Goal: Task Accomplishment & Management: Manage account settings

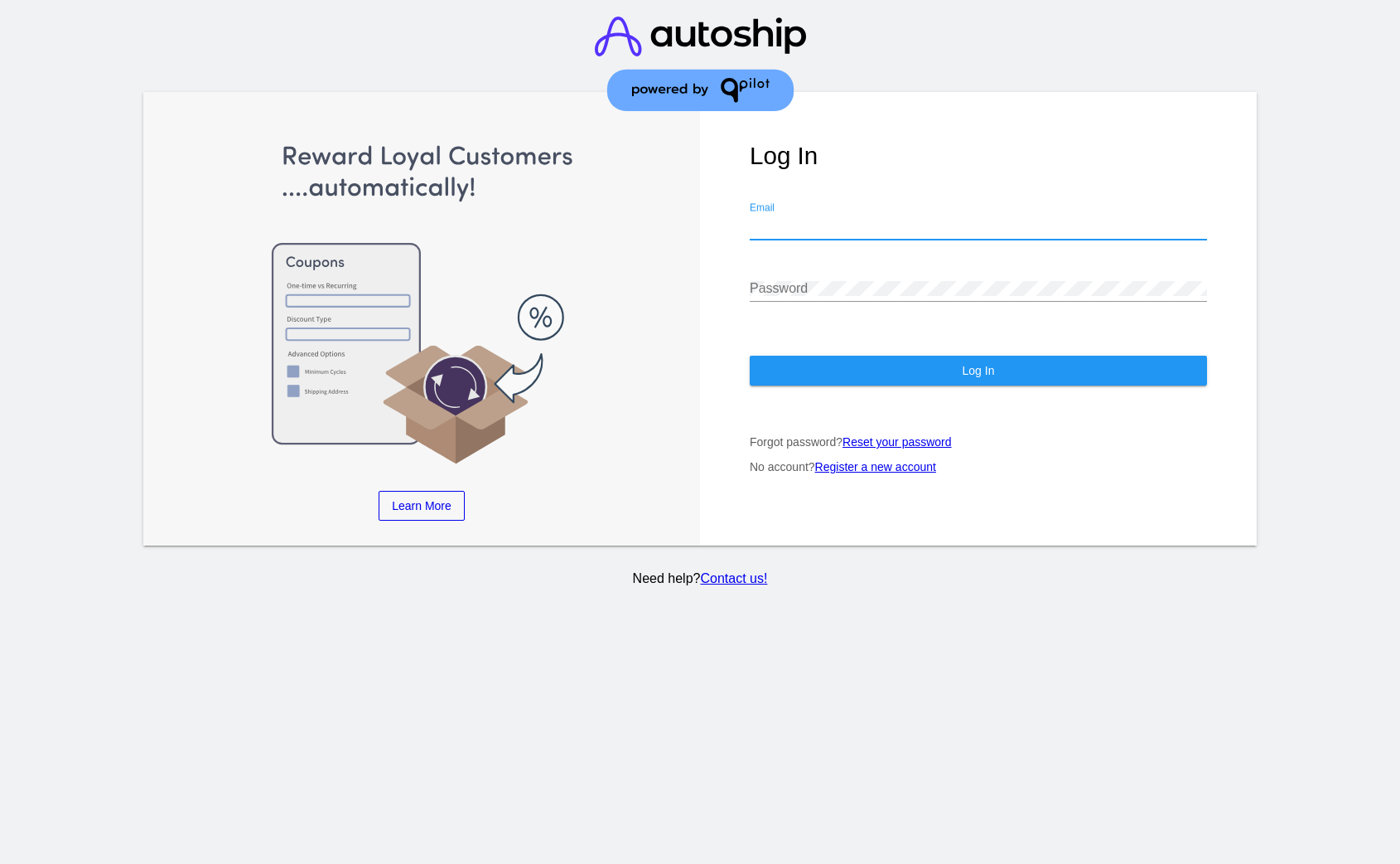
type input "viny@qpilot.cloud"
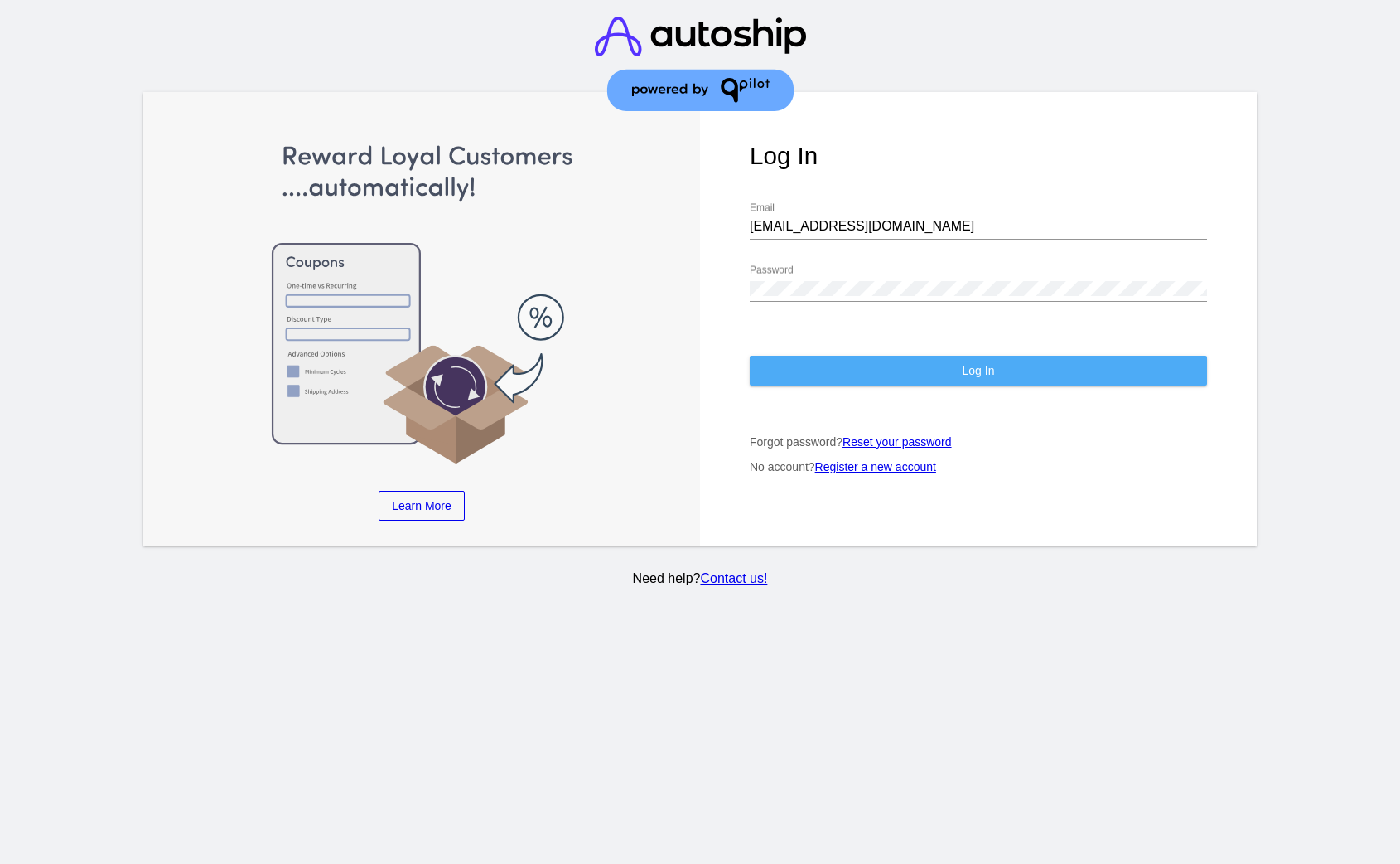
click at [911, 384] on button "Log In" at bounding box center [978, 370] width 457 height 30
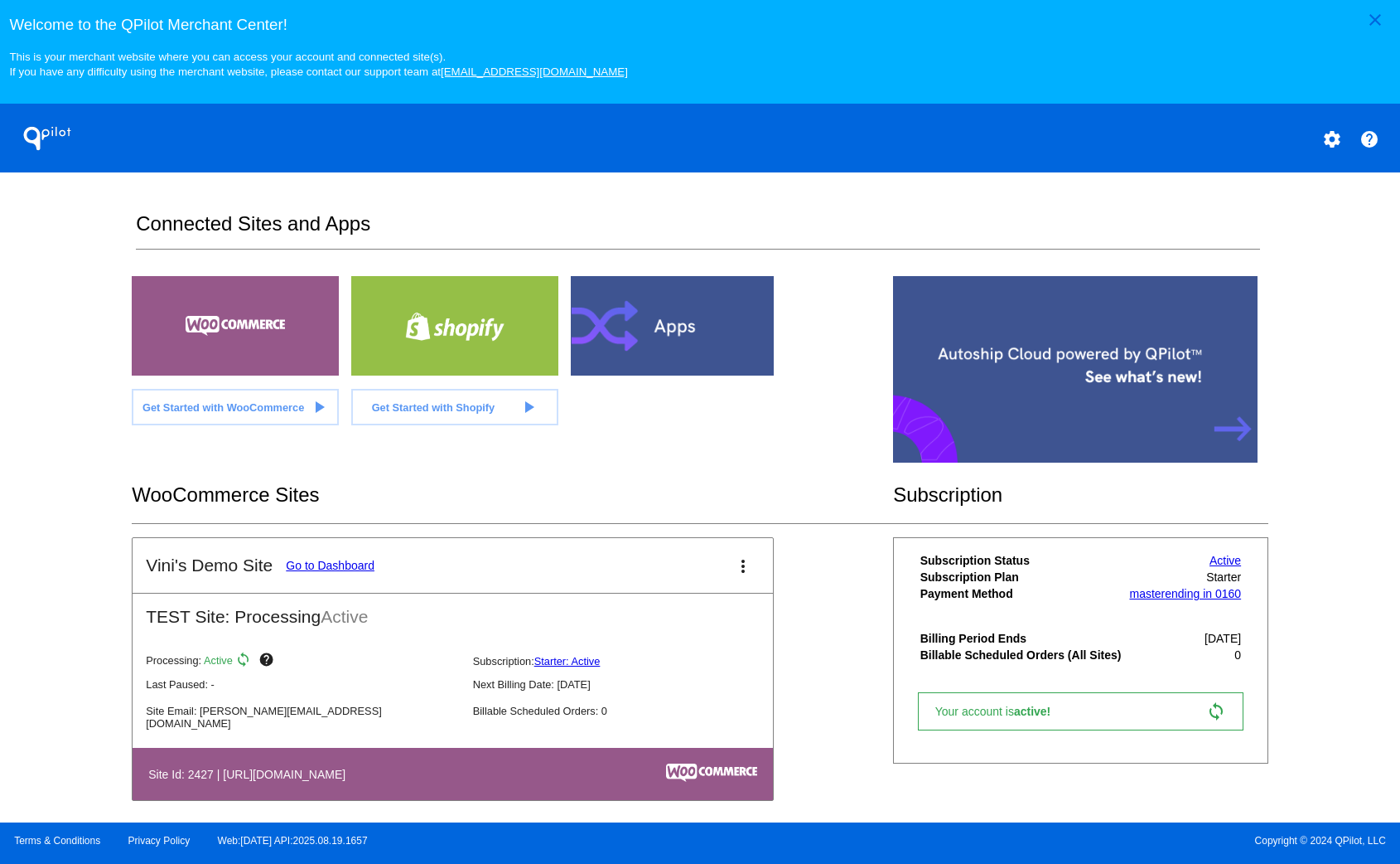
scroll to position [14, 0]
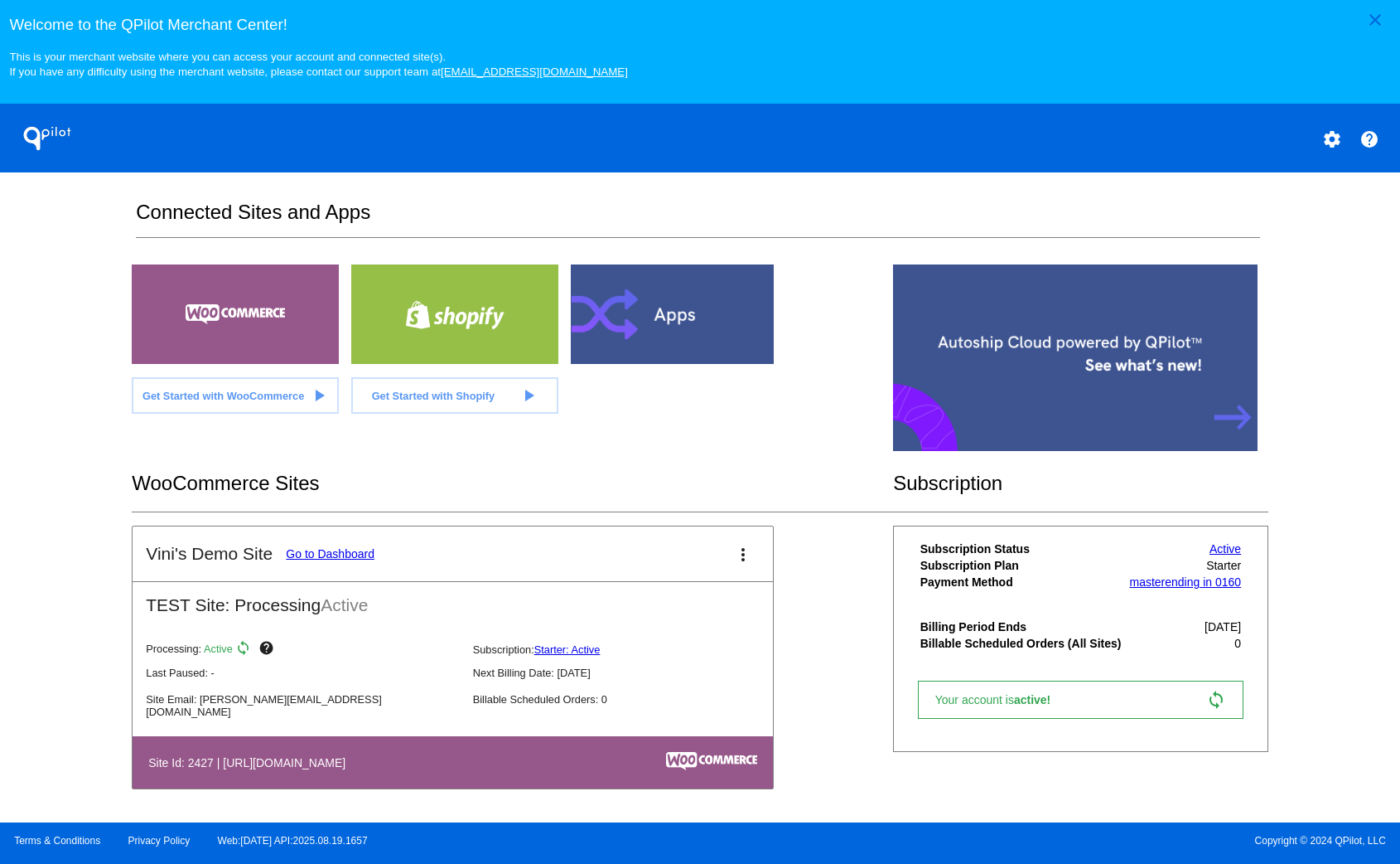
click at [344, 549] on link "Go to Dashboard" at bounding box center [330, 554] width 89 height 13
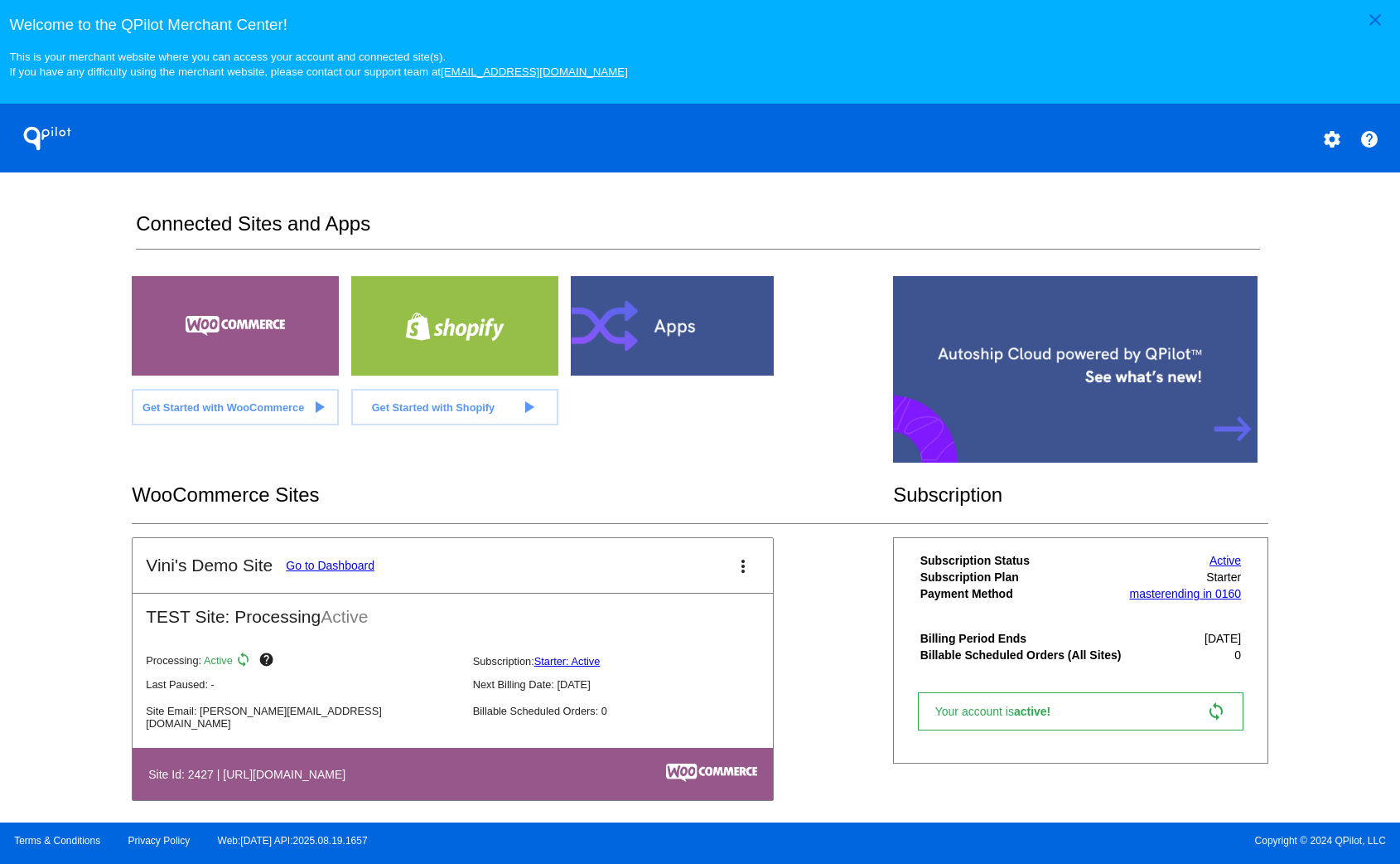
scroll to position [14, 0]
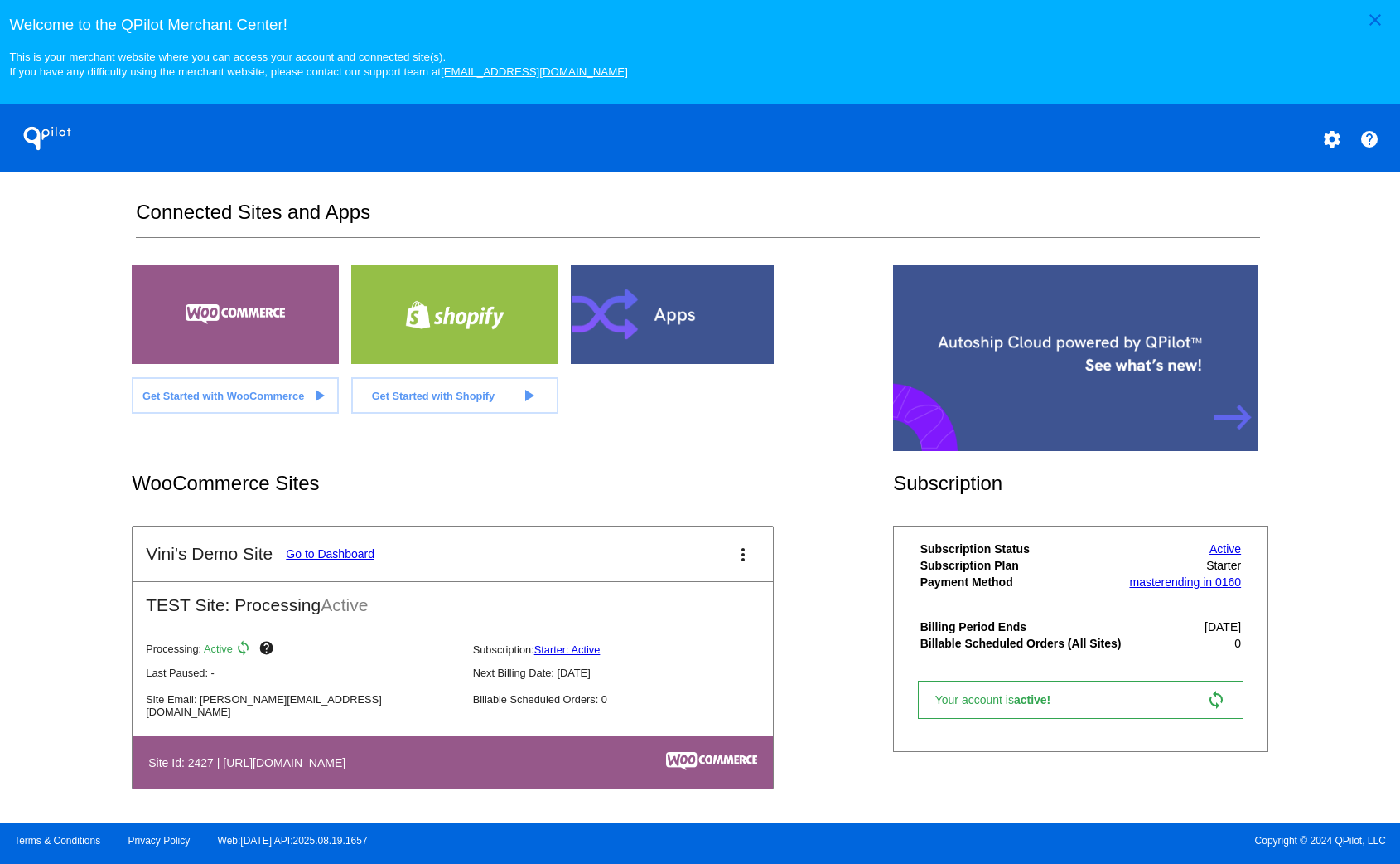
click at [363, 549] on link "Go to Dashboard" at bounding box center [330, 554] width 89 height 13
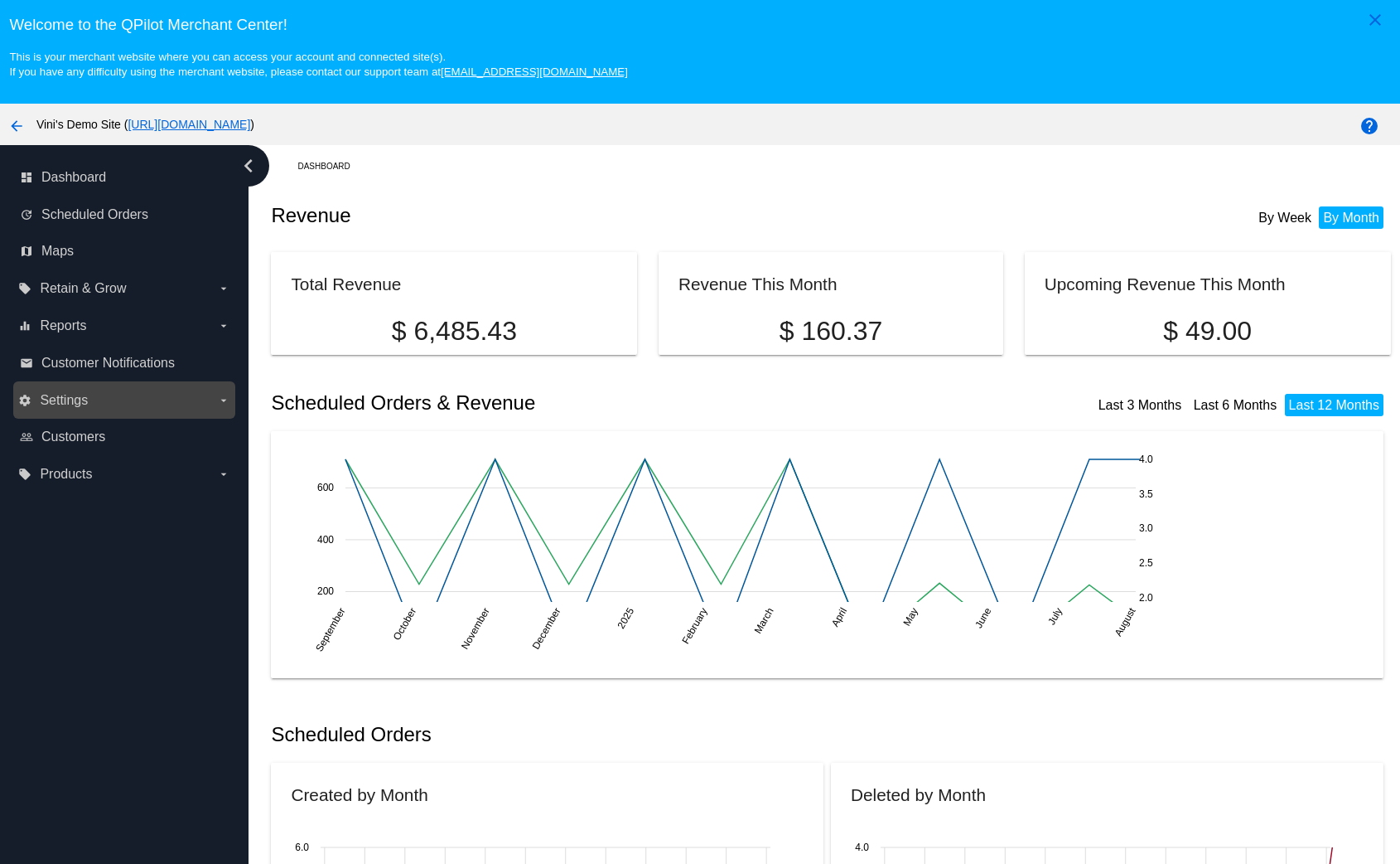
click at [140, 406] on label "settings Settings arrow_drop_down" at bounding box center [124, 400] width 212 height 27
click at [0, 0] on input "settings Settings arrow_drop_down" at bounding box center [0, 0] width 0 height 0
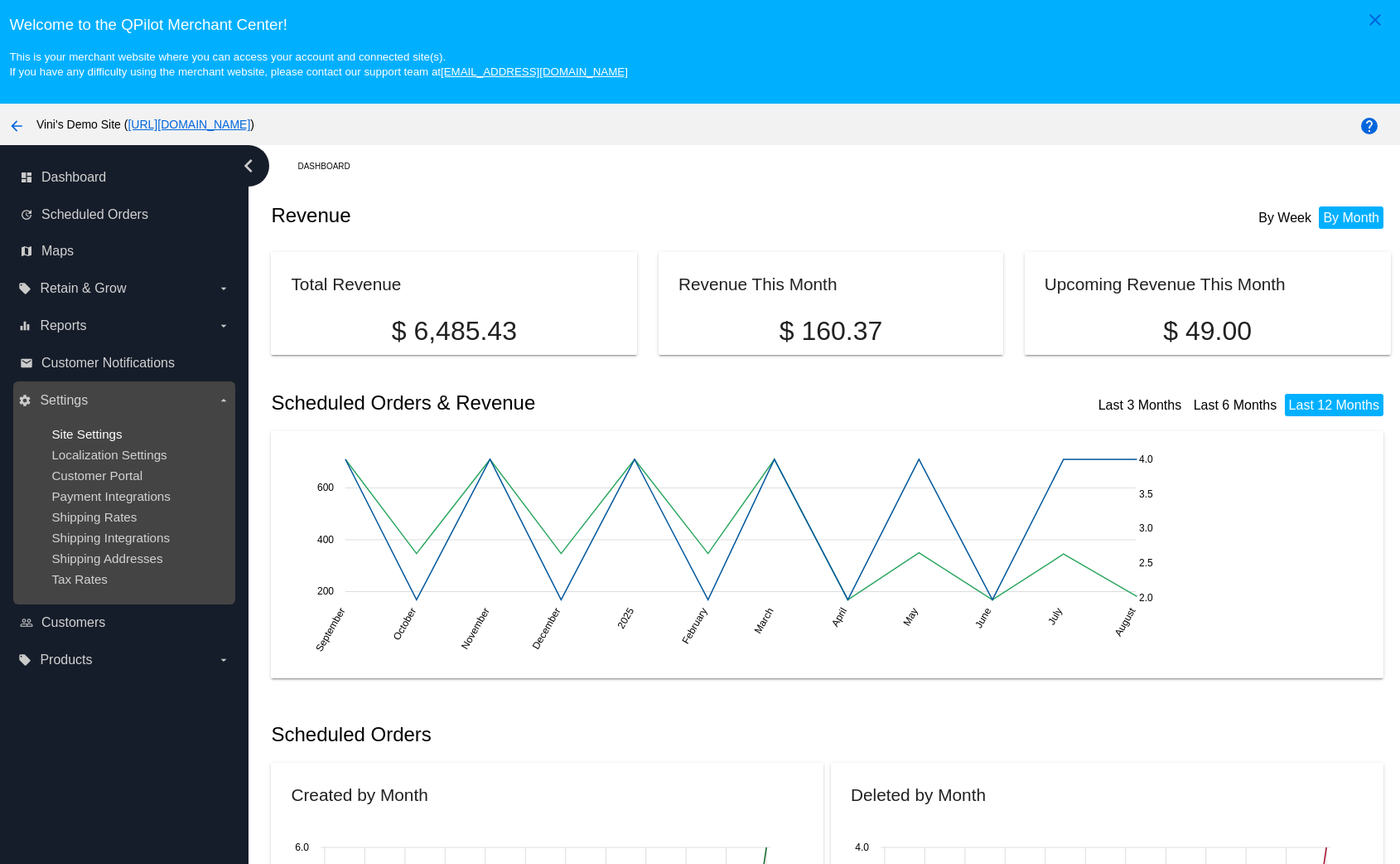
click at [96, 438] on span "Site Settings" at bounding box center [86, 434] width 71 height 14
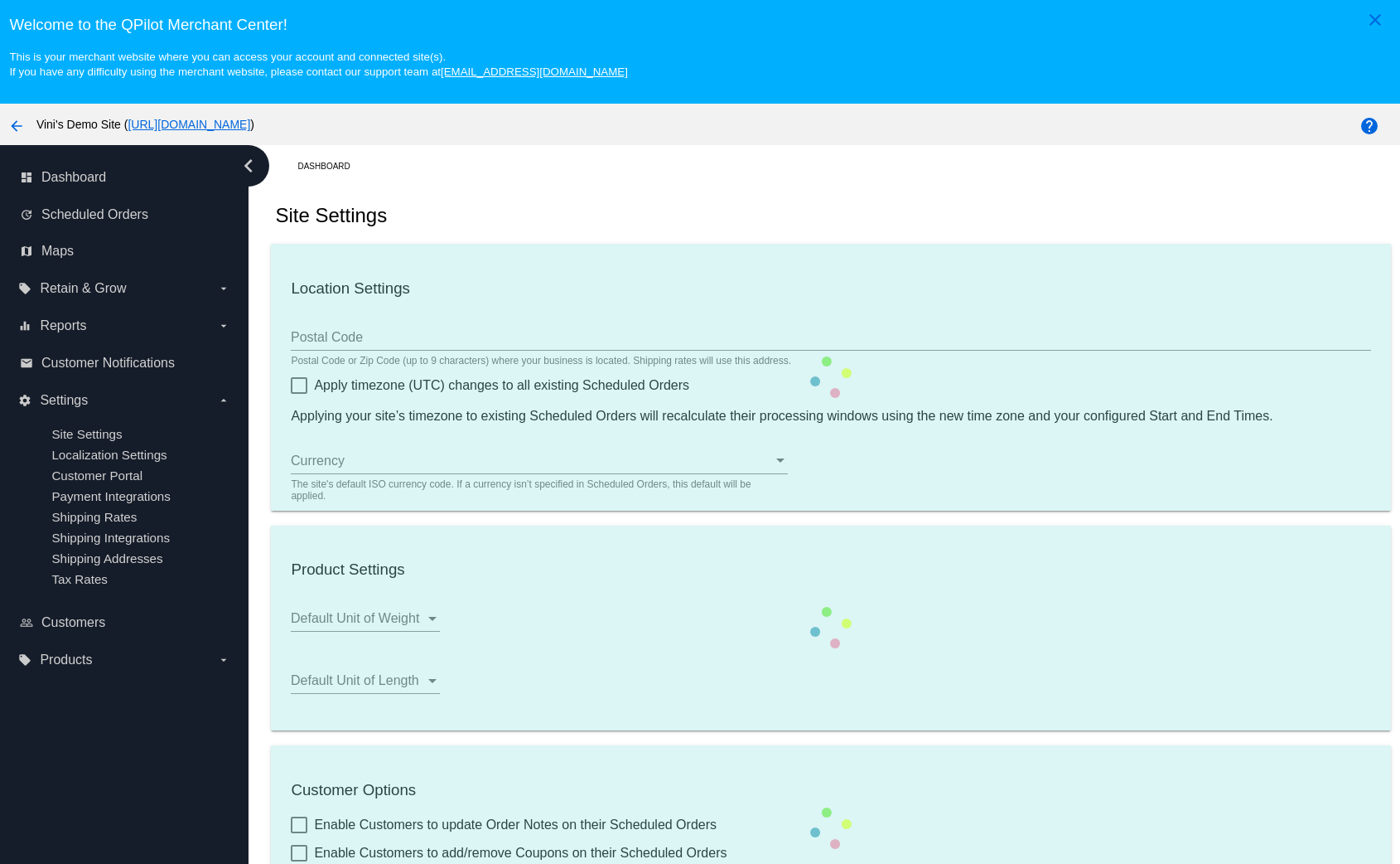
type input "00:00"
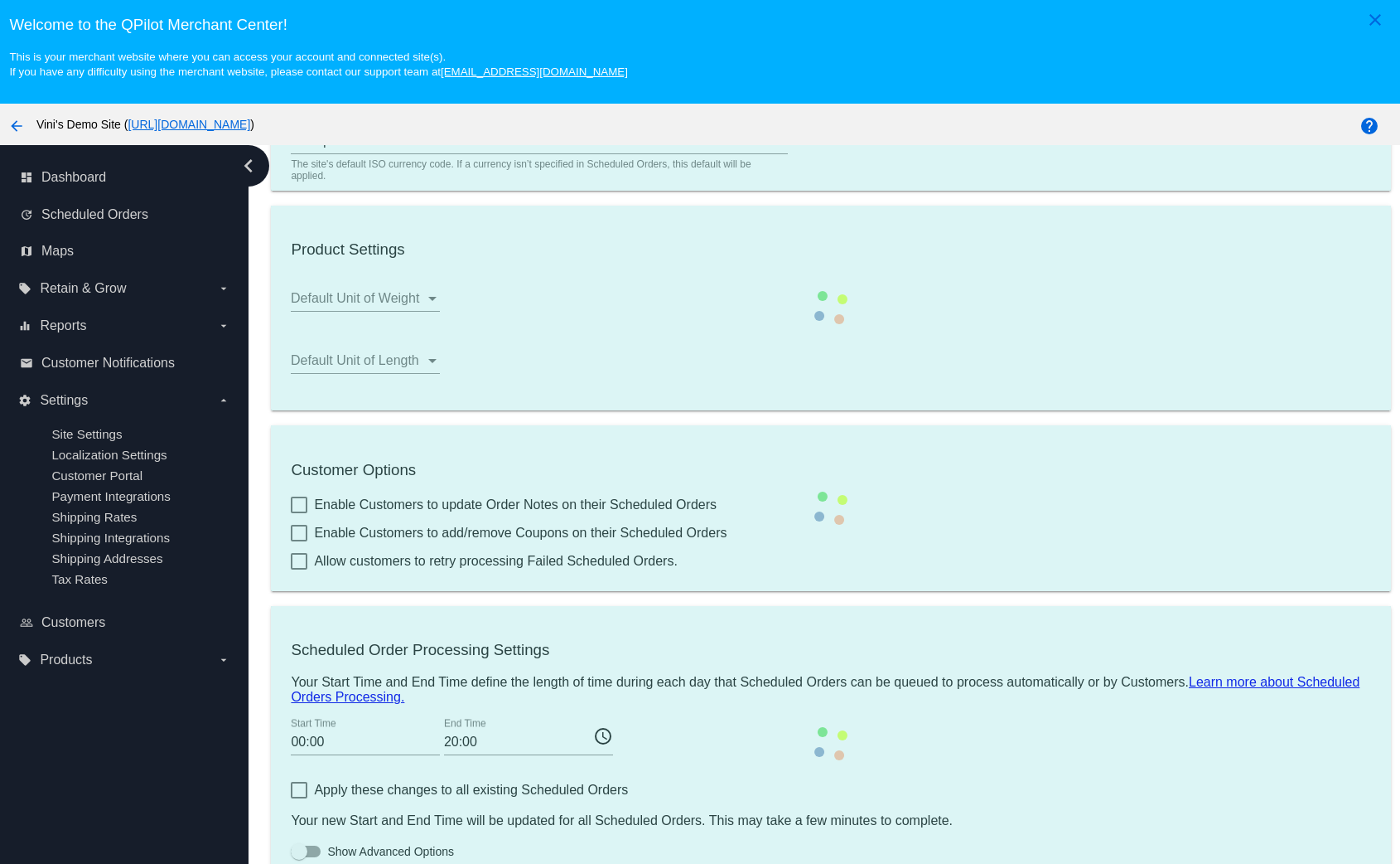
scroll to position [104, 0]
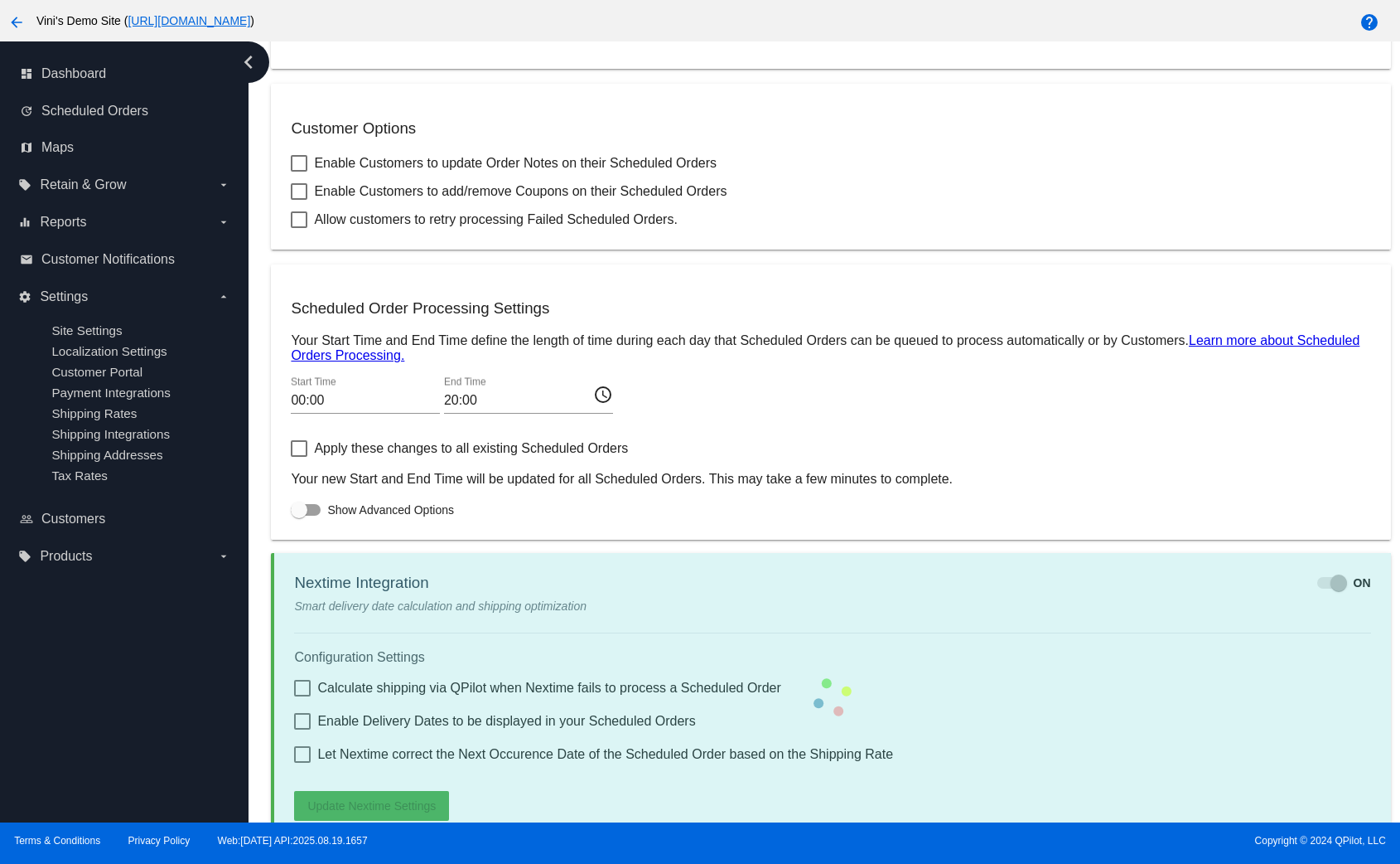
checkbox input "true"
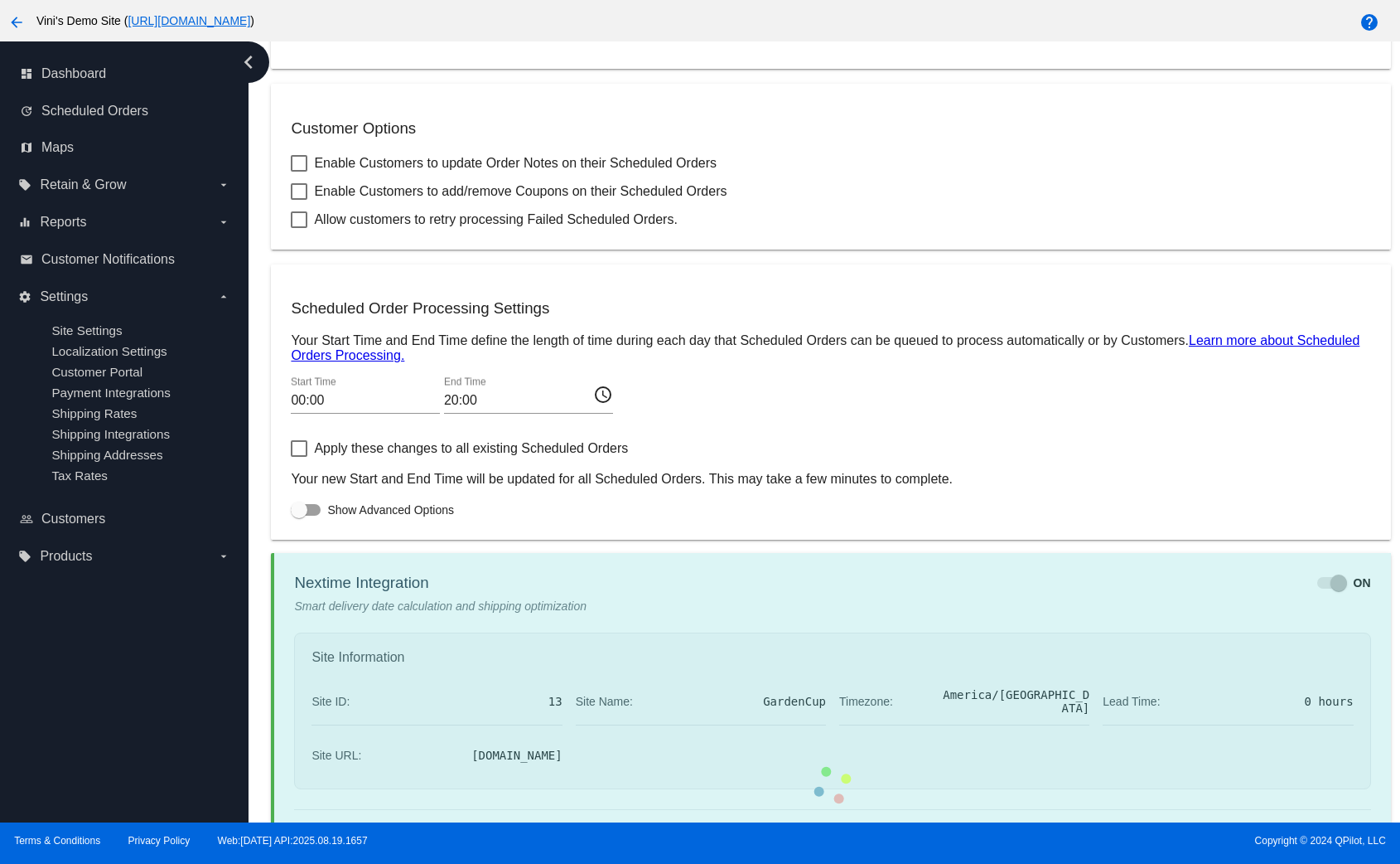
checkbox input "true"
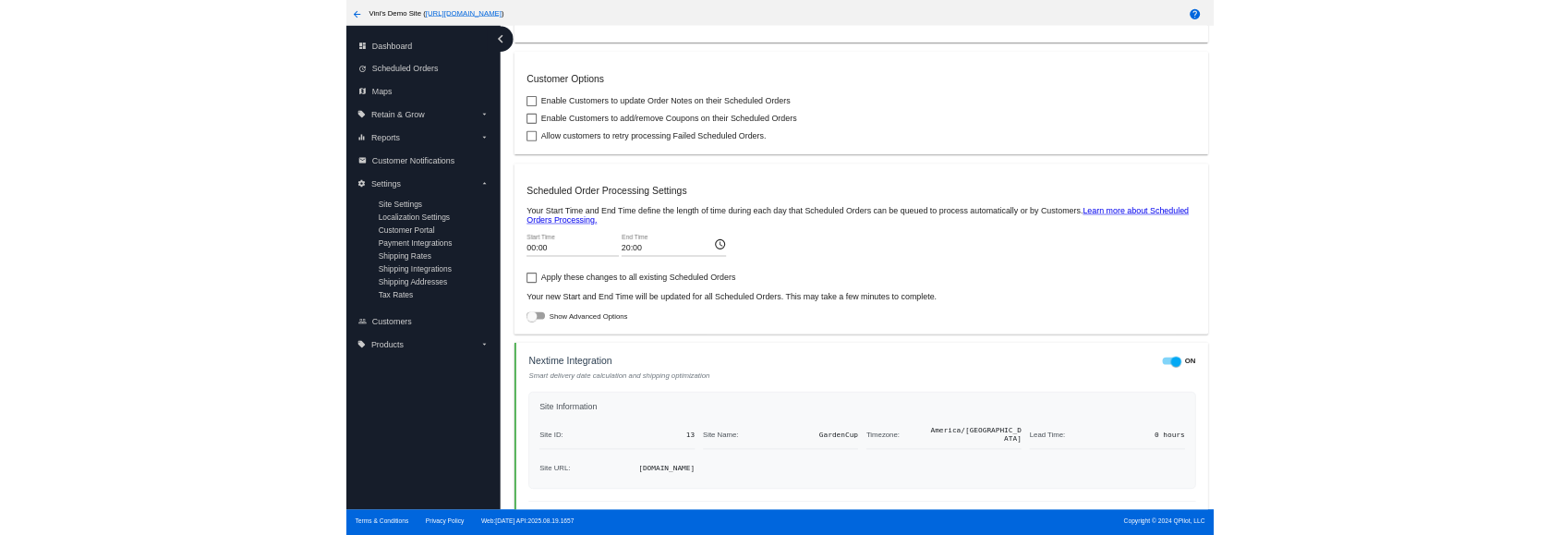
scroll to position [966, 0]
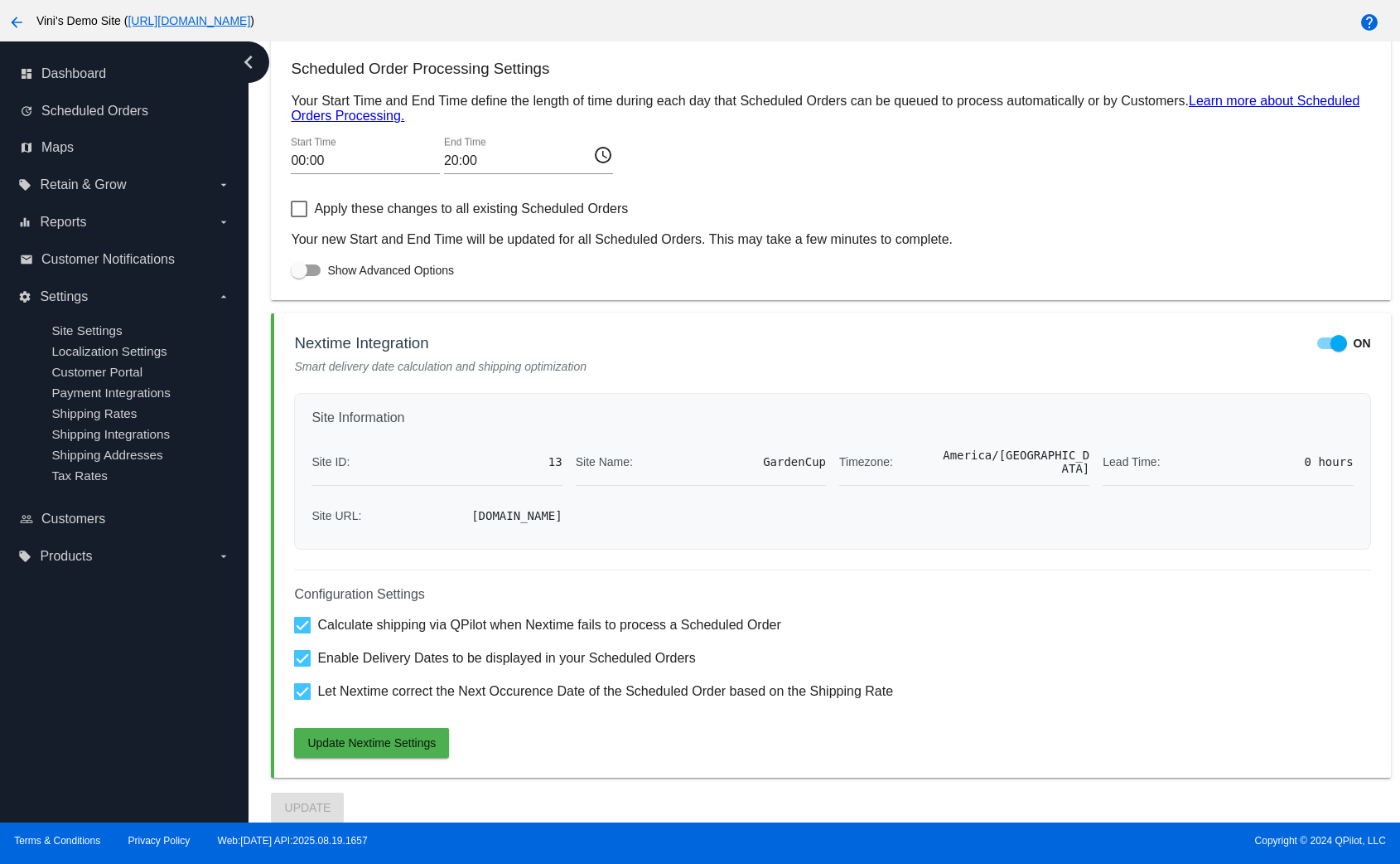
click at [690, 360] on div "Smart delivery date calculation and shipping optimization" at bounding box center [832, 366] width 1076 height 13
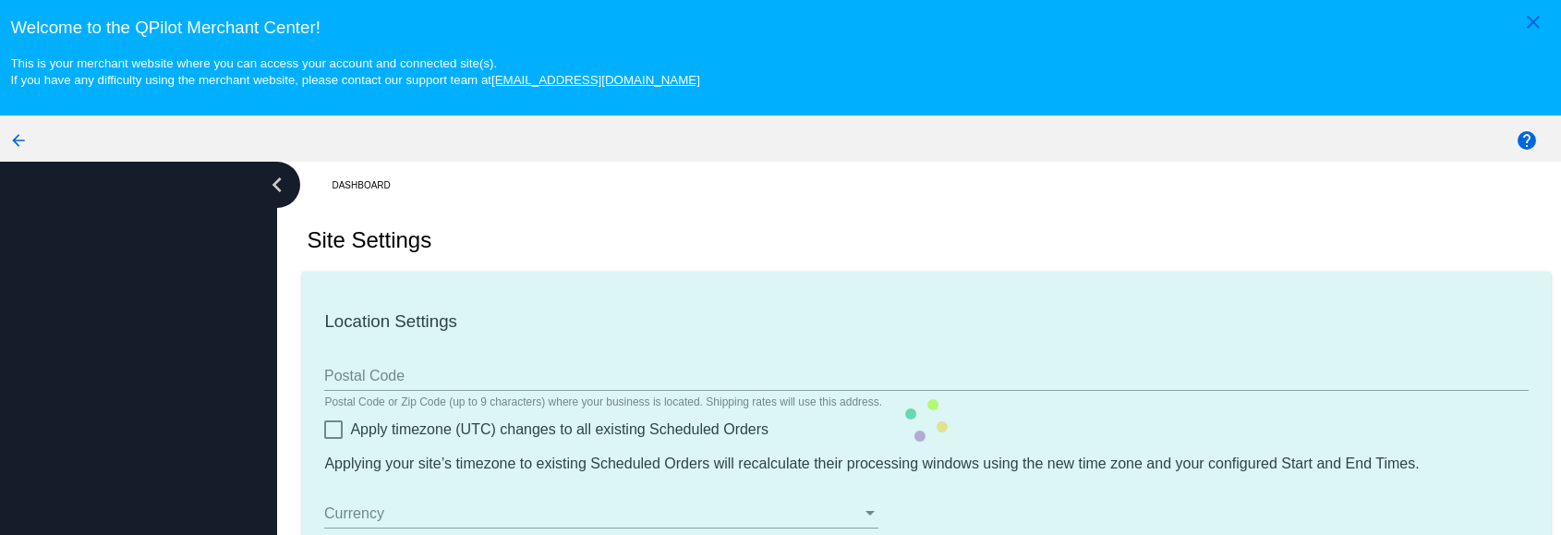
type input "00:00"
checkbox input "true"
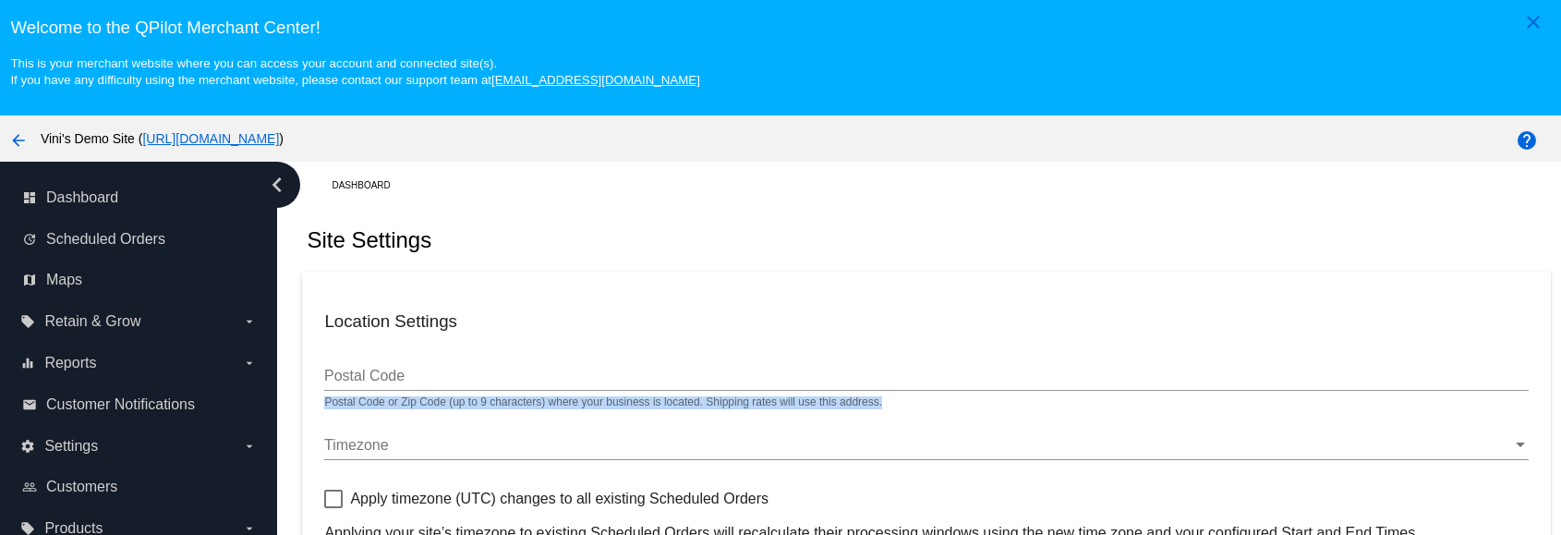
click at [902, 394] on div "Postal Code Postal Code or Zip Code (up to 9 characters) where your business is…" at bounding box center [926, 379] width 1204 height 60
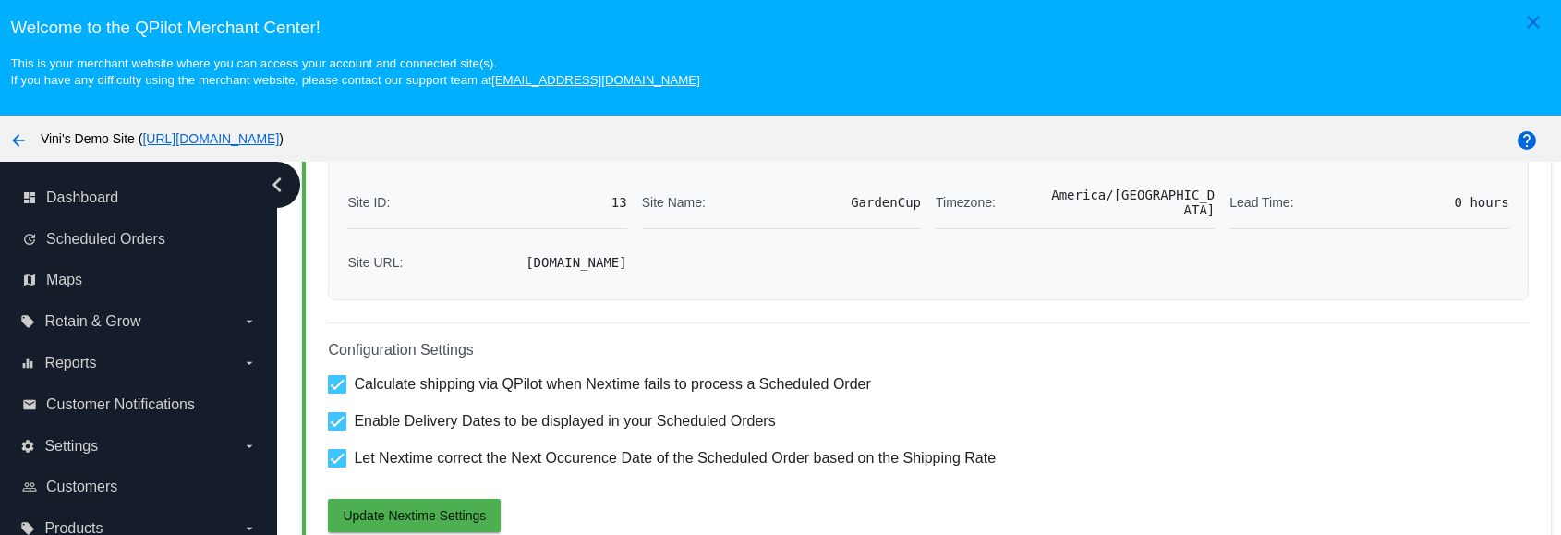
scroll to position [116, 0]
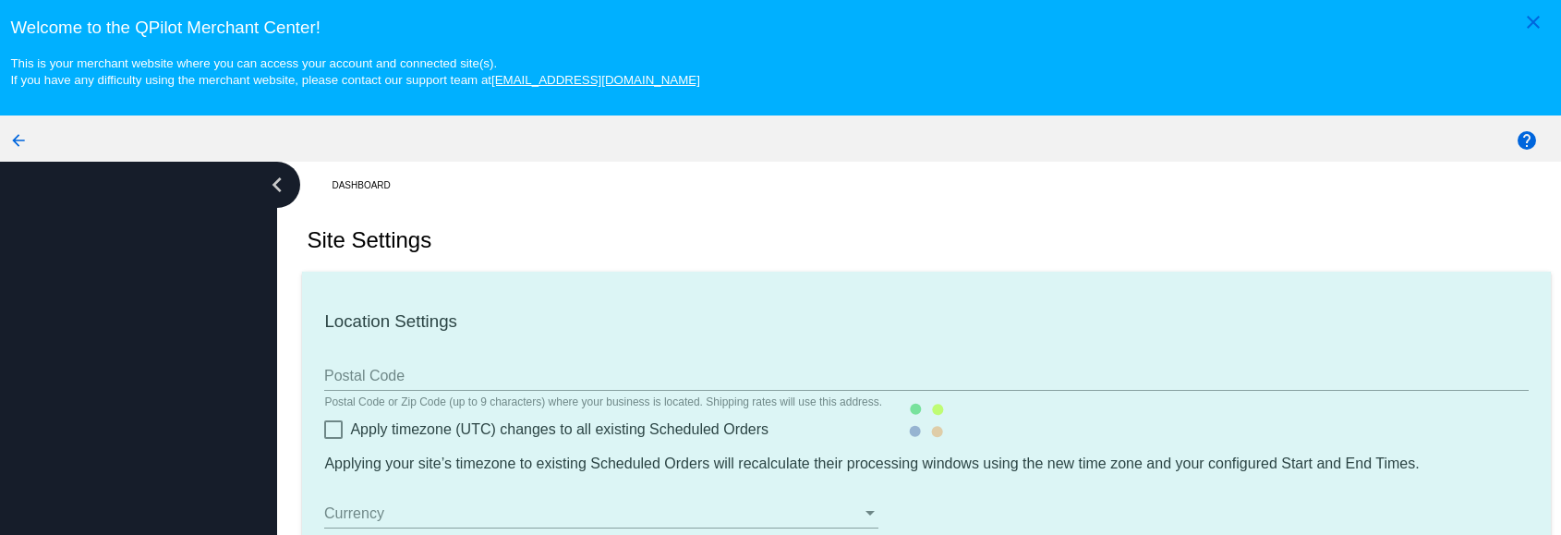
type input "00:00"
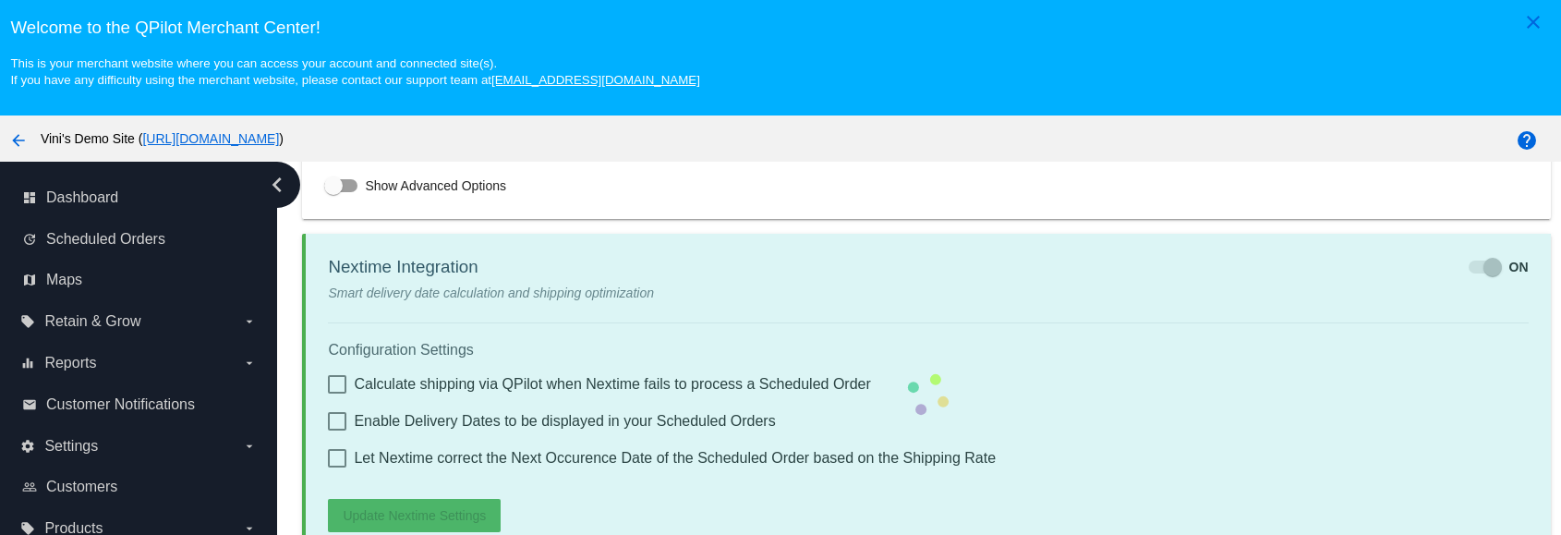
checkbox input "true"
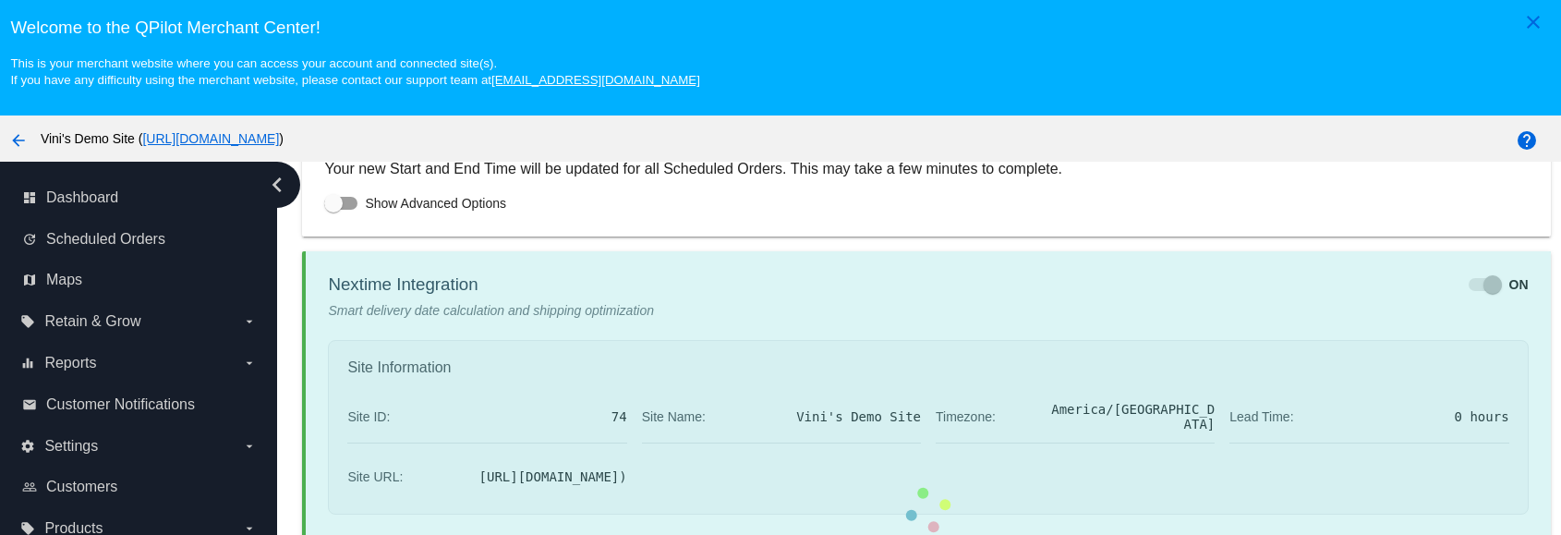
checkbox input "true"
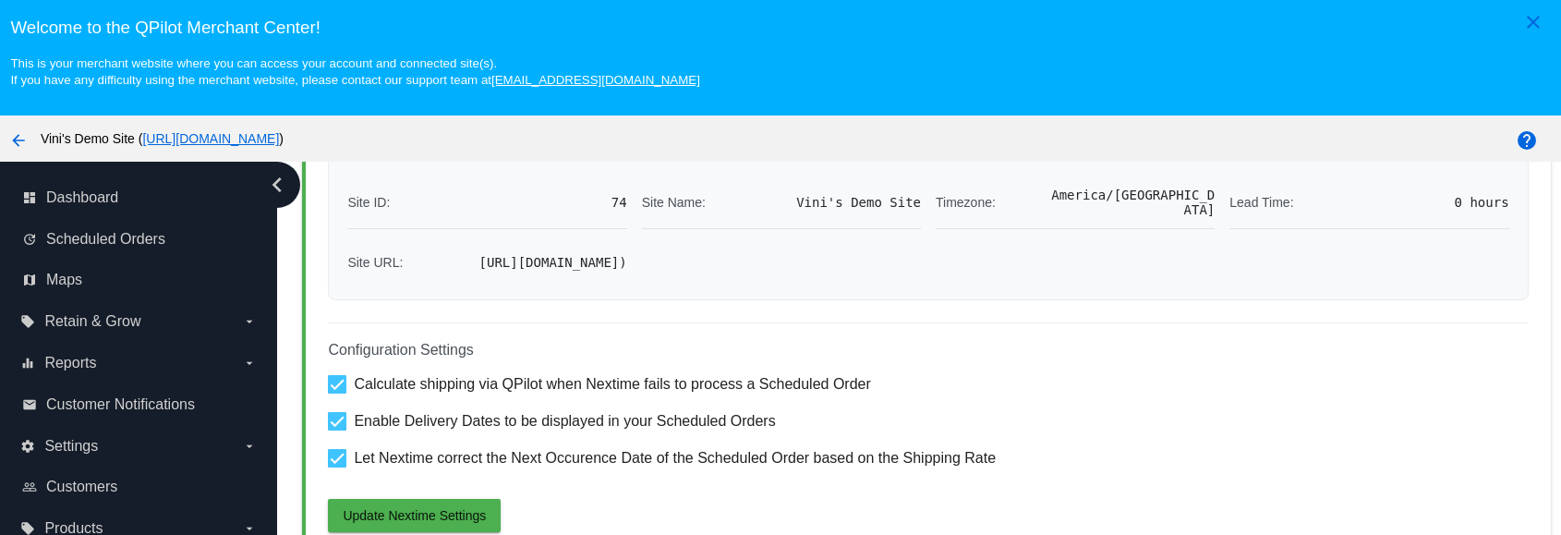
scroll to position [116, 0]
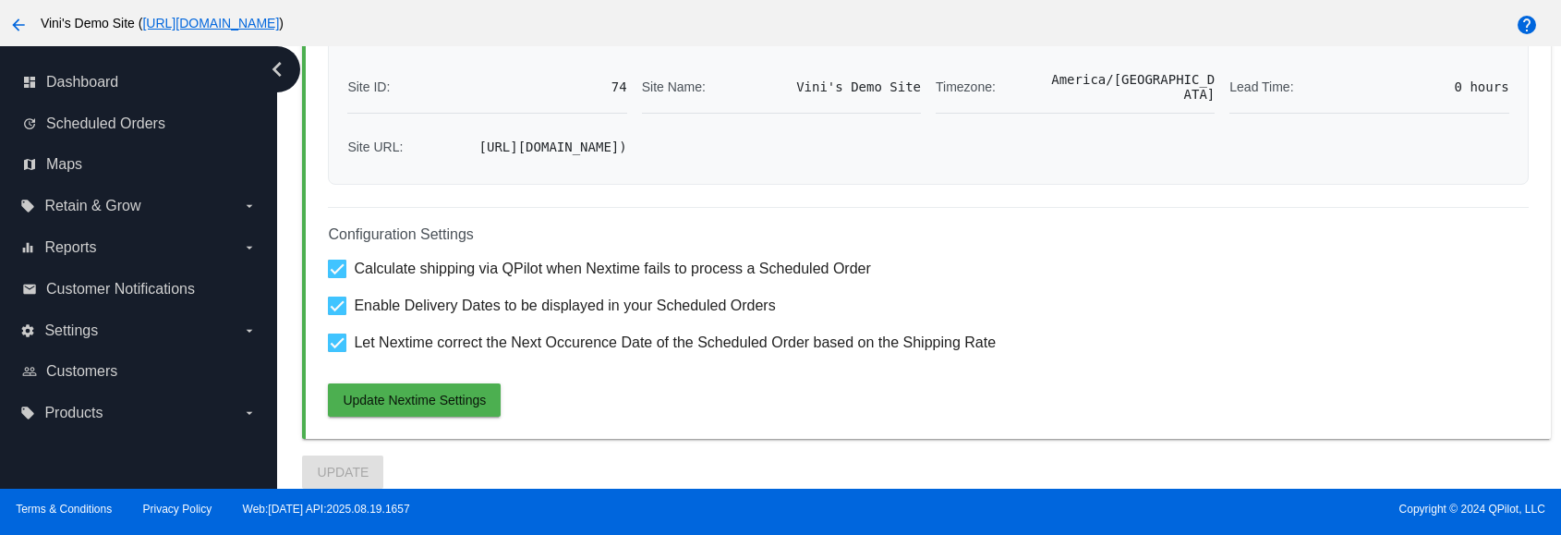
click at [537, 348] on span "Let Nextime correct the Next Occurence Date of the Scheduled Order based on the…" at bounding box center [675, 343] width 642 height 22
click at [337, 352] on input "Let Nextime correct the Next Occurence Date of the Scheduled Order based on the…" at bounding box center [336, 352] width 1 height 1
checkbox input "false"
click at [520, 310] on span "Enable Delivery Dates to be displayed in your Scheduled Orders" at bounding box center [564, 306] width 421 height 22
click at [337, 315] on input "Enable Delivery Dates to be displayed in your Scheduled Orders" at bounding box center [336, 315] width 1 height 1
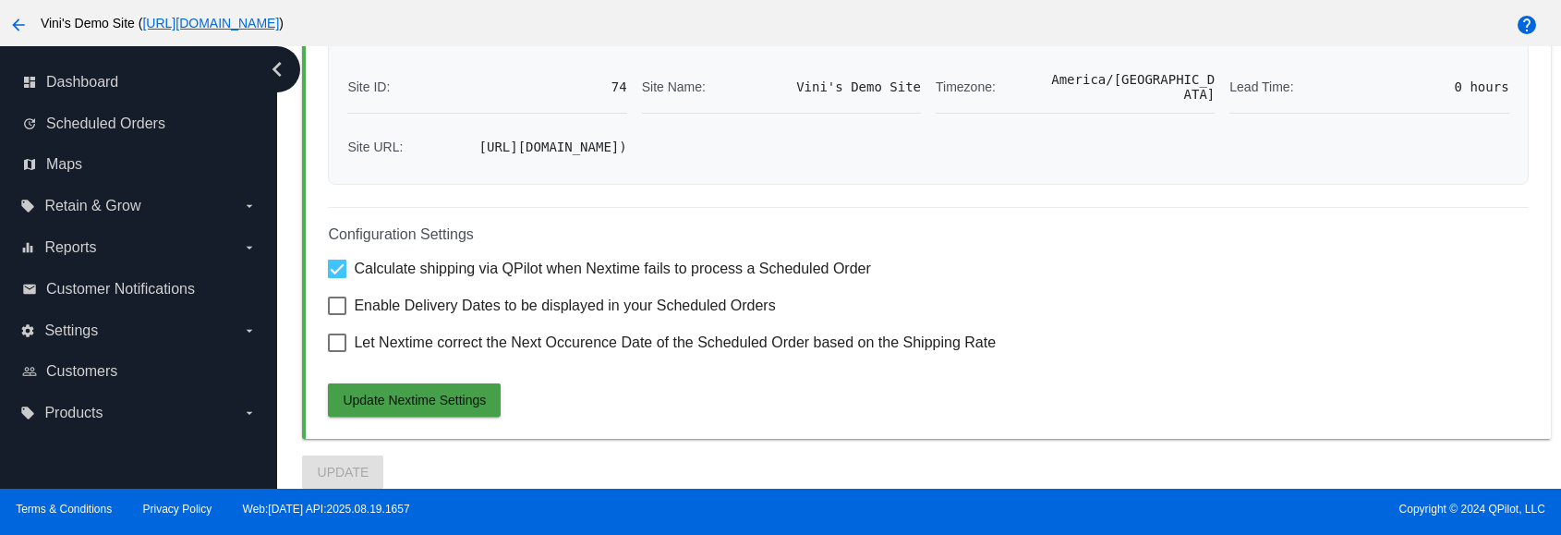
click at [402, 395] on span "Update Nextime Settings" at bounding box center [414, 400] width 143 height 15
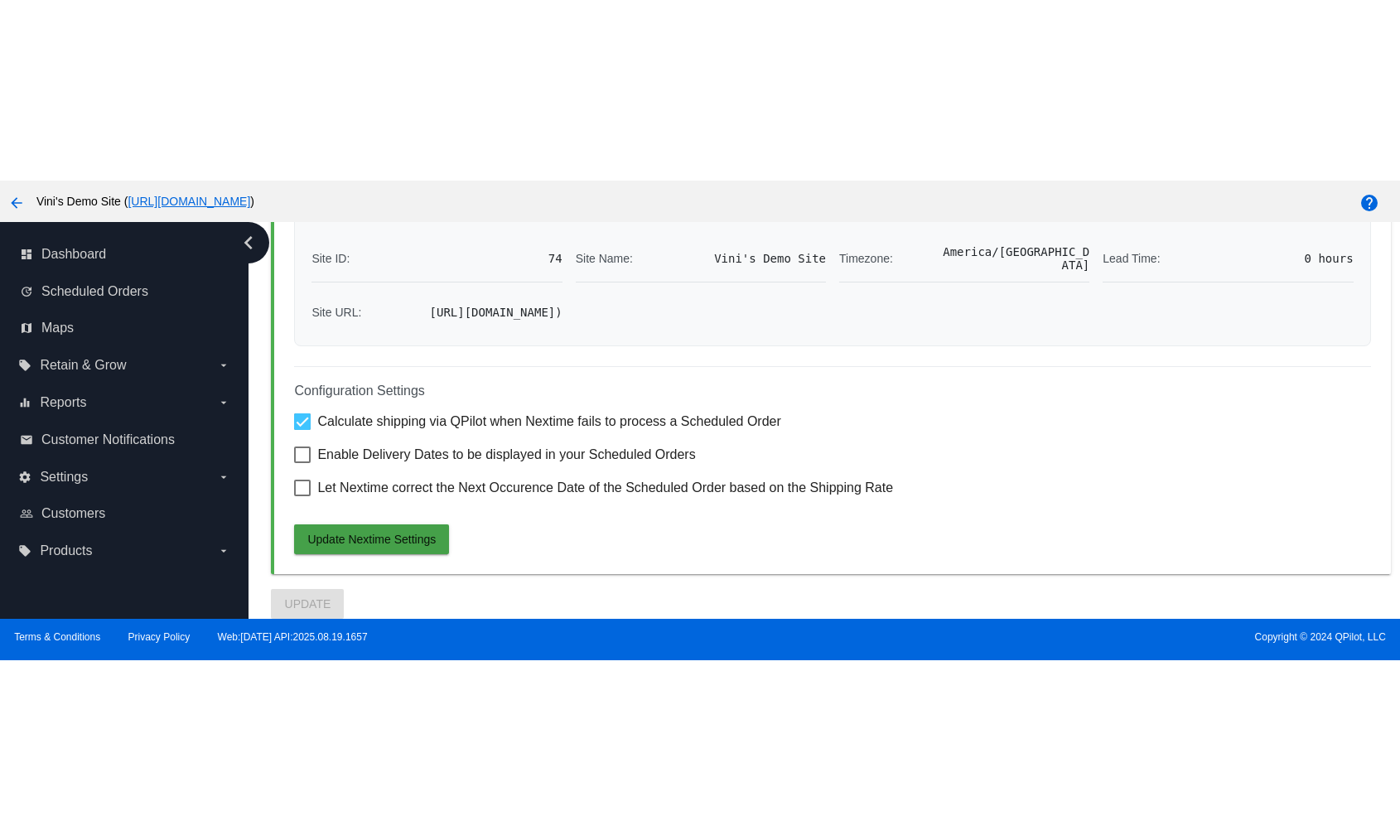
scroll to position [1200, 0]
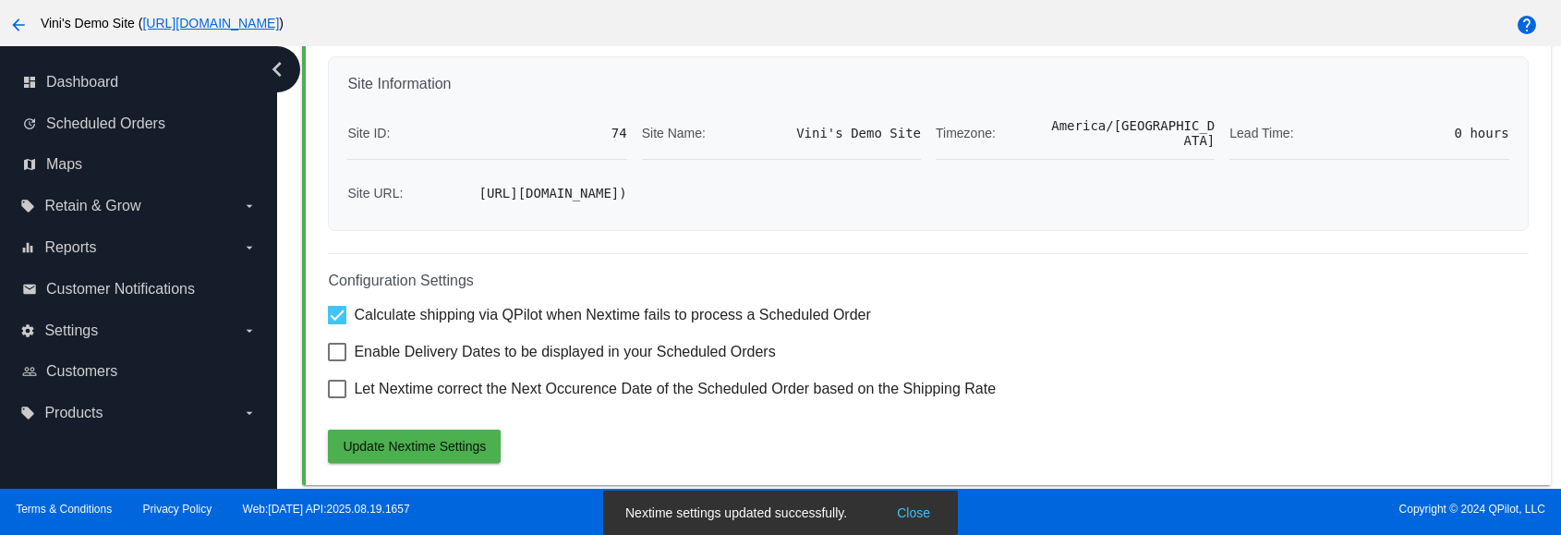
drag, startPoint x: 925, startPoint y: 509, endPoint x: 820, endPoint y: 535, distance: 107.5
click at [924, 509] on button "Close" at bounding box center [913, 512] width 44 height 18
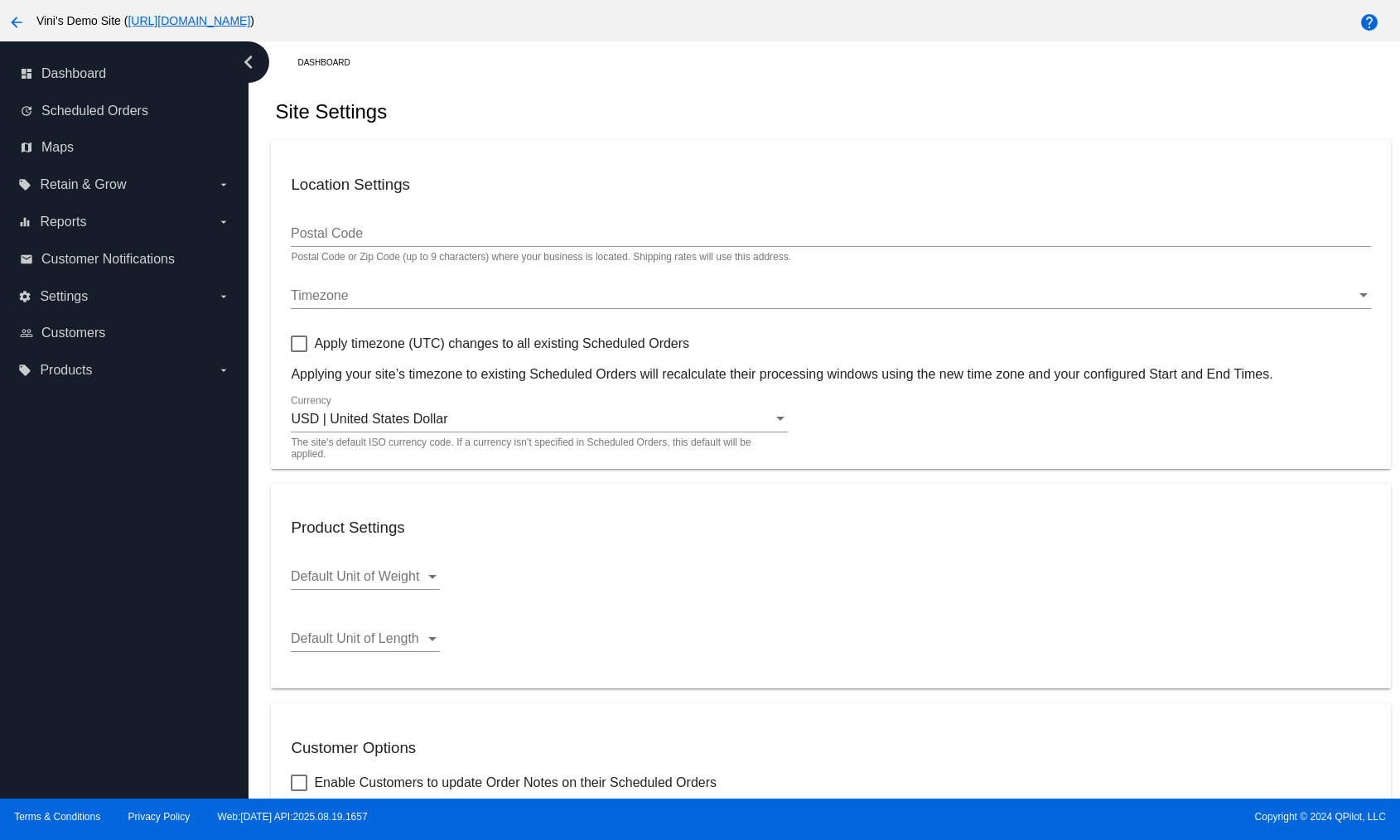
scroll to position [0, 0]
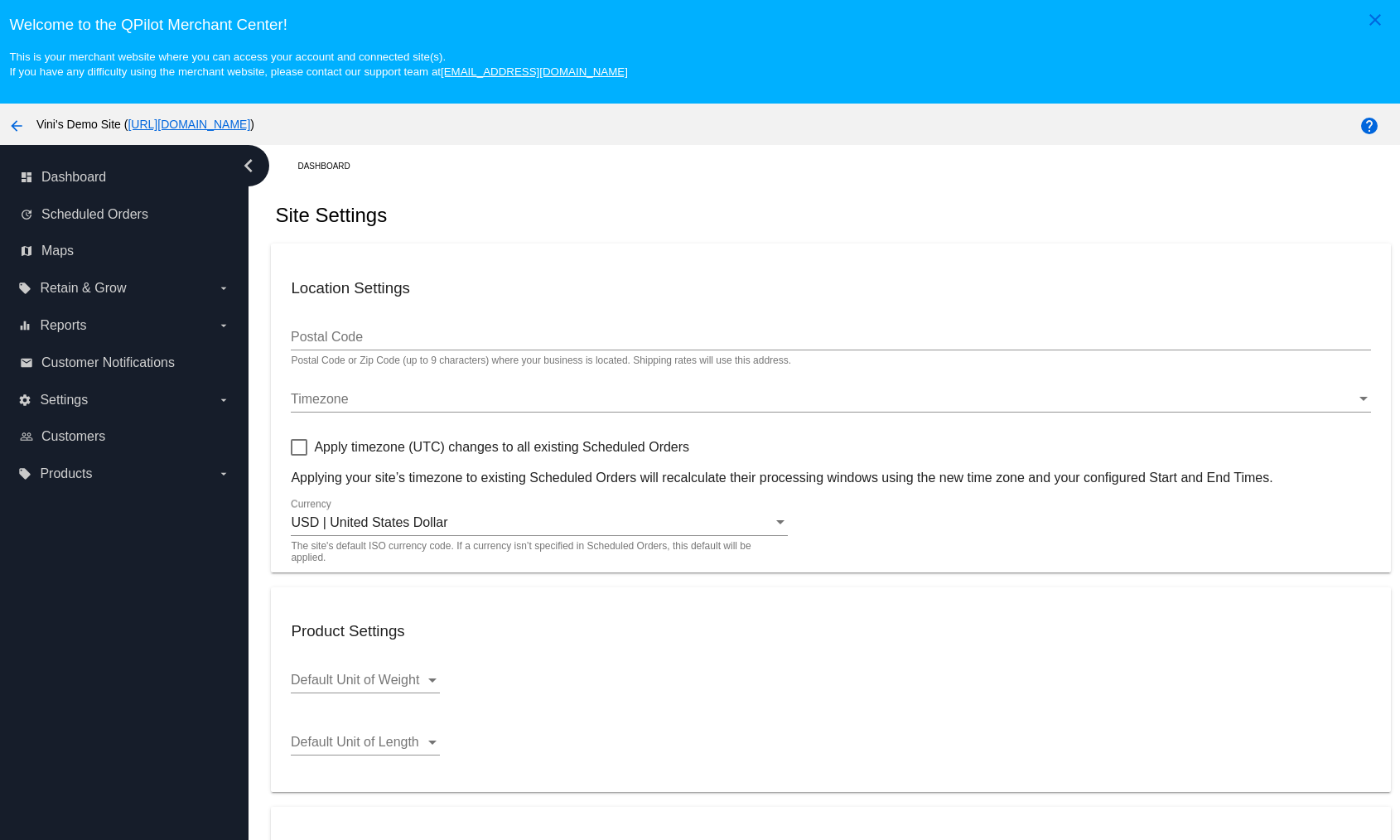
click at [250, 118] on link "[URL][DOMAIN_NAME]" at bounding box center [188, 124] width 123 height 13
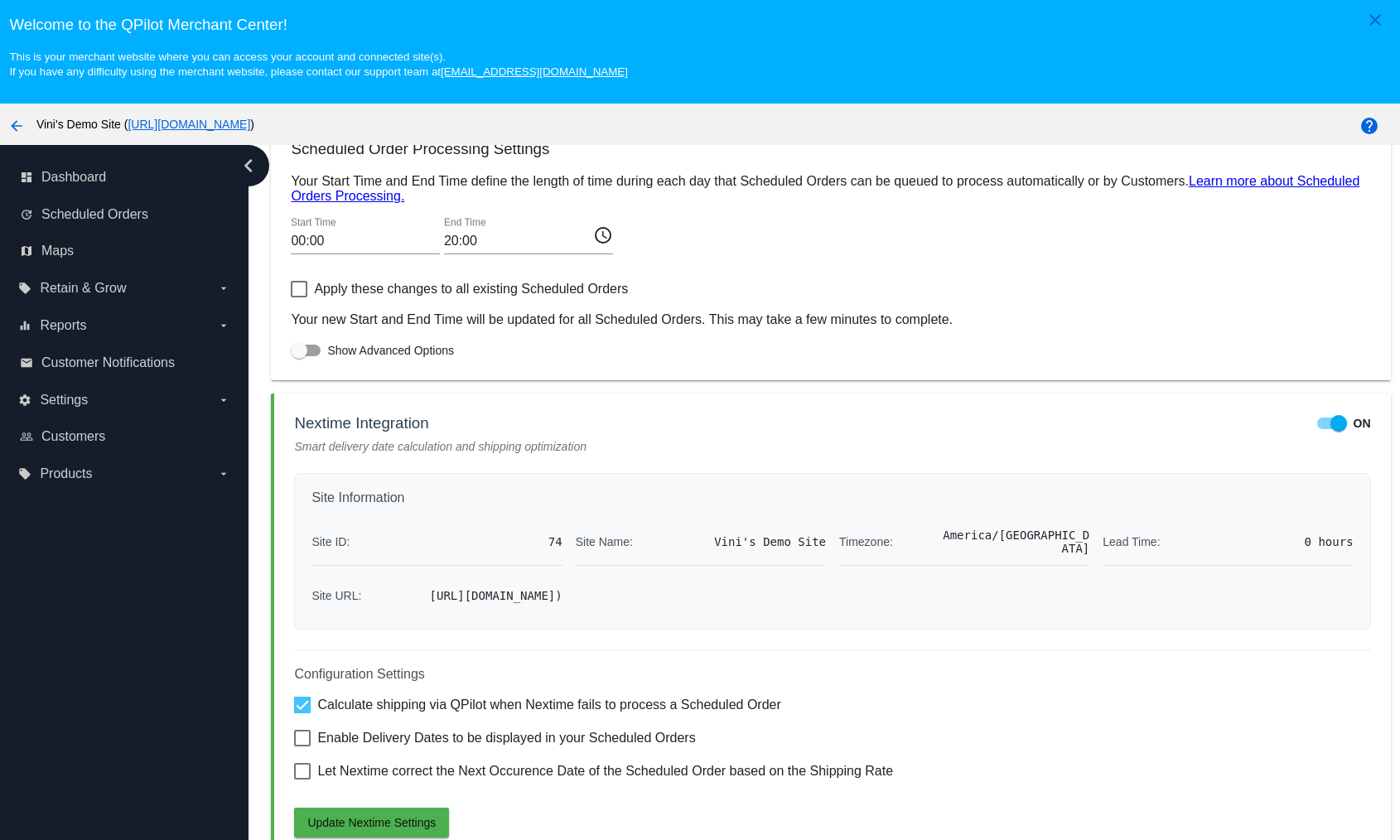
scroll to position [104, 0]
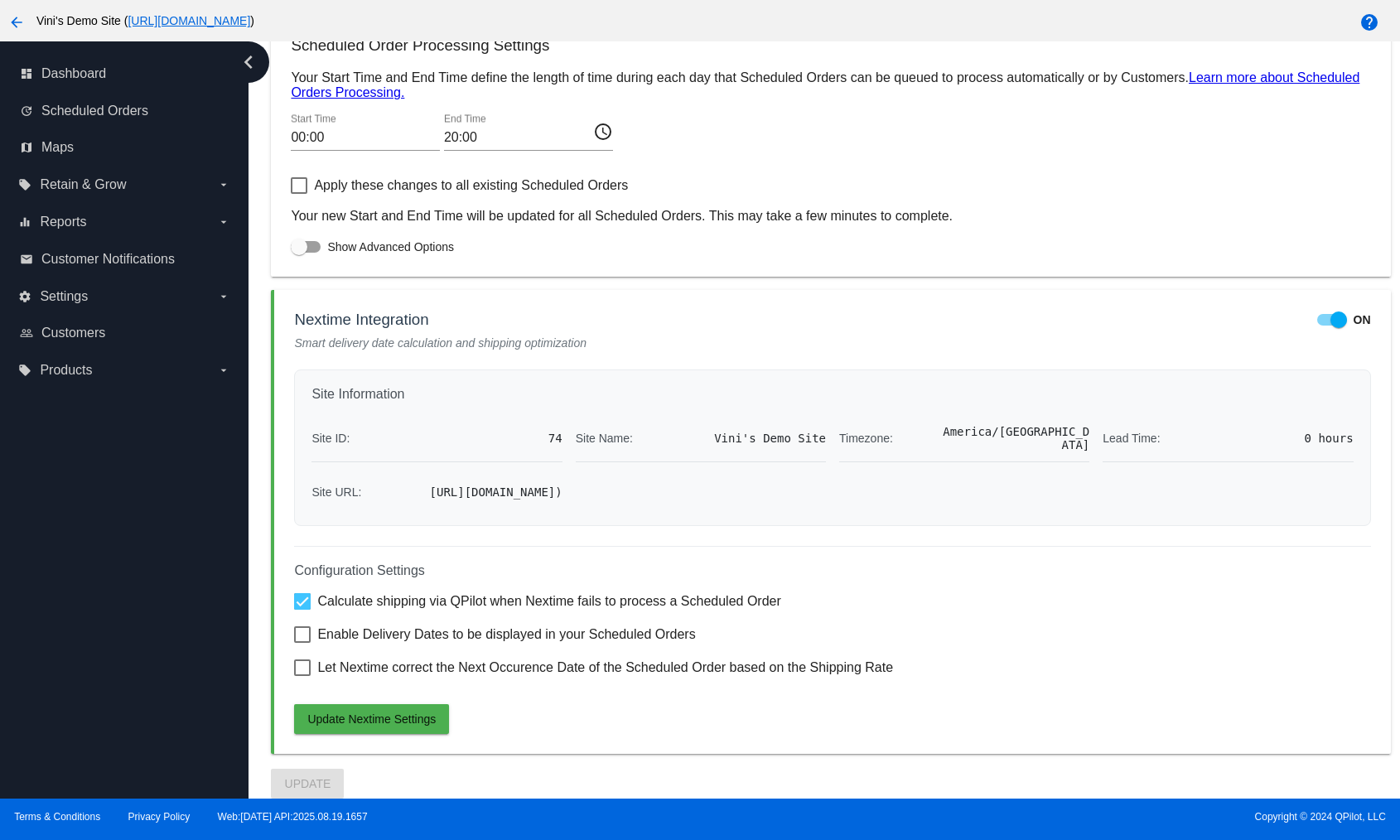
click at [380, 479] on div "Configuration Settings Calculate shipping via QPilot when Nextime fails to proc…" at bounding box center [832, 640] width 1076 height 188
click at [404, 479] on span "Enable Delivery Dates to be displayed in your Scheduled Orders" at bounding box center [506, 635] width 378 height 20
click at [302, 479] on input "Enable Delivery Dates to be displayed in your Scheduled Orders" at bounding box center [301, 643] width 1 height 1
checkbox input "true"
click at [396, 479] on div "Configuration Settings Calculate shipping via QPilot when Nextime fails to proc…" at bounding box center [832, 640] width 1076 height 188
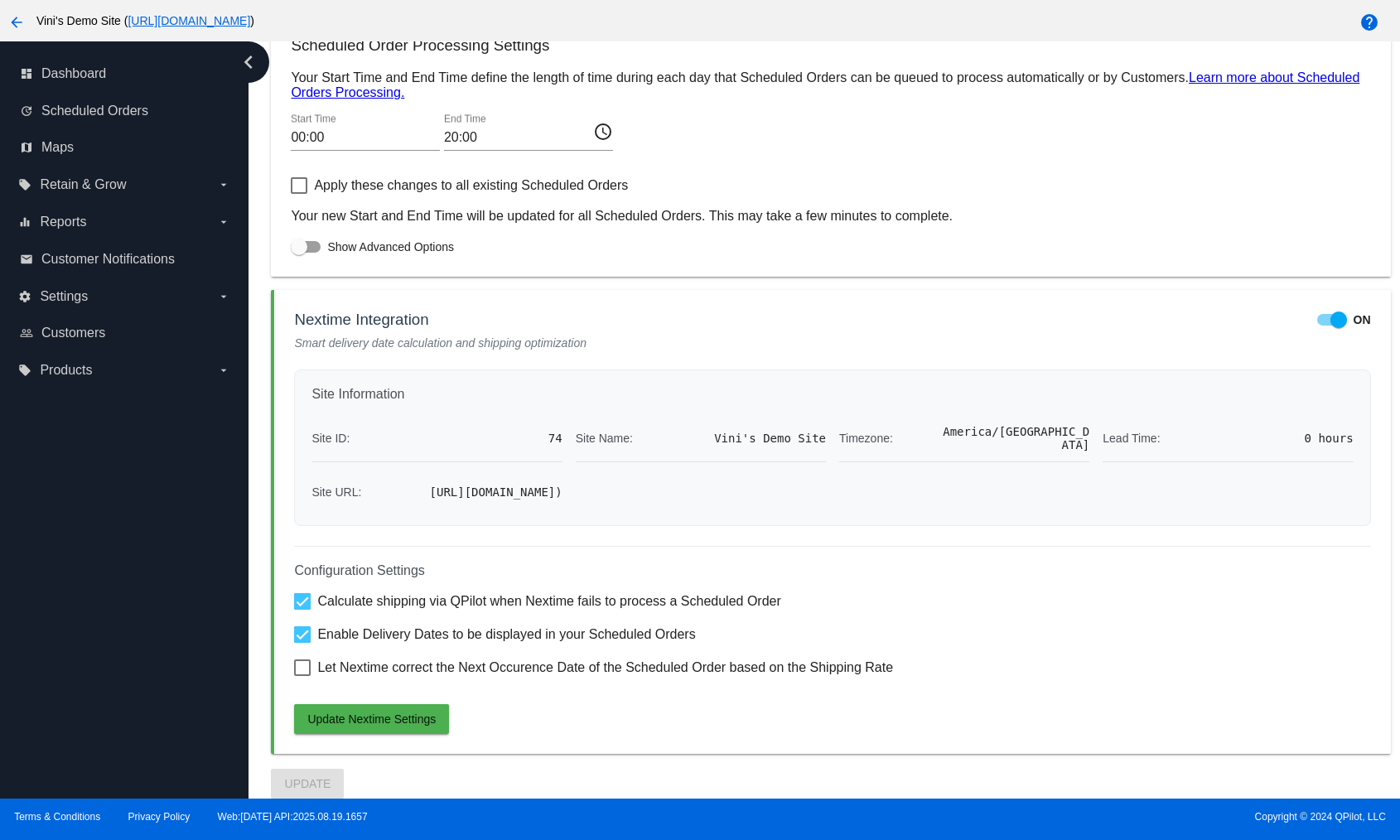
click at [404, 479] on span "Let Nextime correct the Next Occurence Date of the Scheduled Order based on the…" at bounding box center [605, 667] width 576 height 20
click at [302, 479] on input "Let Nextime correct the Next Occurence Date of the Scheduled Order based on the…" at bounding box center [301, 676] width 1 height 1
checkbox input "true"
click at [396, 479] on div "Configuration Settings Calculate shipping via QPilot when Nextime fails to proc…" at bounding box center [832, 640] width 1076 height 188
click at [396, 479] on button "Update Nextime Settings" at bounding box center [371, 718] width 155 height 30
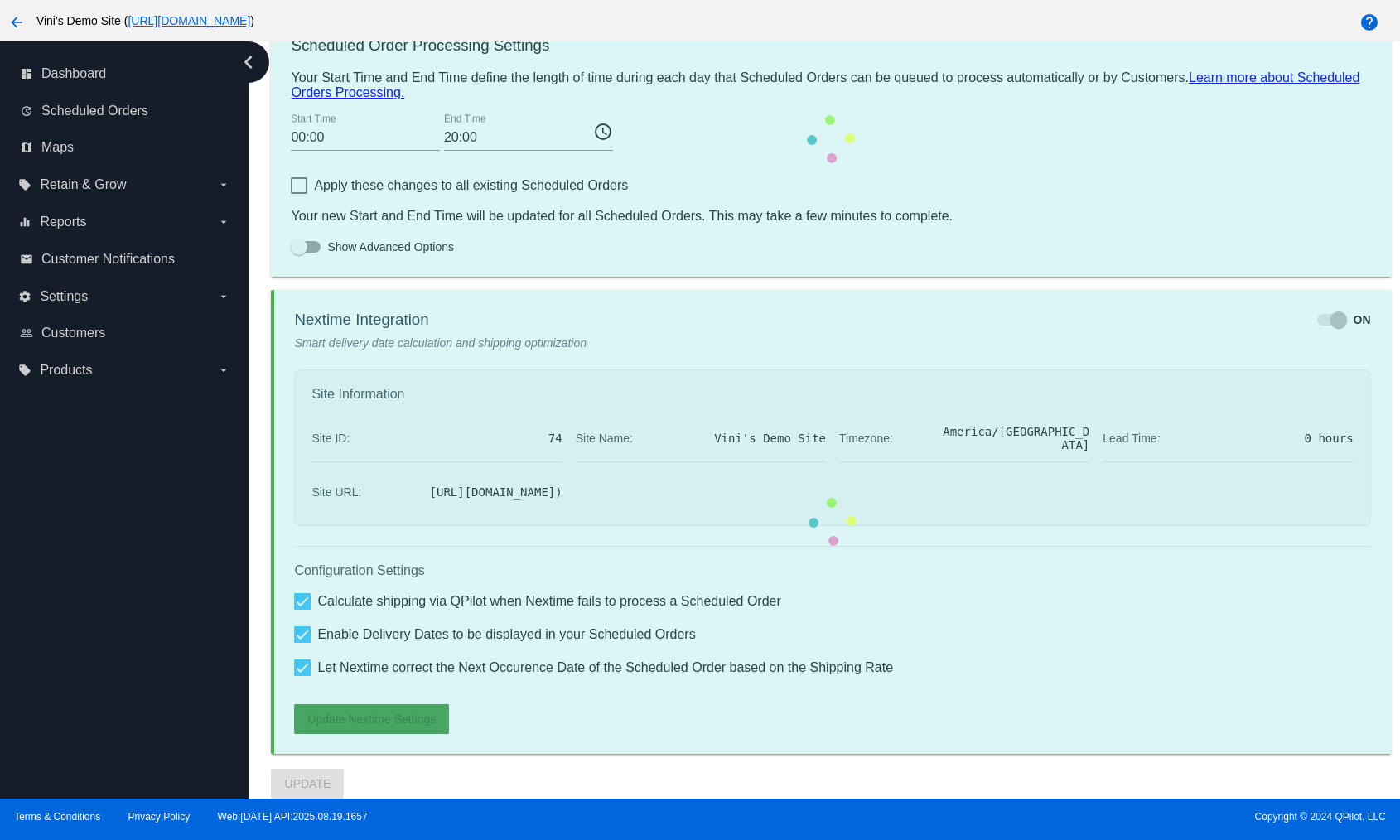
scroll to position [841, 0]
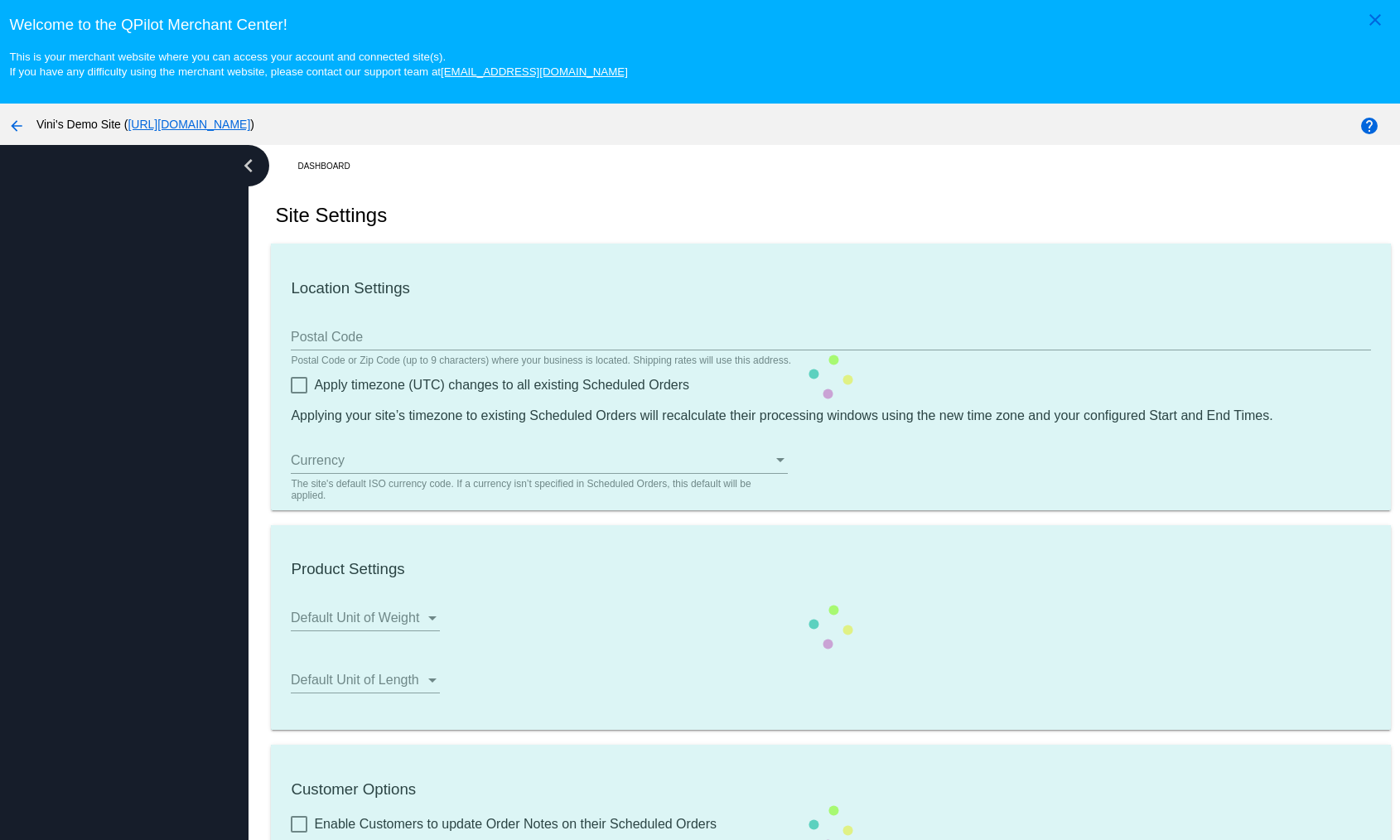
type input "00:00"
checkbox input "true"
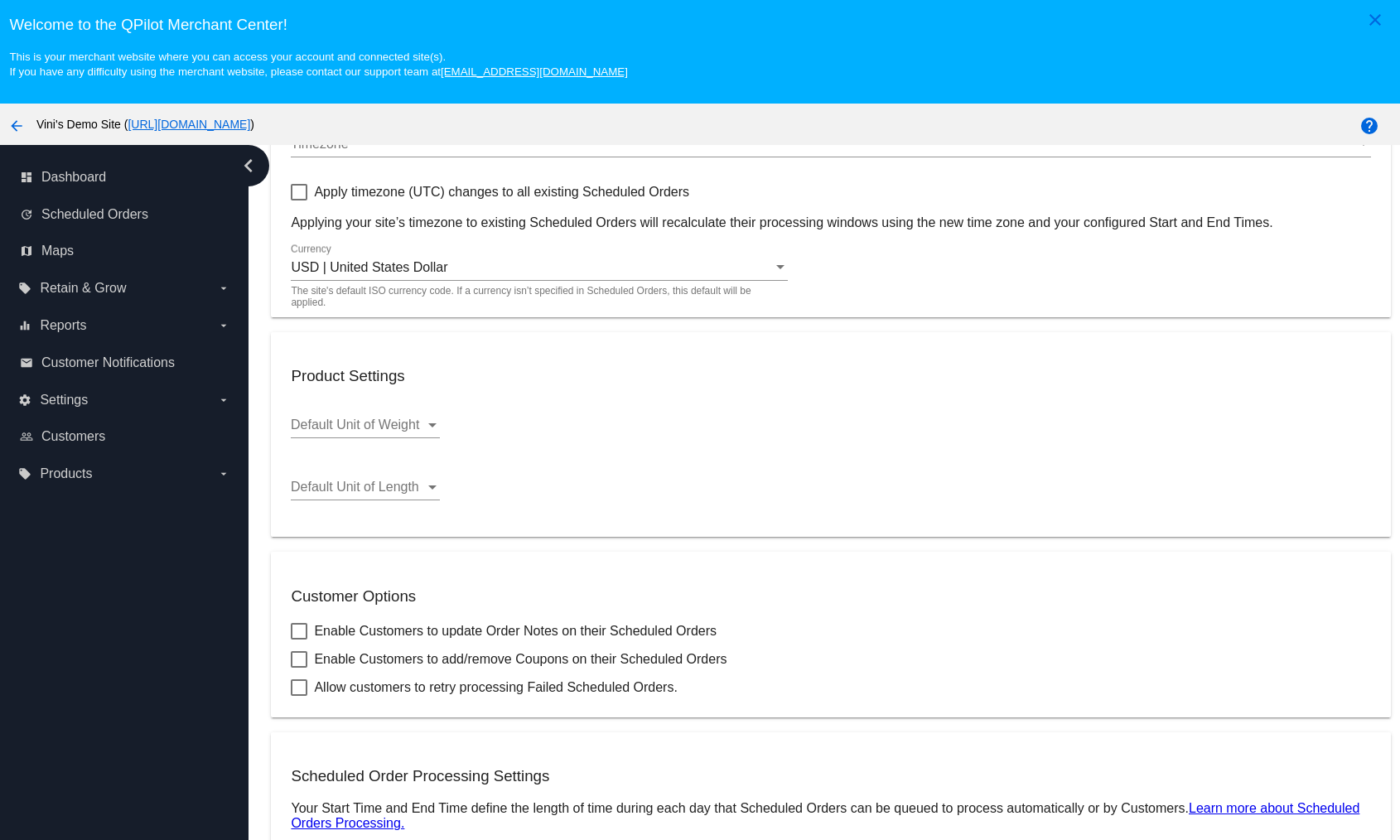
scroll to position [889, 0]
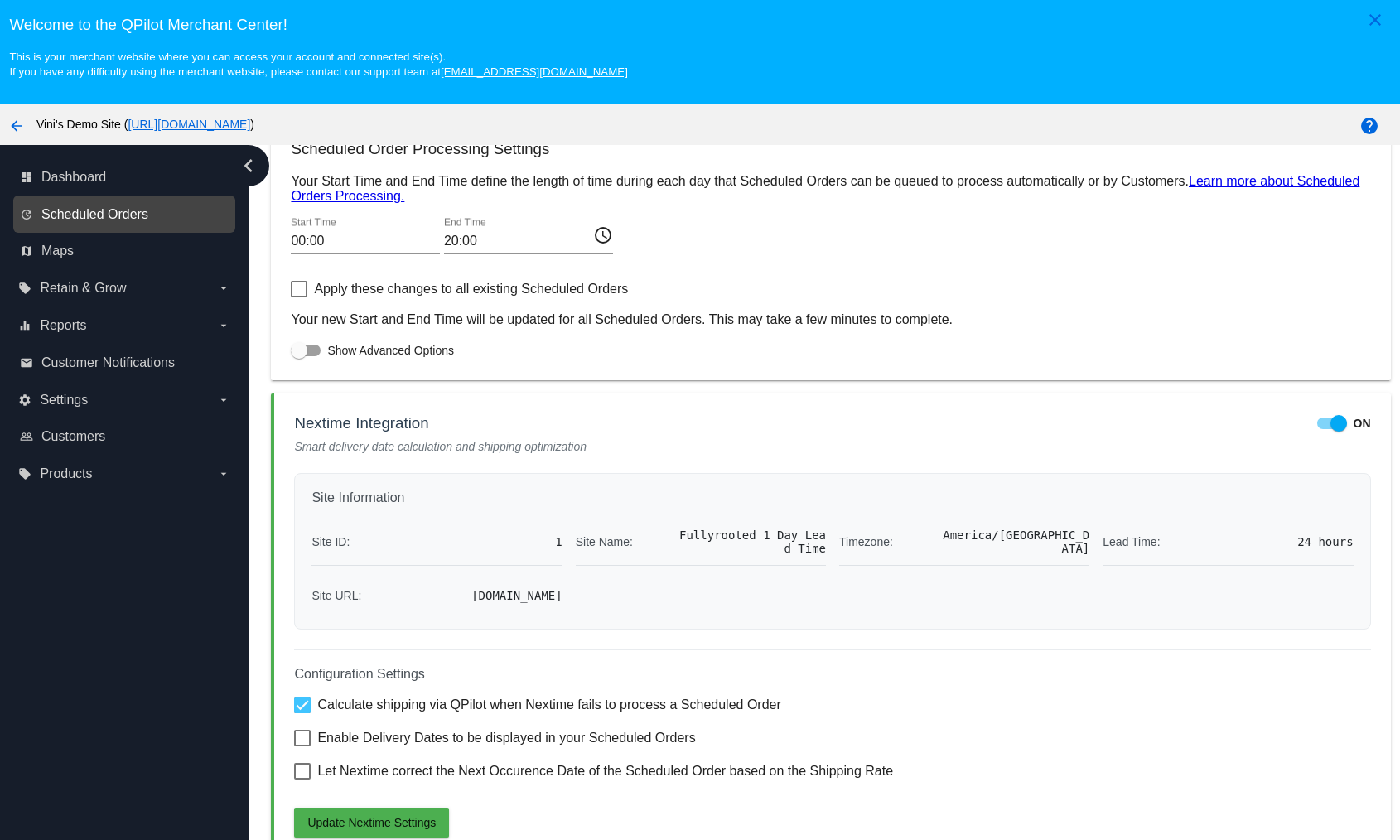
click at [143, 217] on span "Scheduled Orders" at bounding box center [94, 214] width 107 height 15
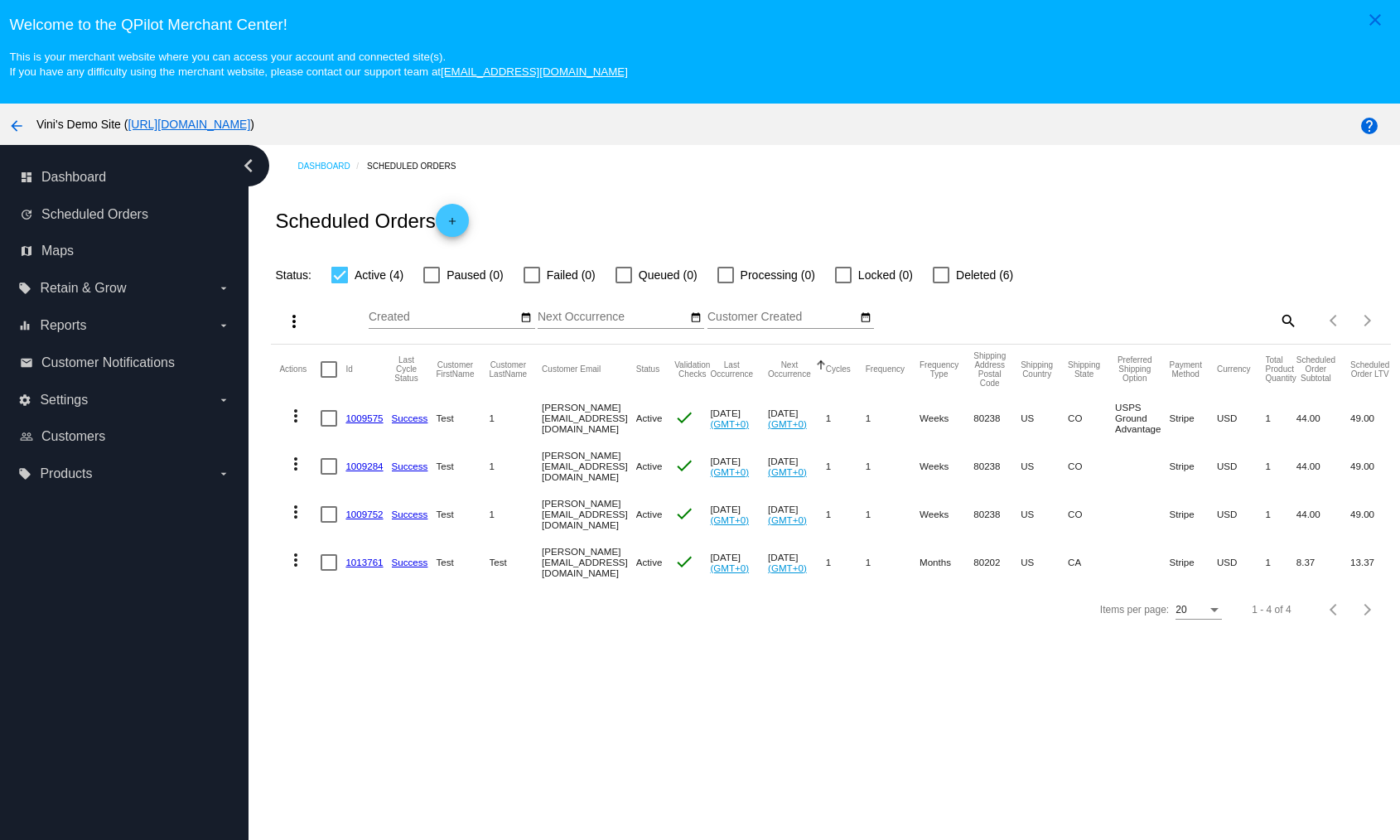
click at [1176, 2] on div "Welcome to the QPilot Merchant Center! This is your merchant website where you …" at bounding box center [700, 39] width 1400 height 79
click at [349, 421] on link "1009575" at bounding box center [364, 418] width 38 height 11
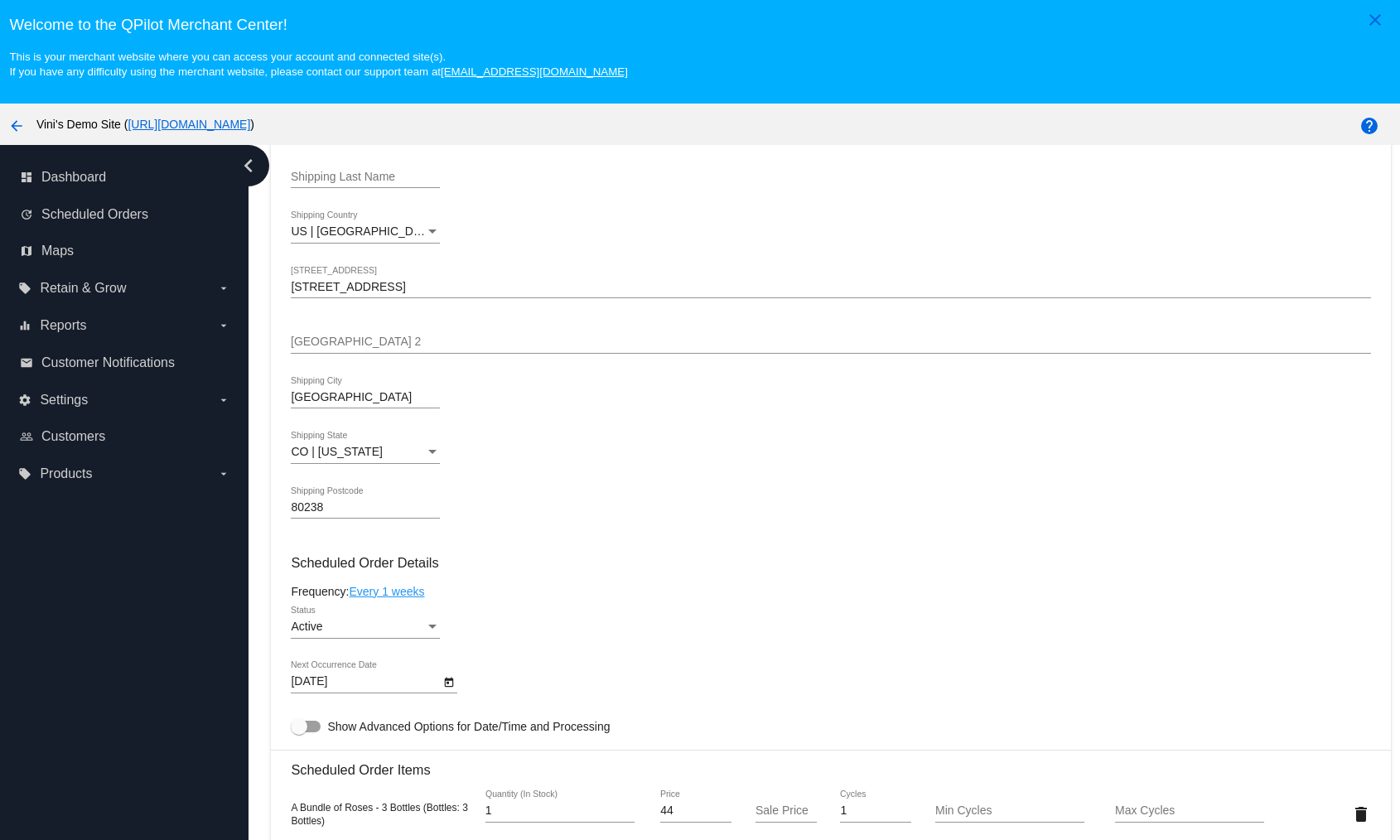
scroll to position [589, 0]
click at [1116, 1] on div "Welcome to the QPilot Merchant Center! This is your merchant website where you …" at bounding box center [700, 39] width 1400 height 79
click at [467, 279] on div "6031 North Emporia Street Shipping Street 1" at bounding box center [830, 285] width 1080 height 32
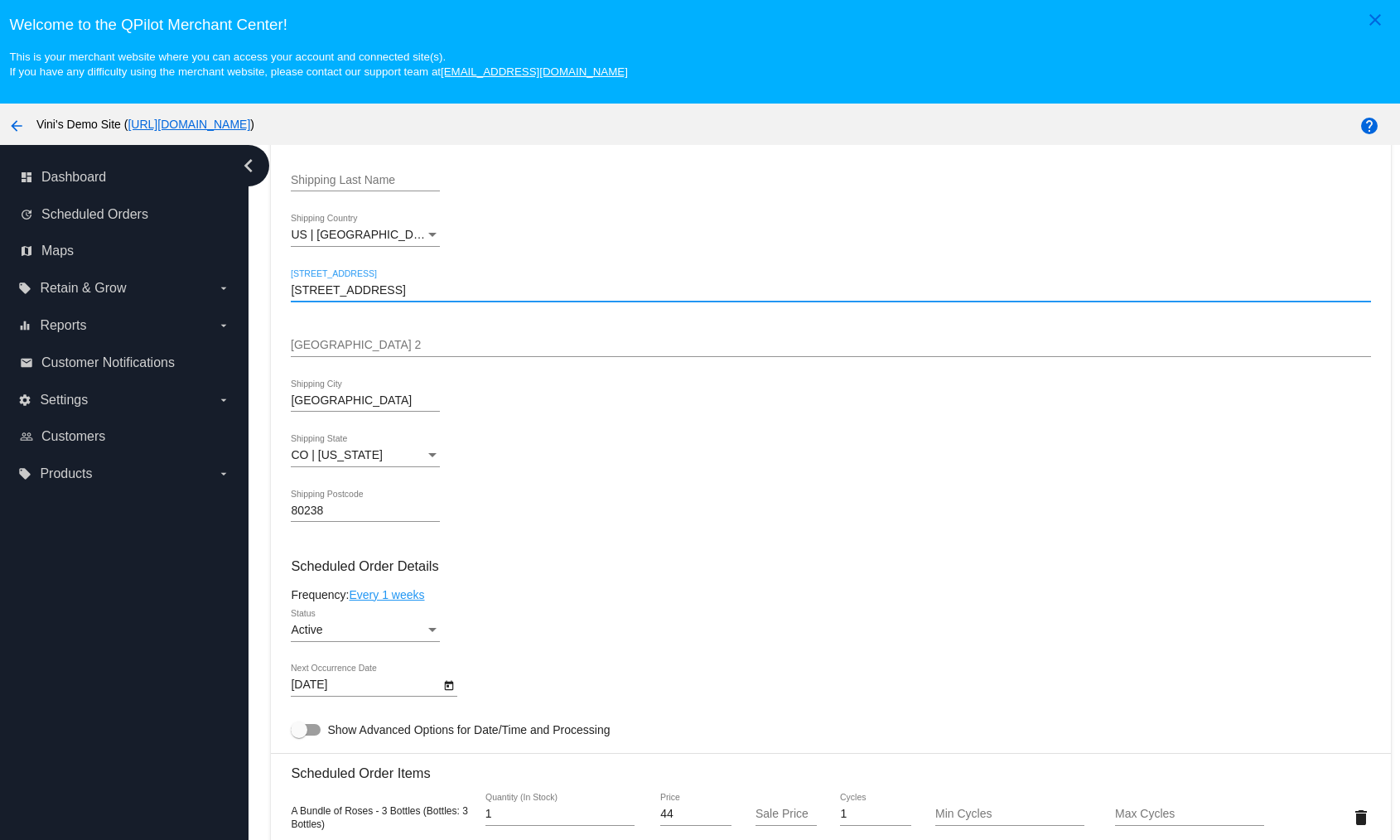
paste input "[STREET_ADDRESS][PERSON_NAME]"
type input "[STREET_ADDRESS][PERSON_NAME]"
click at [370, 447] on mat-card "Customer 7000231: Test 1 david@qpilot.cloud Customer Shipping Enter Shipping Ad…" at bounding box center [830, 779] width 1119 height 1657
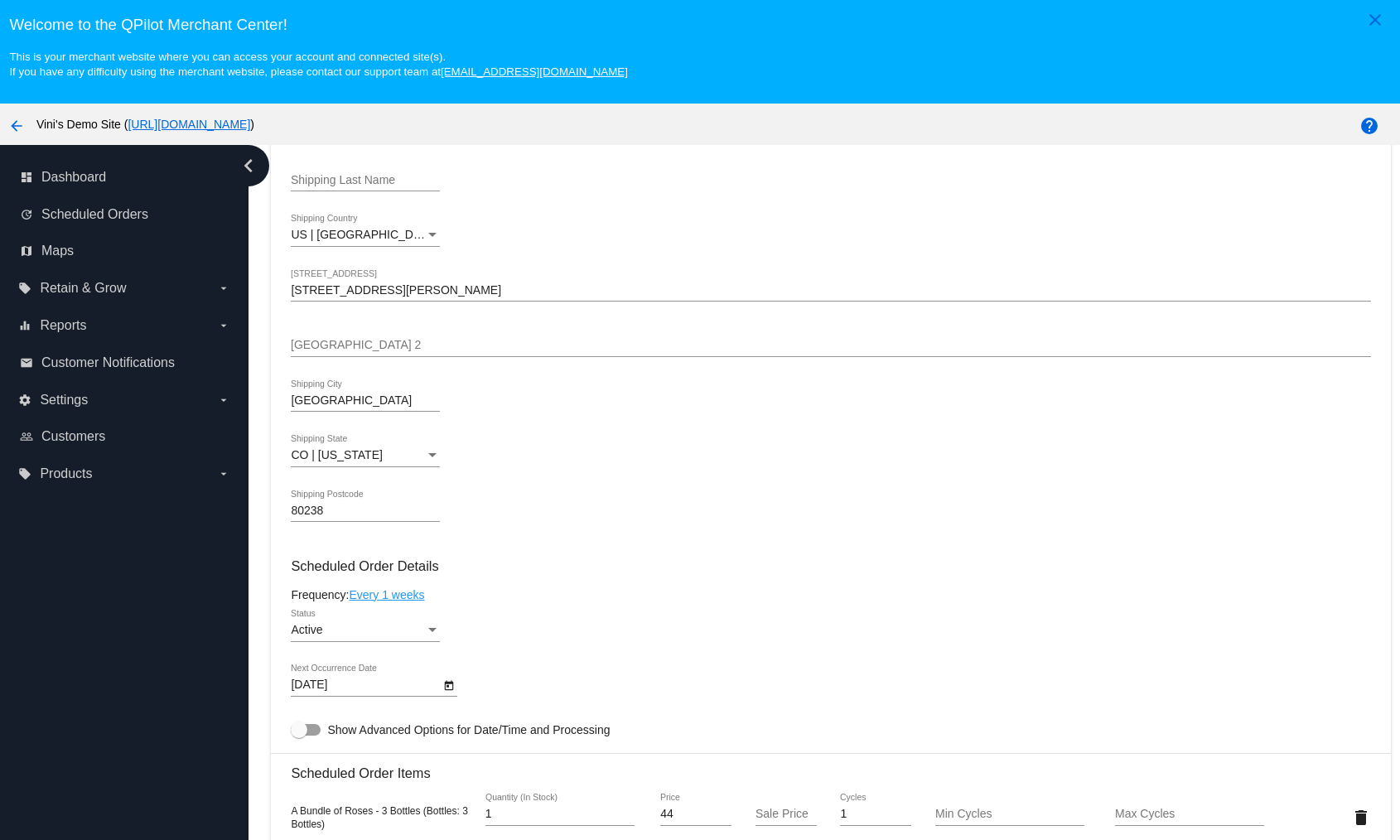
click at [370, 447] on div "CO | Colorado Shipping State" at bounding box center [365, 451] width 149 height 32
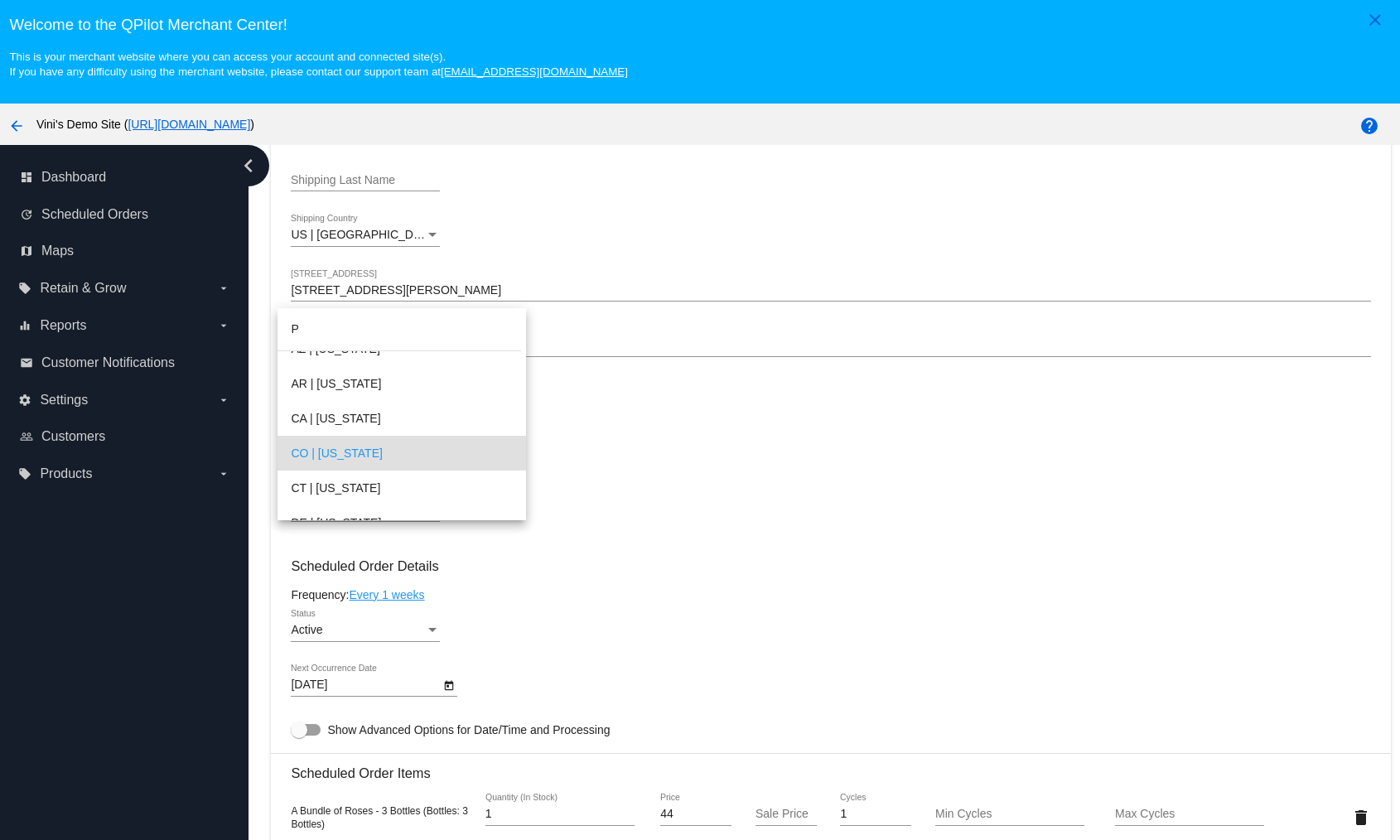
scroll to position [0, 0]
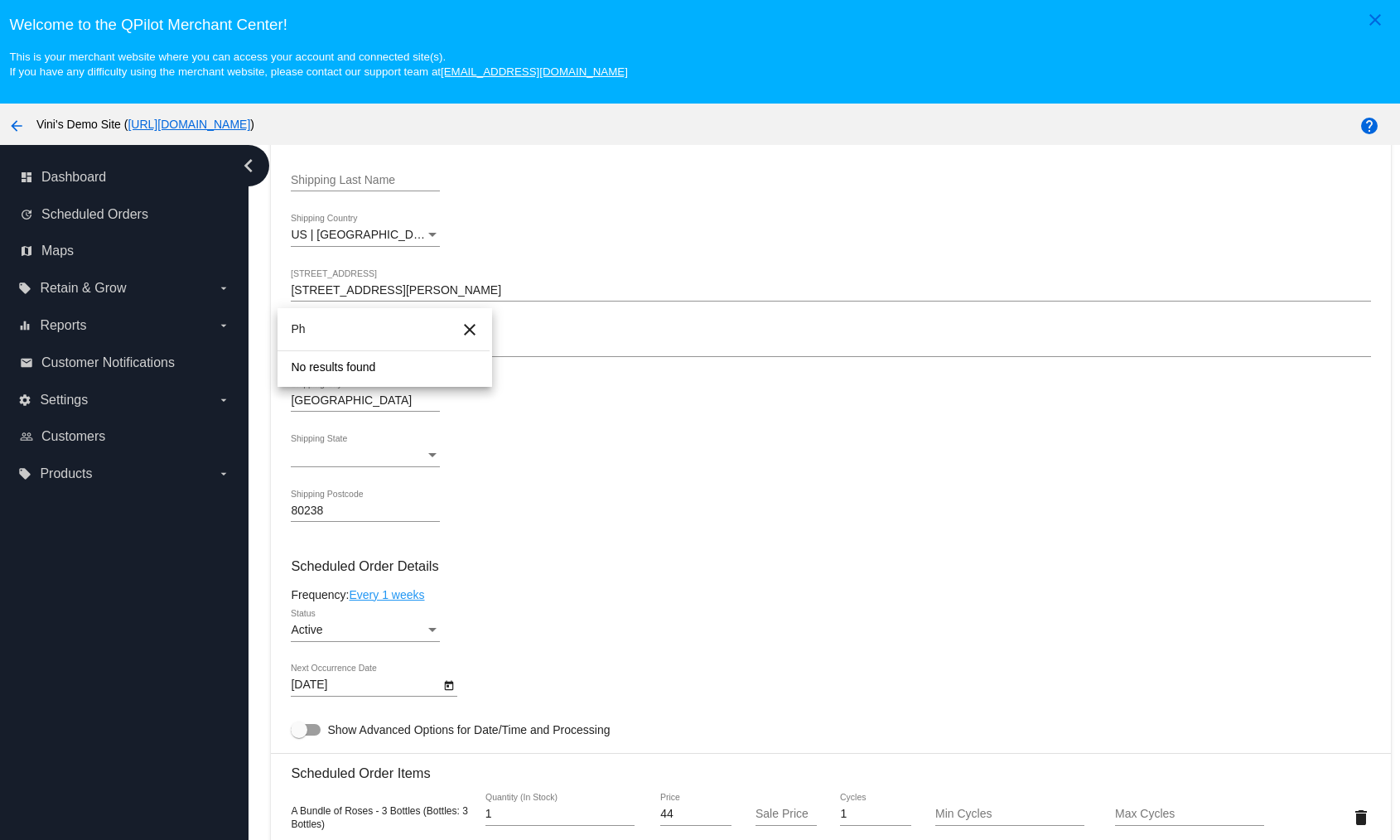
type input "P"
type input "Rh"
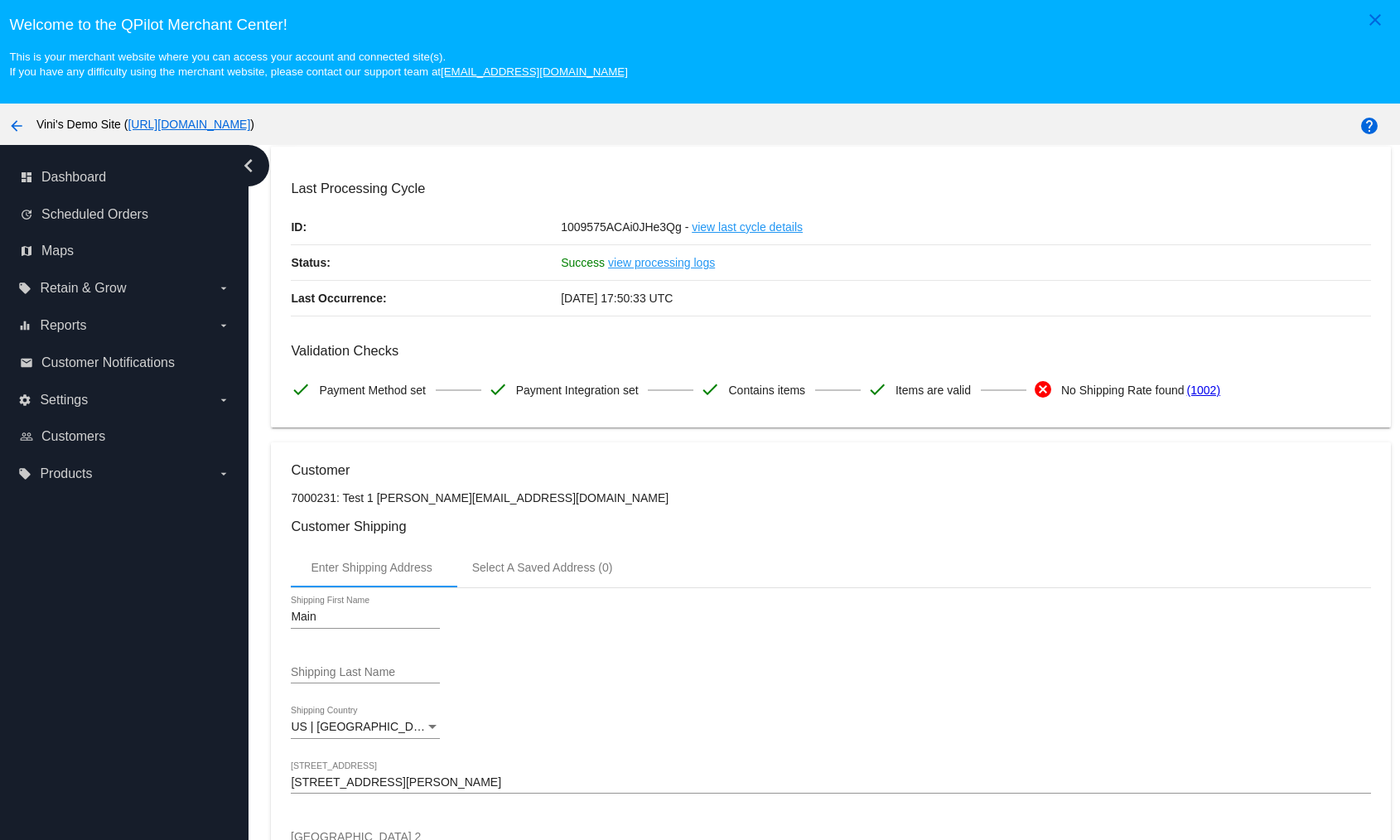
scroll to position [592, 0]
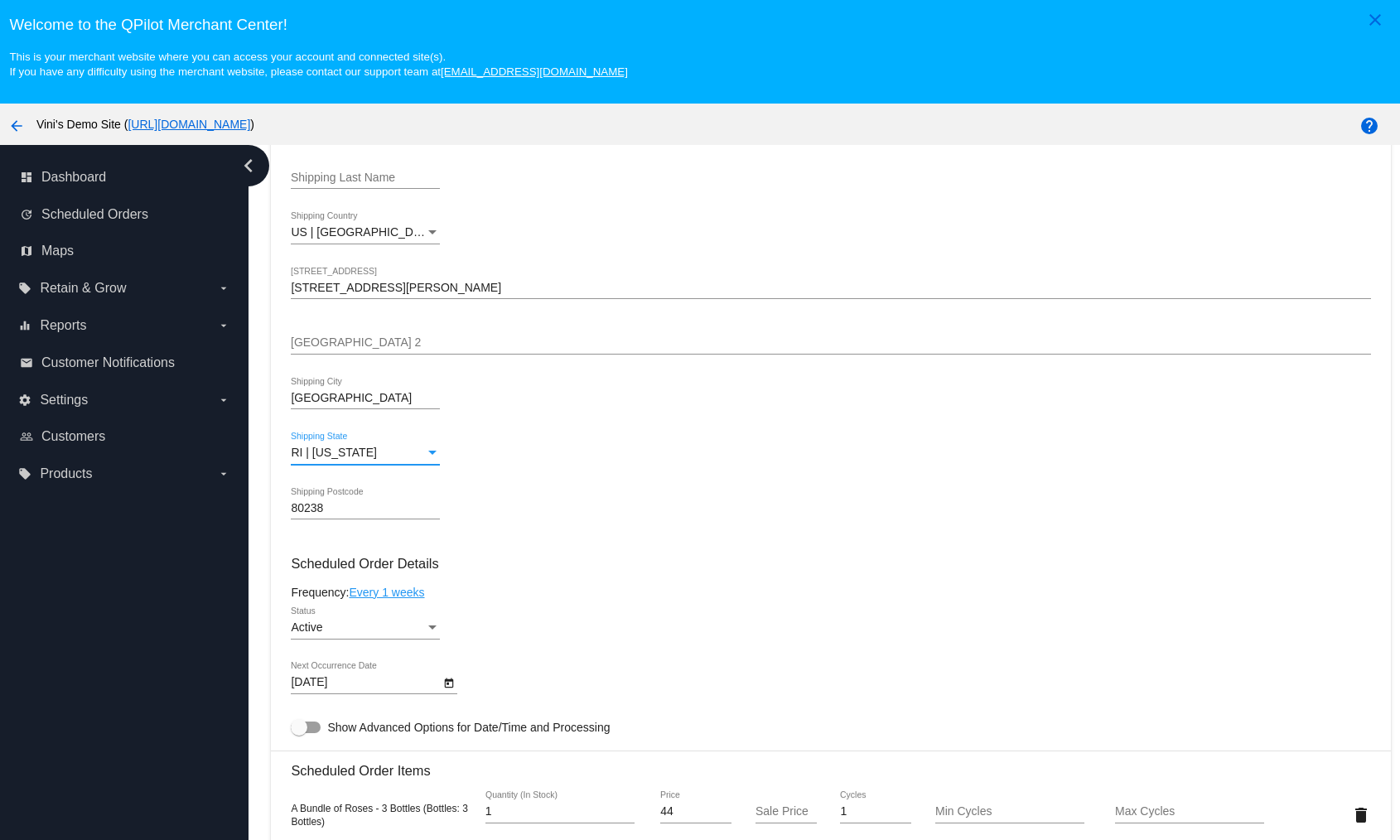
click at [352, 385] on div "Denver Shipping City" at bounding box center [365, 393] width 149 height 32
click at [352, 385] on mat-card "Customer 7000231: Test 1 david@qpilot.cloud Customer Shipping Enter Shipping Ad…" at bounding box center [830, 776] width 1119 height 1657
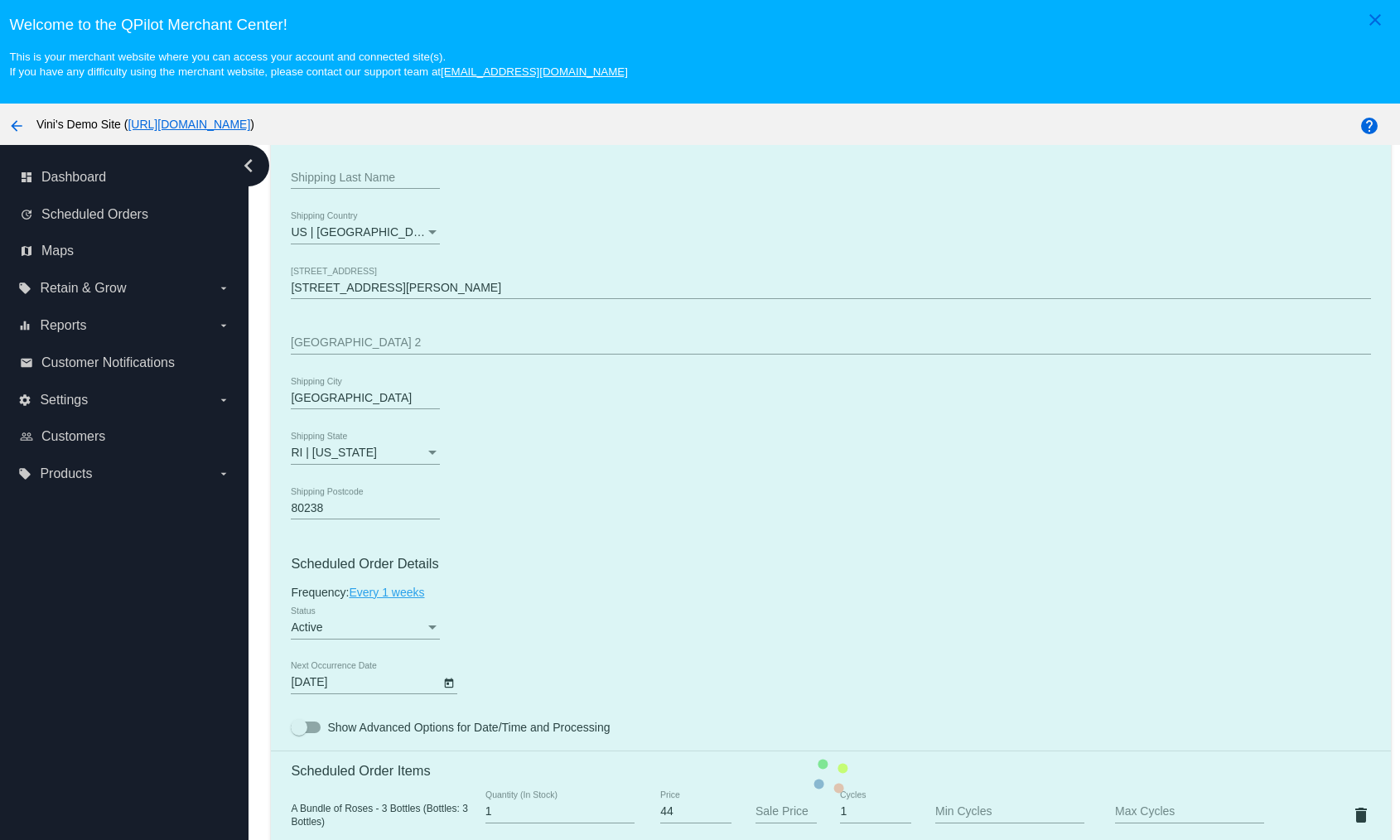
click at [358, 396] on mat-card "Customer 7000231: Test 1 david@qpilot.cloud Customer Shipping Enter Shipping Ad…" at bounding box center [830, 776] width 1119 height 1657
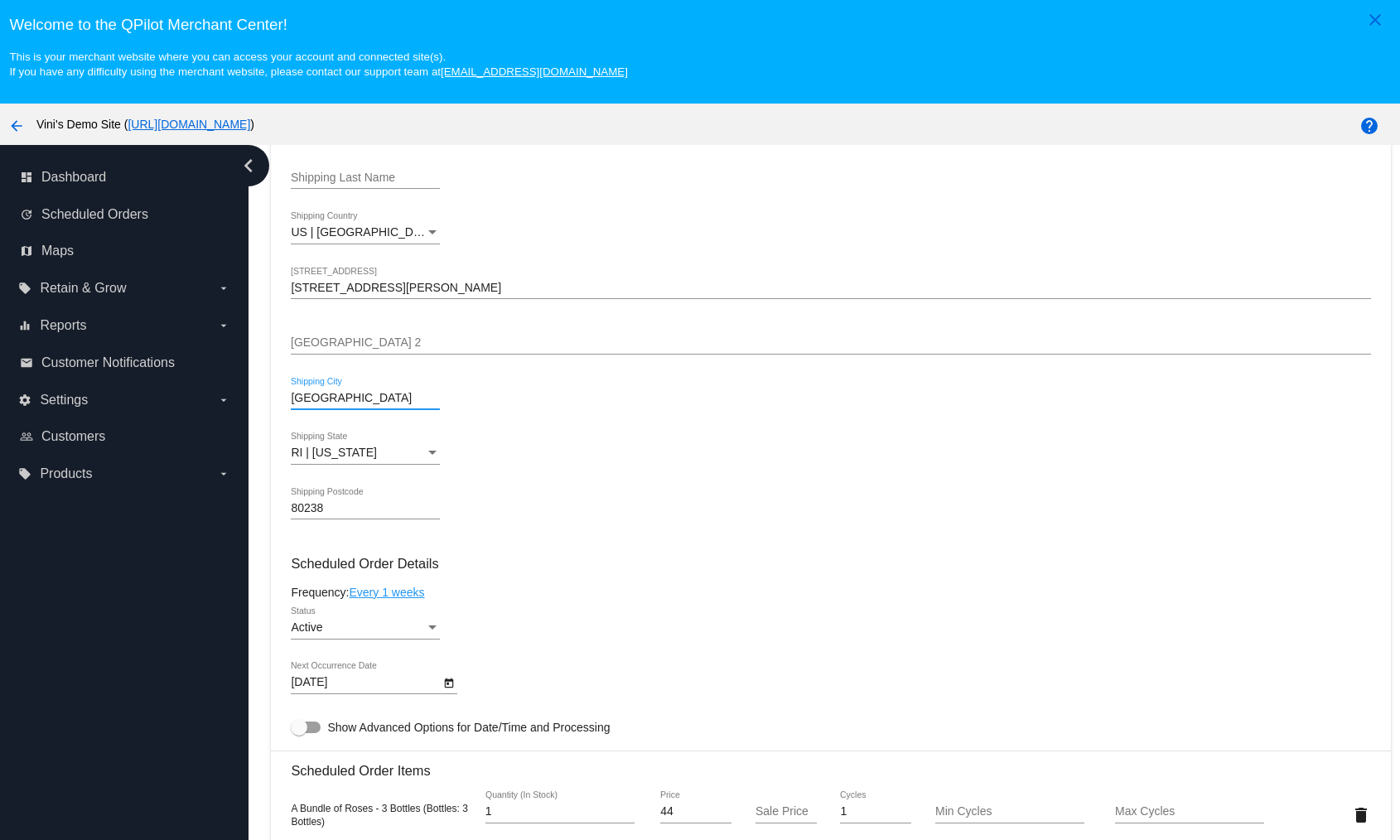
click at [358, 396] on input "Denver" at bounding box center [365, 398] width 149 height 13
type input "[GEOGRAPHIC_DATA]"
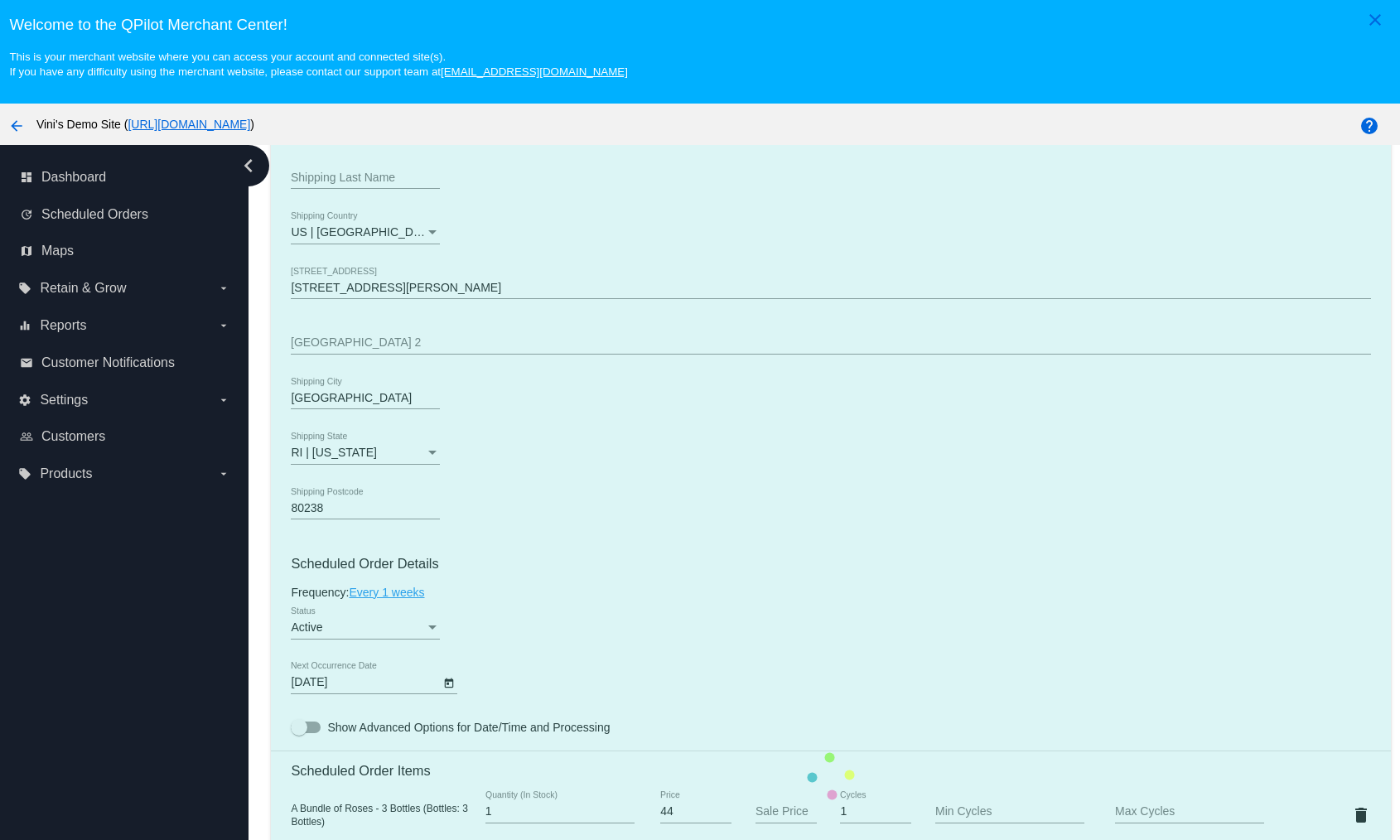
click at [674, 430] on mat-card "Customer 7000231: Test 1 david@qpilot.cloud Customer Shipping Enter Shipping Ad…" at bounding box center [830, 776] width 1119 height 1657
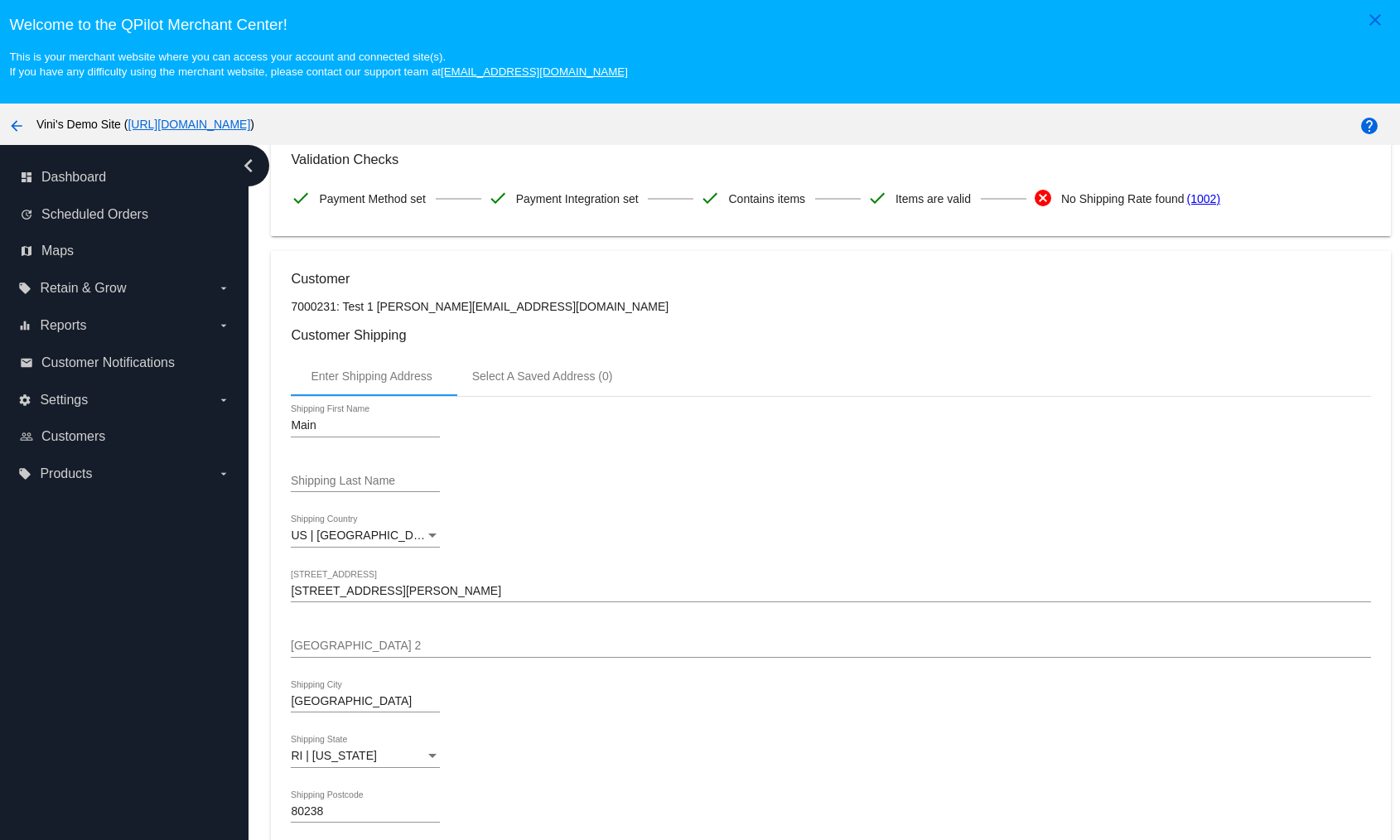
scroll to position [291, 0]
click at [349, 803] on input "80238" at bounding box center [365, 808] width 149 height 13
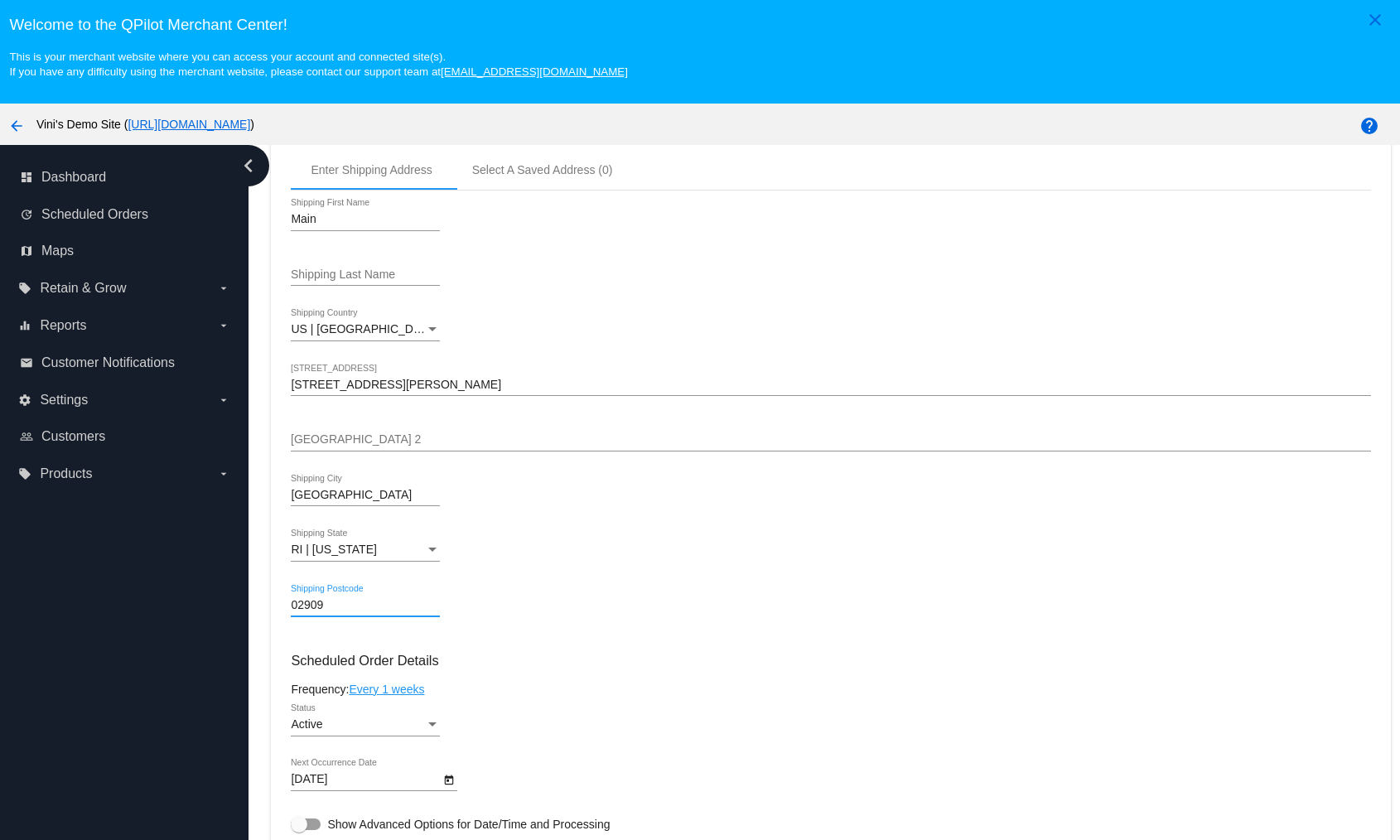
type input "02909"
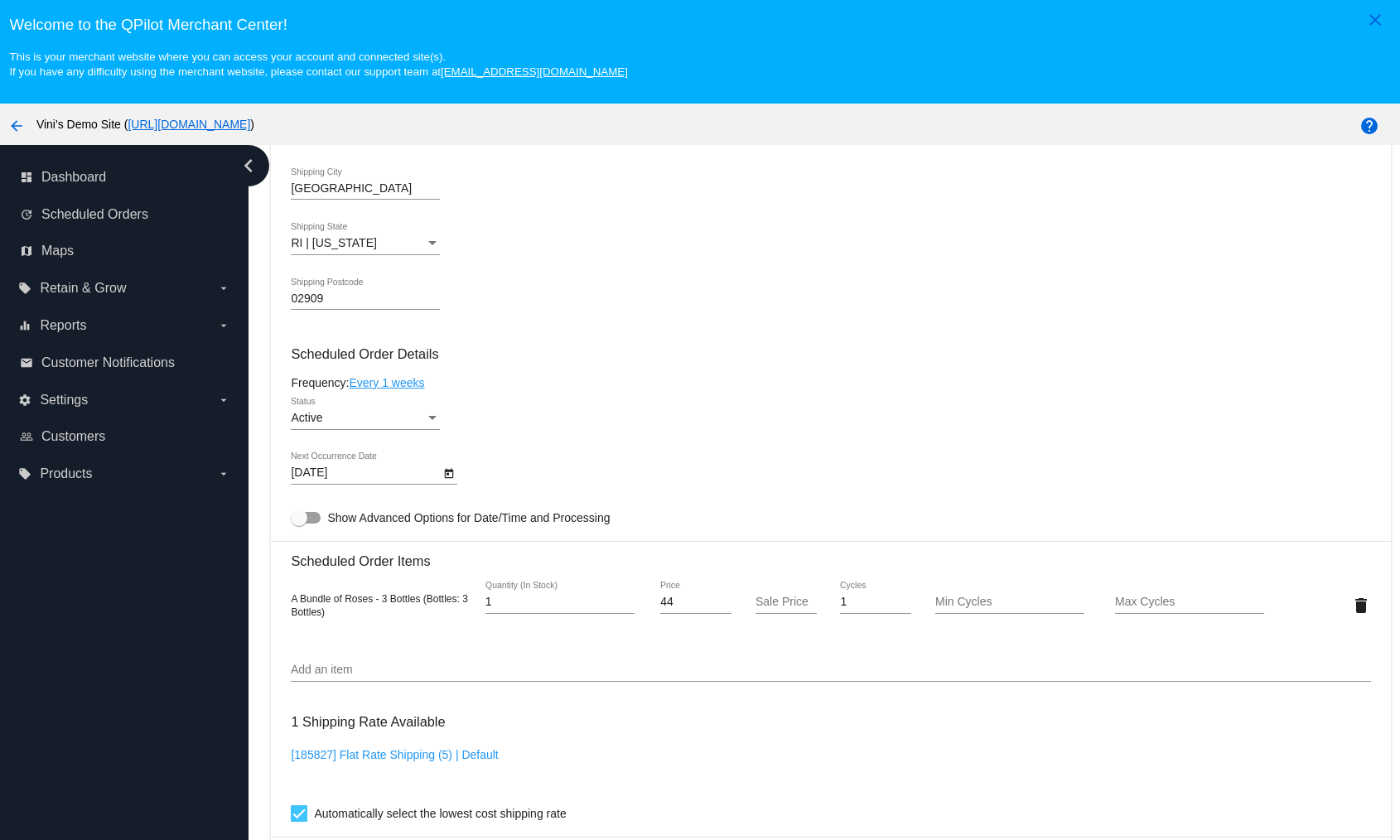
scroll to position [104, 0]
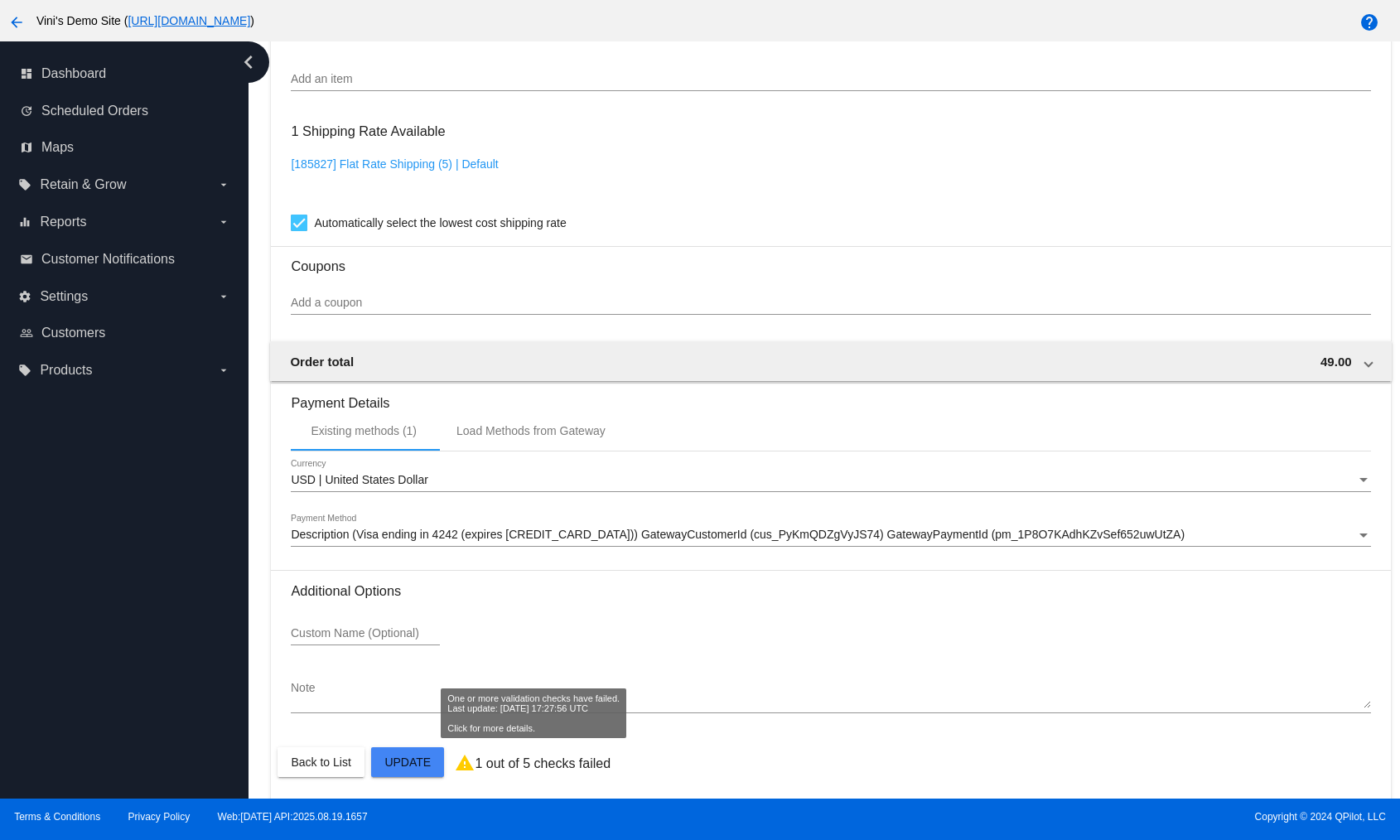
drag, startPoint x: 572, startPoint y: 786, endPoint x: 593, endPoint y: 761, distance: 32.6
click at [593, 761] on p "1 out of 5 checks failed" at bounding box center [542, 763] width 135 height 15
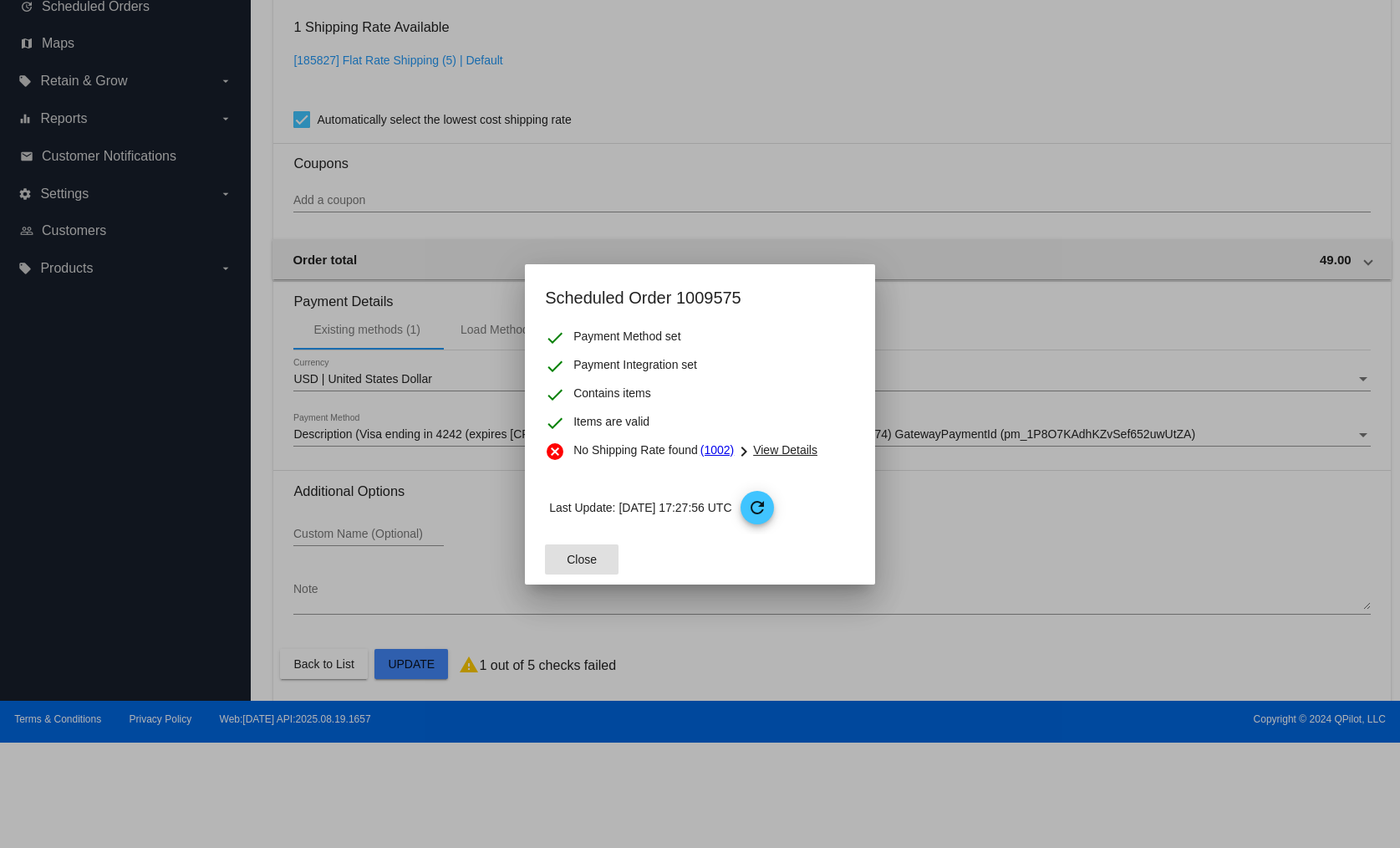
click at [811, 445] on span "View Details" at bounding box center [785, 450] width 64 height 14
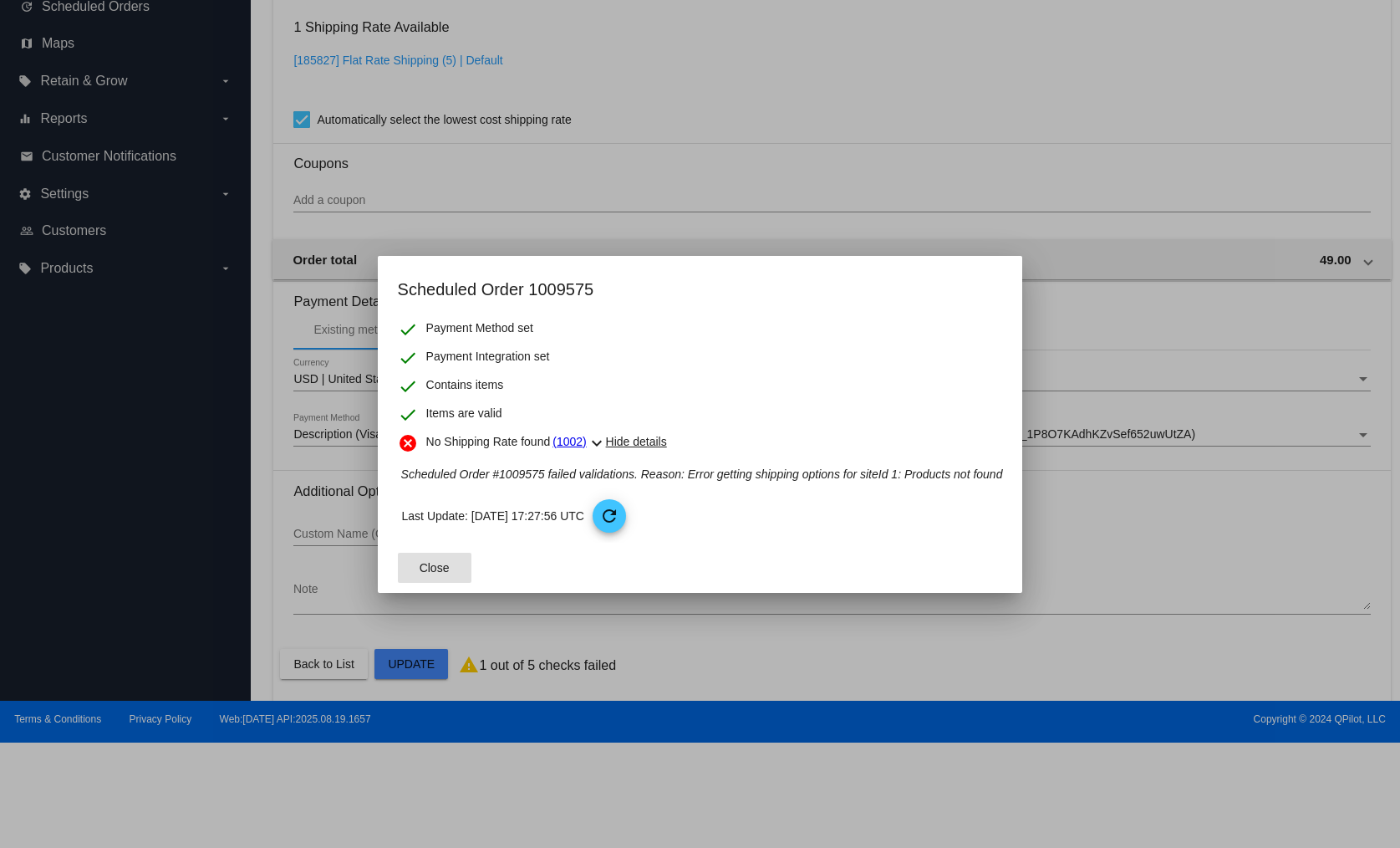
click at [436, 577] on button "Close" at bounding box center [434, 567] width 73 height 30
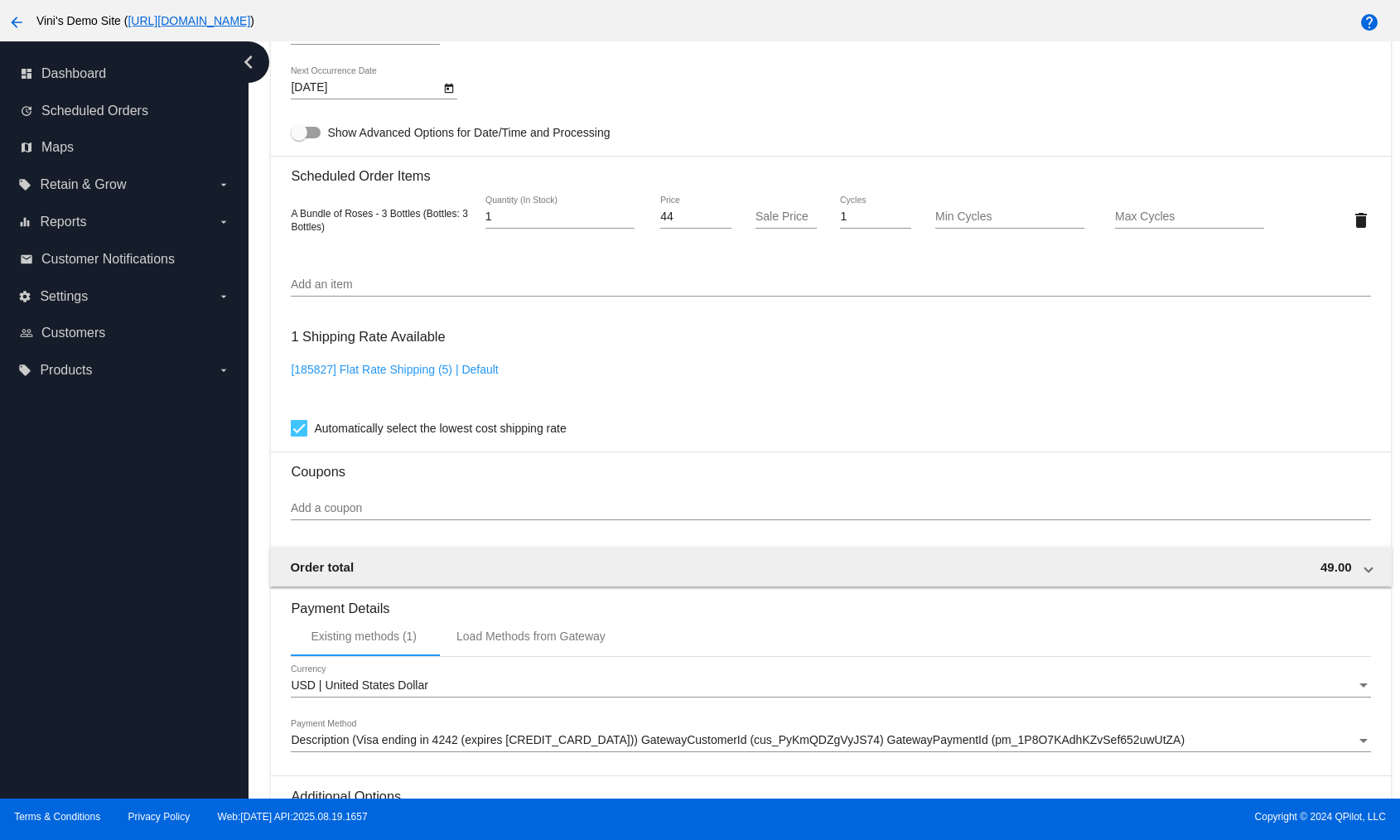
scroll to position [1039, 0]
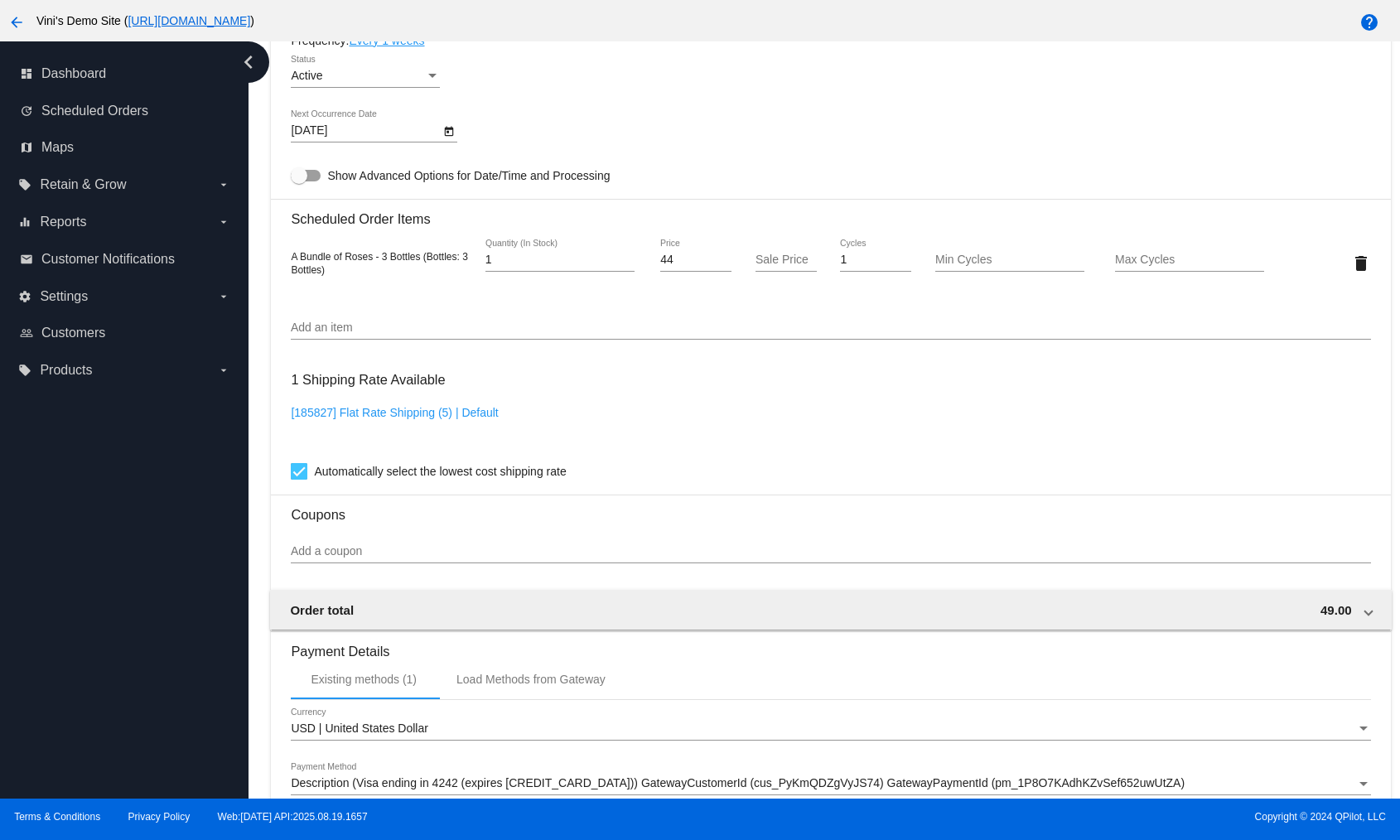
click at [356, 316] on div "Add an item" at bounding box center [830, 324] width 1080 height 32
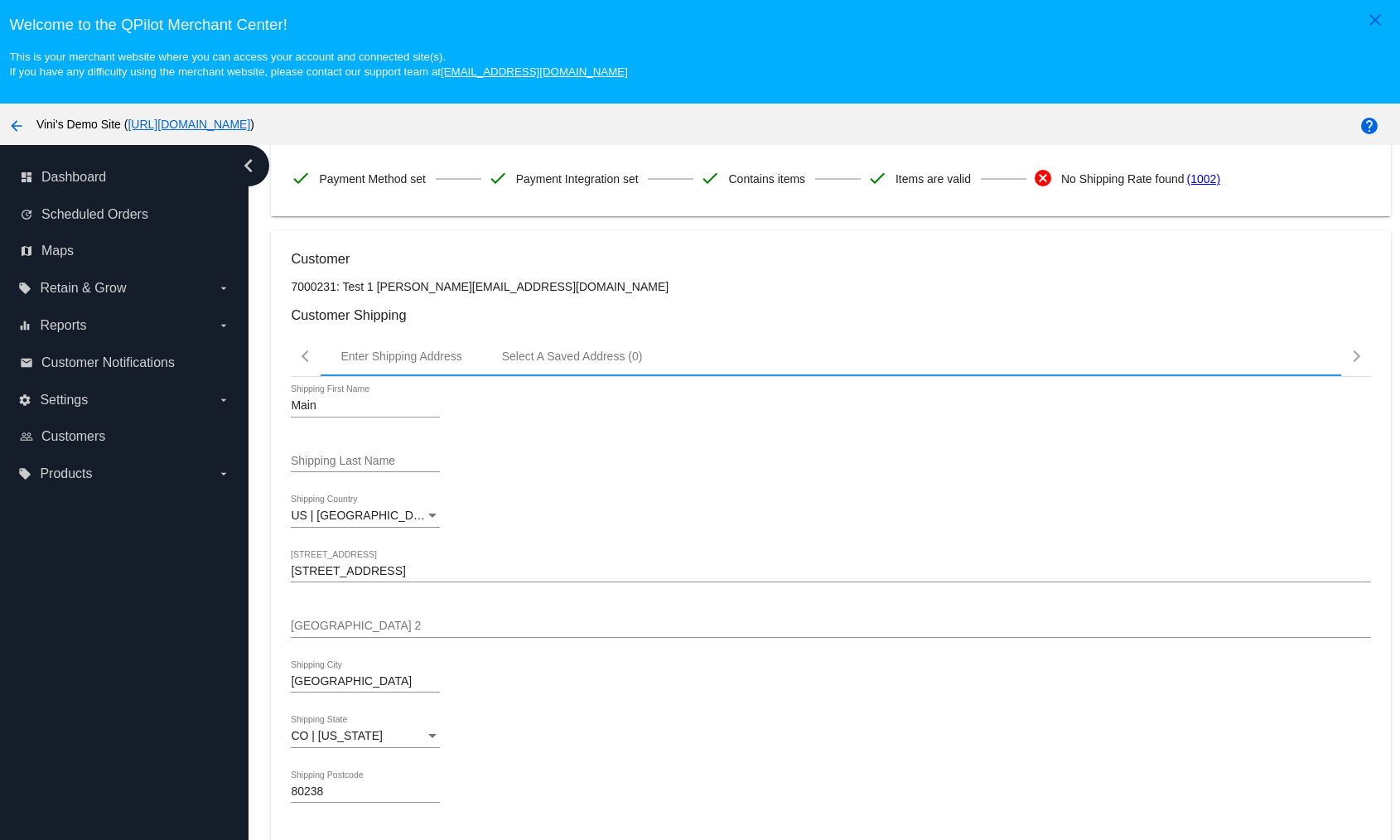
scroll to position [342, 0]
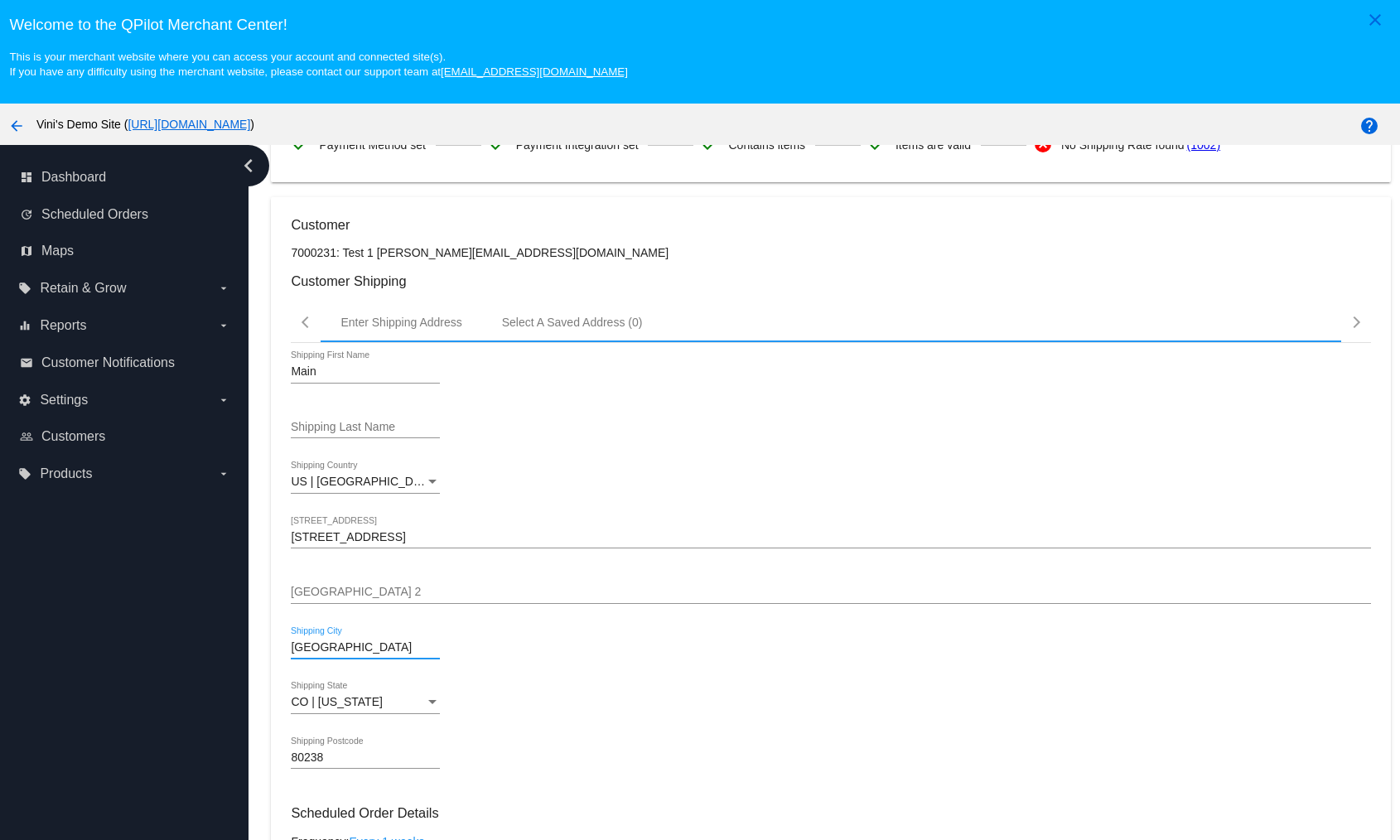
click at [387, 649] on input "[GEOGRAPHIC_DATA]" at bounding box center [365, 647] width 149 height 13
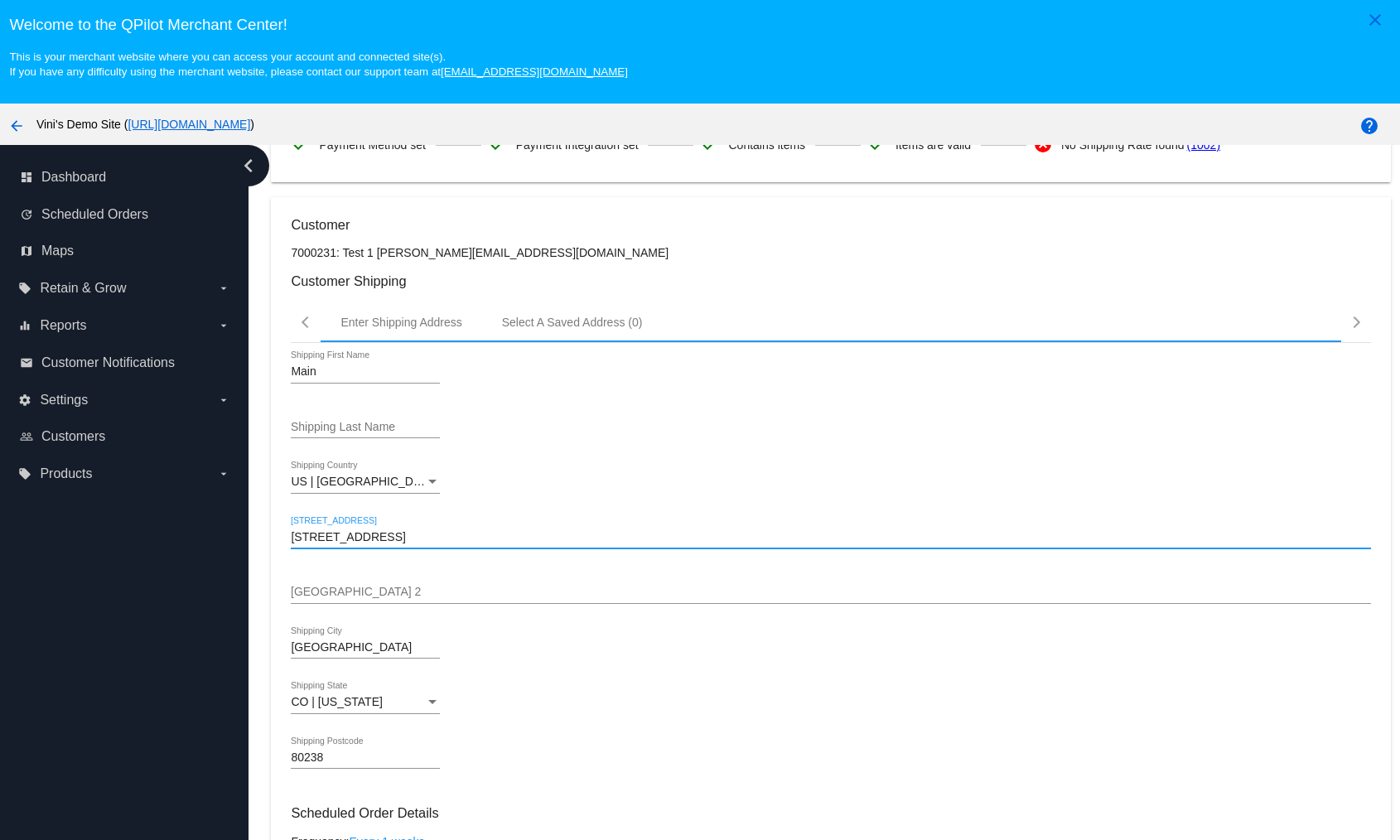
click at [465, 540] on input "6031 North Emporia Street" at bounding box center [830, 537] width 1080 height 13
type input "1"
type input "6031 North Emporia Street"
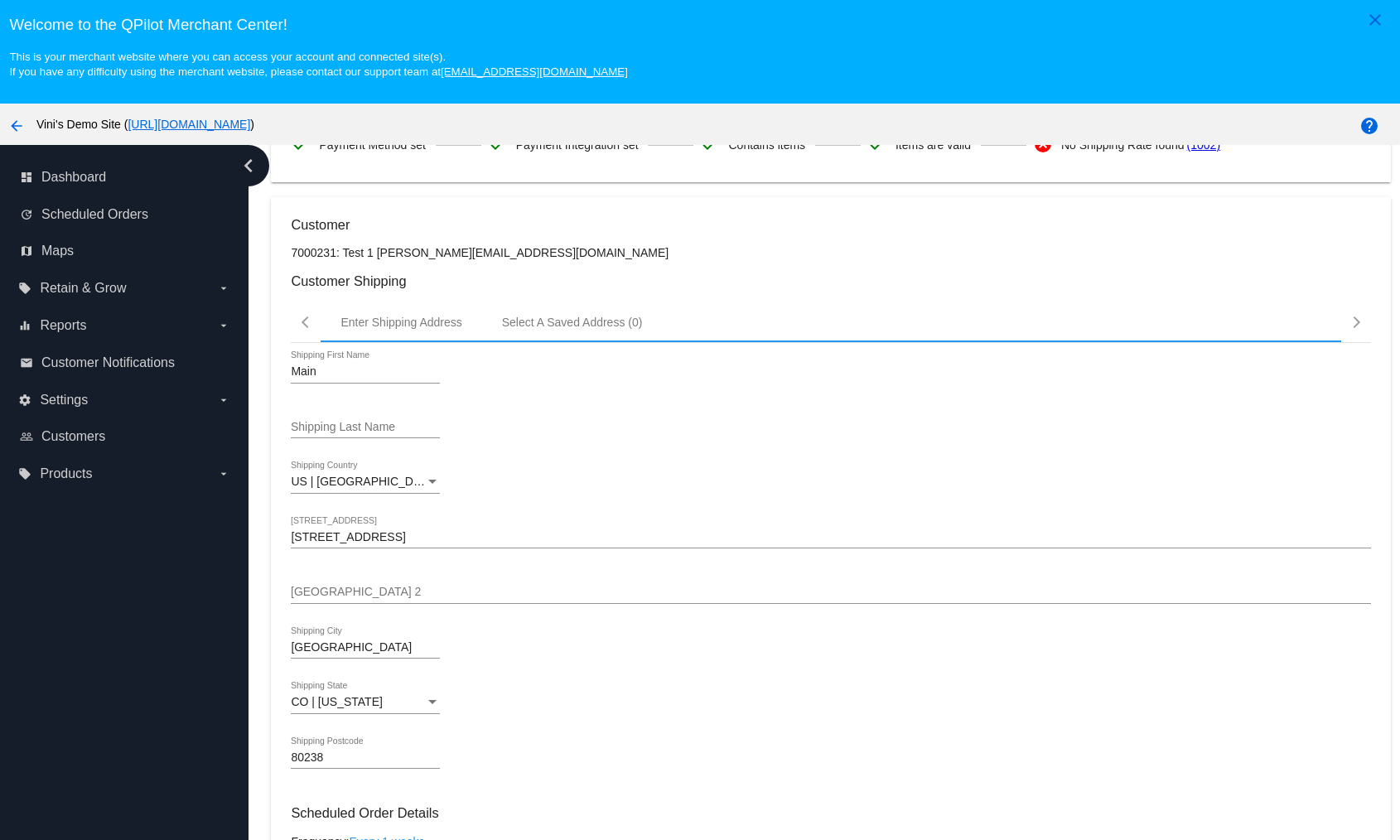
click at [354, 698] on span "CO | Colorado" at bounding box center [336, 701] width 91 height 13
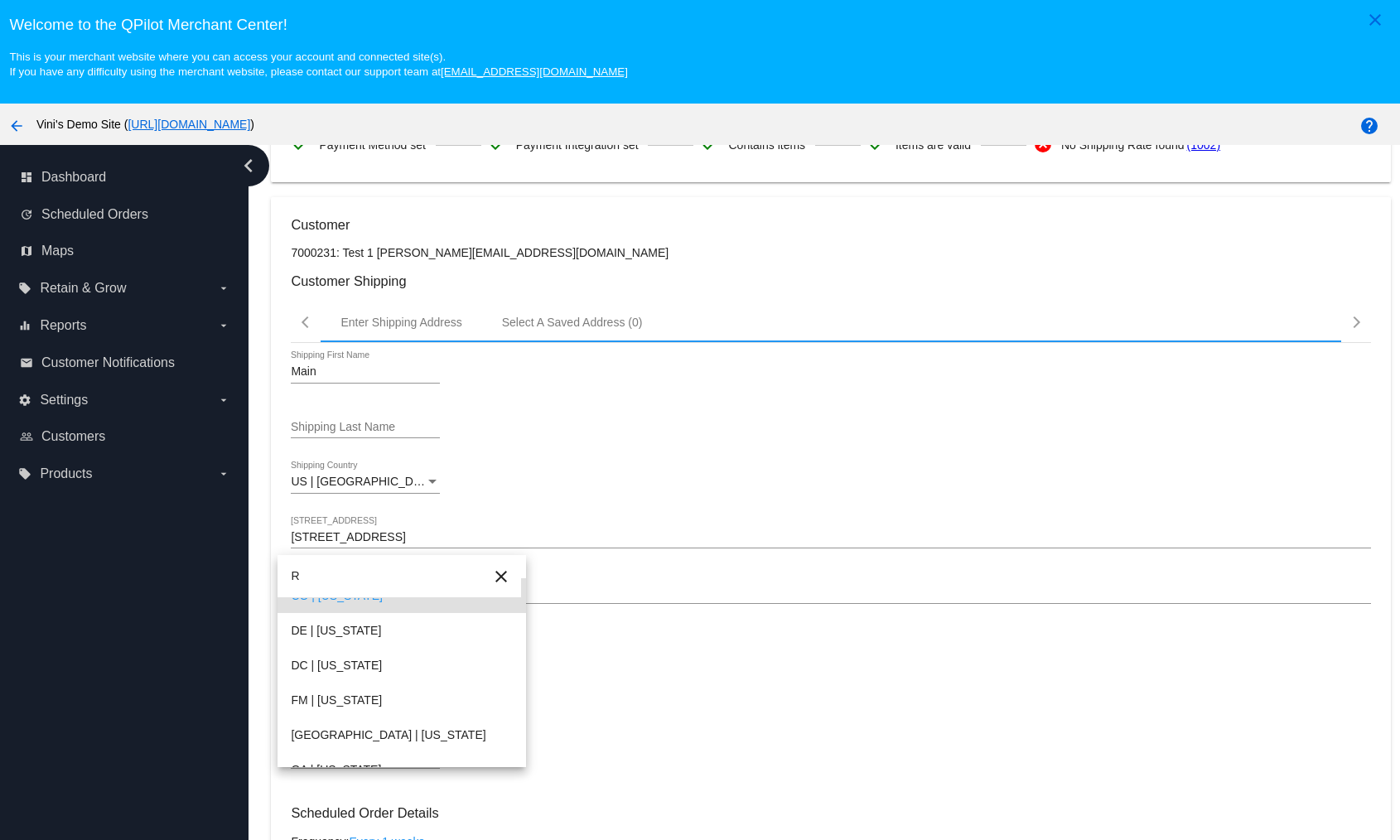
scroll to position [0, 0]
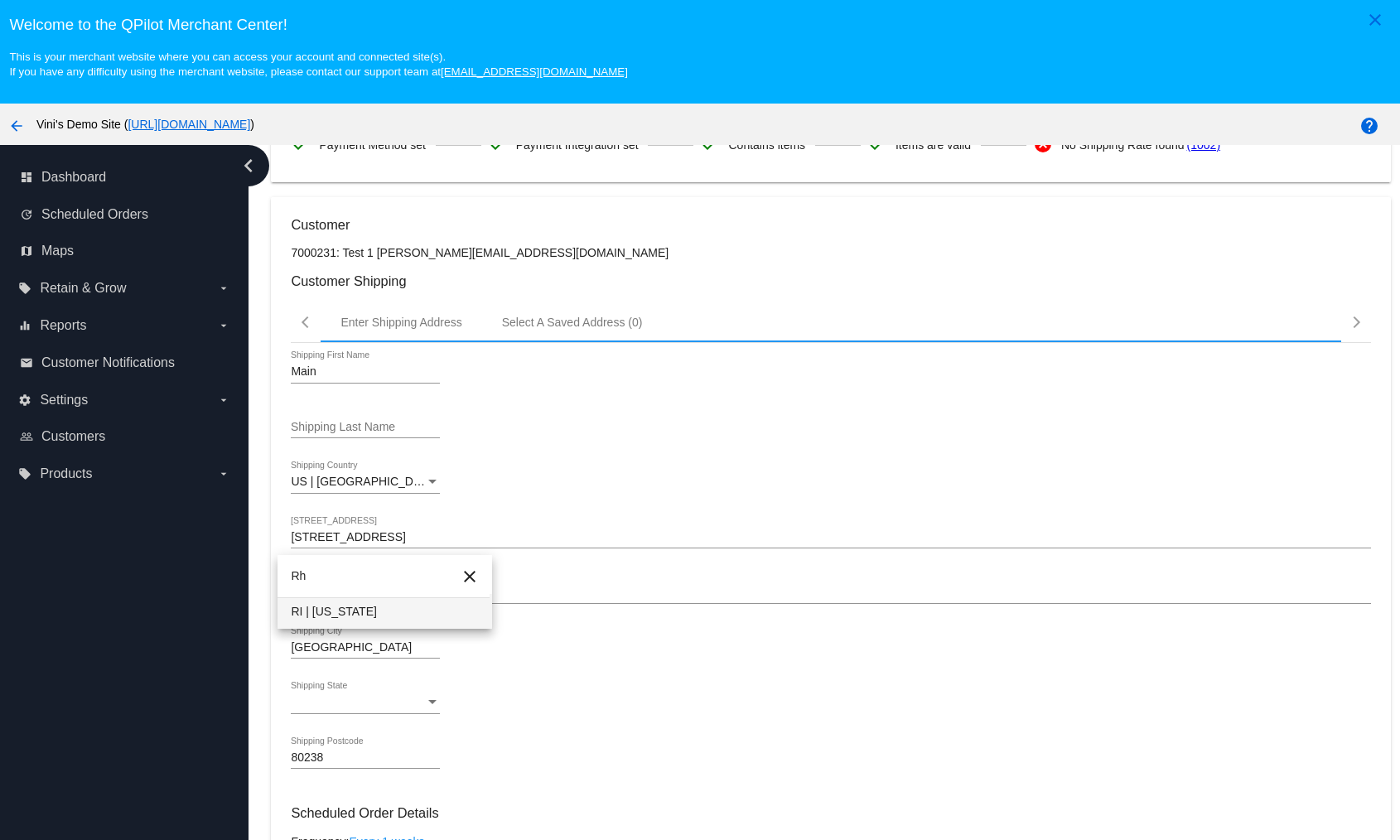
type input "Rh"
click at [346, 602] on span "RI | [US_STATE]" at bounding box center [385, 611] width 188 height 35
click at [440, 535] on input "6031 North Emporia Street" at bounding box center [830, 537] width 1080 height 13
click at [439, 533] on input "6031 North Emporia Street" at bounding box center [830, 537] width 1080 height 13
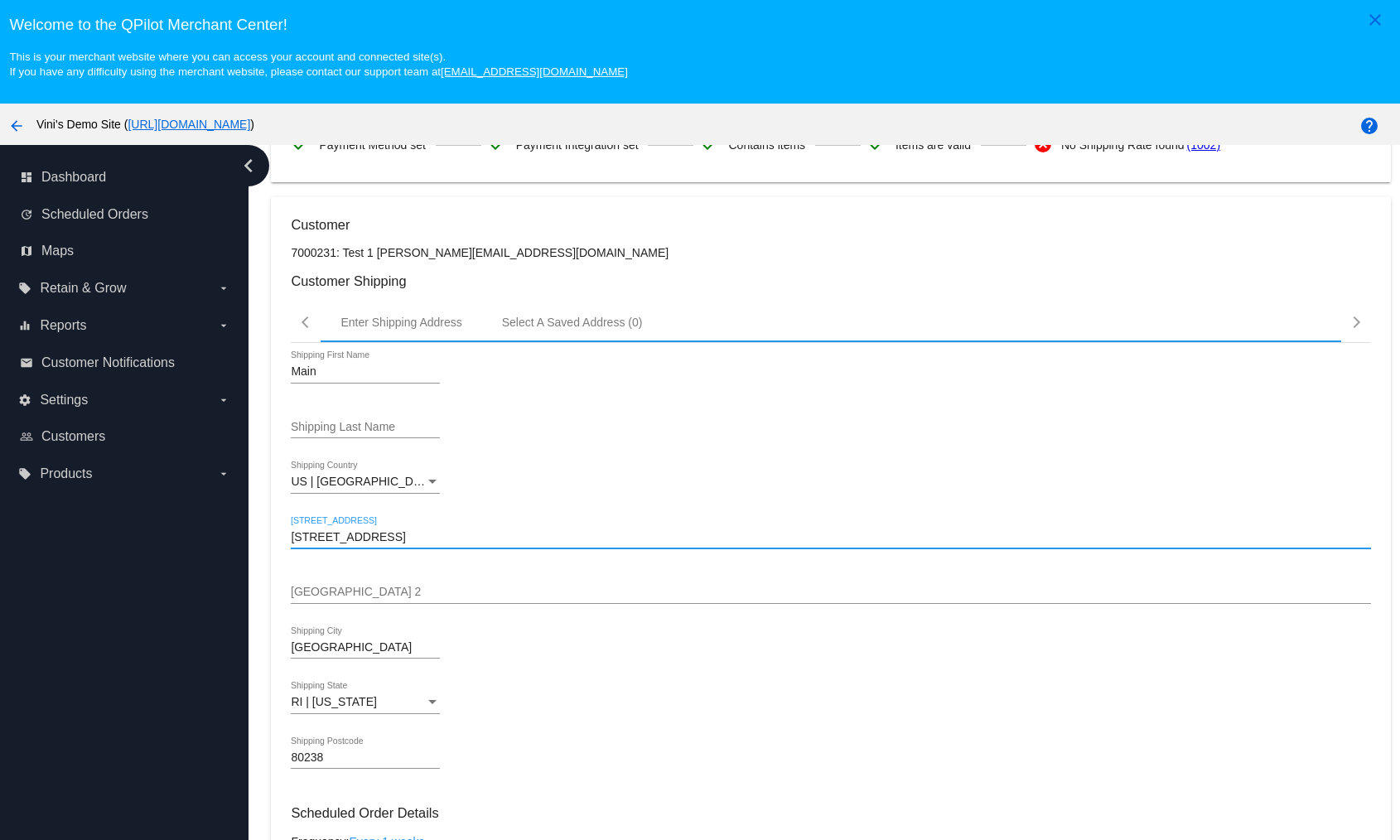
click at [439, 533] on input "6031 North Emporia Street" at bounding box center [830, 537] width 1080 height 13
type input "[STREET_ADDRESS][PERSON_NAME]"
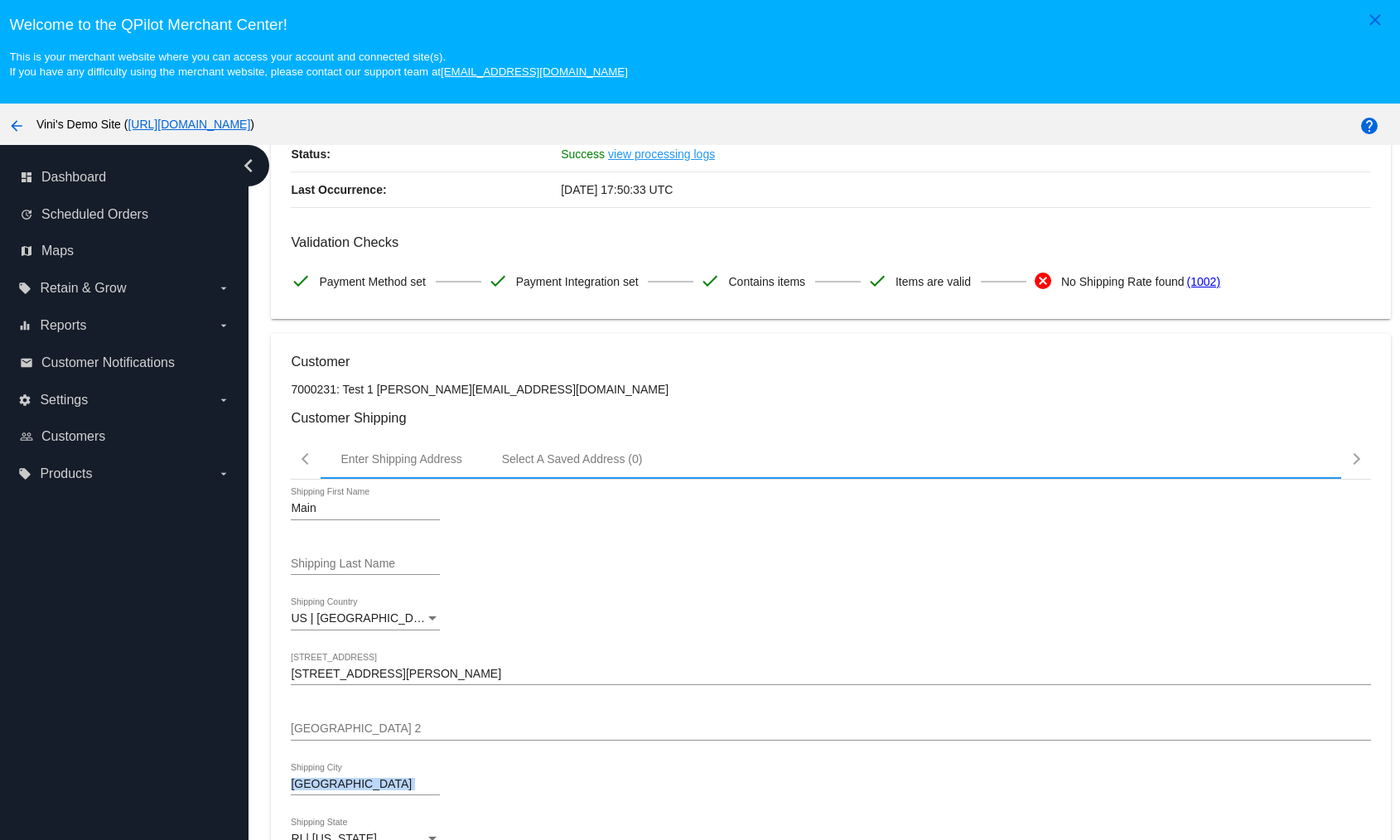
scroll to position [329, 0]
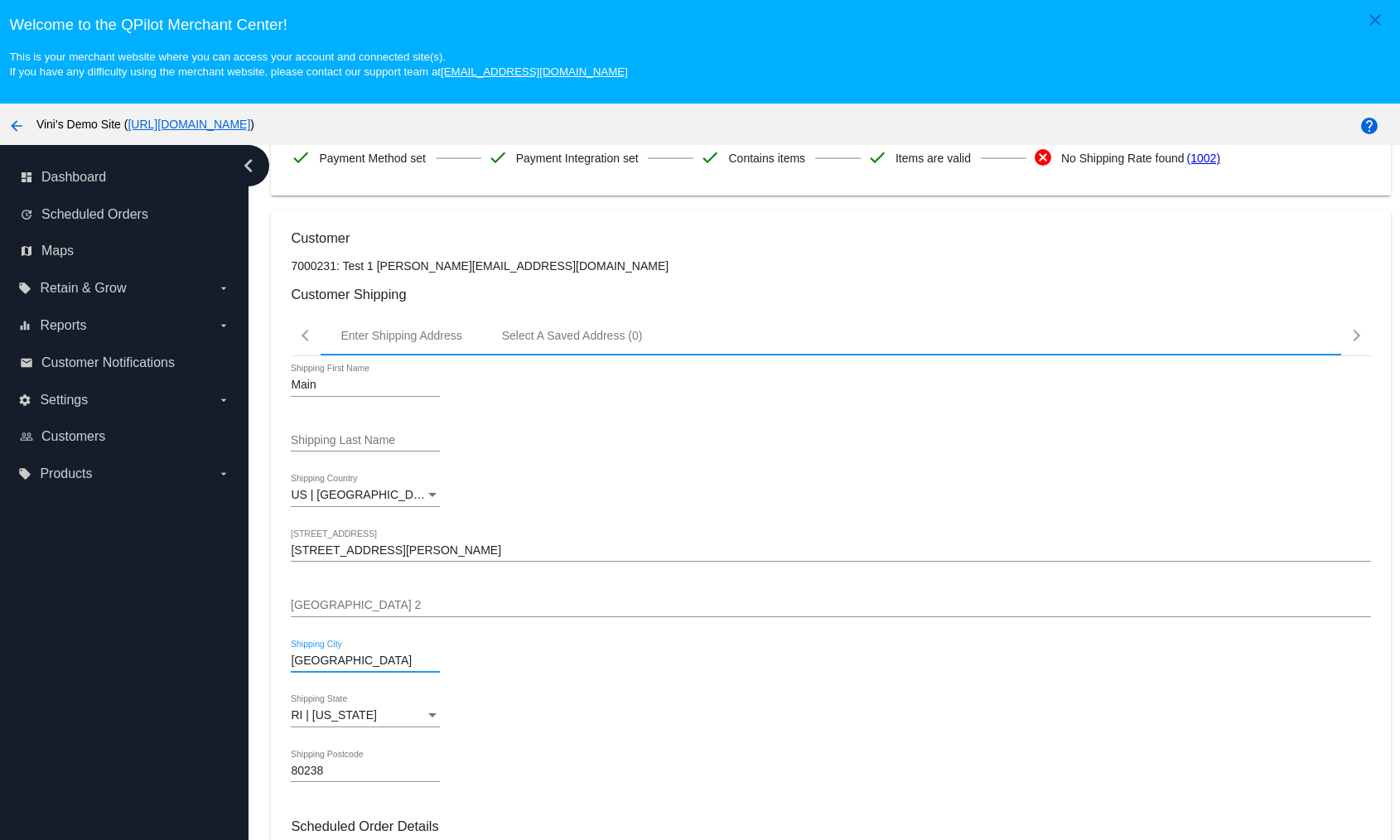
click at [361, 664] on input "Denver" at bounding box center [365, 661] width 149 height 13
type input "[GEOGRAPHIC_DATA]"
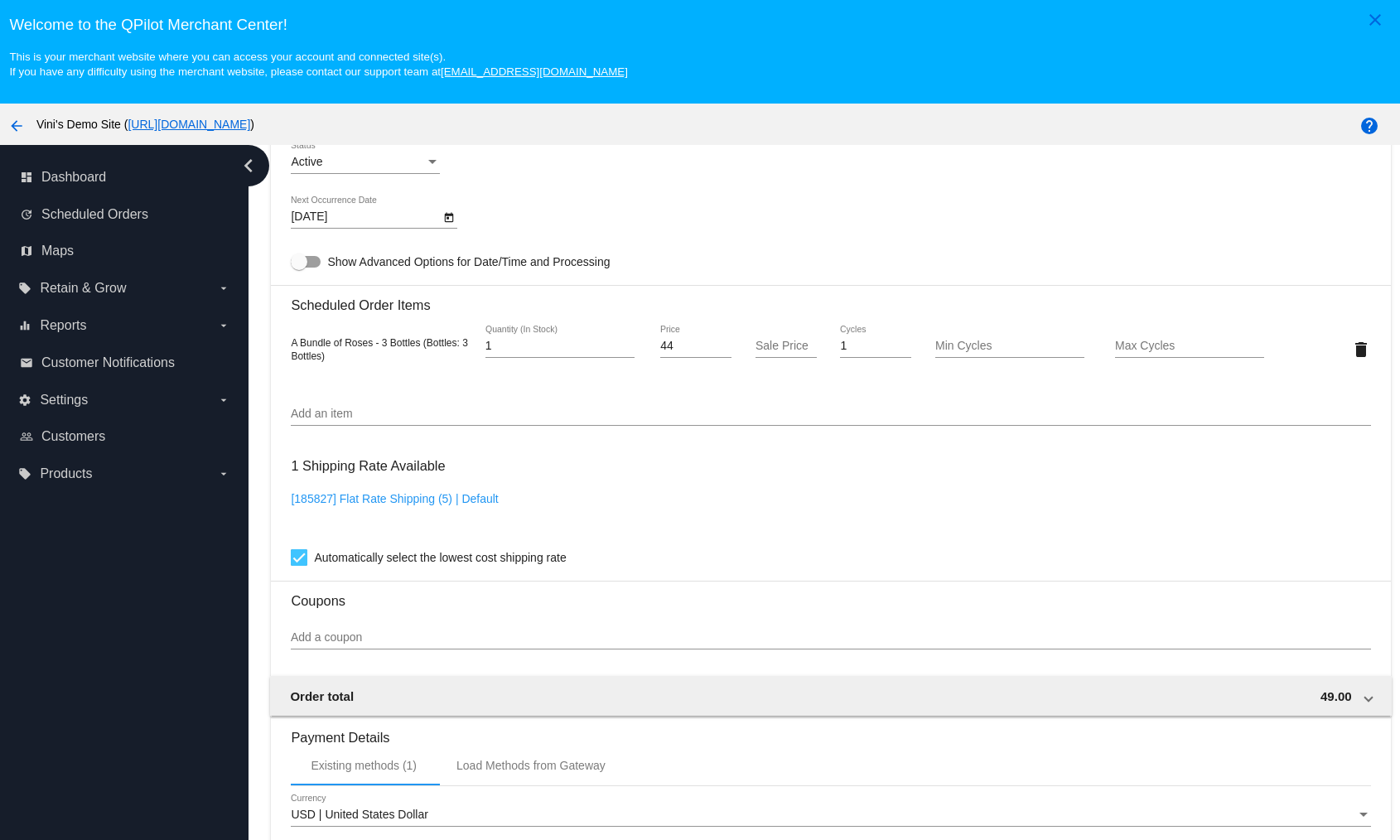
scroll to position [1016, 0]
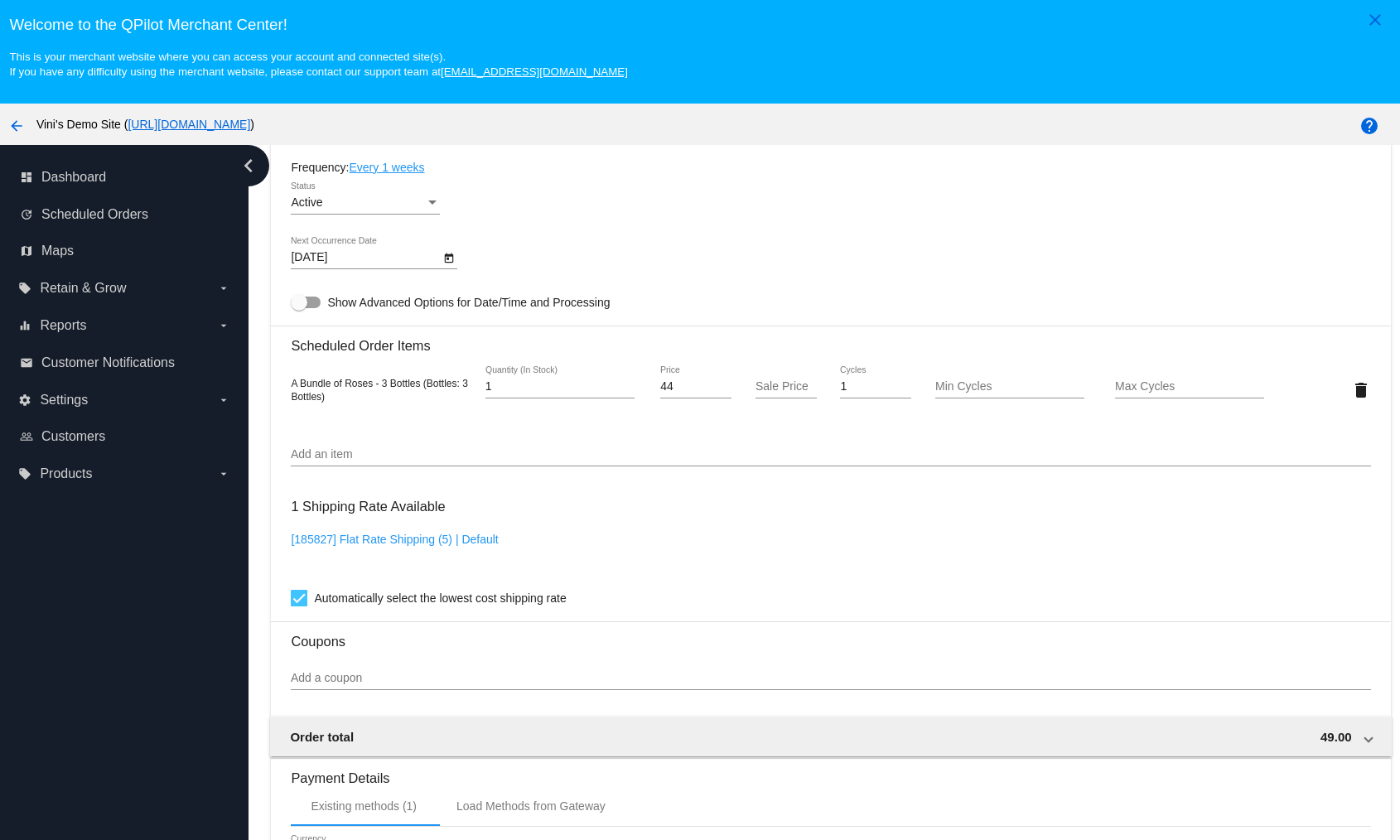
click at [347, 251] on body "close Welcome to the QPilot Merchant Center! This is your merchant website wher…" at bounding box center [700, 420] width 1400 height 840
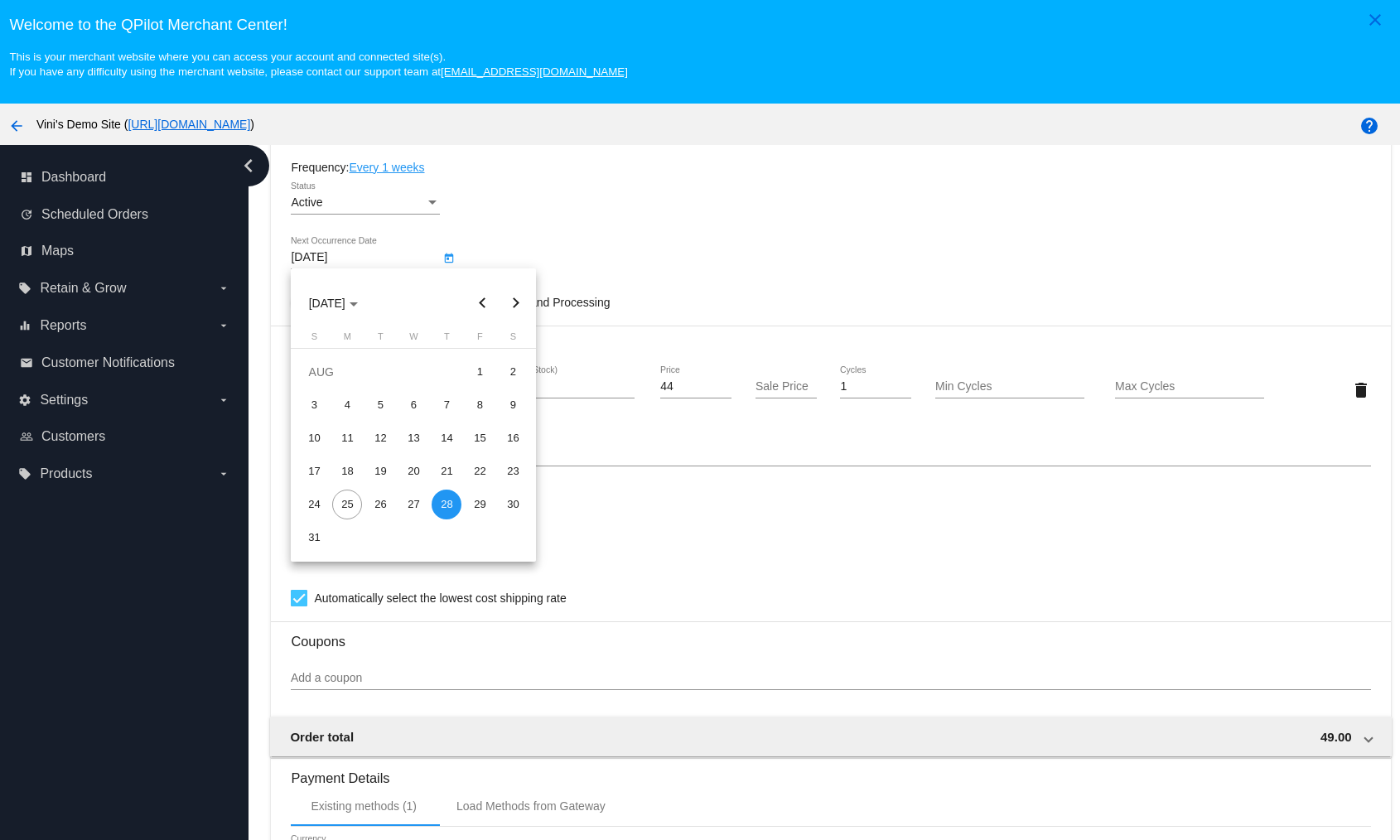
drag, startPoint x: 623, startPoint y: 241, endPoint x: 605, endPoint y: 255, distance: 22.8
click at [623, 240] on div at bounding box center [700, 420] width 1400 height 840
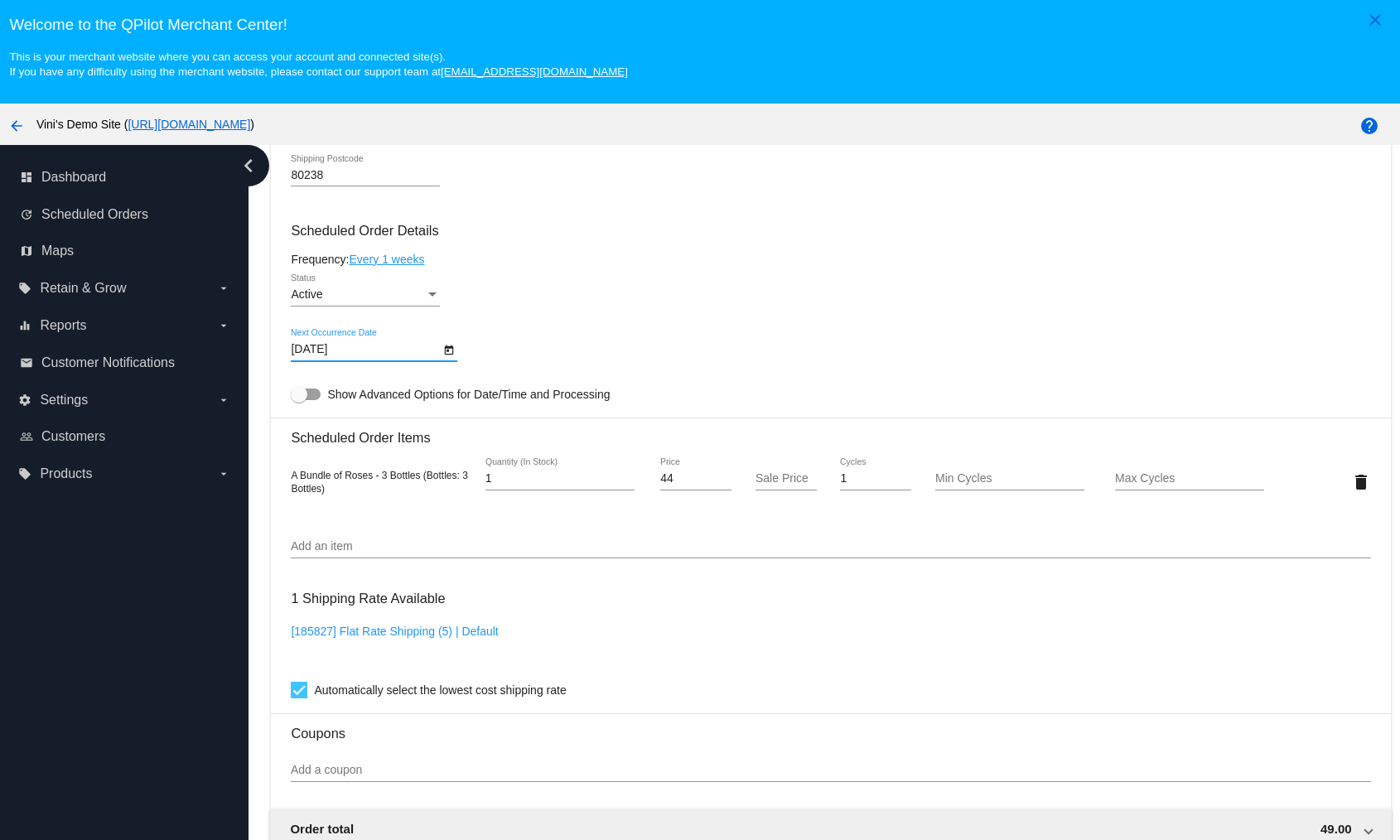
scroll to position [821, 0]
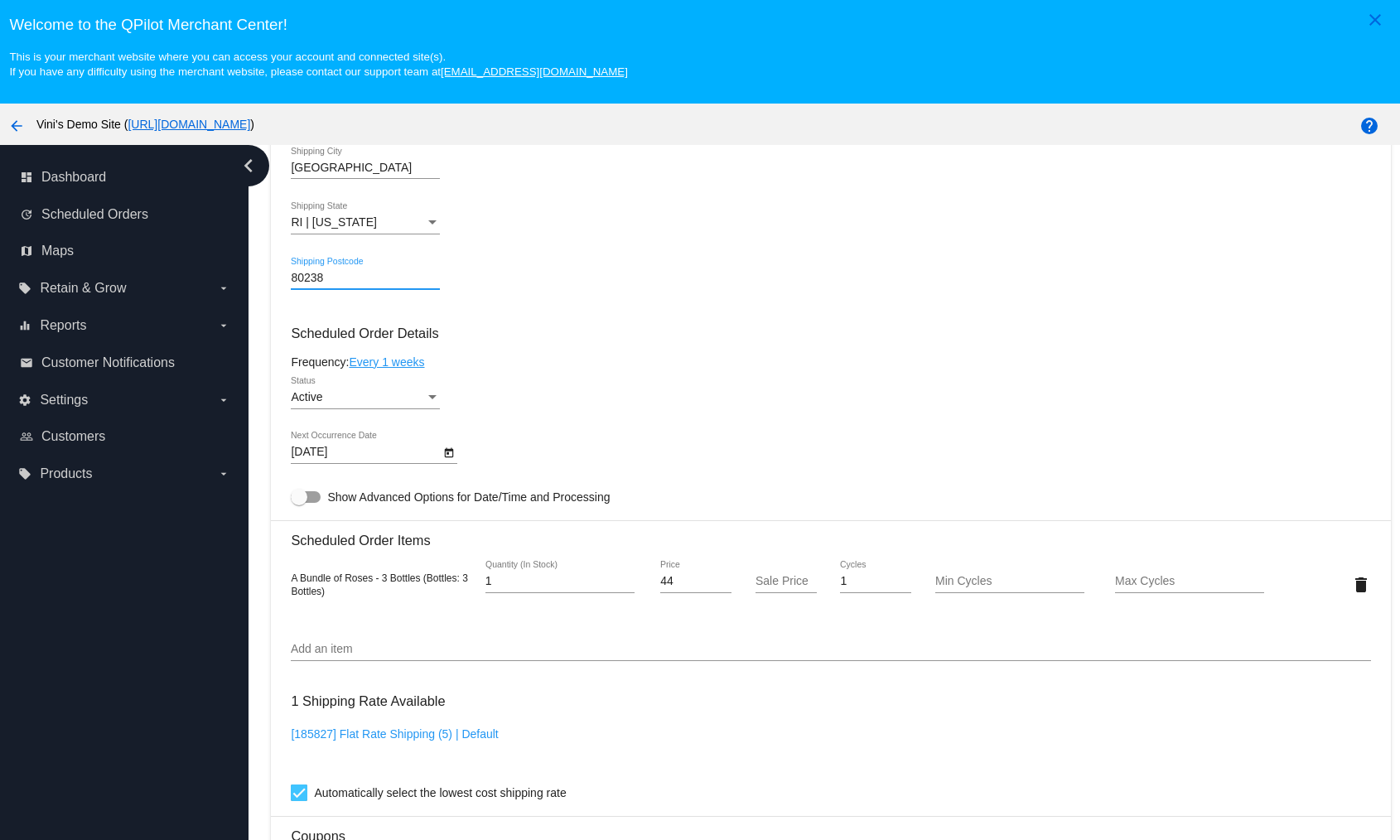
click at [351, 283] on input "80238" at bounding box center [365, 278] width 149 height 13
type input "02909"
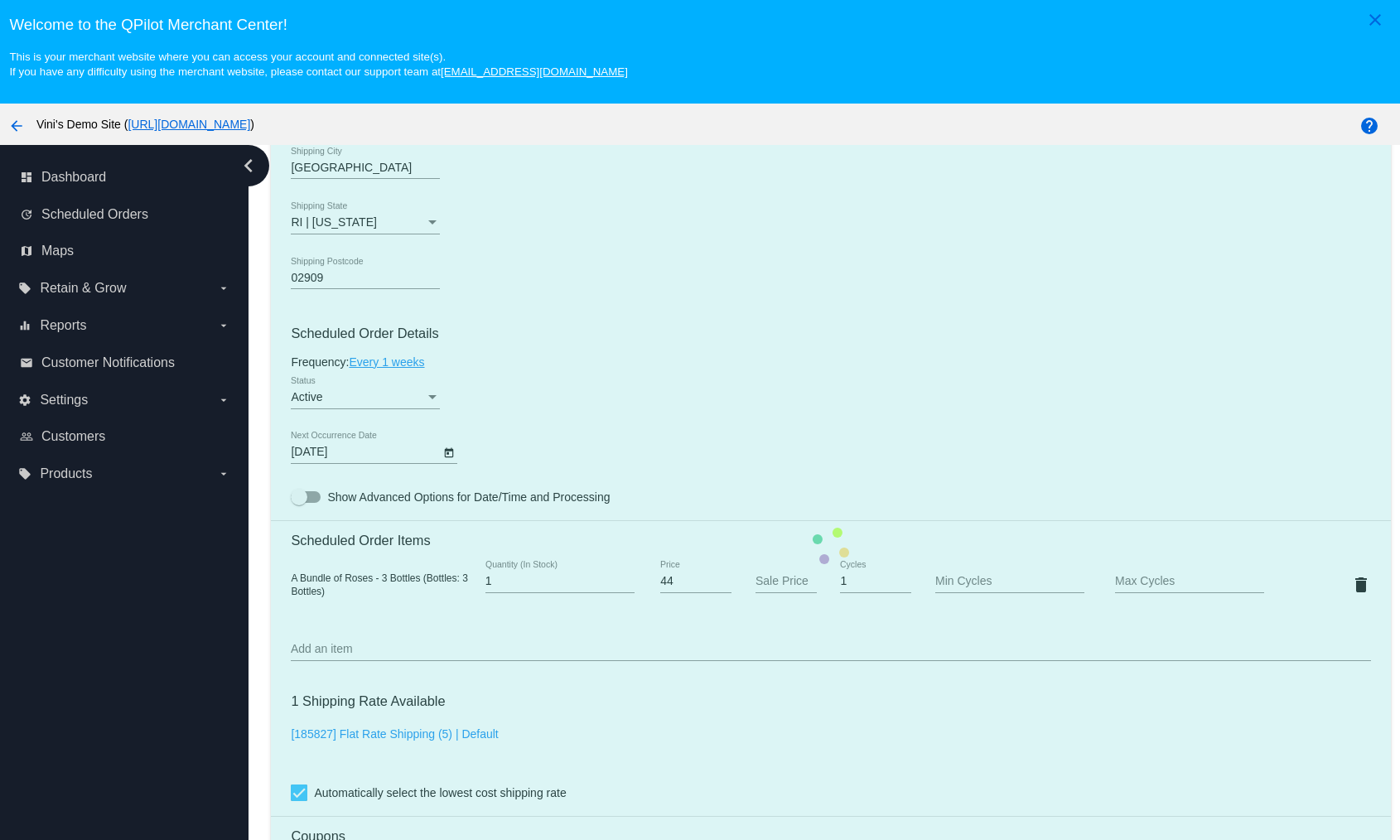
click at [808, 239] on mat-card "Customer 7000231: Test 1 david@qpilot.cloud Customer Shipping Enter Shipping Ad…" at bounding box center [830, 546] width 1119 height 1657
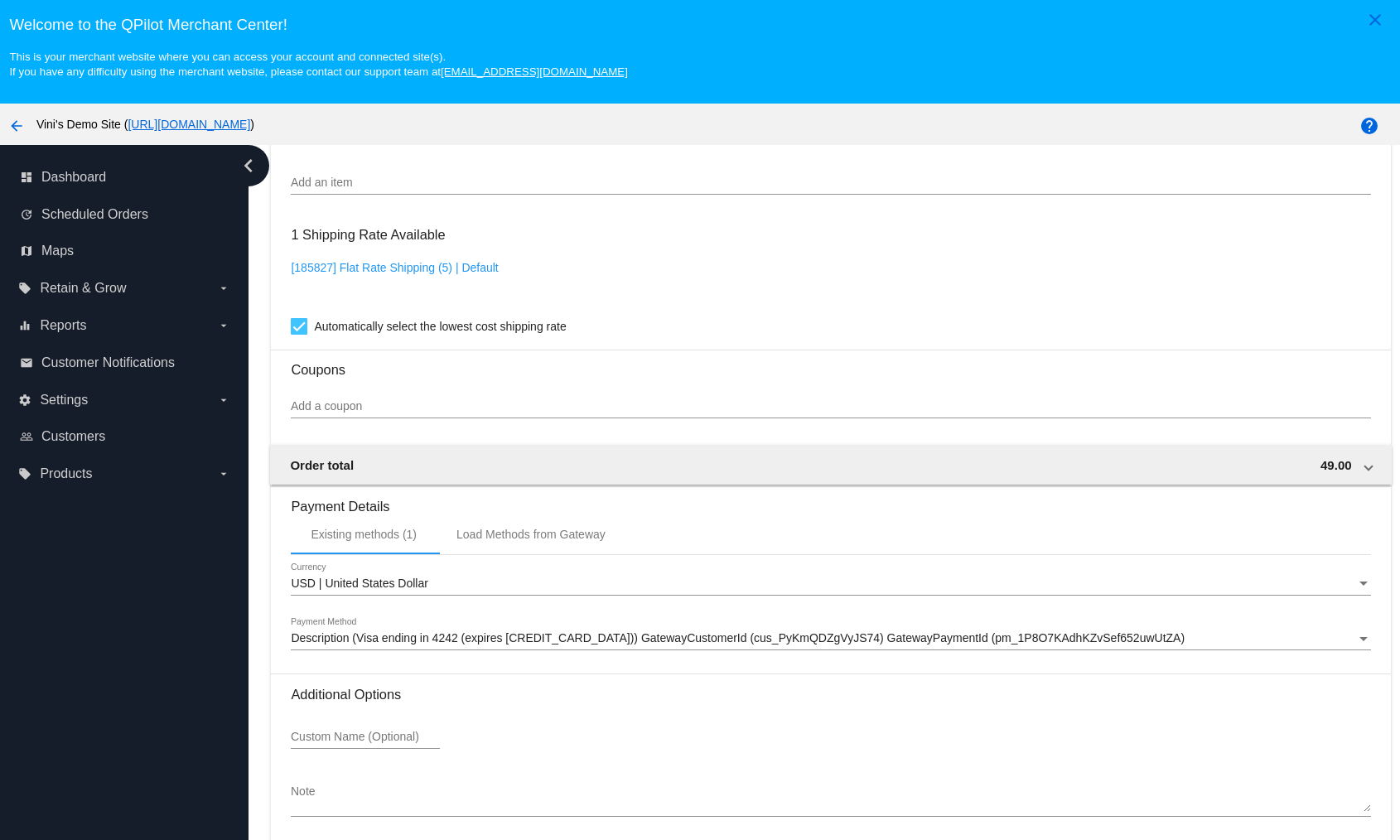
scroll to position [104, 0]
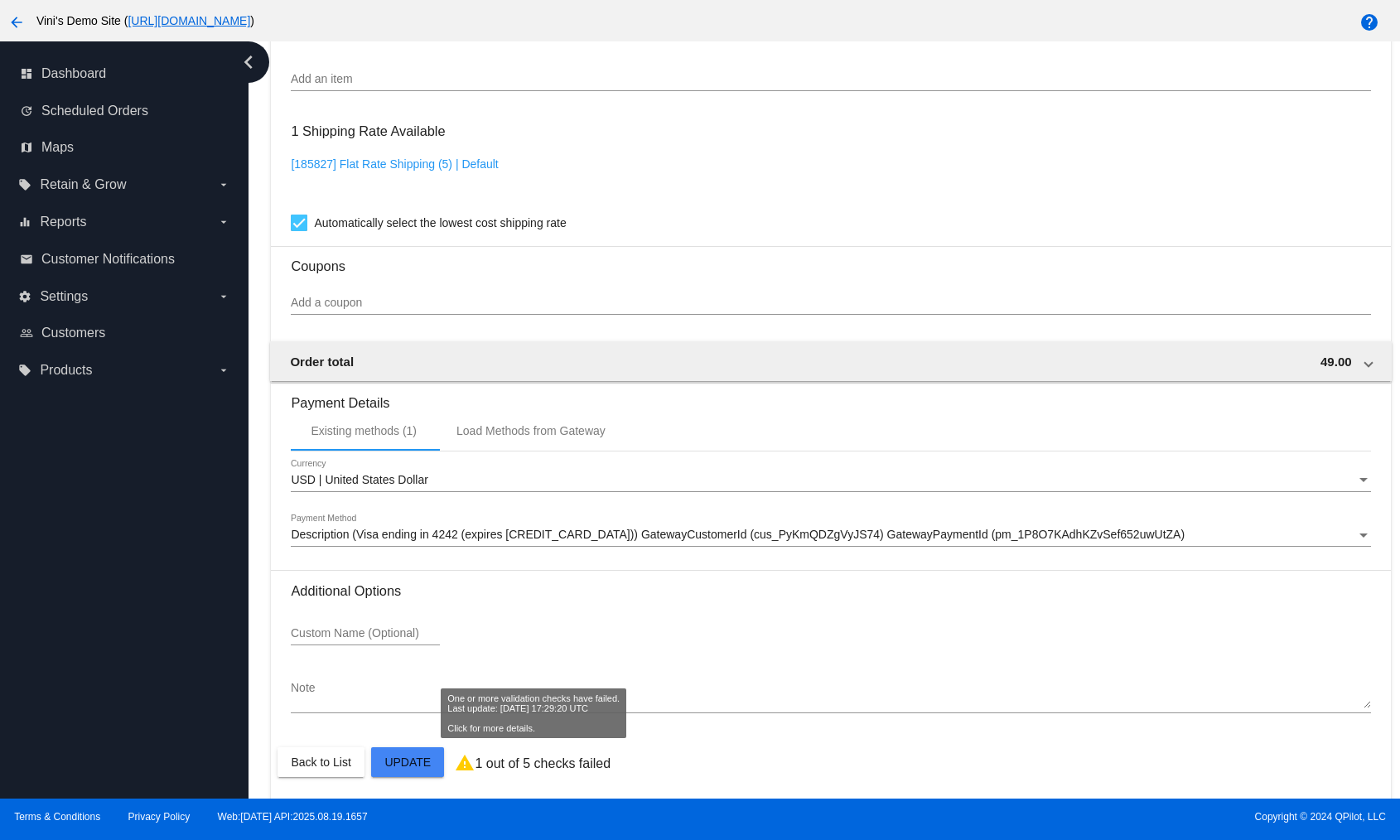
click at [544, 756] on p "1 out of 5 checks failed" at bounding box center [542, 763] width 135 height 15
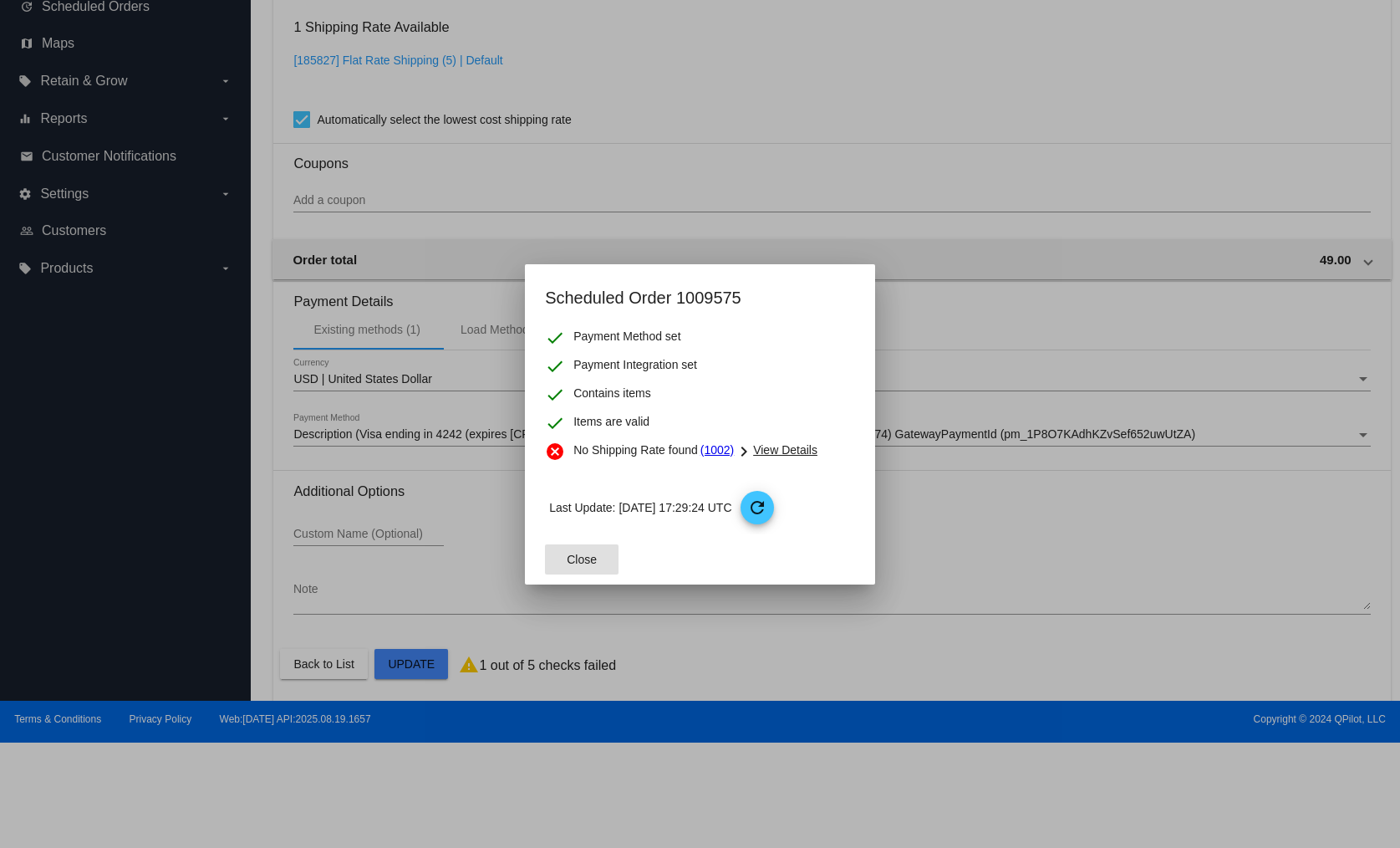
click at [792, 447] on span "View Details" at bounding box center [785, 450] width 64 height 14
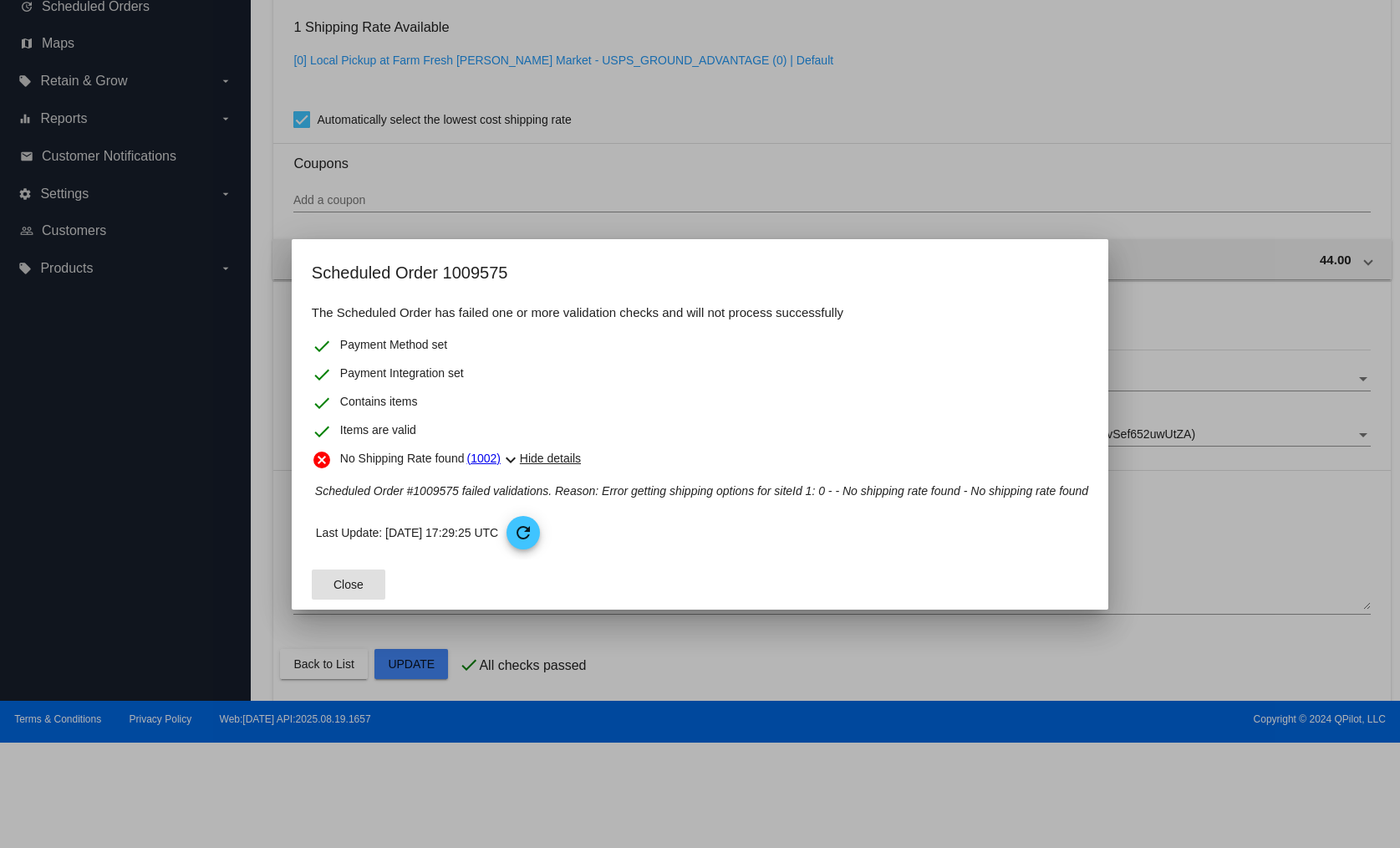
click at [356, 592] on button "Close" at bounding box center [348, 584] width 73 height 30
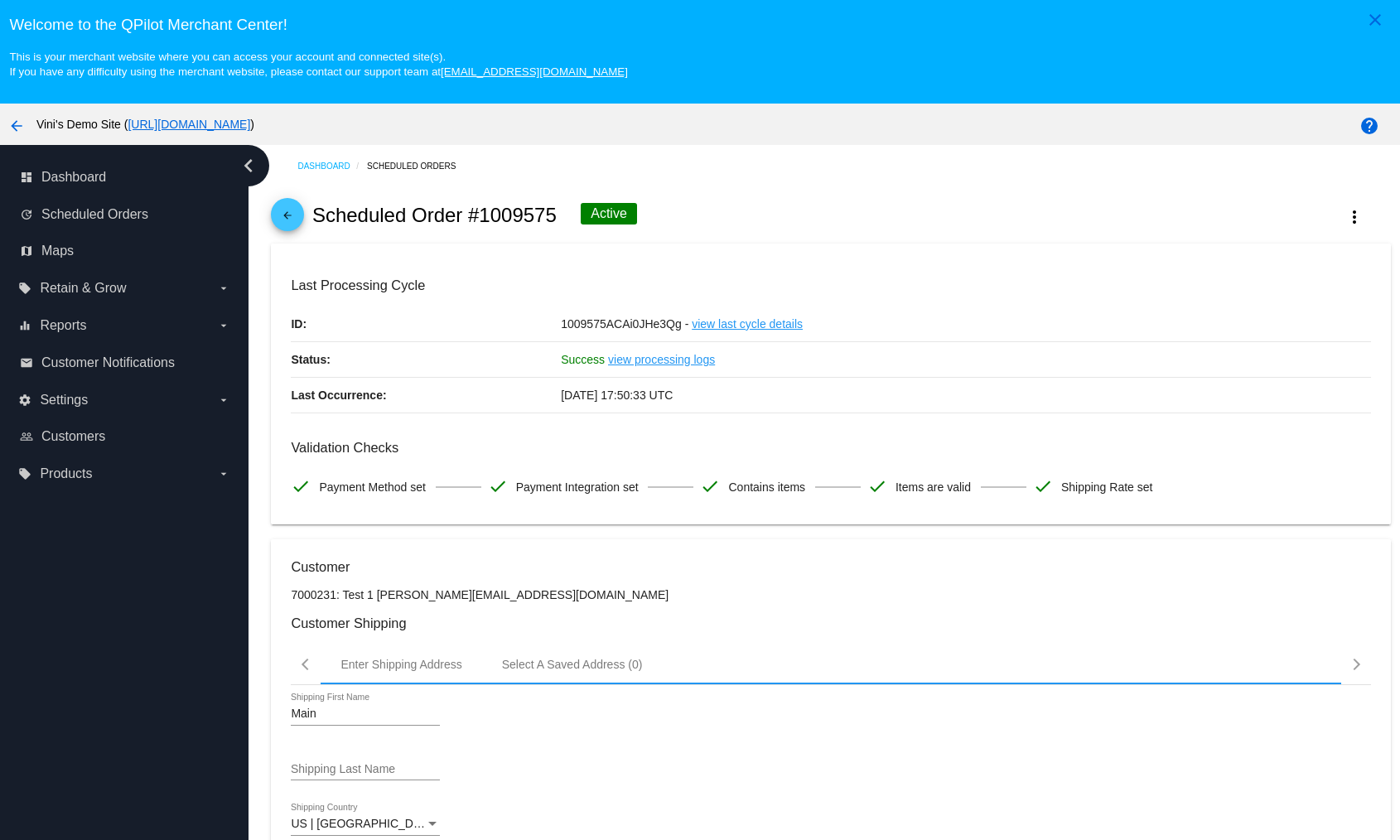
scroll to position [1287, 0]
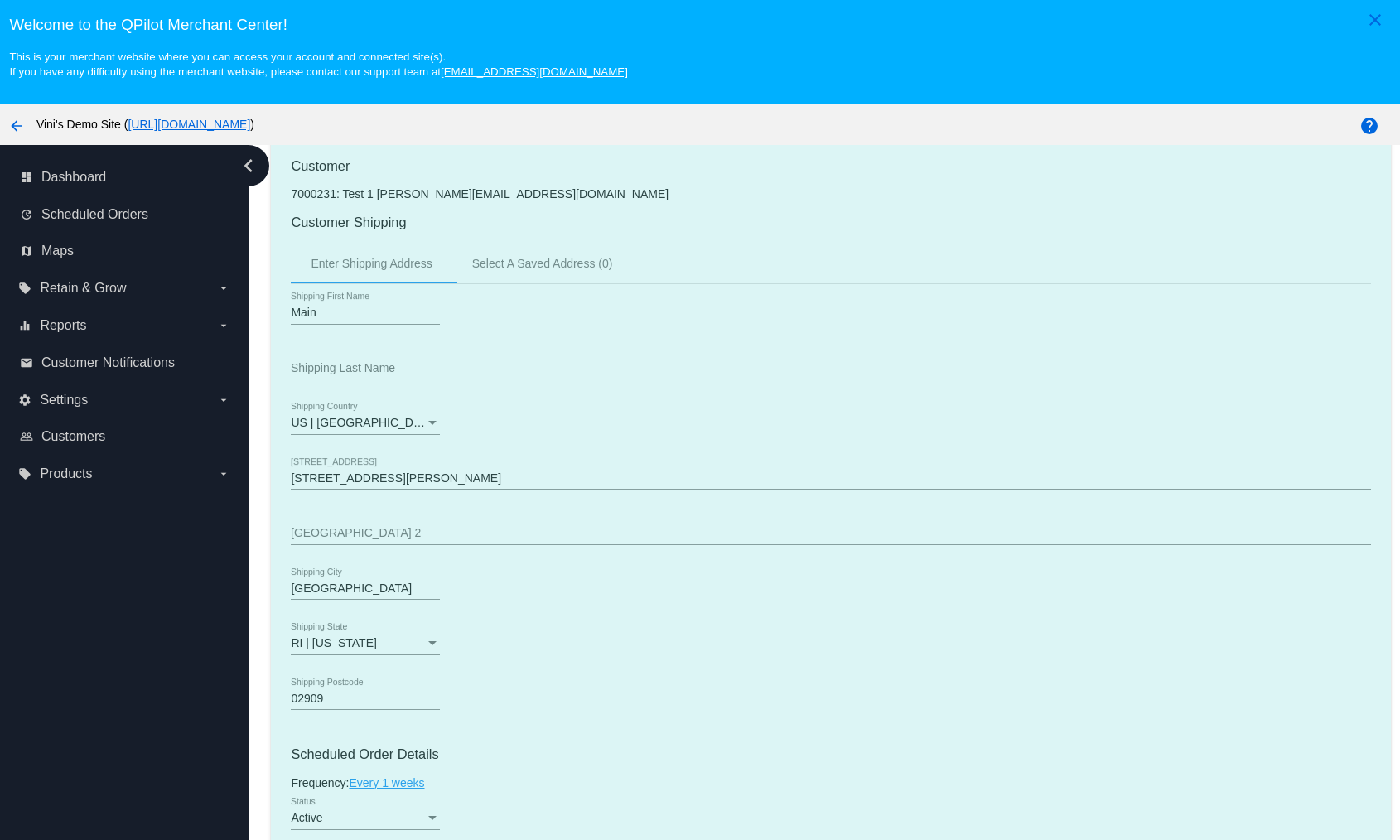
scroll to position [860, 0]
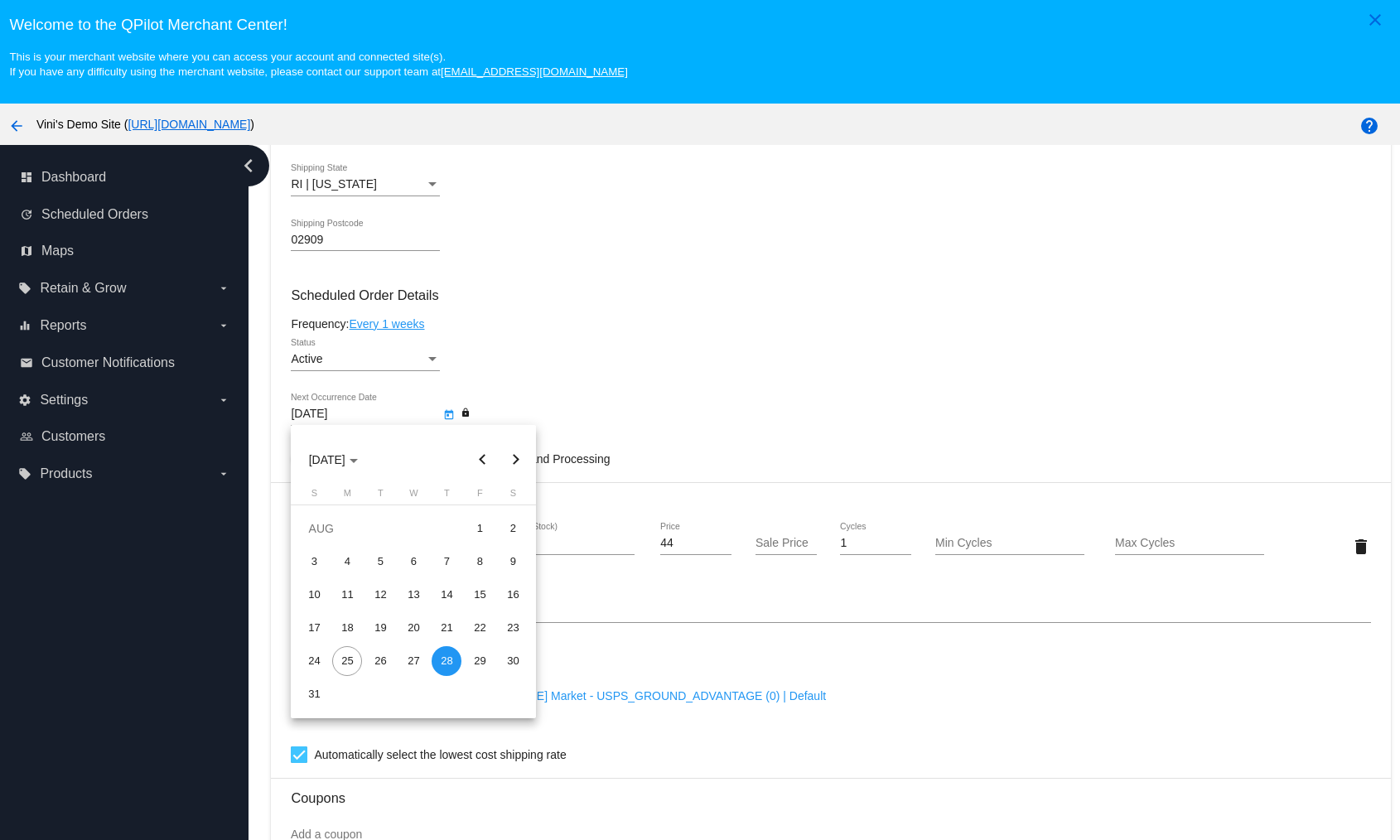
click at [386, 411] on body "close Welcome to the [GEOGRAPHIC_DATA]! This is your merchant website where you…" at bounding box center [700, 420] width 1400 height 840
click at [626, 351] on div at bounding box center [700, 420] width 1400 height 840
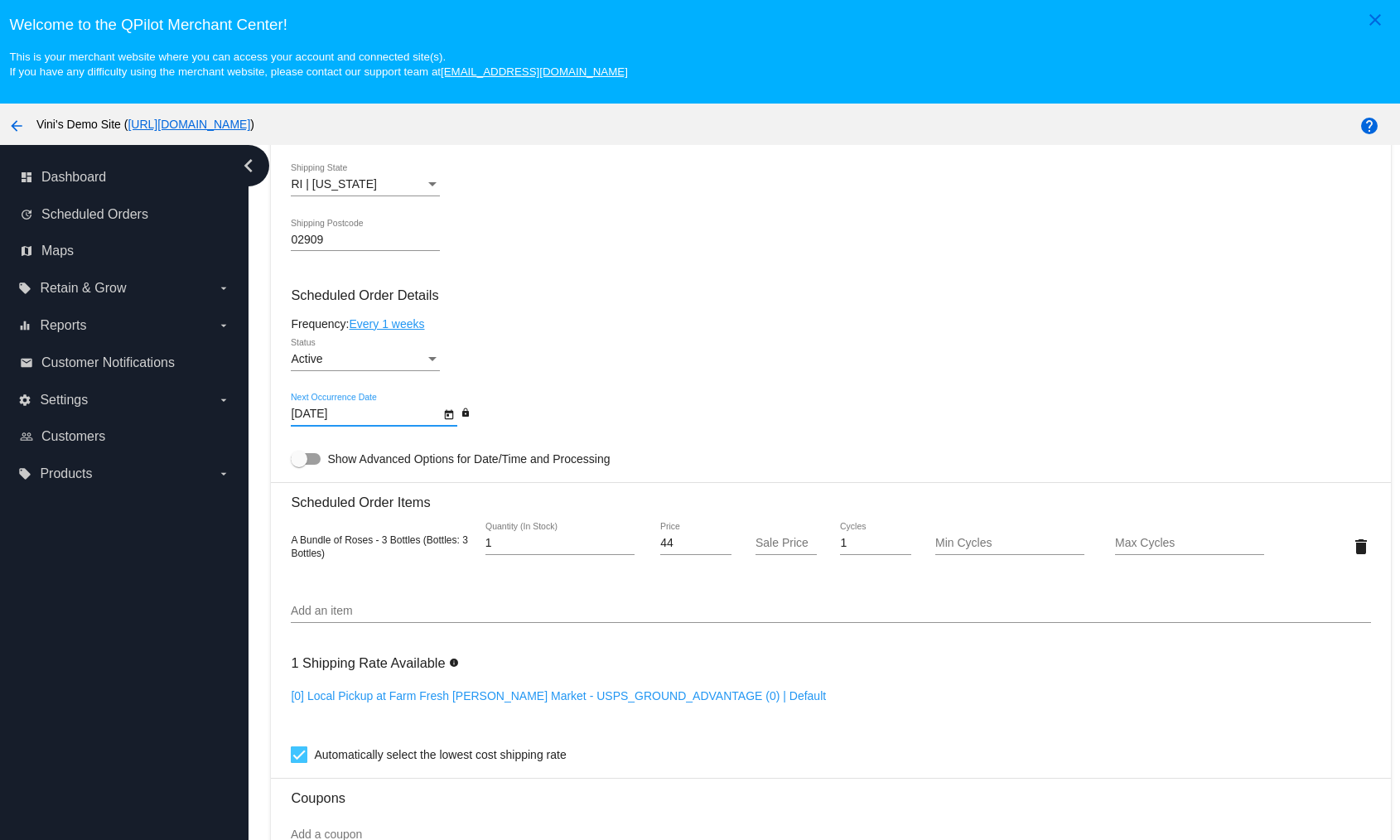
click at [376, 251] on div "02909 Shipping Postcode" at bounding box center [365, 242] width 149 height 48
type input "02910"
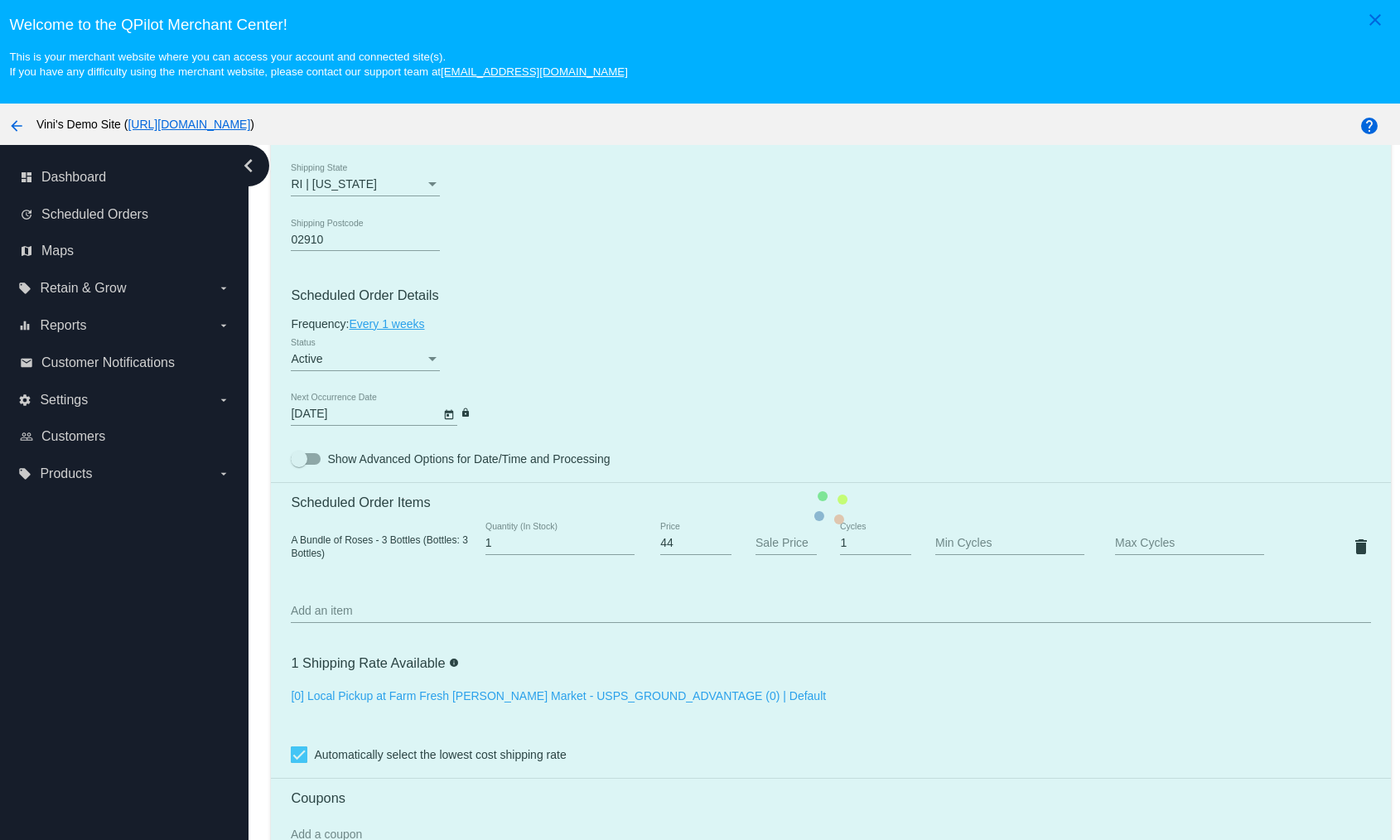
click at [1021, 324] on mat-card "Customer 7000231: Test 1 [PERSON_NAME][EMAIL_ADDRESS][DOMAIN_NAME] Customer Shi…" at bounding box center [830, 507] width 1119 height 1657
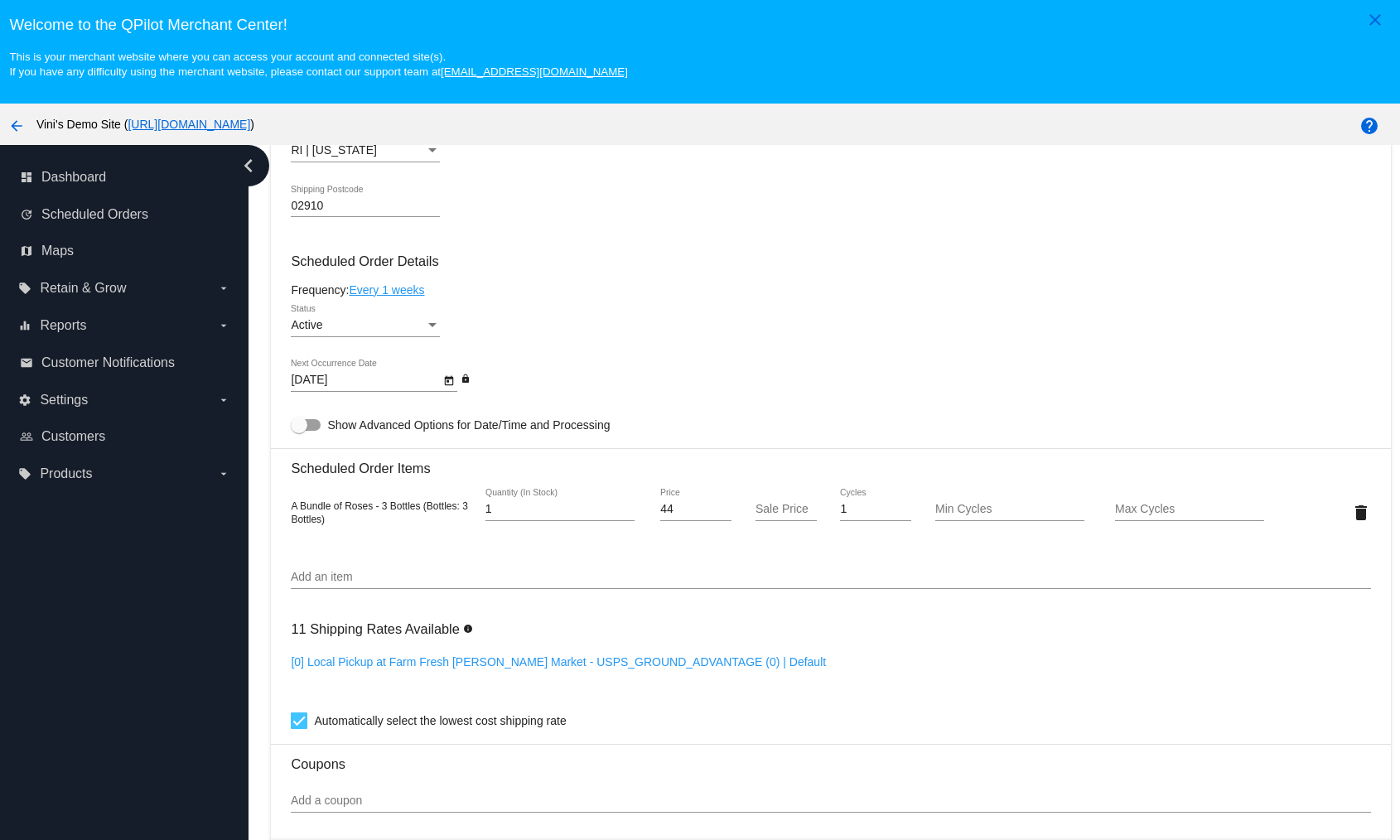
scroll to position [1154, 0]
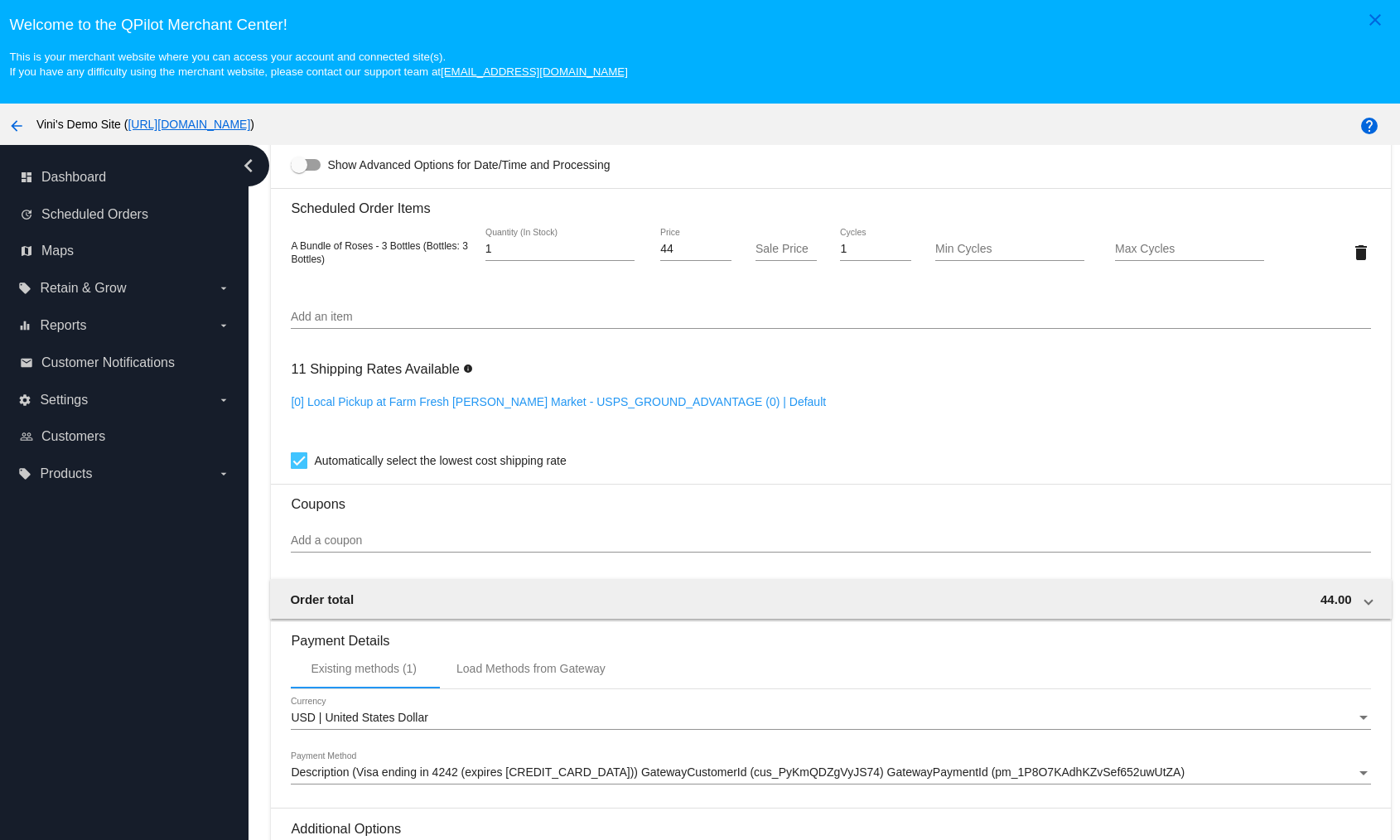
click at [554, 408] on div "[0] Local Pickup at Farm Fresh [PERSON_NAME] Market - USPS_GROUND_ADVANTAGE (0)…" at bounding box center [830, 419] width 1080 height 48
click at [566, 396] on link "[0] Local Pickup at Farm Fresh [PERSON_NAME] Market - USPS_GROUND_ADVANTAGE (0)…" at bounding box center [558, 402] width 535 height 13
checkbox input "false"
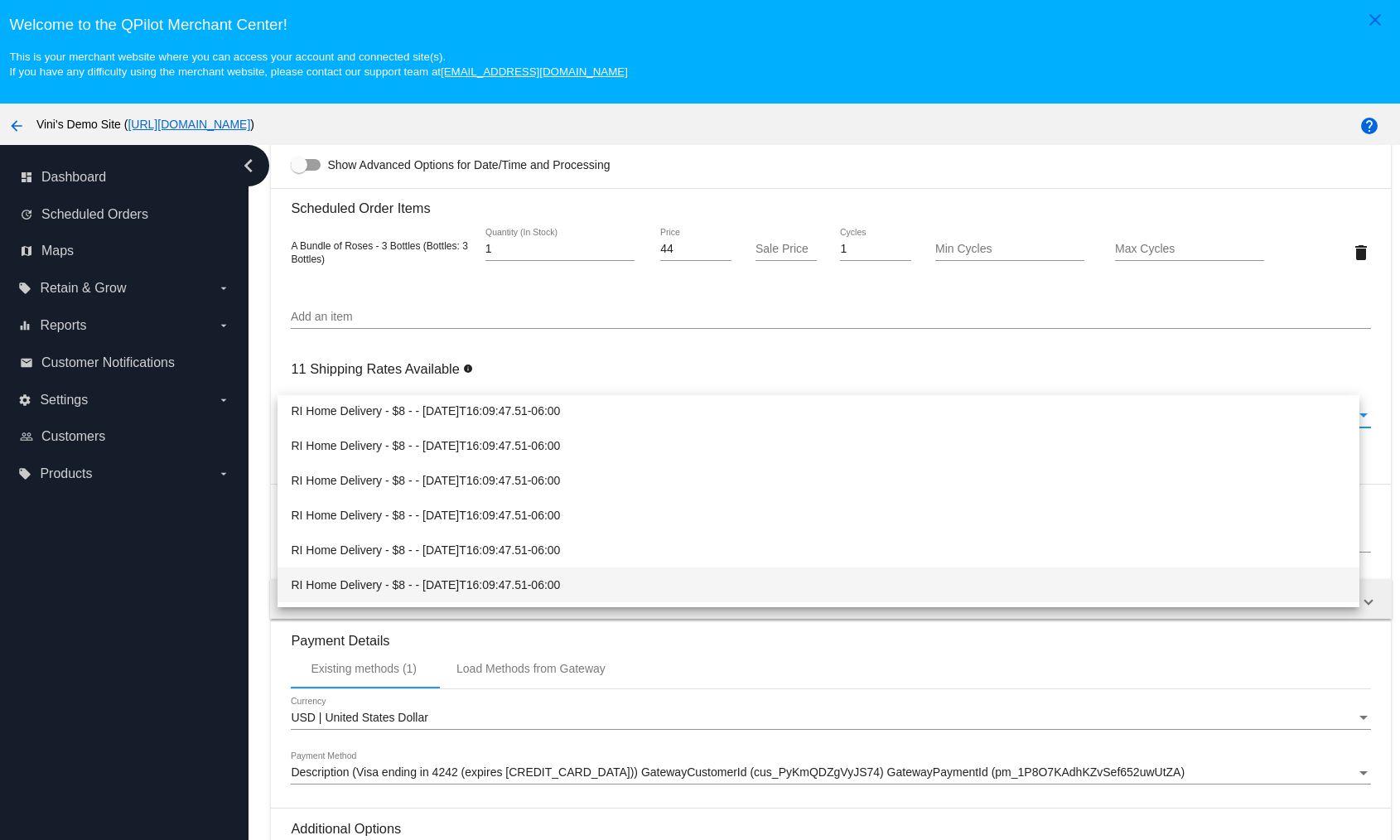
scroll to position [0, 0]
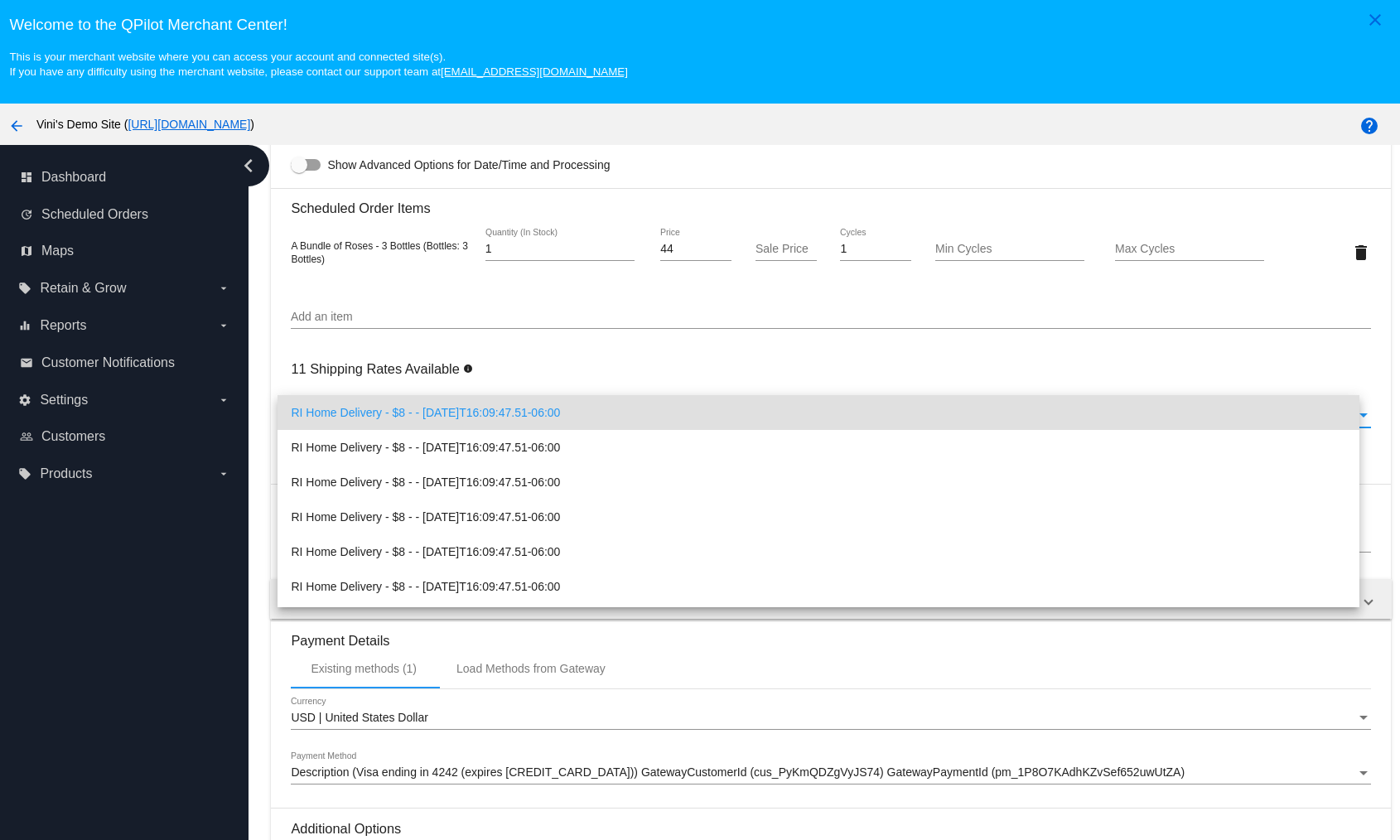
click at [509, 357] on div at bounding box center [700, 420] width 1400 height 840
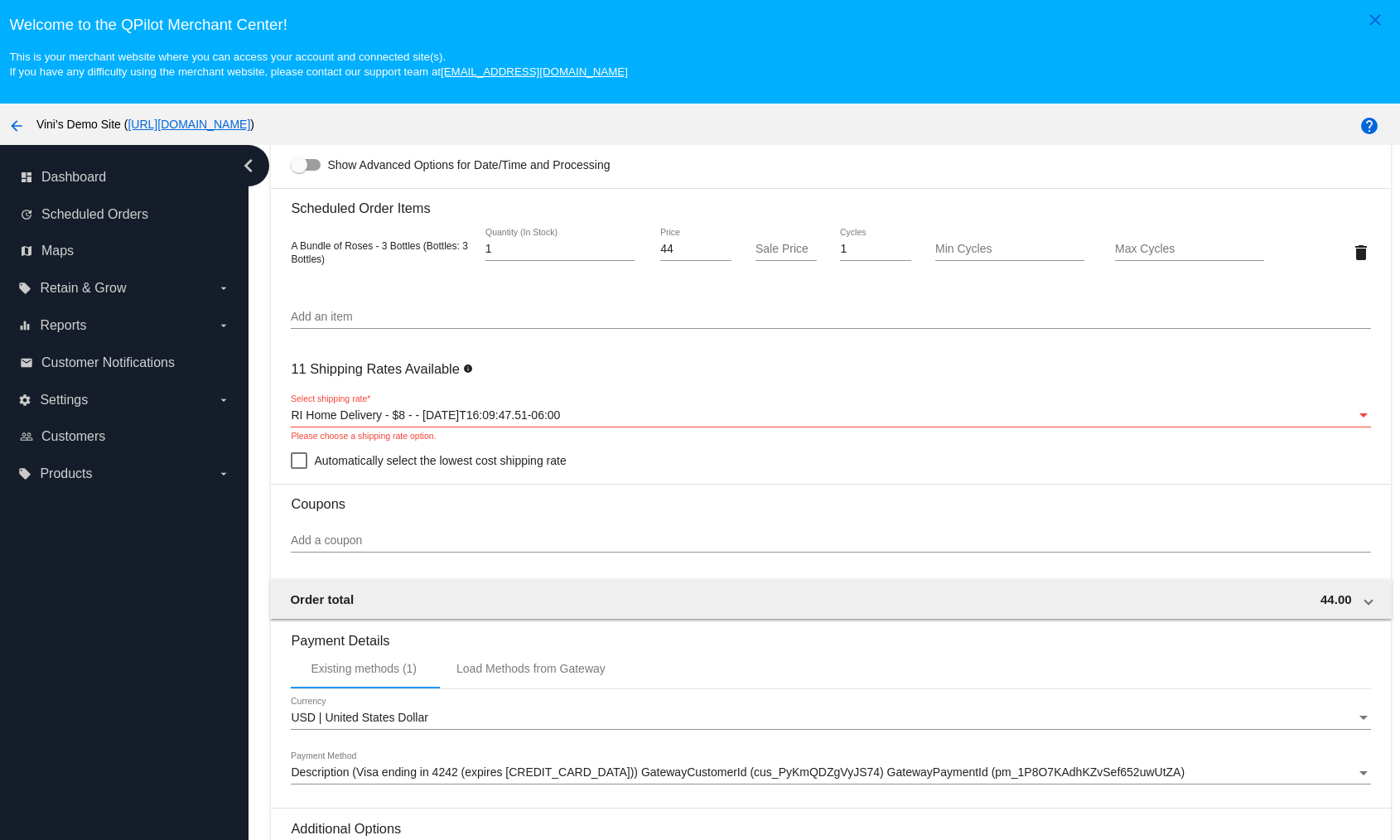
click at [482, 418] on span "RI Home Delivery - $8 - - [DATE]T16:09:47.51-06:00" at bounding box center [425, 414] width 269 height 13
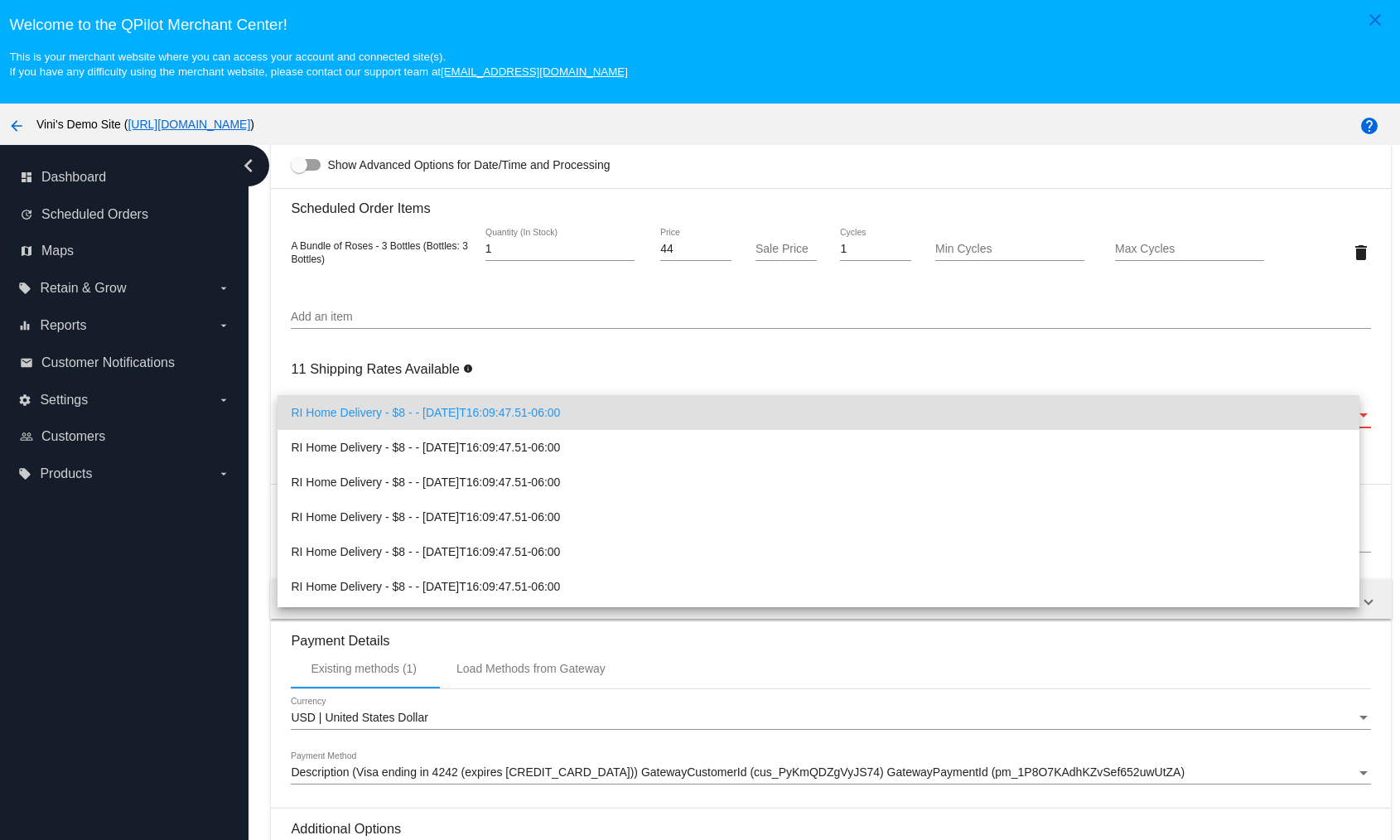
click at [522, 375] on div at bounding box center [700, 420] width 1400 height 840
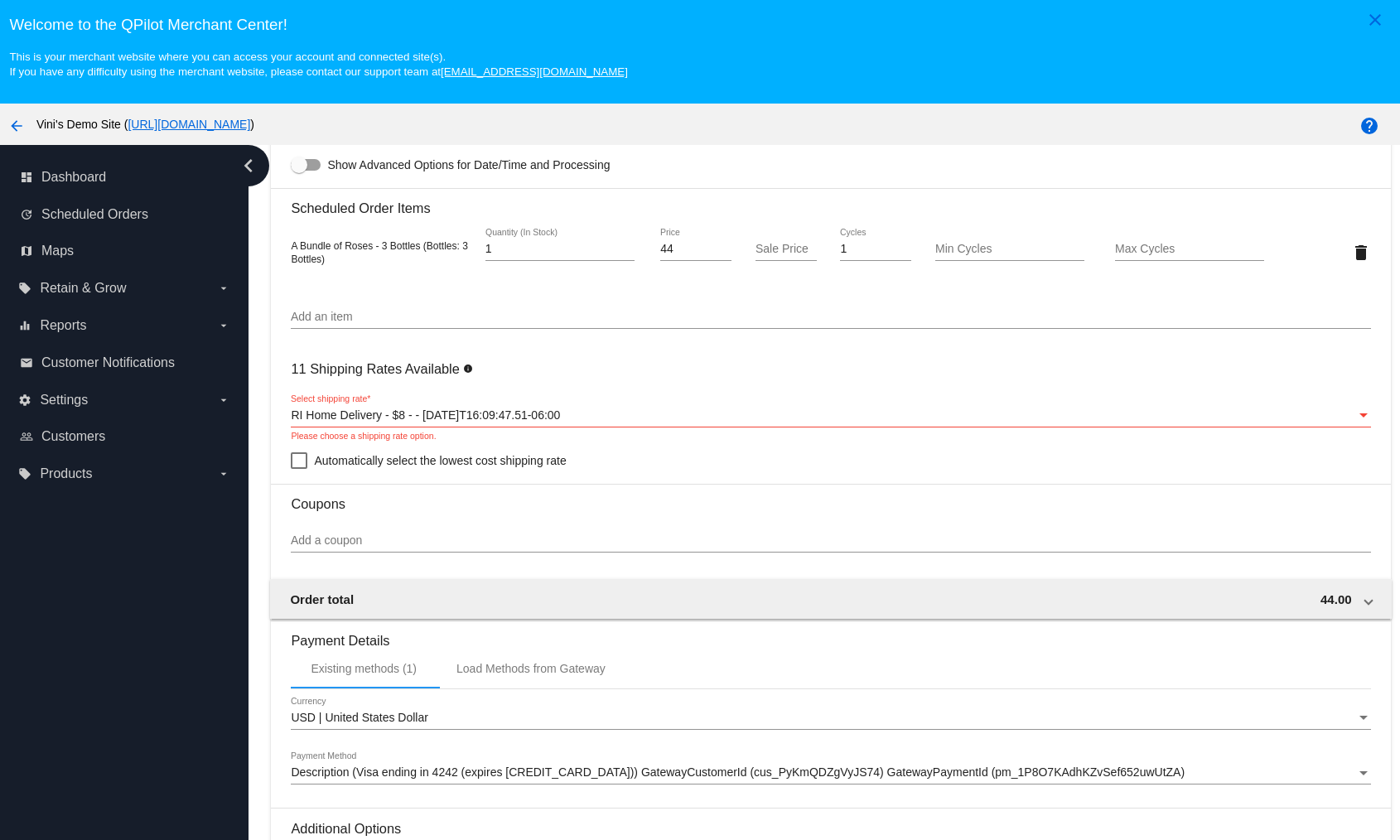
click at [496, 419] on span "RI Home Delivery - $8 - - [DATE]T16:09:47.51-06:00" at bounding box center [425, 414] width 269 height 13
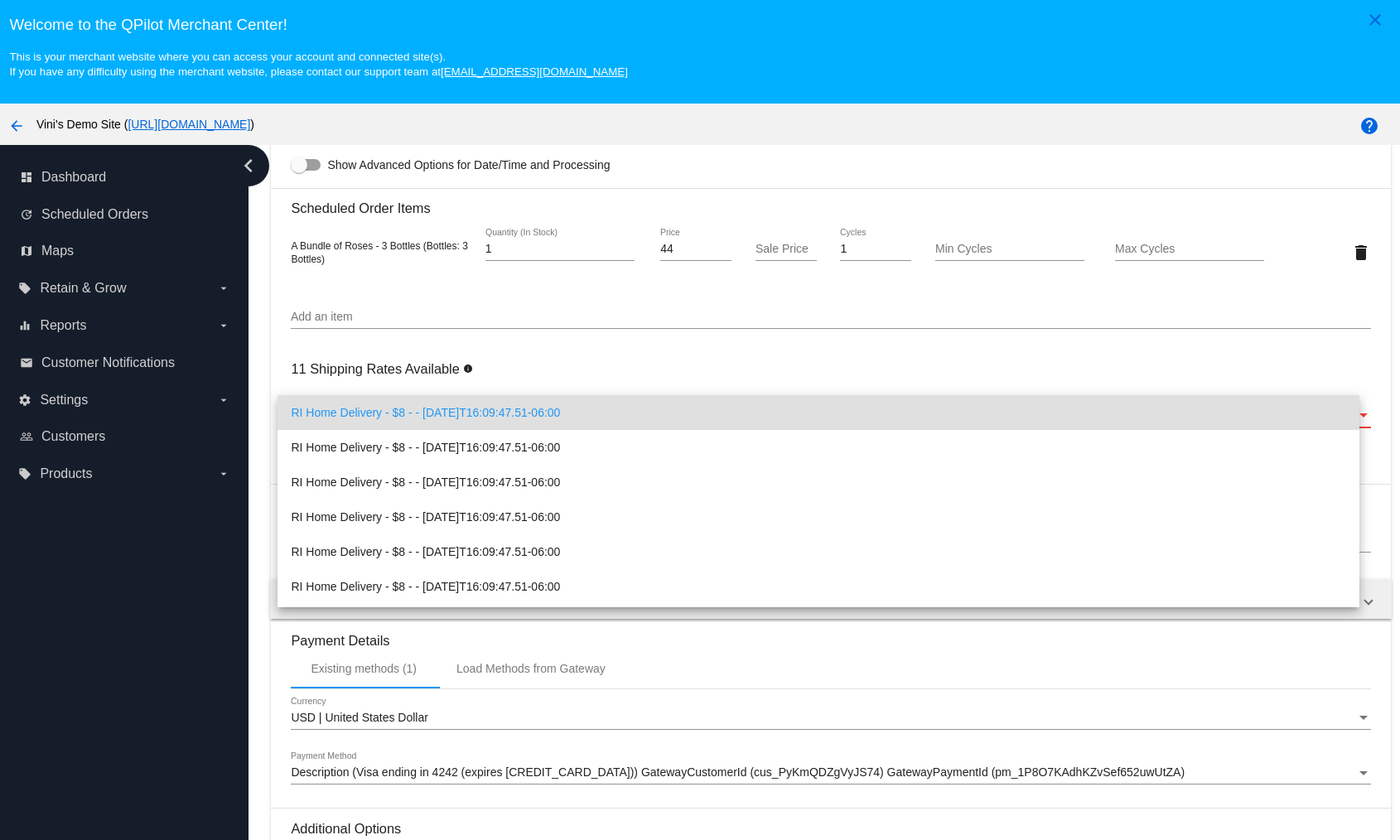
click at [604, 320] on div at bounding box center [700, 420] width 1400 height 840
click at [632, 365] on div "11 Shipping Rates Available info RI Home Delivery - $8 - - [DATE]T16:09:47.51-0…" at bounding box center [830, 411] width 1080 height 119
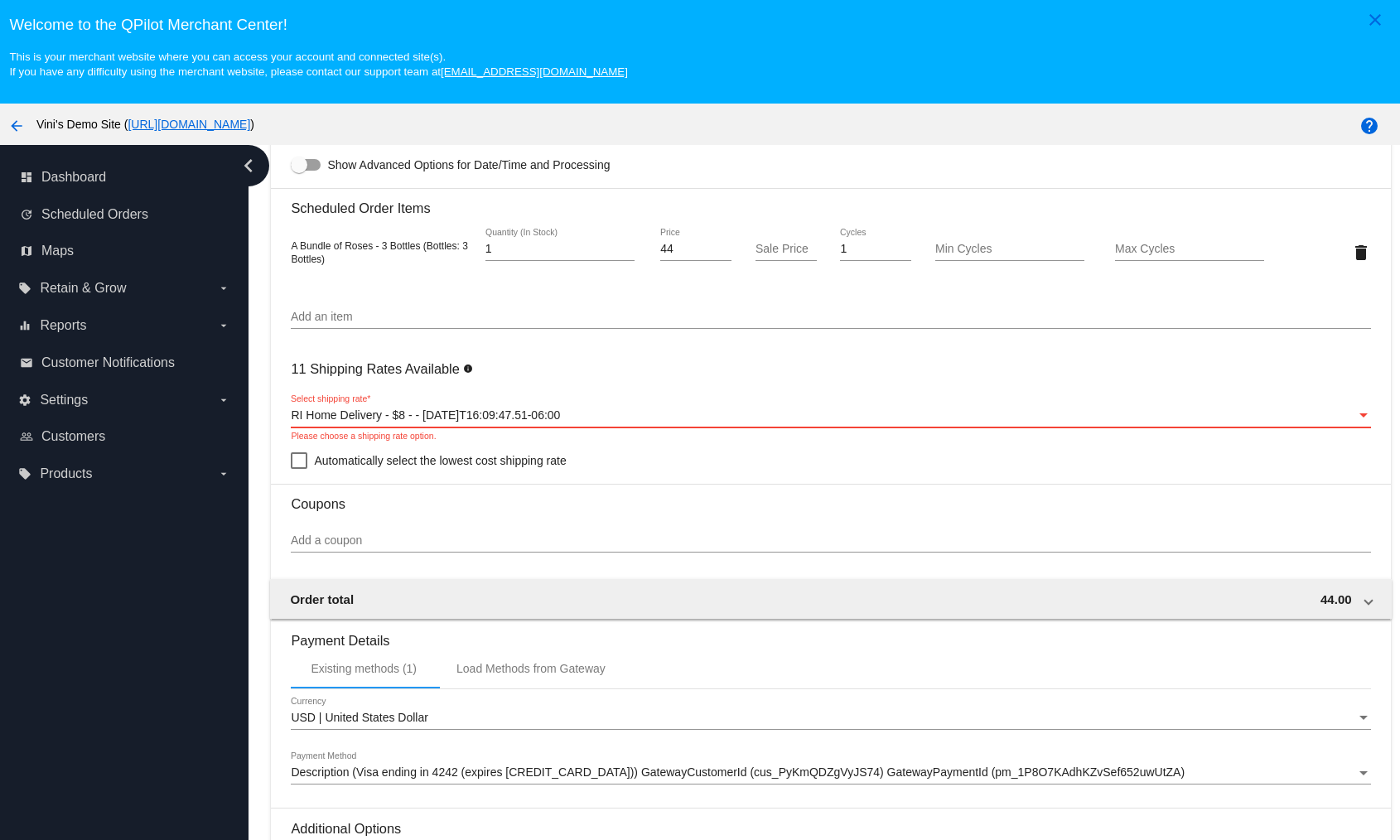
click at [691, 409] on div "RI Home Delivery - $8 - - [DATE]T16:09:47.51-06:00" at bounding box center [822, 415] width 1065 height 13
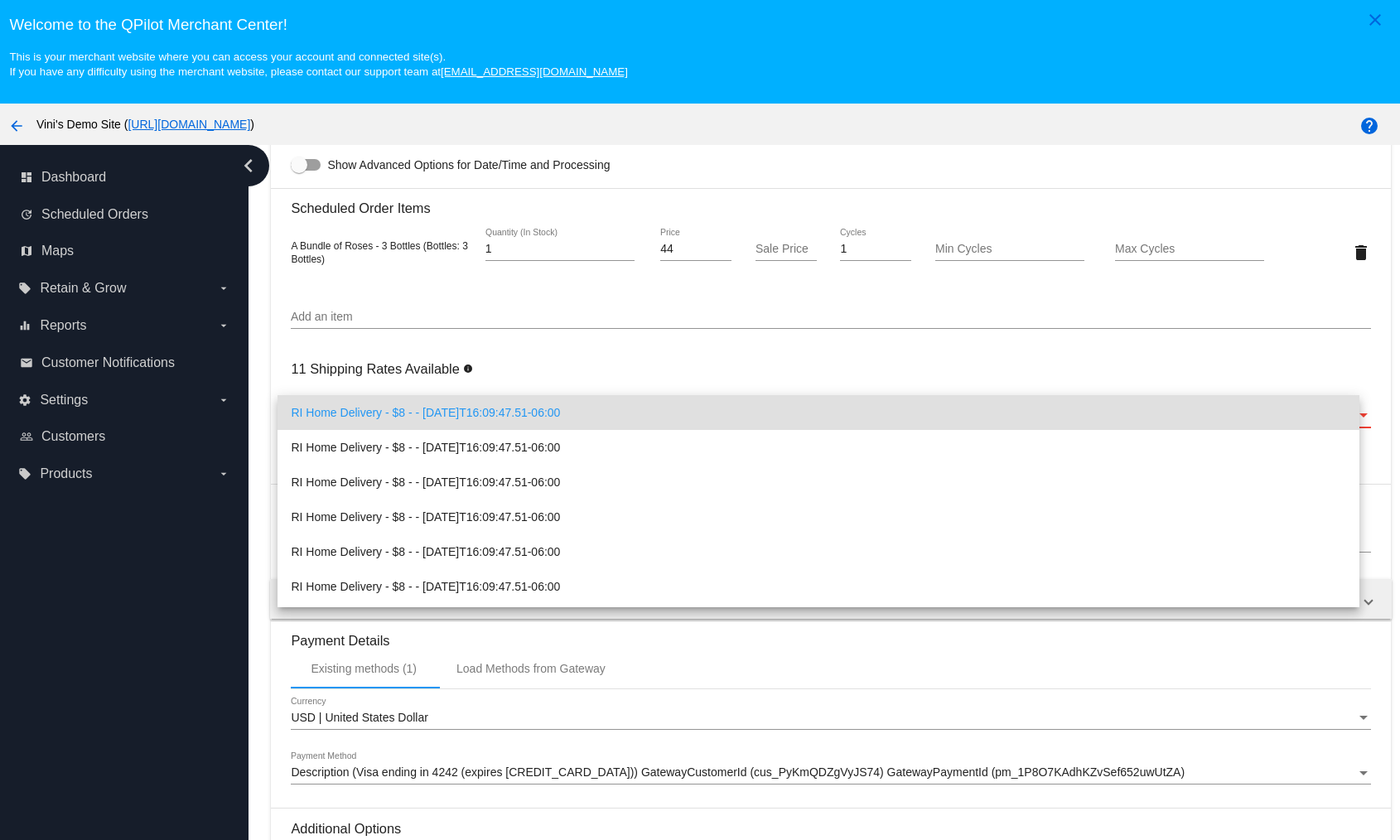
click at [713, 375] on div at bounding box center [700, 420] width 1400 height 840
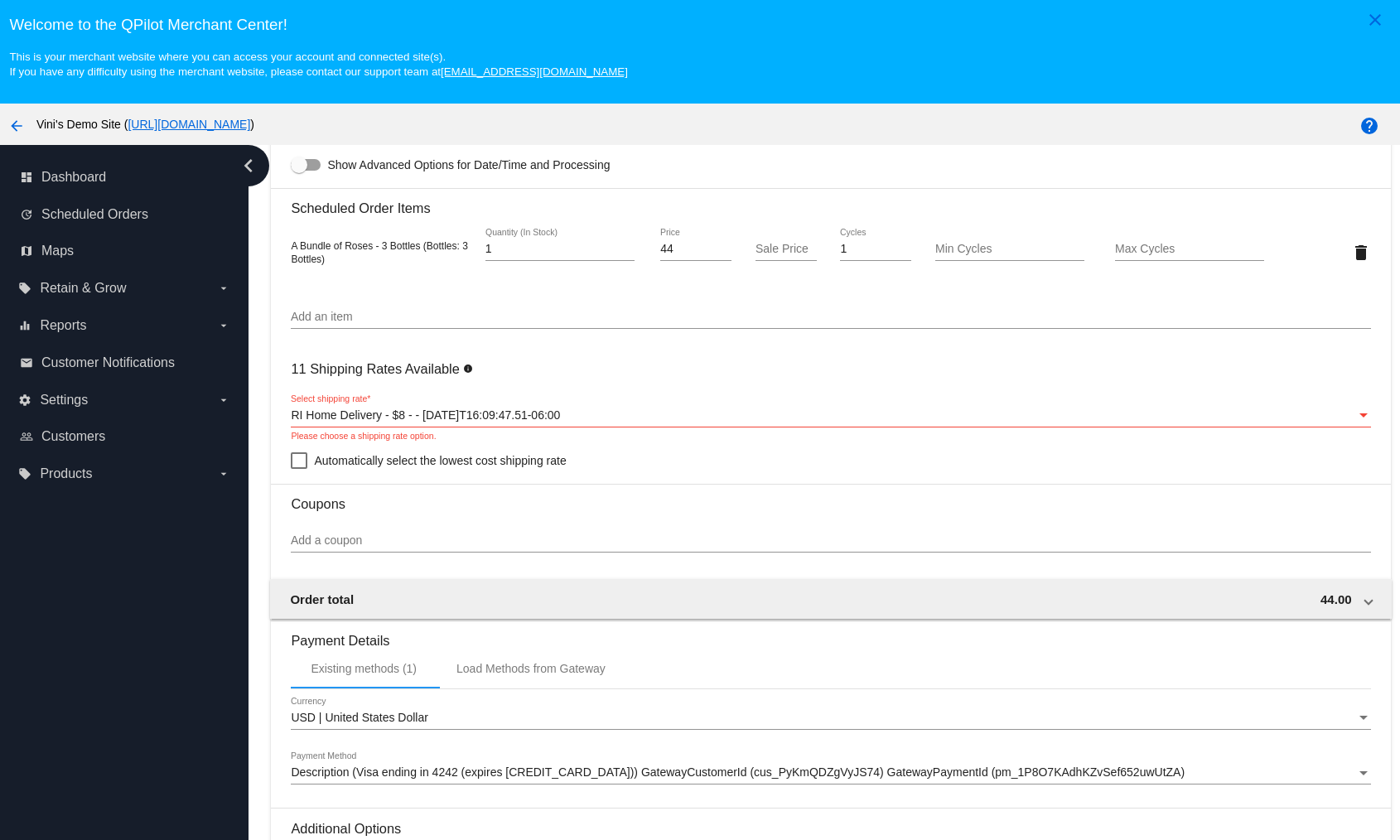
scroll to position [946, 0]
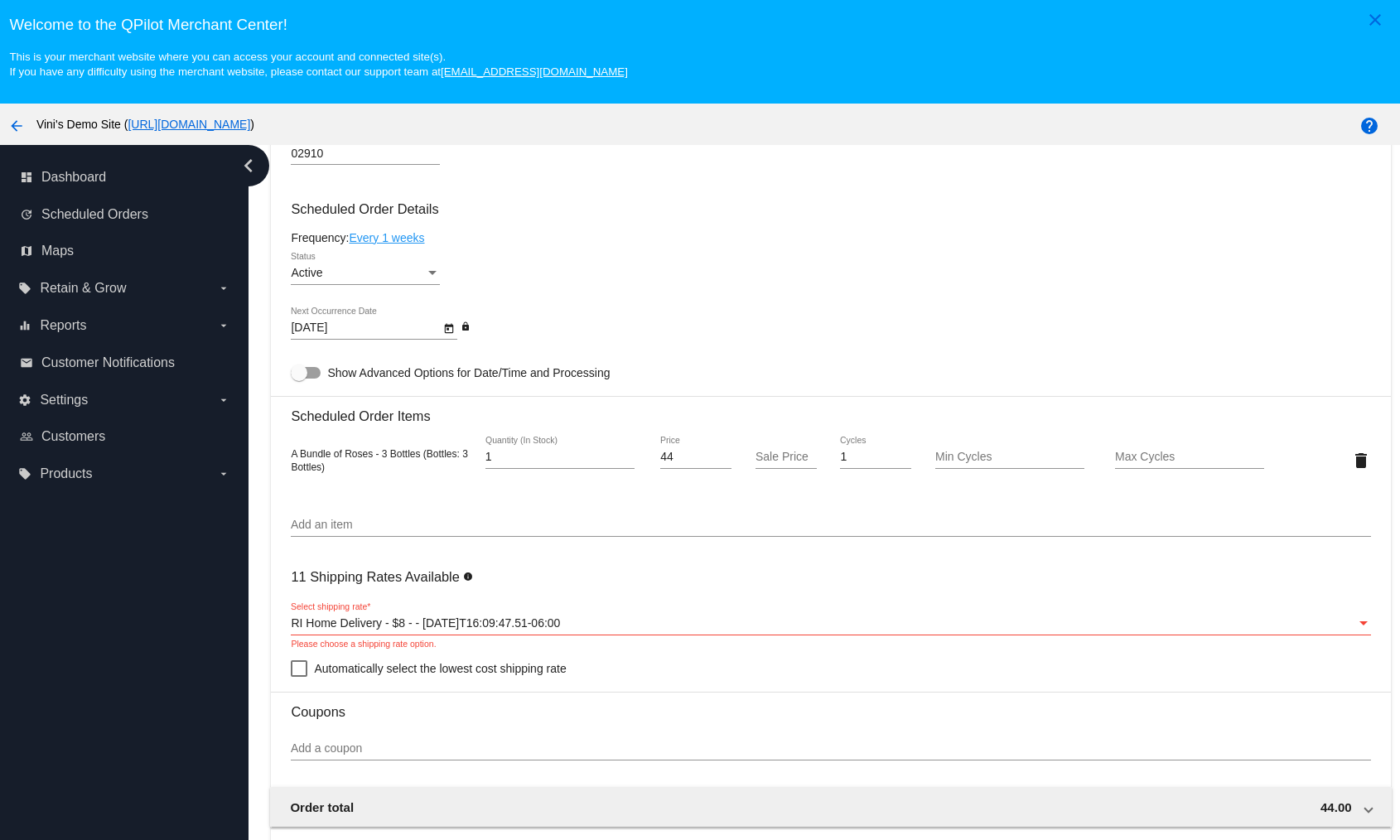
click at [357, 155] on input "02910" at bounding box center [365, 153] width 149 height 13
type input "02909"
click at [1068, 243] on mat-card "Customer 7000231: Test 1 [PERSON_NAME][EMAIL_ADDRESS][DOMAIN_NAME] Customer Shi…" at bounding box center [830, 421] width 1119 height 1657
click at [740, 617] on div "Local Pickup at Farm Fresh [PERSON_NAME] Market - $0 - - [DATE]T16:09:47.51-06:…" at bounding box center [822, 623] width 1065 height 13
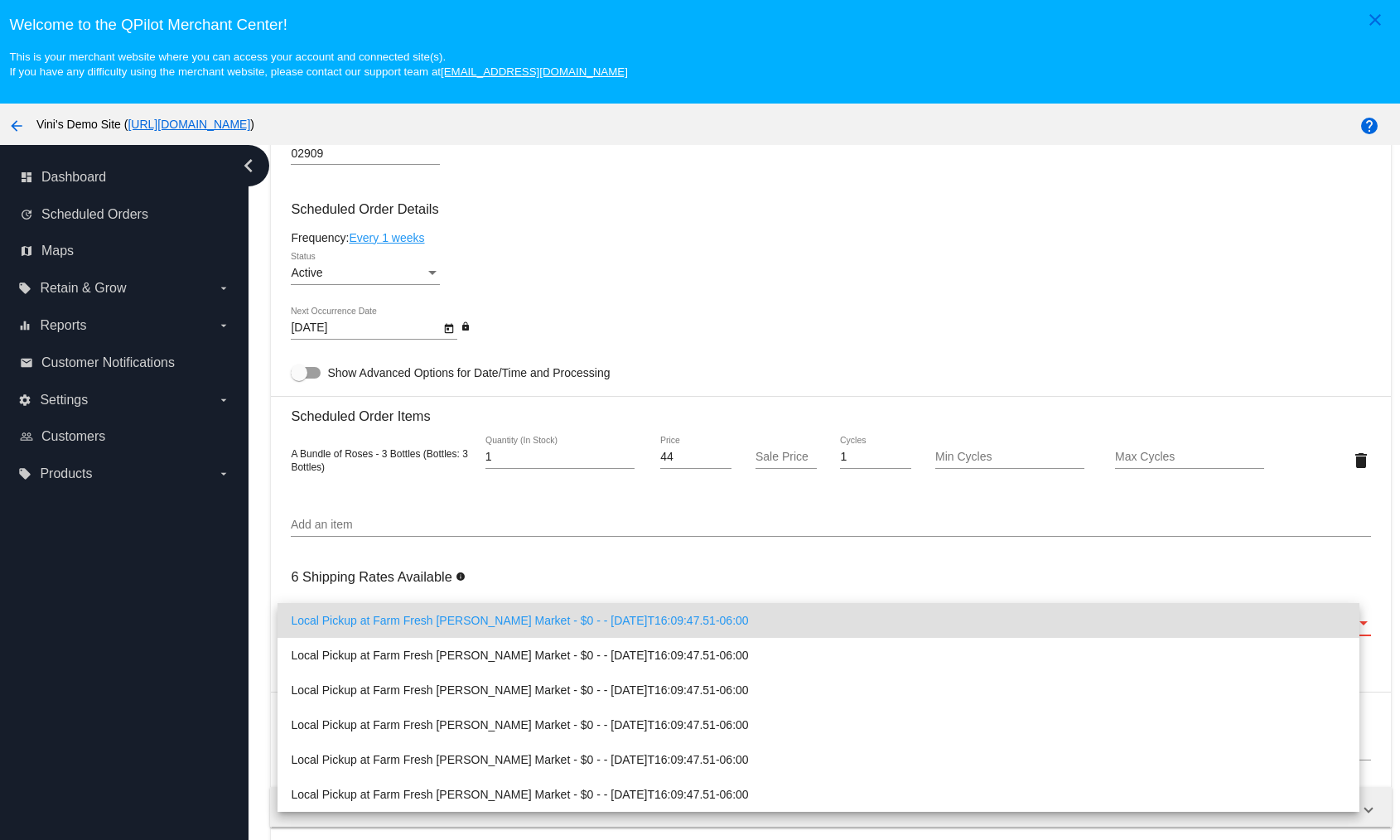
click at [759, 342] on div at bounding box center [700, 420] width 1400 height 840
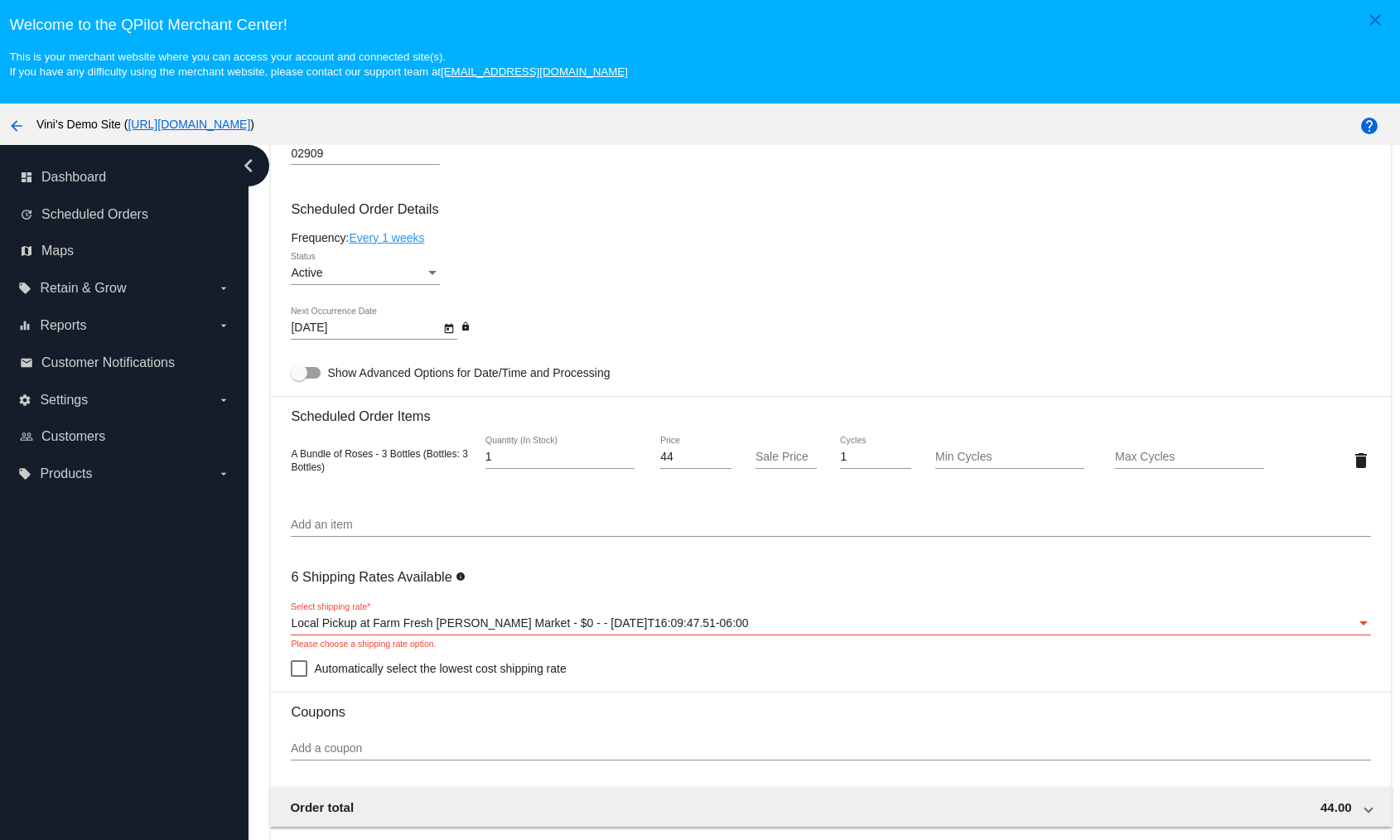
click at [678, 275] on div "Active Status" at bounding box center [830, 276] width 1080 height 48
click at [250, 126] on link "[URL][DOMAIN_NAME]" at bounding box center [188, 124] width 123 height 13
click at [626, 540] on div "Add an item" at bounding box center [830, 528] width 1080 height 48
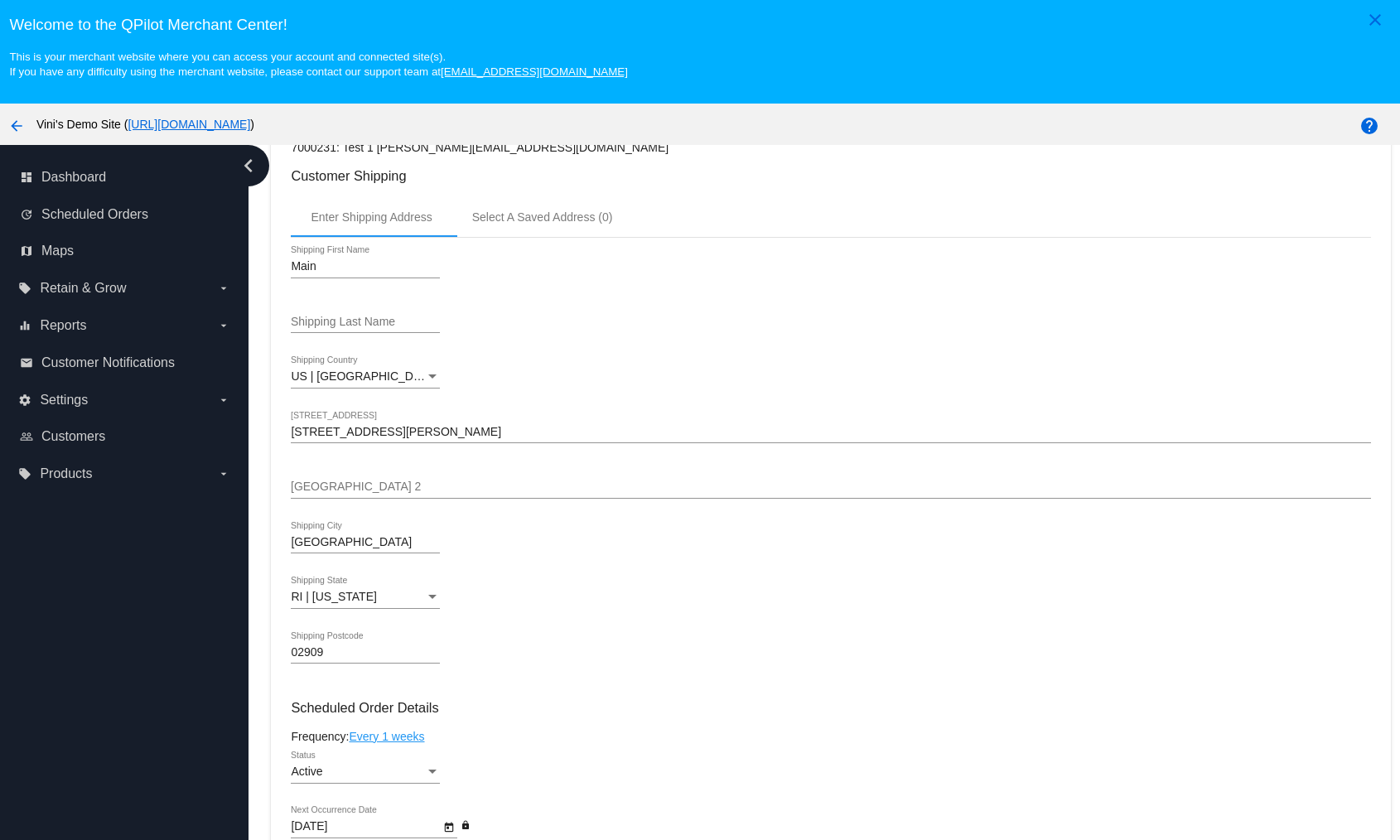
scroll to position [0, 0]
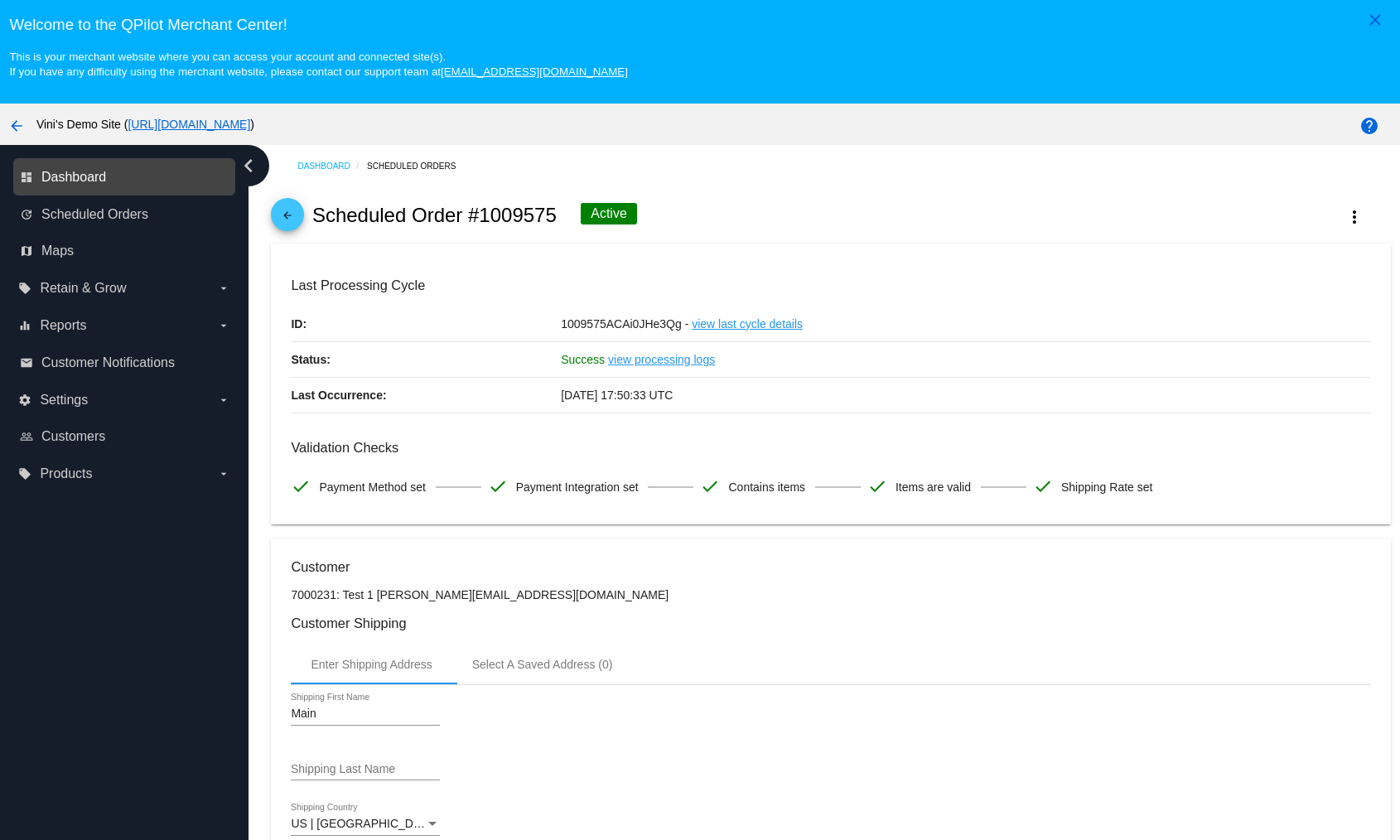
click at [68, 171] on span "Dashboard" at bounding box center [74, 177] width 65 height 15
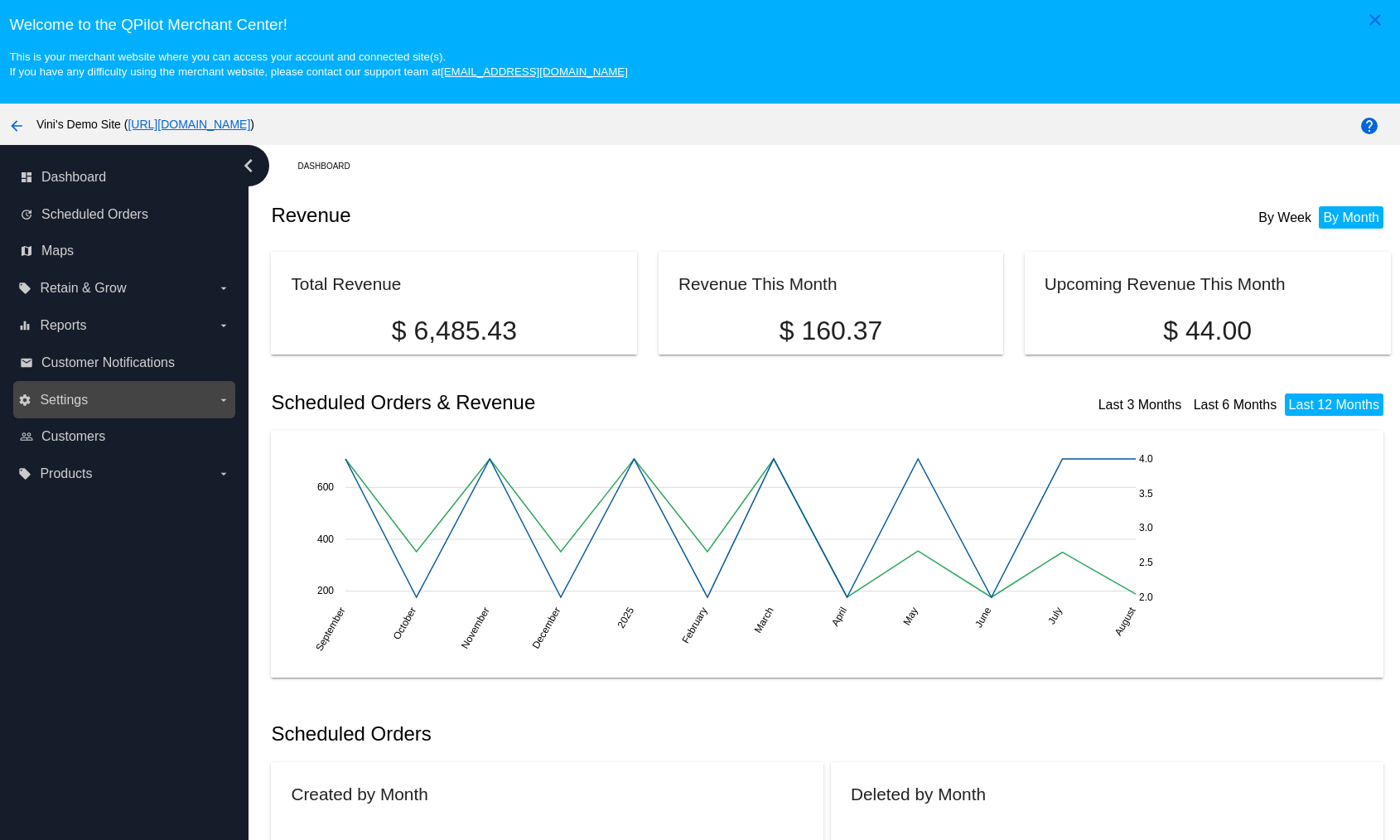
click at [102, 395] on label "settings Settings arrow_drop_down" at bounding box center [124, 400] width 212 height 27
click at [0, 0] on input "settings Settings arrow_drop_down" at bounding box center [0, 0] width 0 height 0
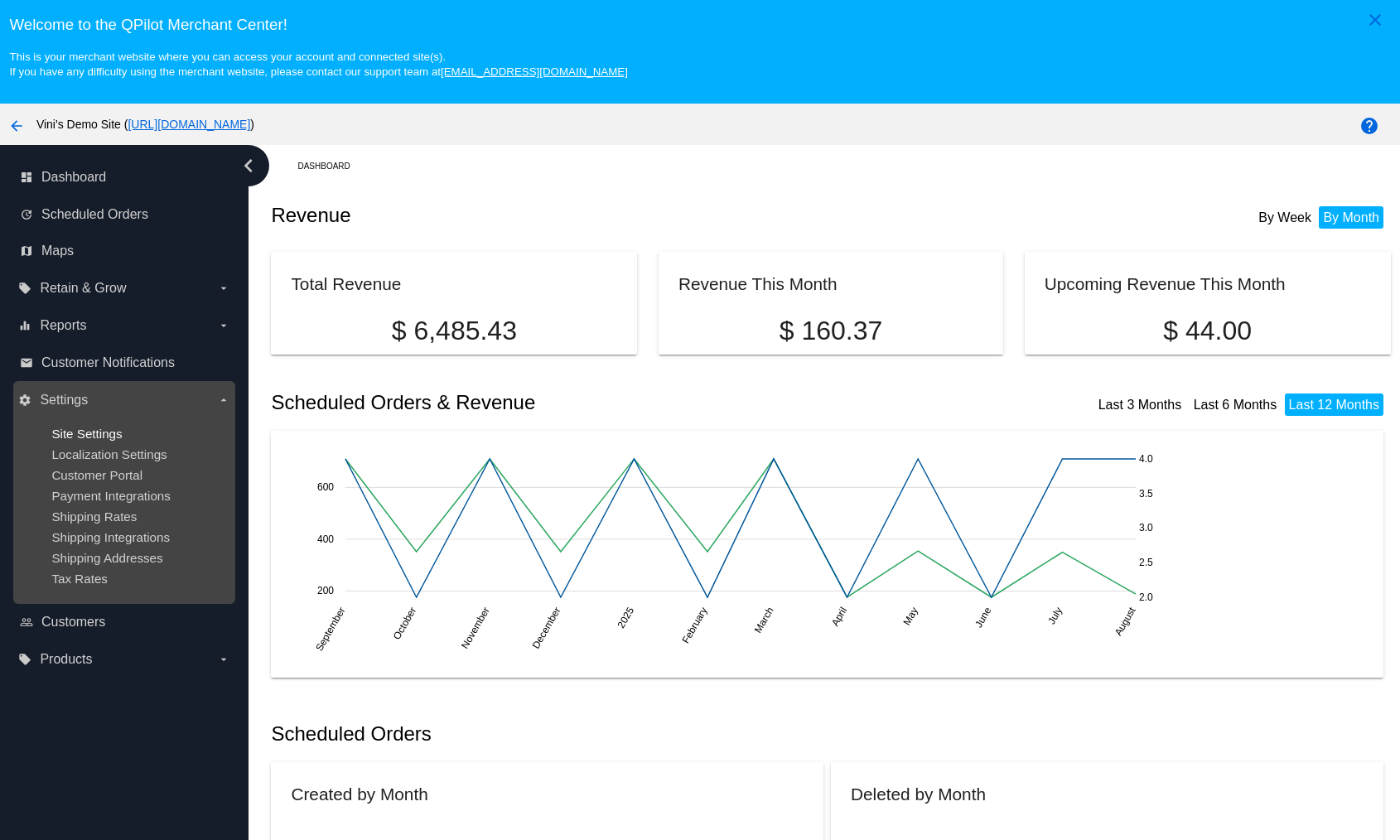
click at [91, 437] on span "Site Settings" at bounding box center [86, 434] width 71 height 14
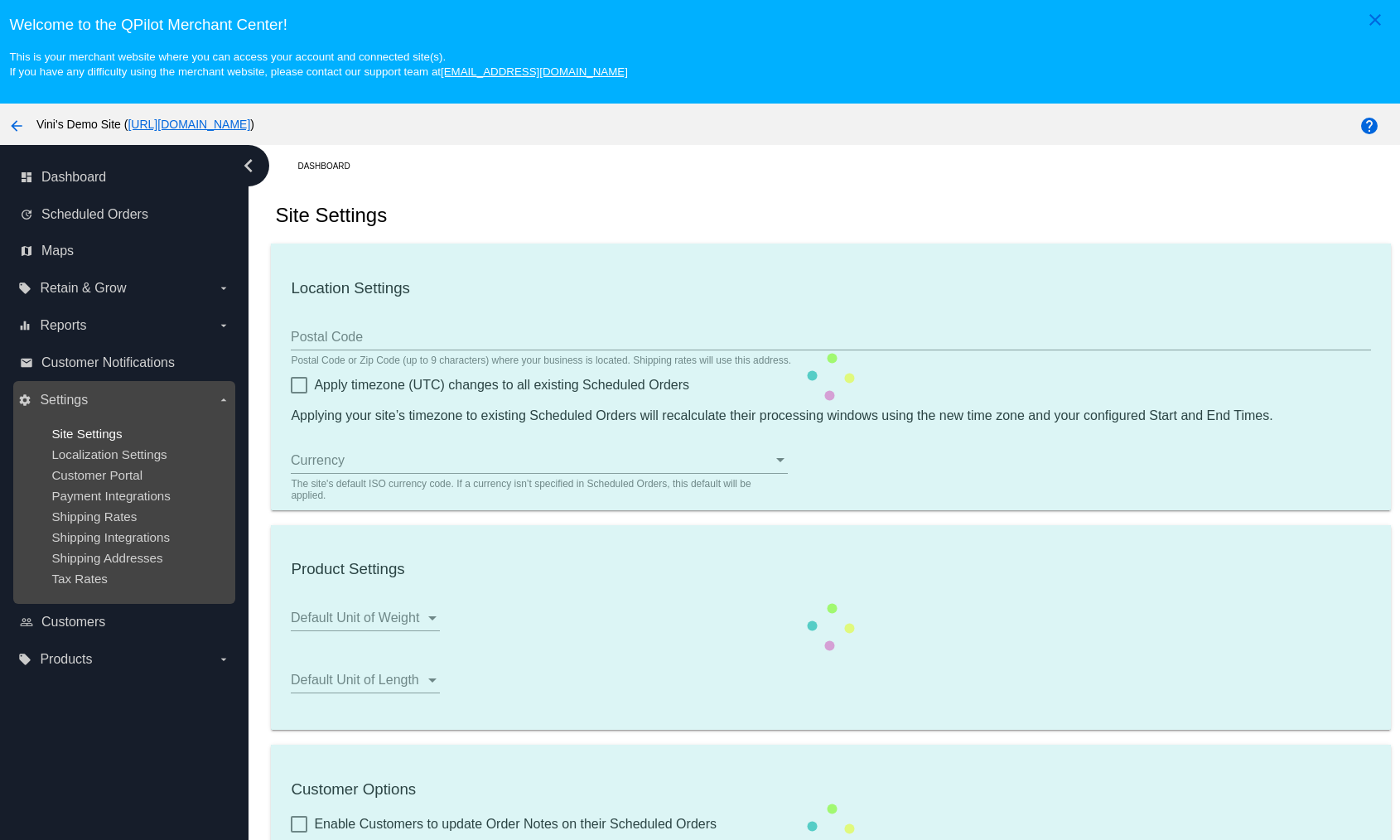
type input "00:00"
checkbox input "true"
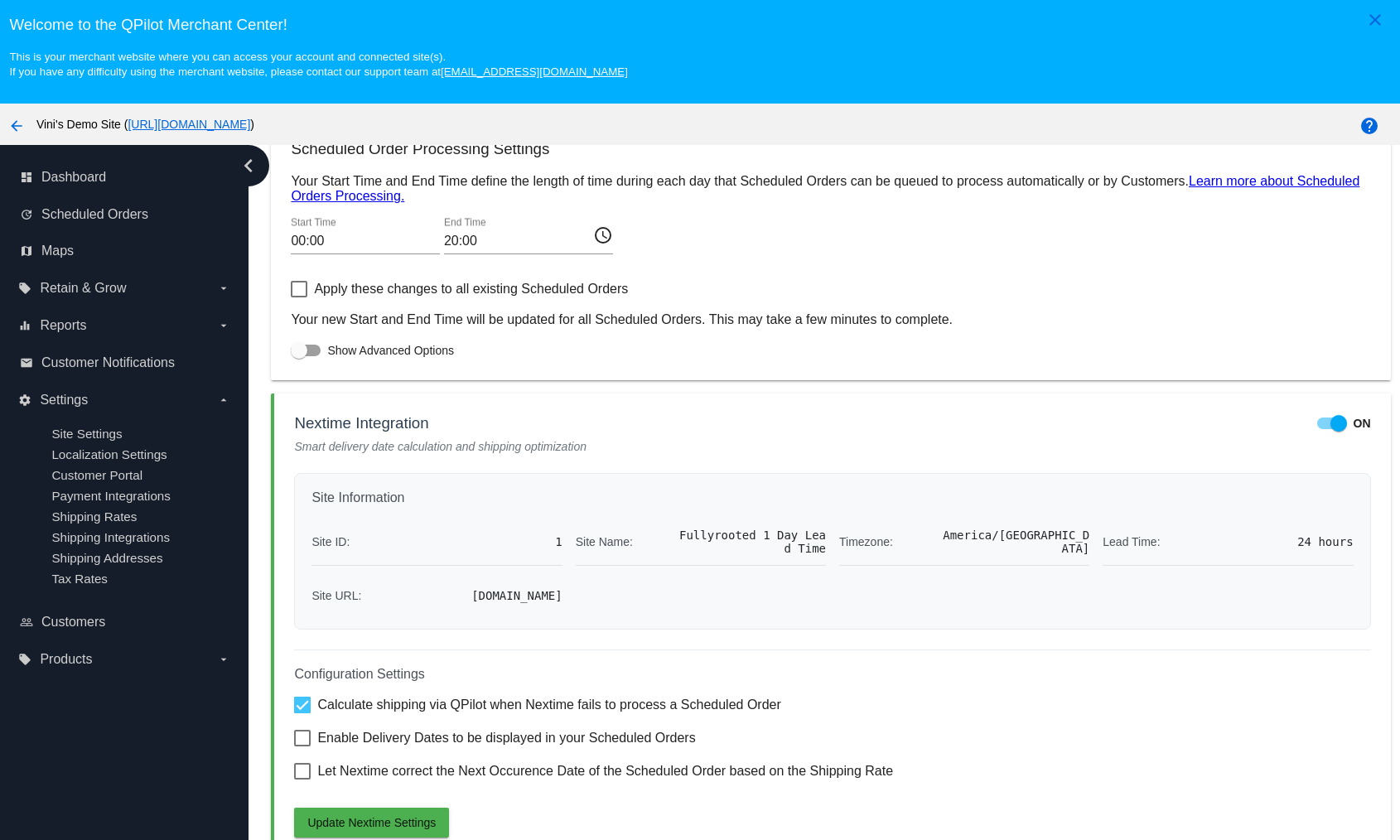
scroll to position [104, 0]
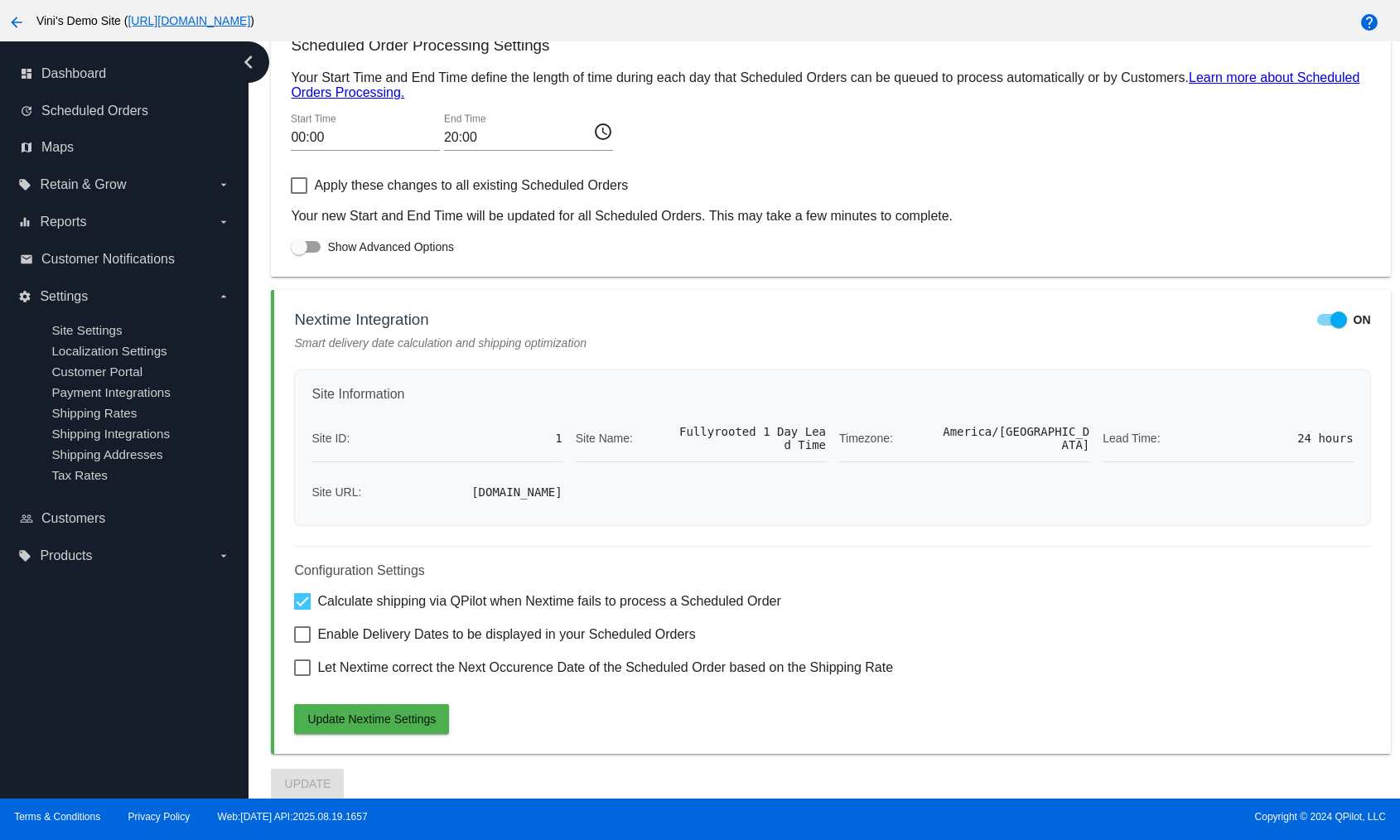
click at [701, 439] on span "Fullyrooted 1 Day Lead Time" at bounding box center [751, 438] width 150 height 27
click at [713, 433] on span "Fullyrooted 1 Day Lead Time" at bounding box center [751, 438] width 150 height 27
click at [713, 434] on span "Fullyrooted 1 Day Lead Time" at bounding box center [751, 438] width 150 height 27
click at [852, 365] on mat-card "Nextime Integration ON Smart delivery date calculation and shipping optimizatio…" at bounding box center [830, 521] width 1119 height 463
click at [387, 626] on span "Enable Delivery Dates to be displayed in your Scheduled Orders" at bounding box center [506, 635] width 378 height 20
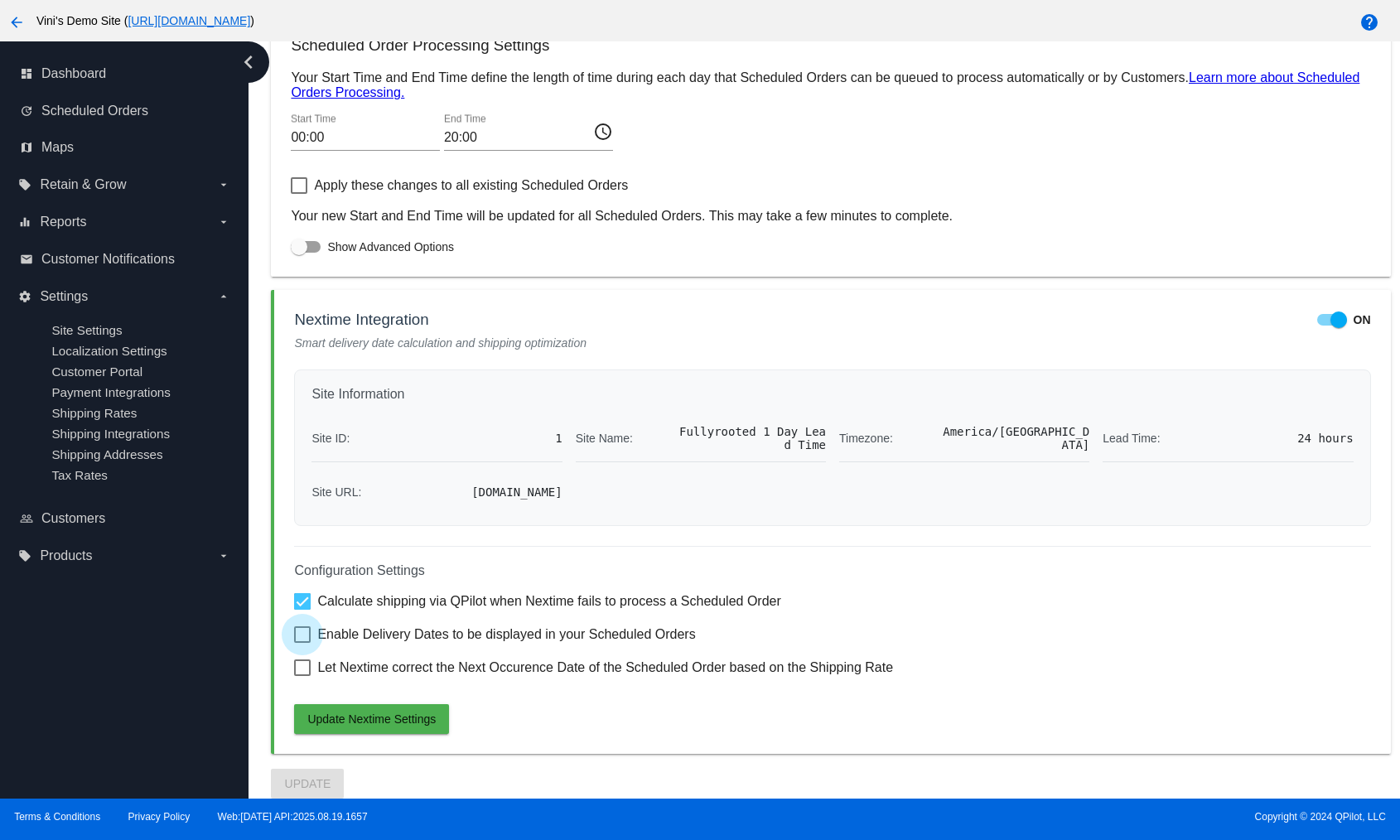
click at [302, 643] on input "Enable Delivery Dates to be displayed in your Scheduled Orders" at bounding box center [301, 643] width 1 height 1
checkbox input "true"
click at [399, 689] on div "Configuration Settings Calculate shipping via QPilot when Nextime fails to proc…" at bounding box center [832, 640] width 1076 height 188
click at [389, 663] on span "Let Nextime correct the Next Occurence Date of the Scheduled Order based on the…" at bounding box center [605, 667] width 576 height 20
click at [302, 676] on input "Let Nextime correct the Next Occurence Date of the Scheduled Order based on the…" at bounding box center [301, 676] width 1 height 1
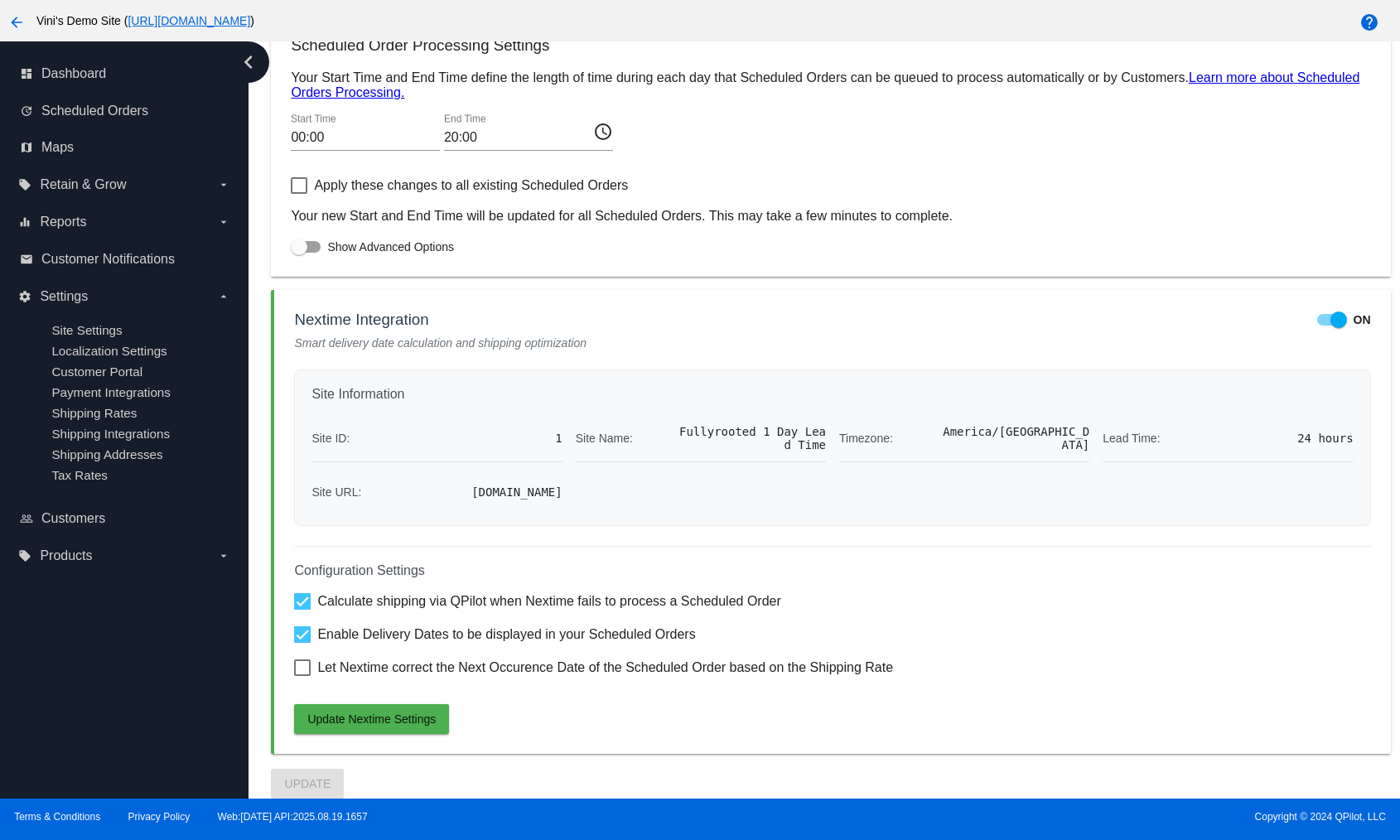
checkbox input "true"
click at [368, 706] on button "Update Nextime Settings" at bounding box center [371, 718] width 155 height 30
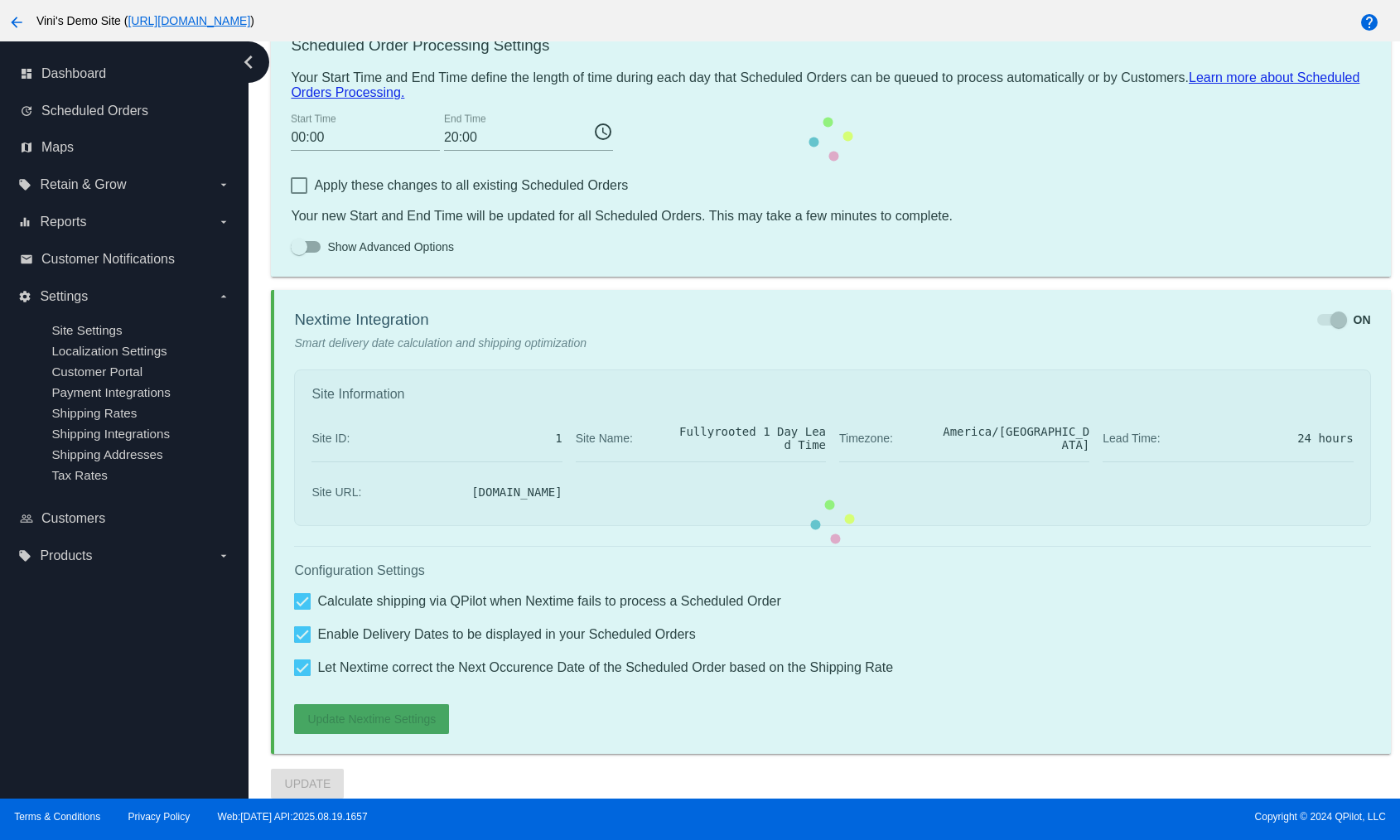
scroll to position [827, 0]
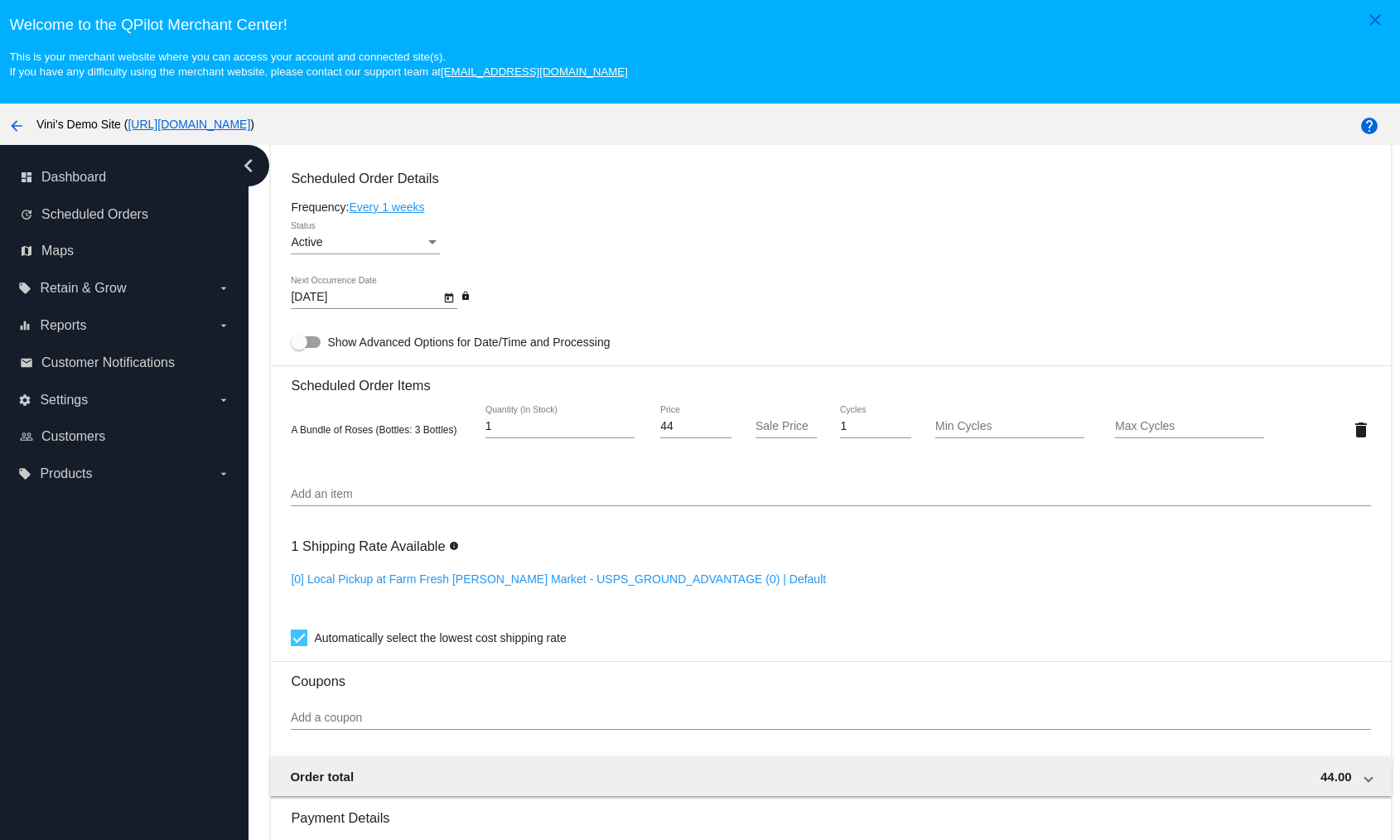
scroll to position [940, 0]
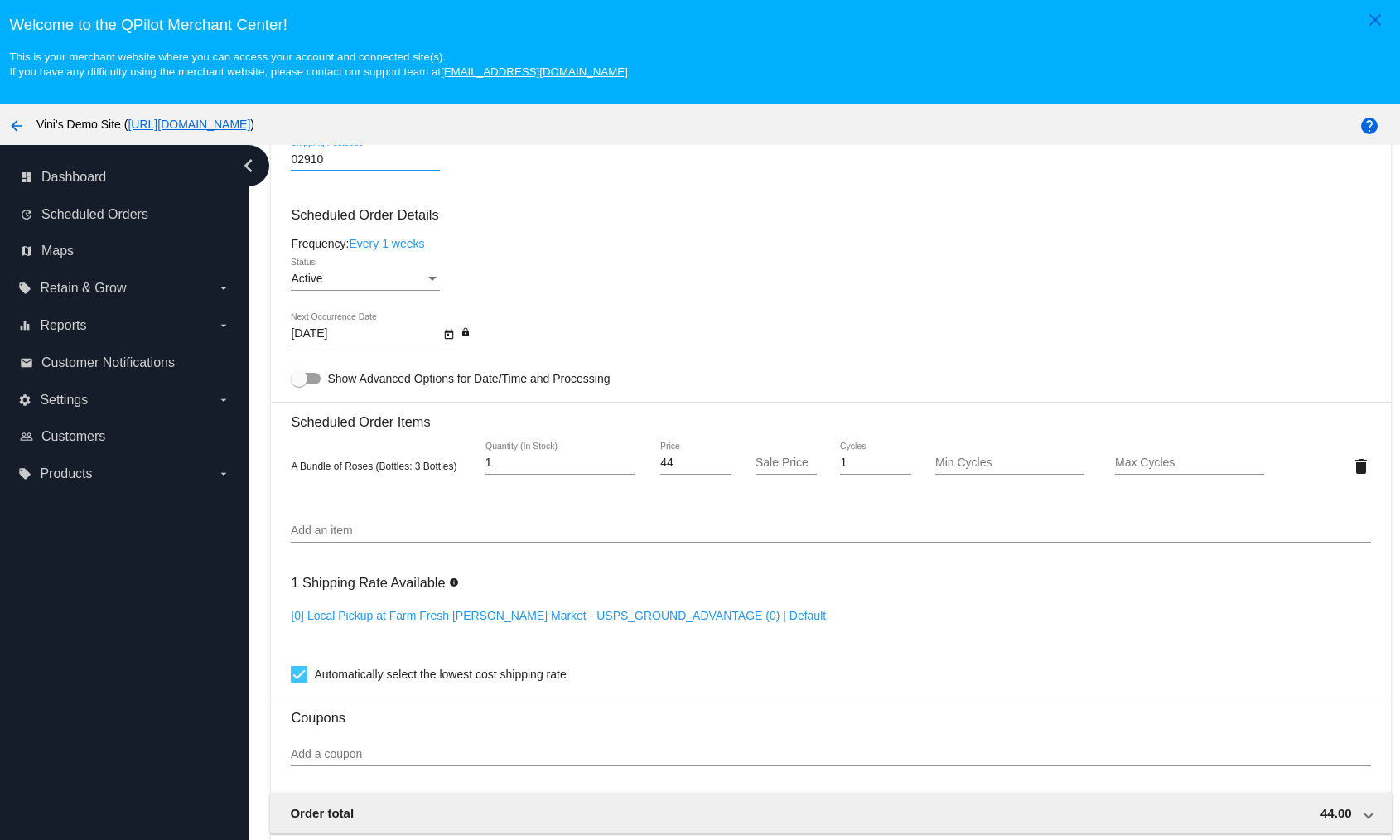
type input "02910"
click at [908, 183] on mat-card "Customer 7000231: Test 1 [PERSON_NAME][EMAIL_ADDRESS][DOMAIN_NAME] Customer Shi…" at bounding box center [830, 428] width 1119 height 1657
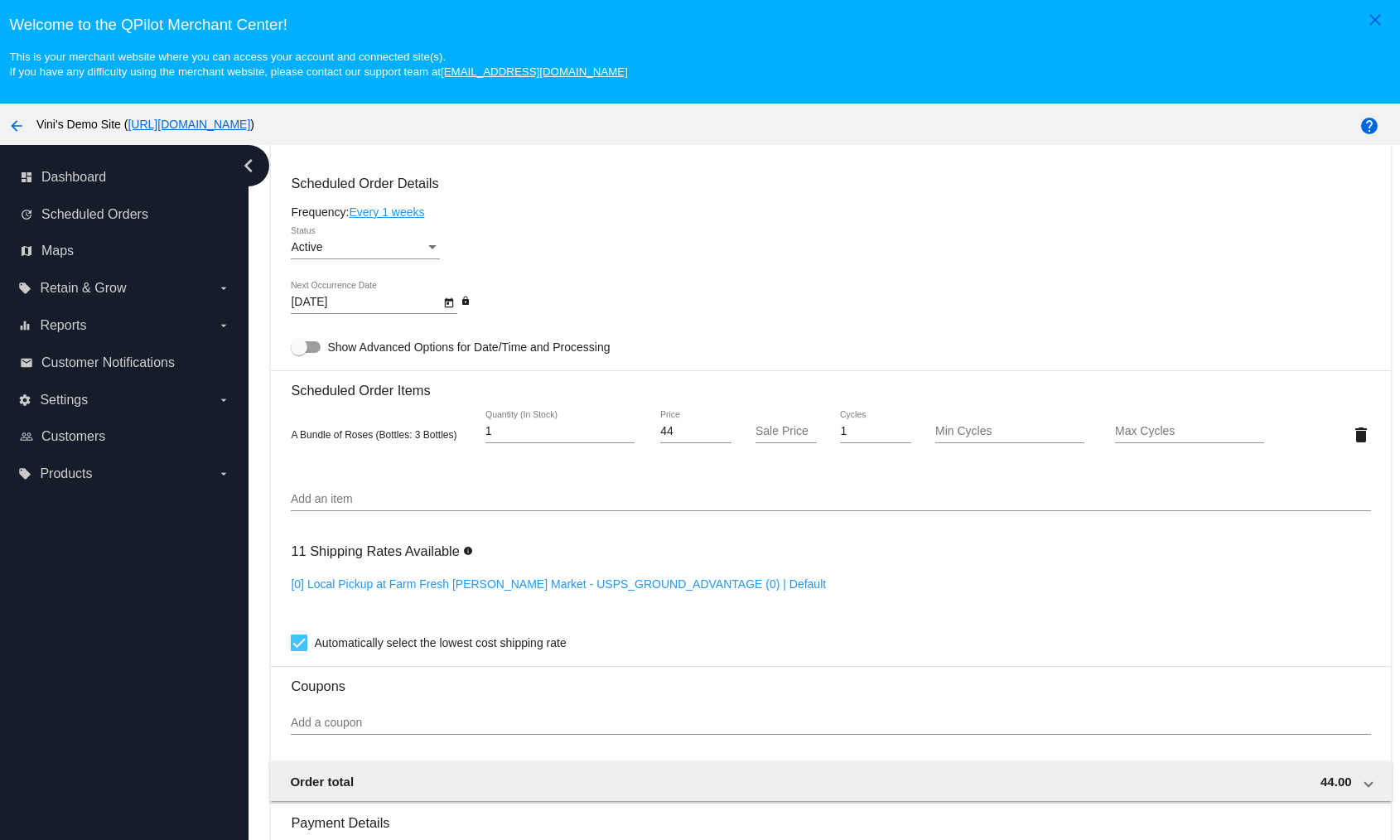
scroll to position [1056, 0]
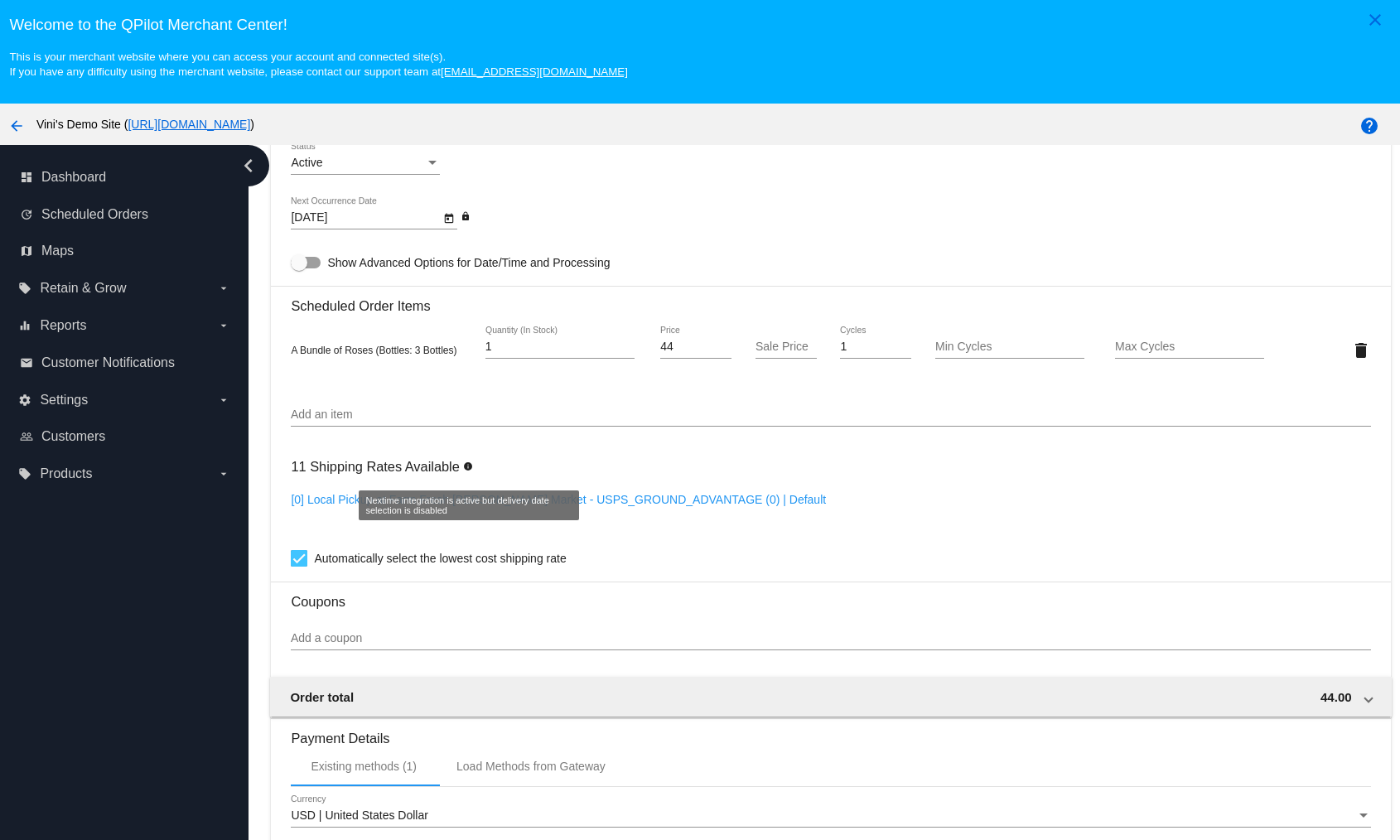
click at [413, 495] on link "[0] Local Pickup at Farm Fresh [PERSON_NAME] Market - USPS_GROUND_ADVANTAGE (0)…" at bounding box center [558, 499] width 535 height 13
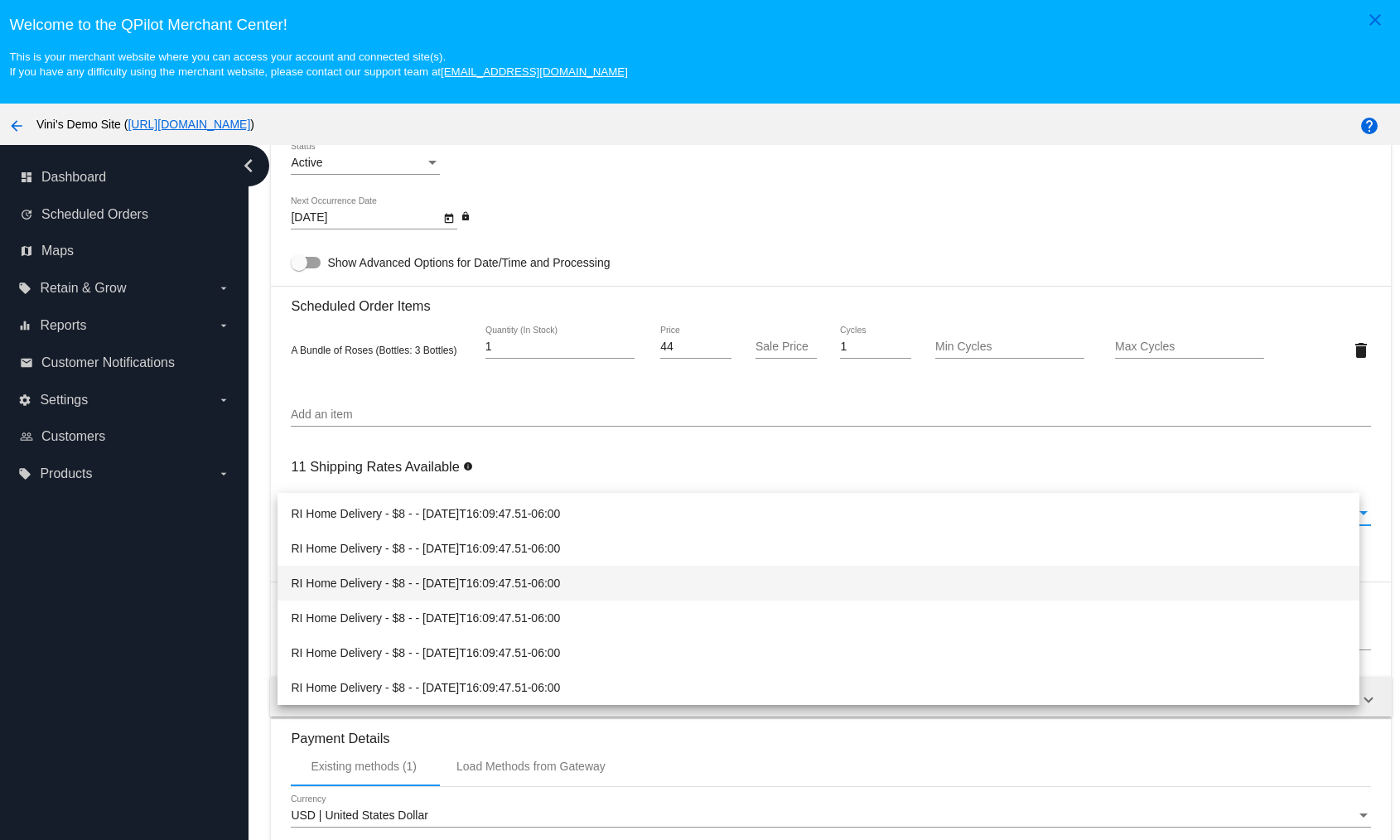
scroll to position [0, 0]
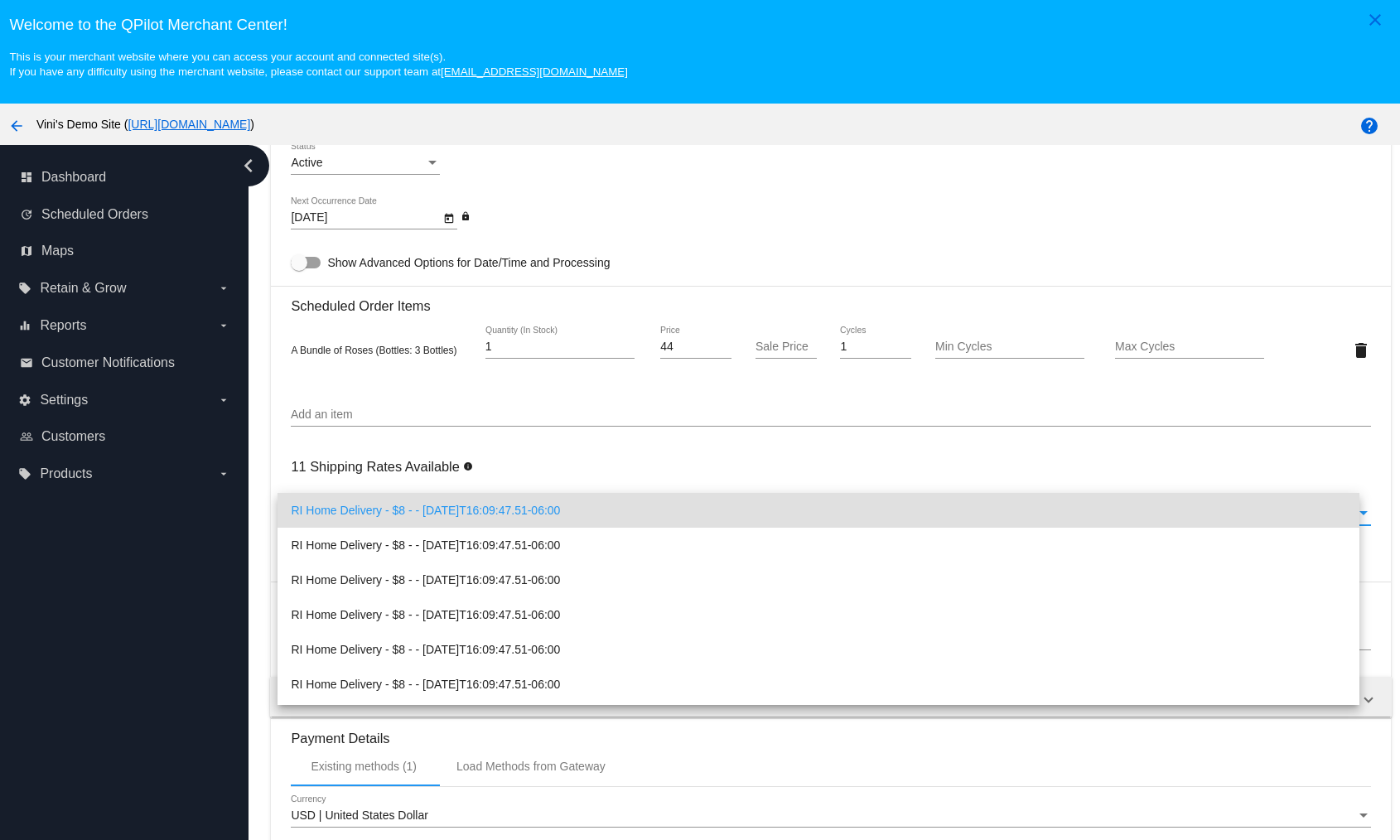
click at [535, 506] on span "RI Home Delivery - $8 - - [DATE]T16:09:47.51-06:00" at bounding box center [818, 510] width 1055 height 35
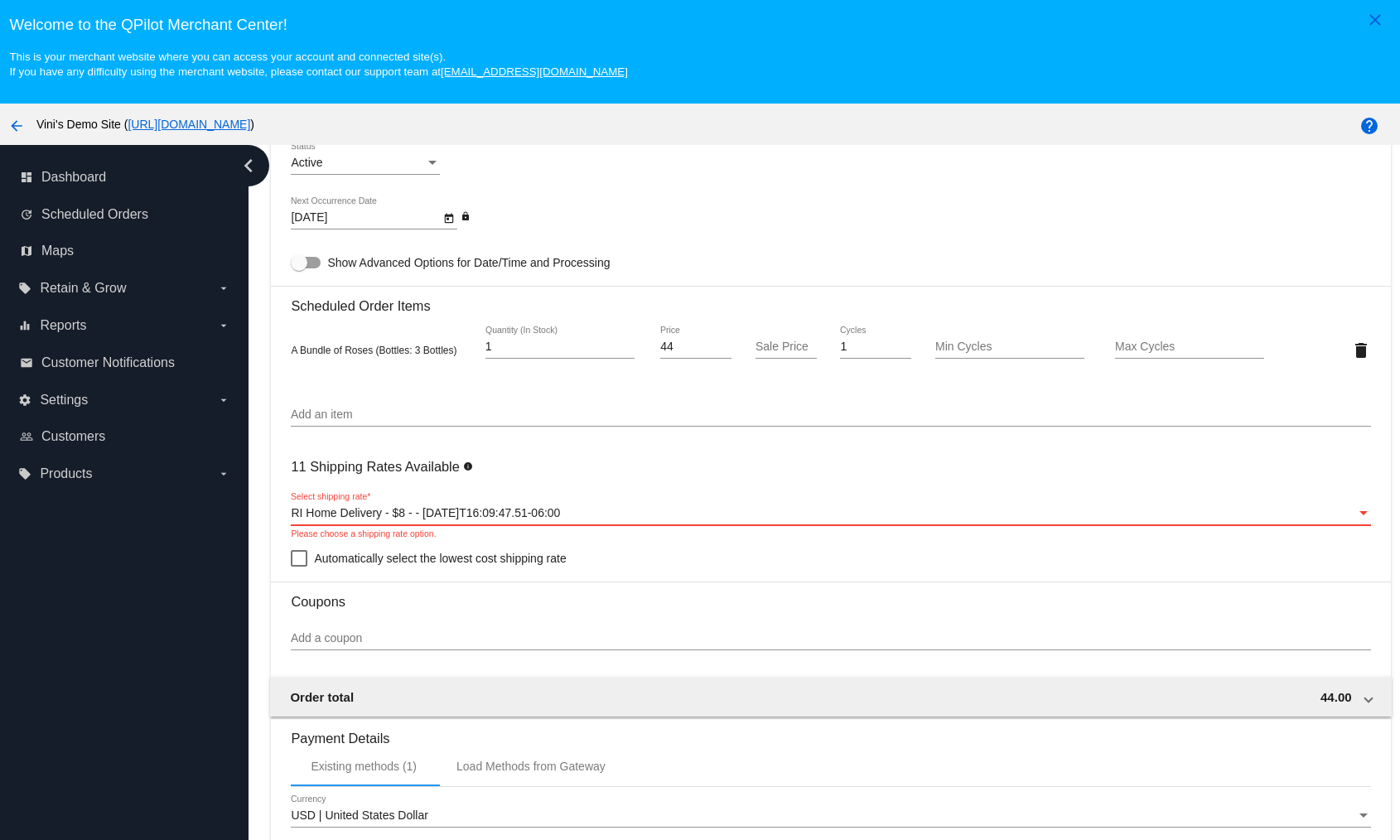
click at [443, 560] on span "Automatically select the lowest cost shipping rate" at bounding box center [439, 559] width 252 height 20
click at [299, 567] on input "Automatically select the lowest cost shipping rate" at bounding box center [299, 567] width 1 height 1
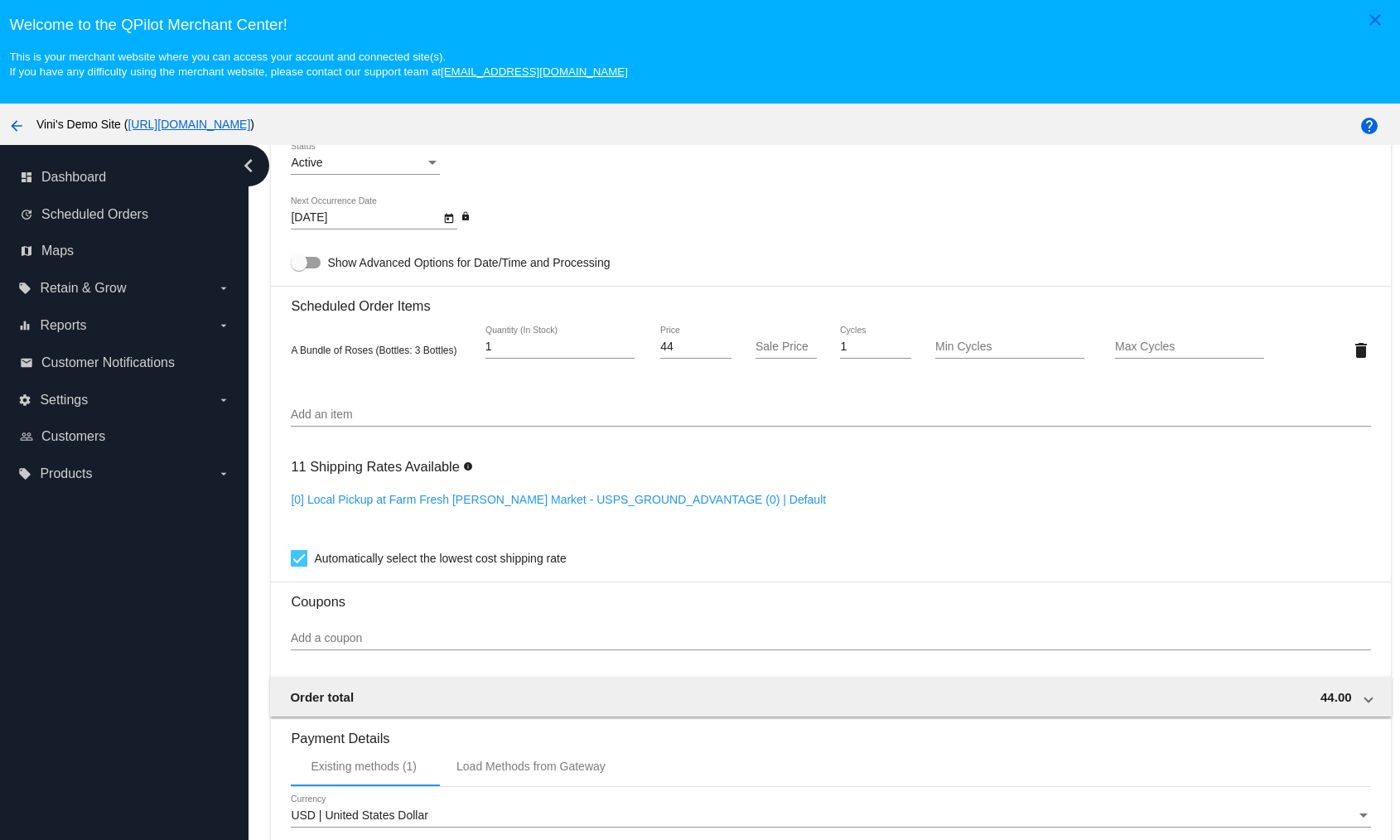
click at [570, 500] on link "[0] Local Pickup at Farm Fresh Sims Market - USPS_GROUND_ADVANTAGE (0) | Default" at bounding box center [558, 499] width 535 height 13
checkbox input "false"
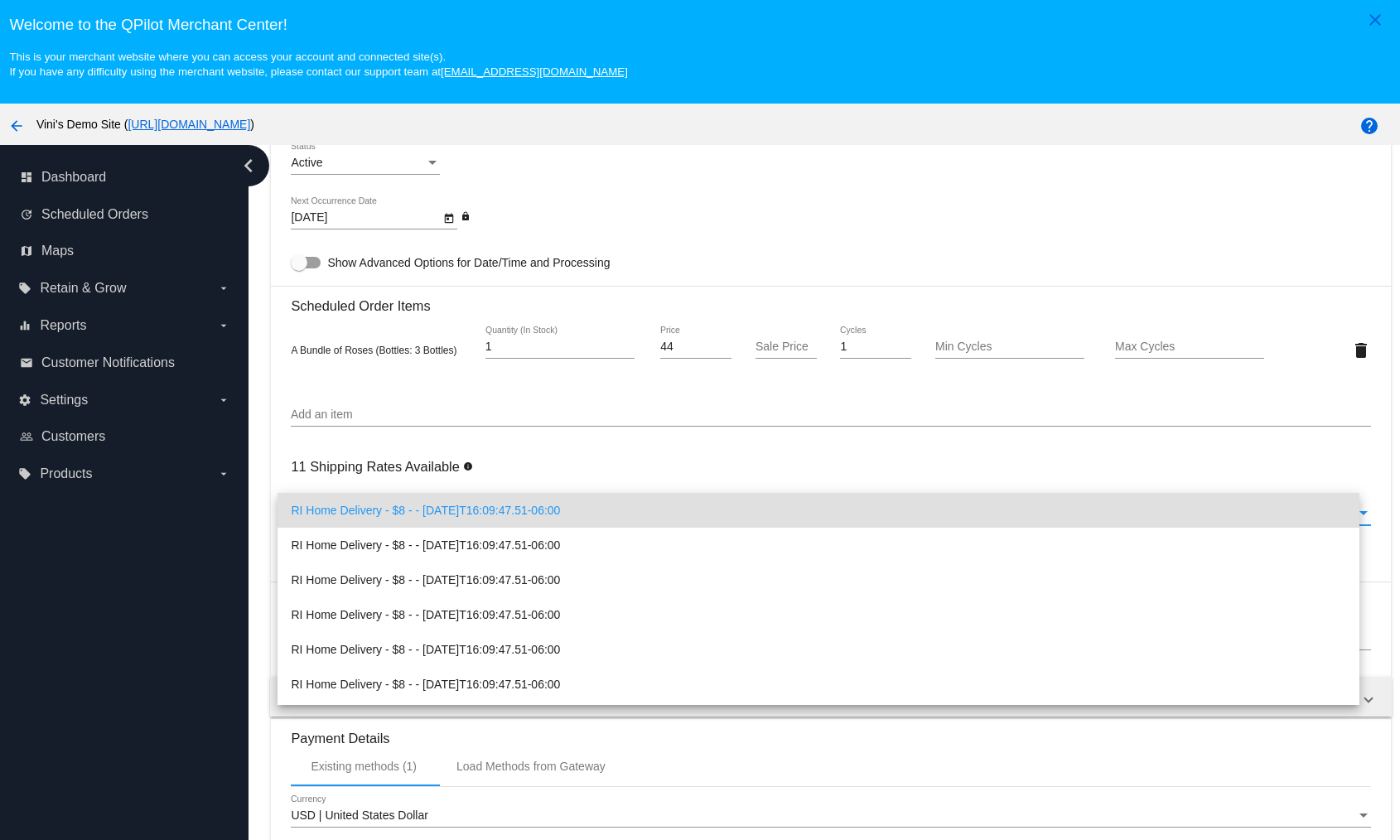
click at [254, 558] on div at bounding box center [700, 420] width 1400 height 840
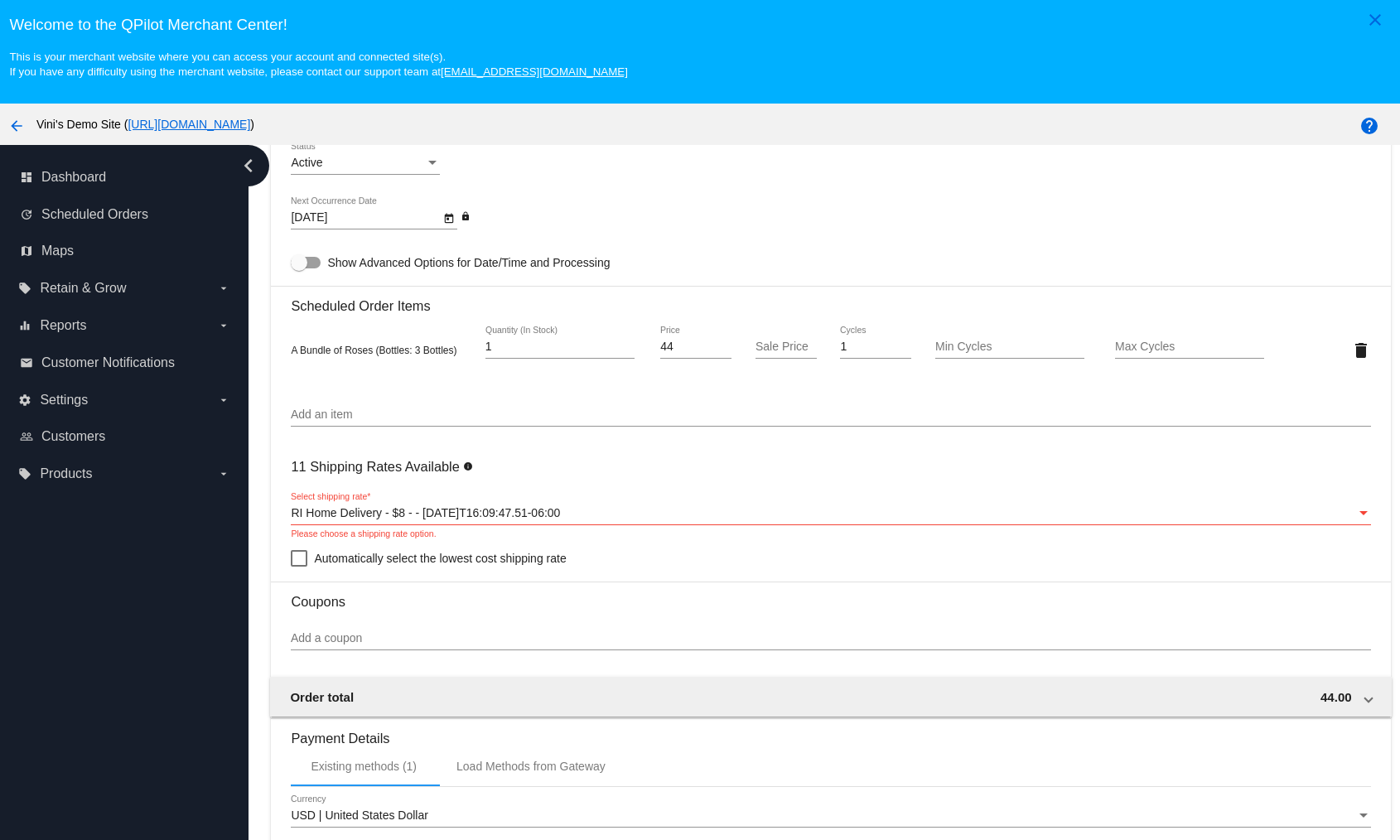
click at [427, 518] on div "RI Home Delivery - $8 - - 2025-09-03T16:09:47.51-06:00 Select shipping rate *" at bounding box center [830, 509] width 1080 height 32
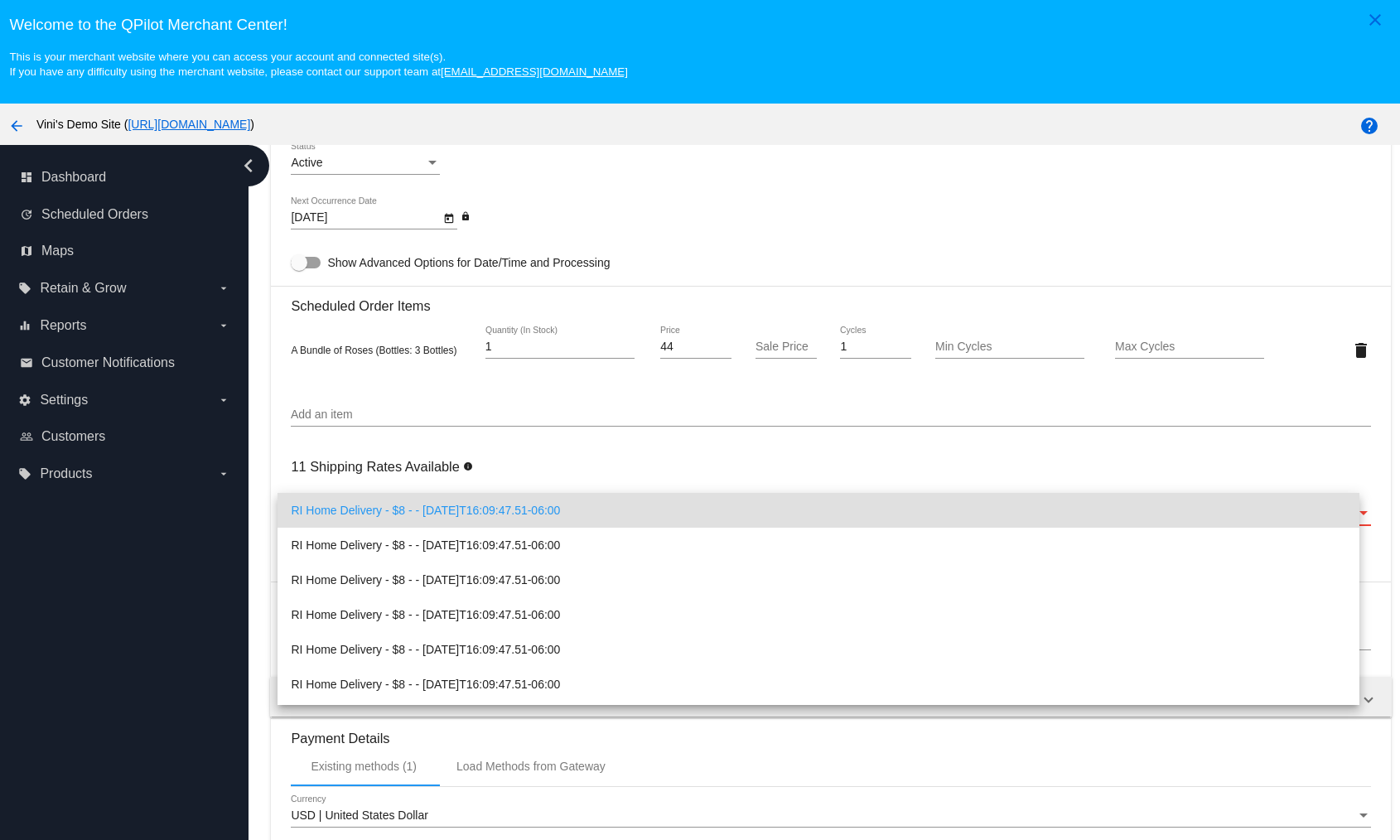
click at [427, 524] on span "RI Home Delivery - $8 - - 2025-09-03T16:09:47.51-06:00" at bounding box center [818, 510] width 1055 height 35
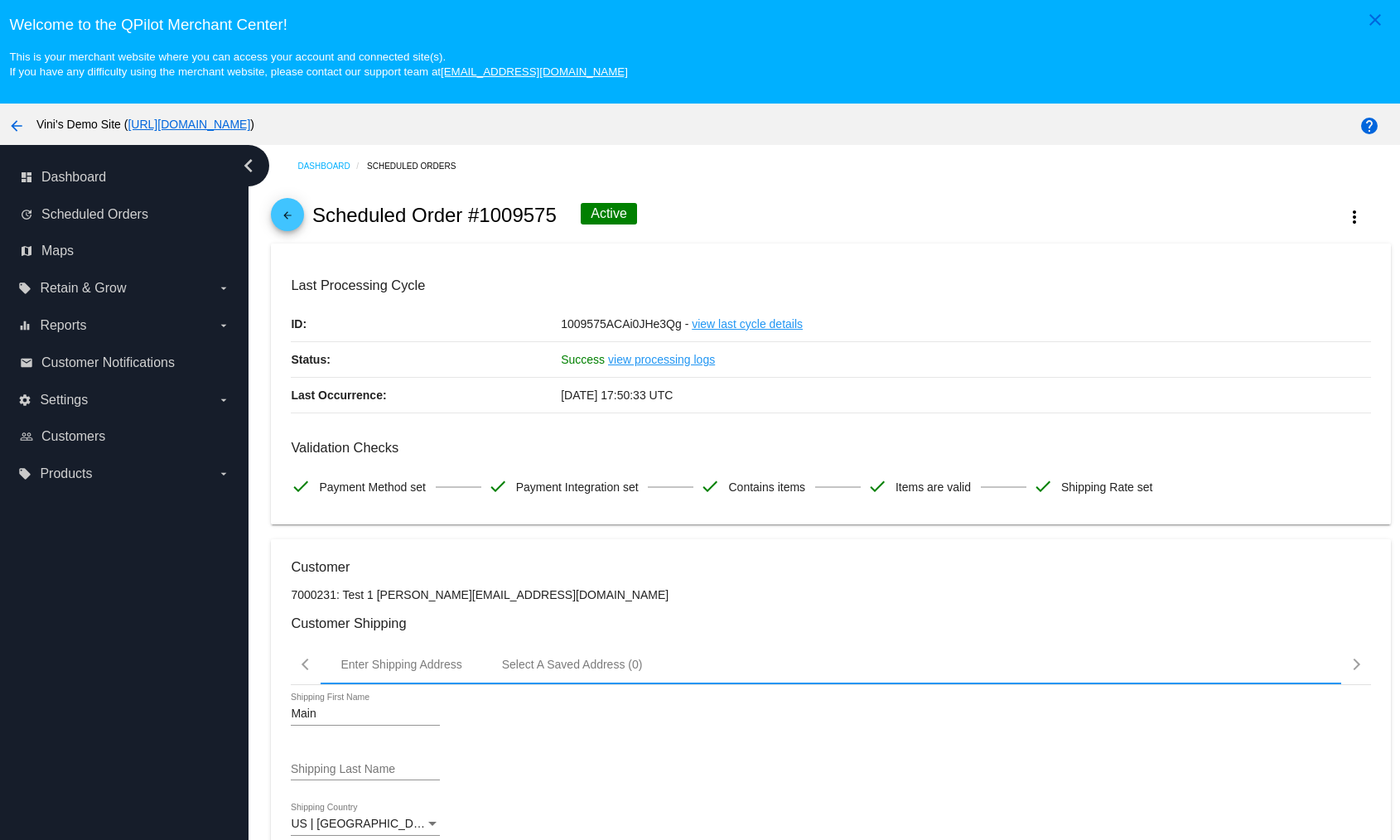
click at [844, 262] on mat-card "Last Processing Cycle ID: 1009575ACAi0JHe3Qg - view last cycle details Status: …" at bounding box center [830, 384] width 1119 height 281
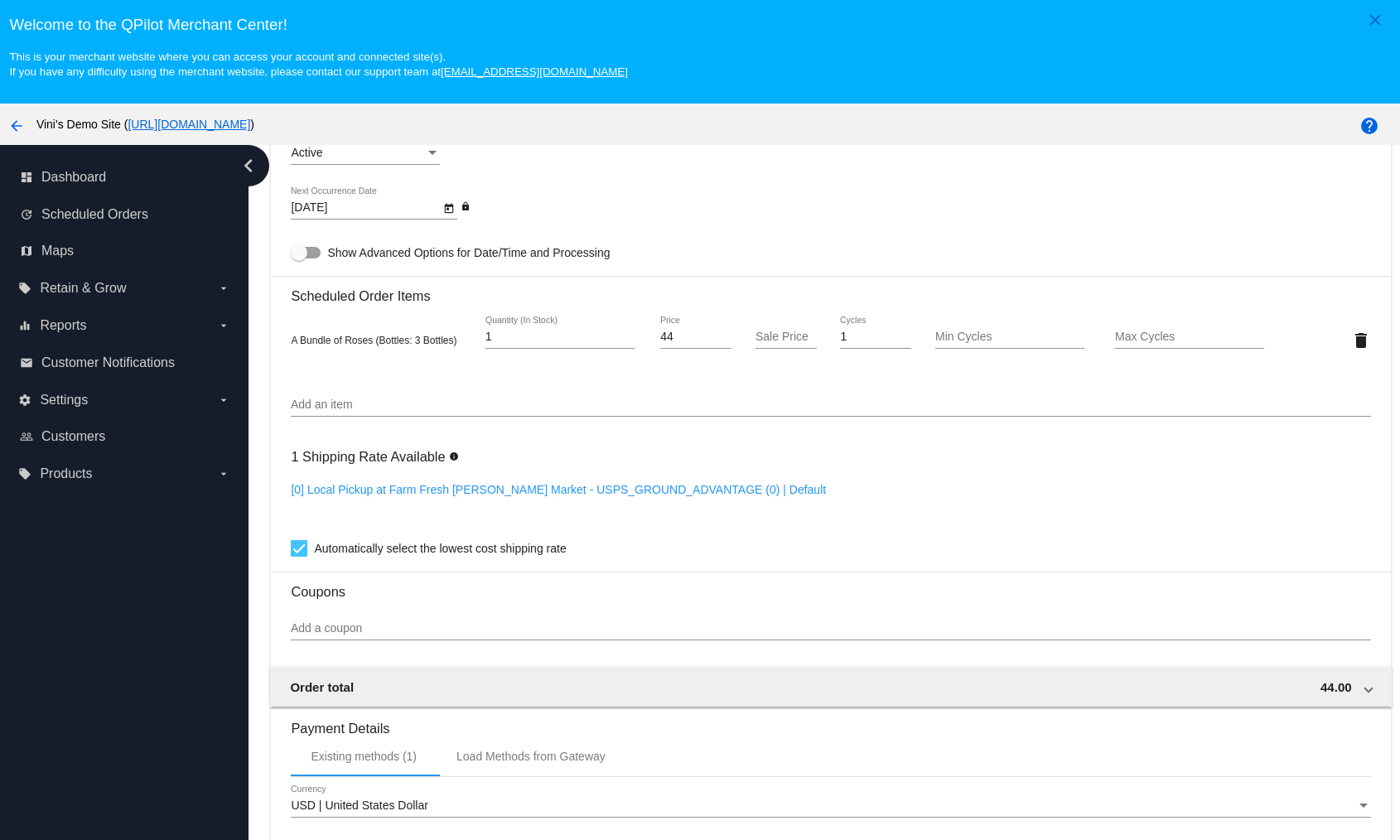
scroll to position [1069, 0]
click at [378, 480] on link "[0] Local Pickup at Farm Fresh [PERSON_NAME] Market - USPS_GROUND_ADVANTAGE (0)…" at bounding box center [558, 486] width 535 height 13
checkbox input "false"
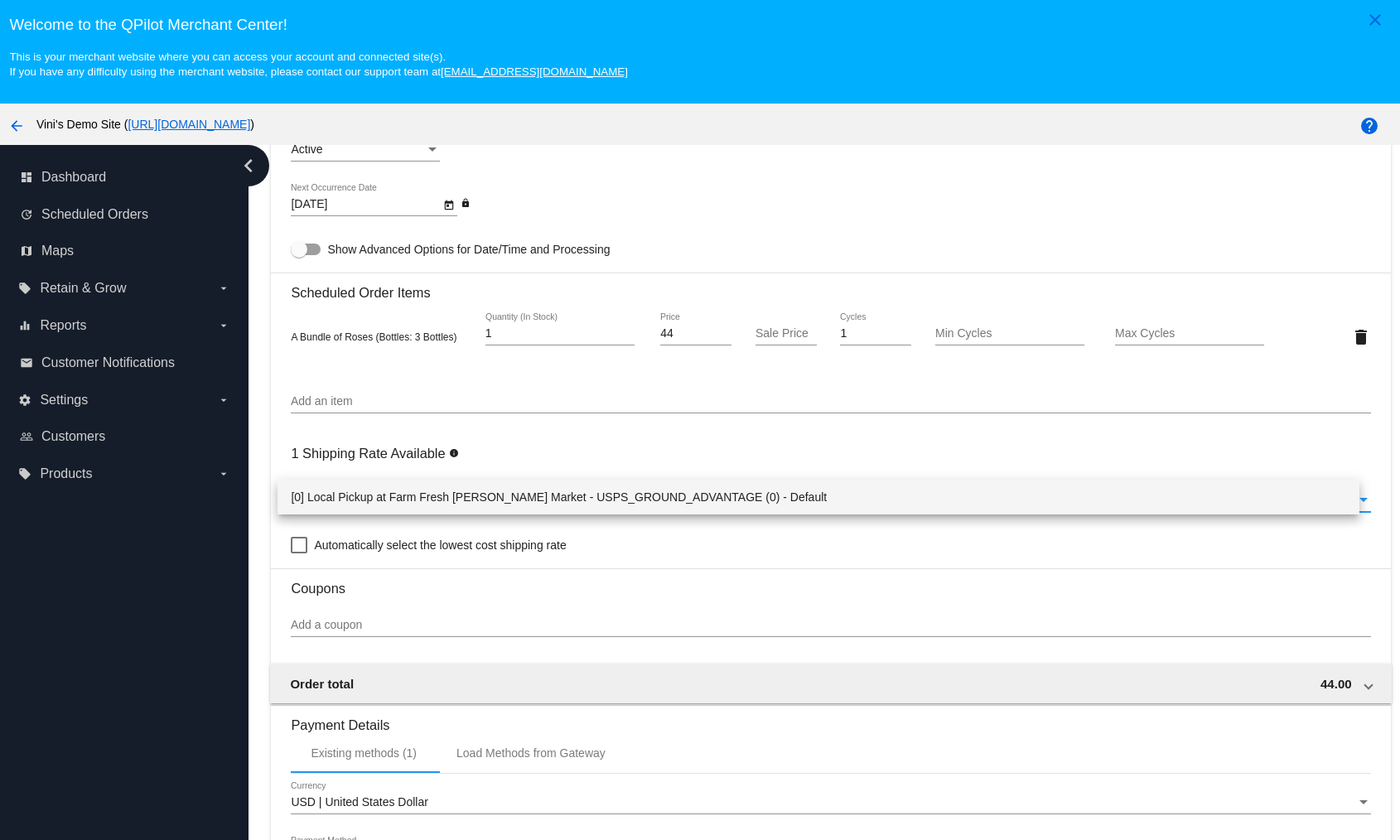
click at [397, 504] on span "[0] Local Pickup at Farm Fresh Sims Market - USPS_GROUND_ADVANTAGE (0) - Default" at bounding box center [818, 497] width 1055 height 35
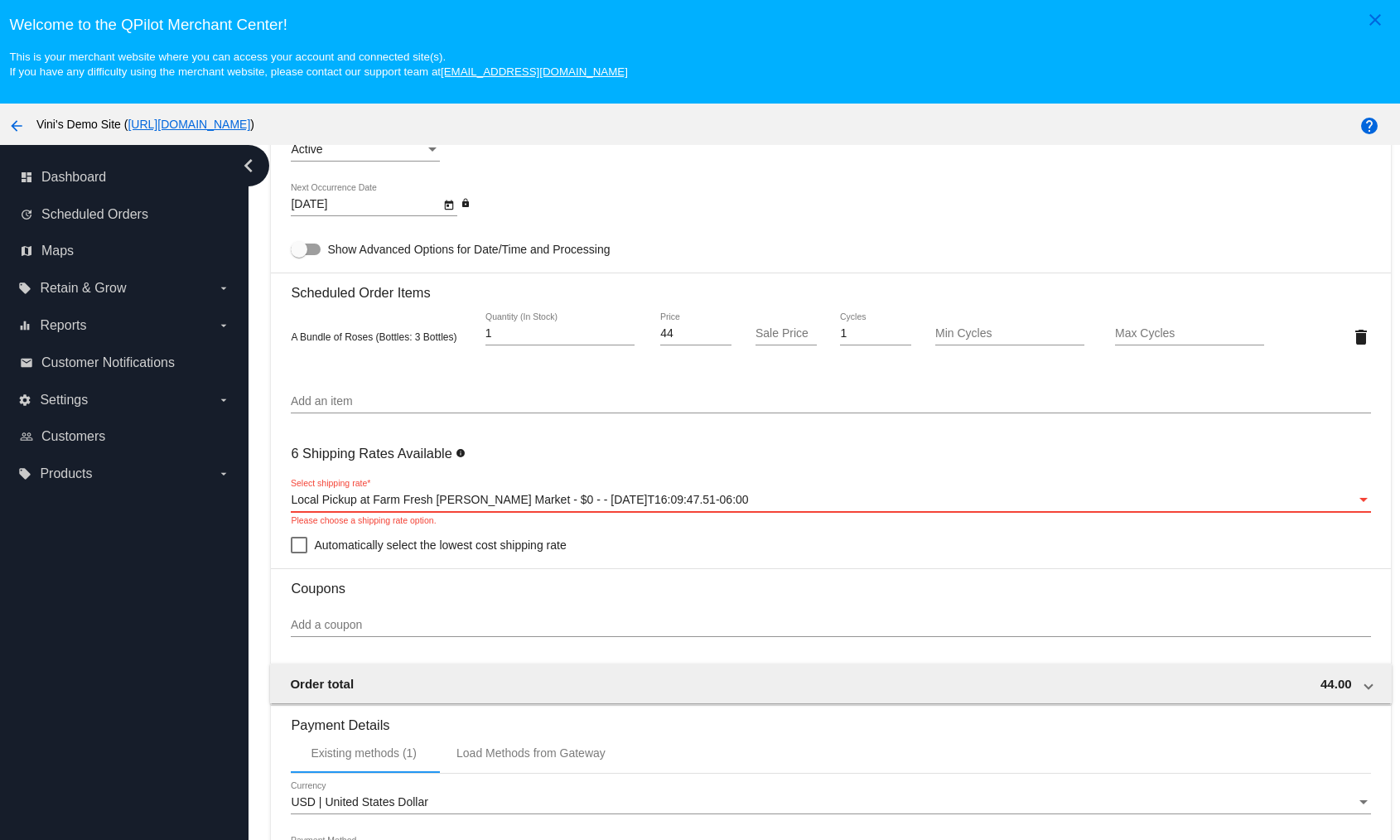
click at [406, 495] on span "Local Pickup at Farm Fresh Sims Market - $0 - - 2025-08-30T16:09:47.51-06:00" at bounding box center [519, 499] width 457 height 13
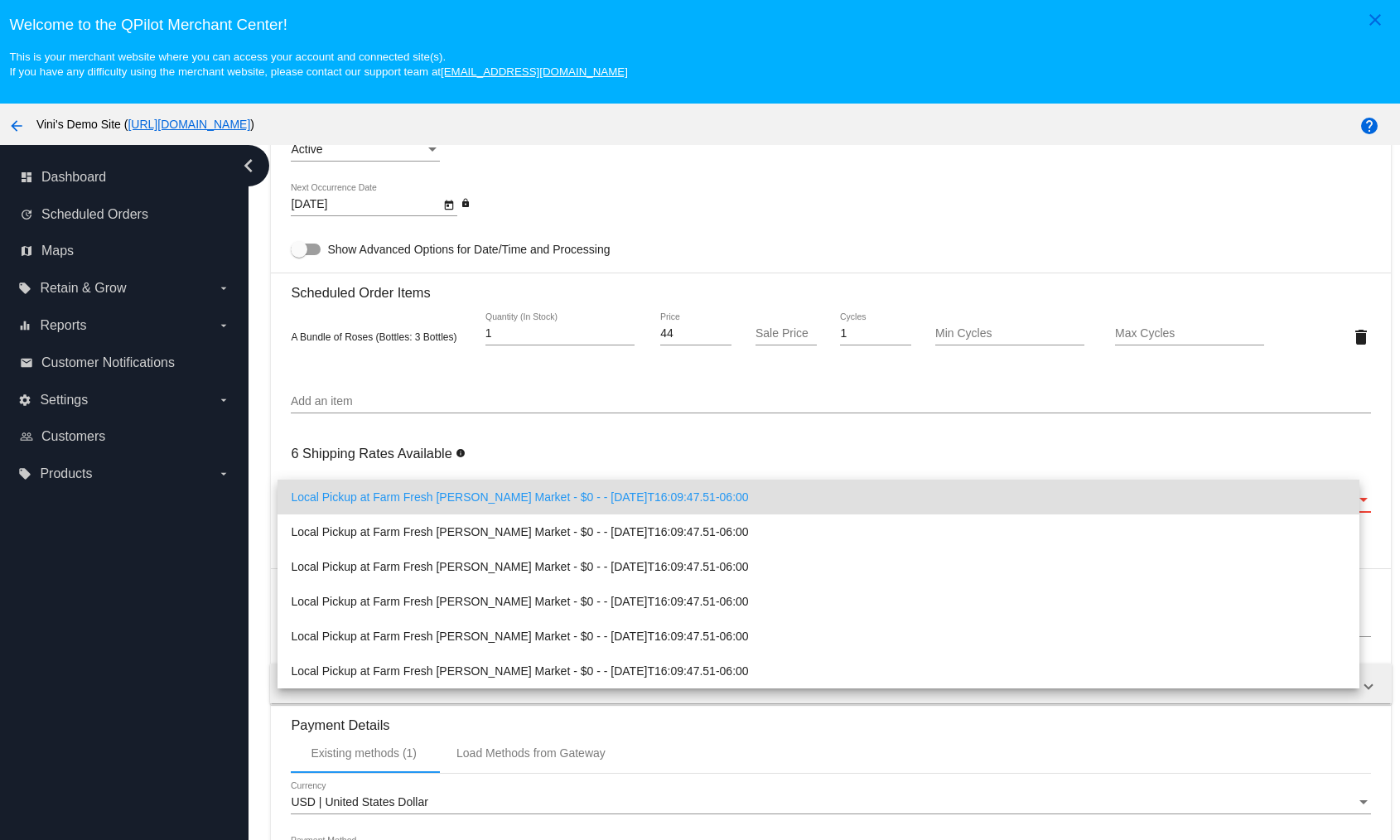
click at [659, 505] on span "Local Pickup at Farm Fresh Sims Market - $0 - - 2025-08-30T16:09:47.51-06:00" at bounding box center [818, 497] width 1055 height 35
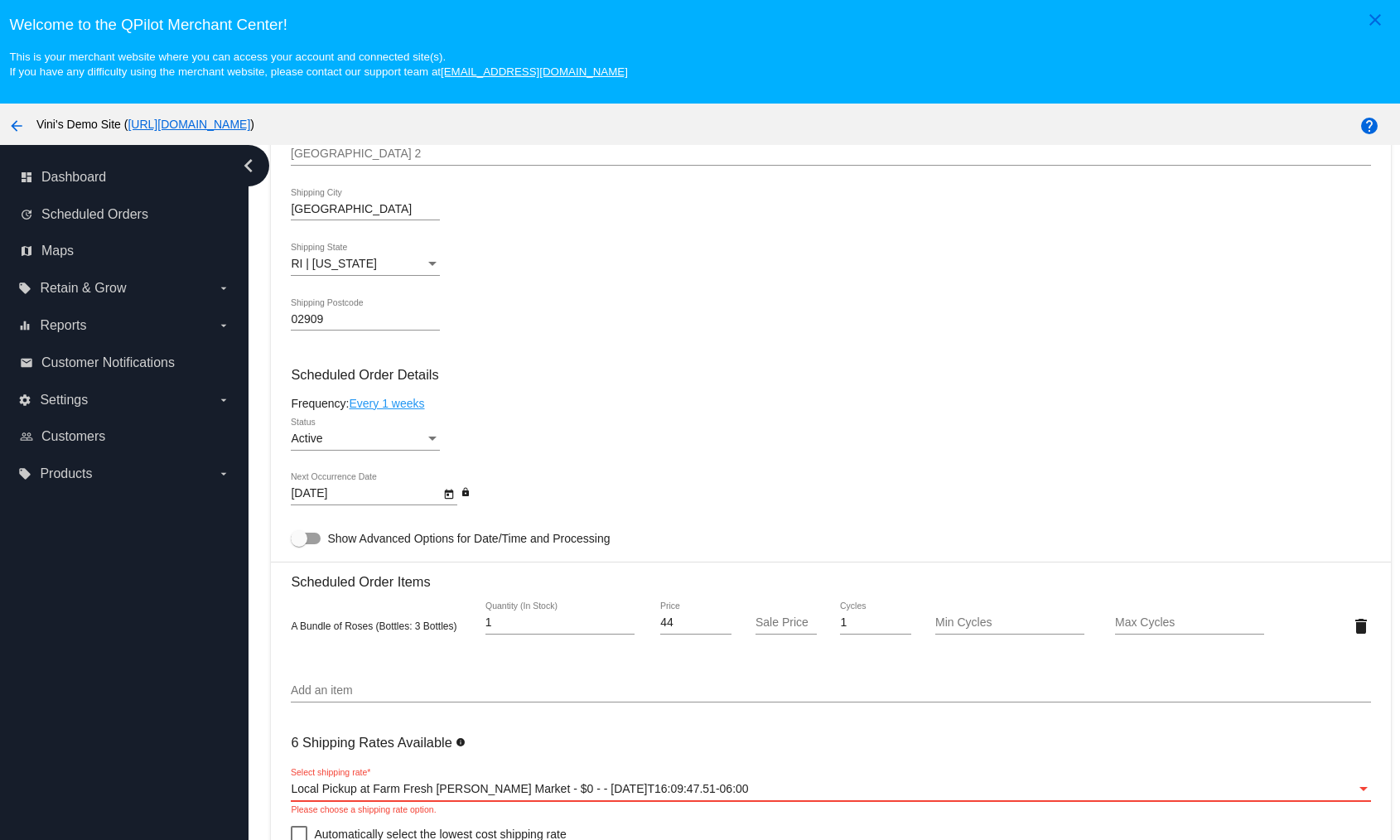
scroll to position [737, 0]
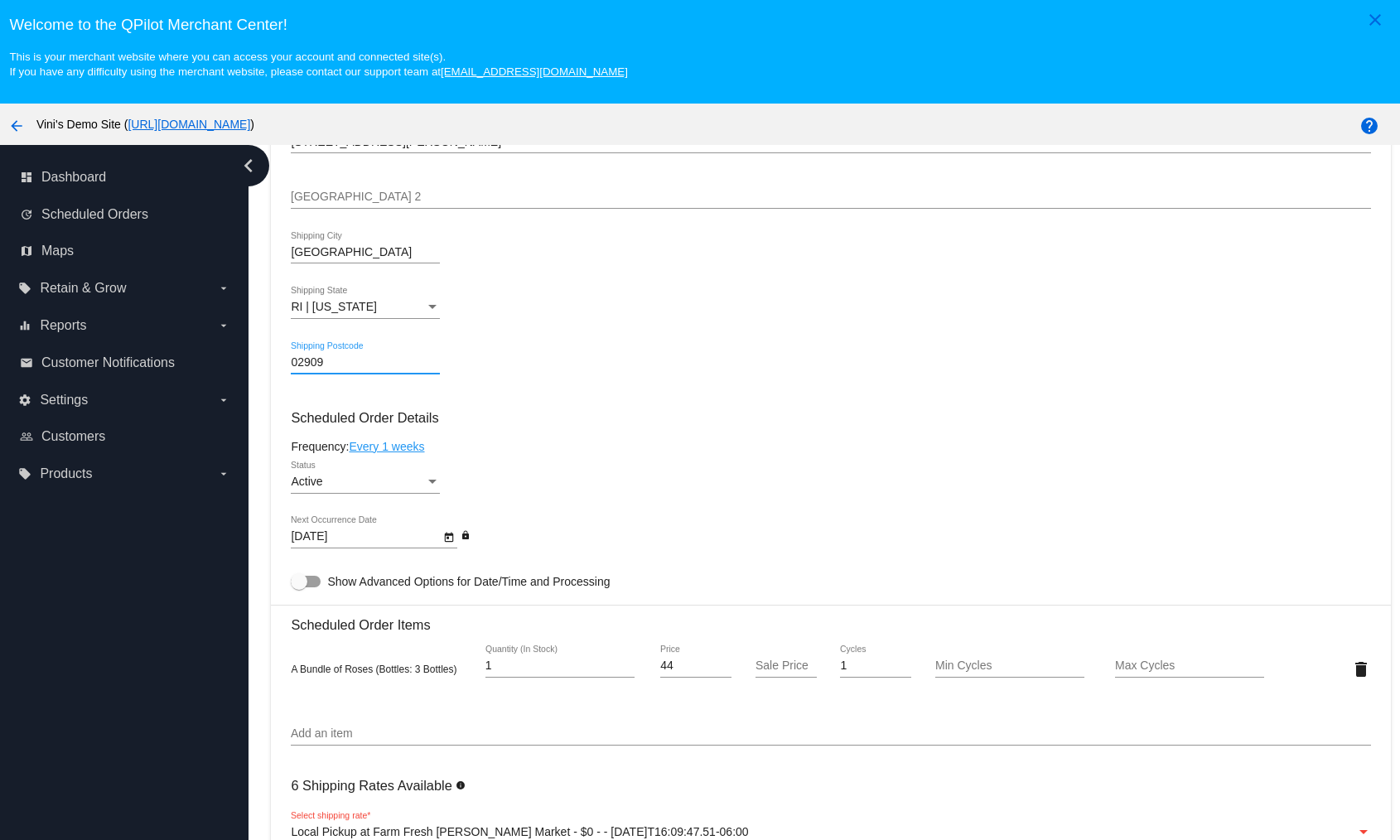
click at [335, 363] on input "02909" at bounding box center [365, 362] width 149 height 13
type input "02910"
drag, startPoint x: 814, startPoint y: 344, endPoint x: 833, endPoint y: 335, distance: 21.0
click at [823, 342] on mat-card "Customer 7000231: Test 1 david@qpilot.cloud Customer Shipping Enter Shipping Ad…" at bounding box center [830, 630] width 1119 height 1657
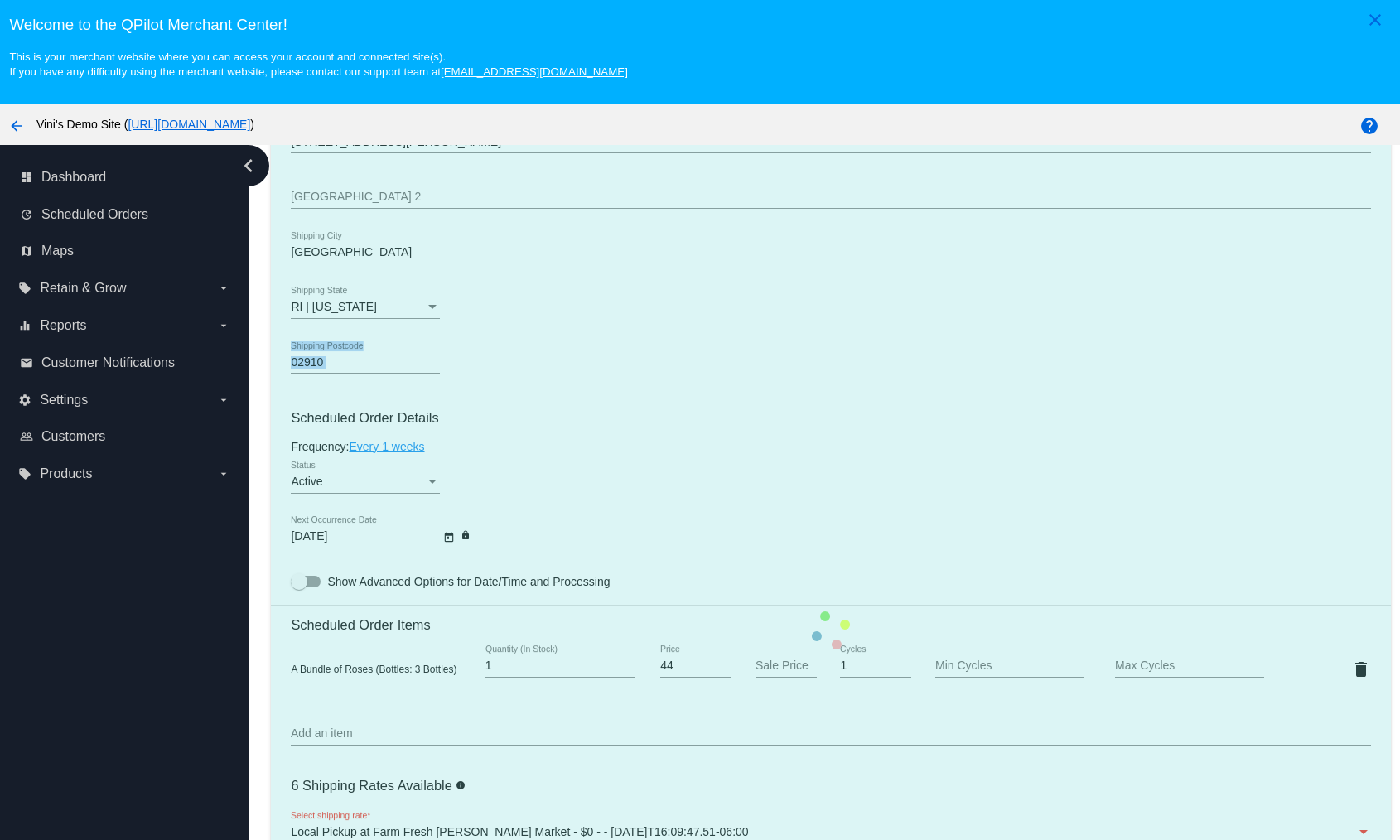
scroll to position [966, 0]
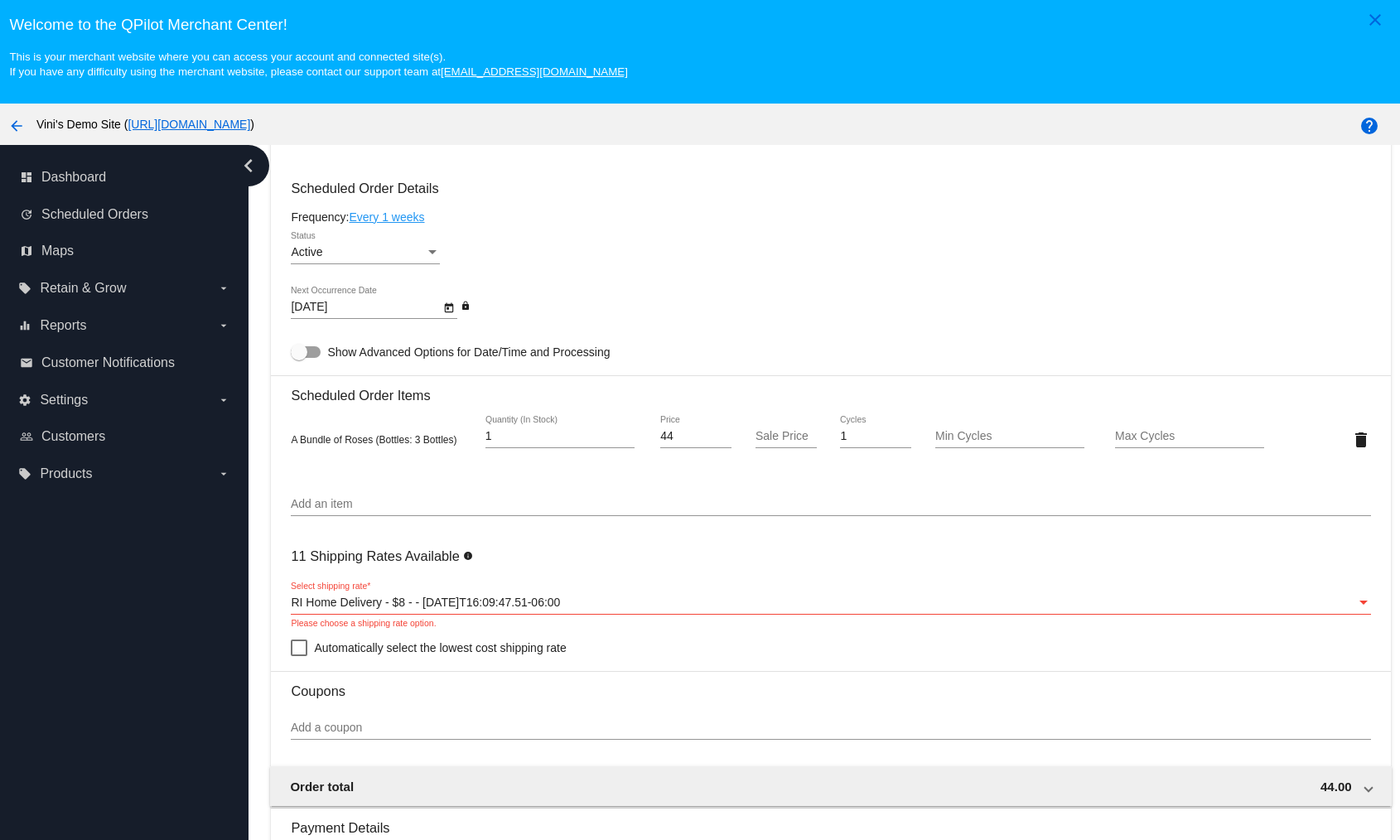
click at [491, 593] on div "RI Home Delivery - $8 - - 2025-09-03T16:09:47.51-06:00 Select shipping rate *" at bounding box center [830, 598] width 1080 height 32
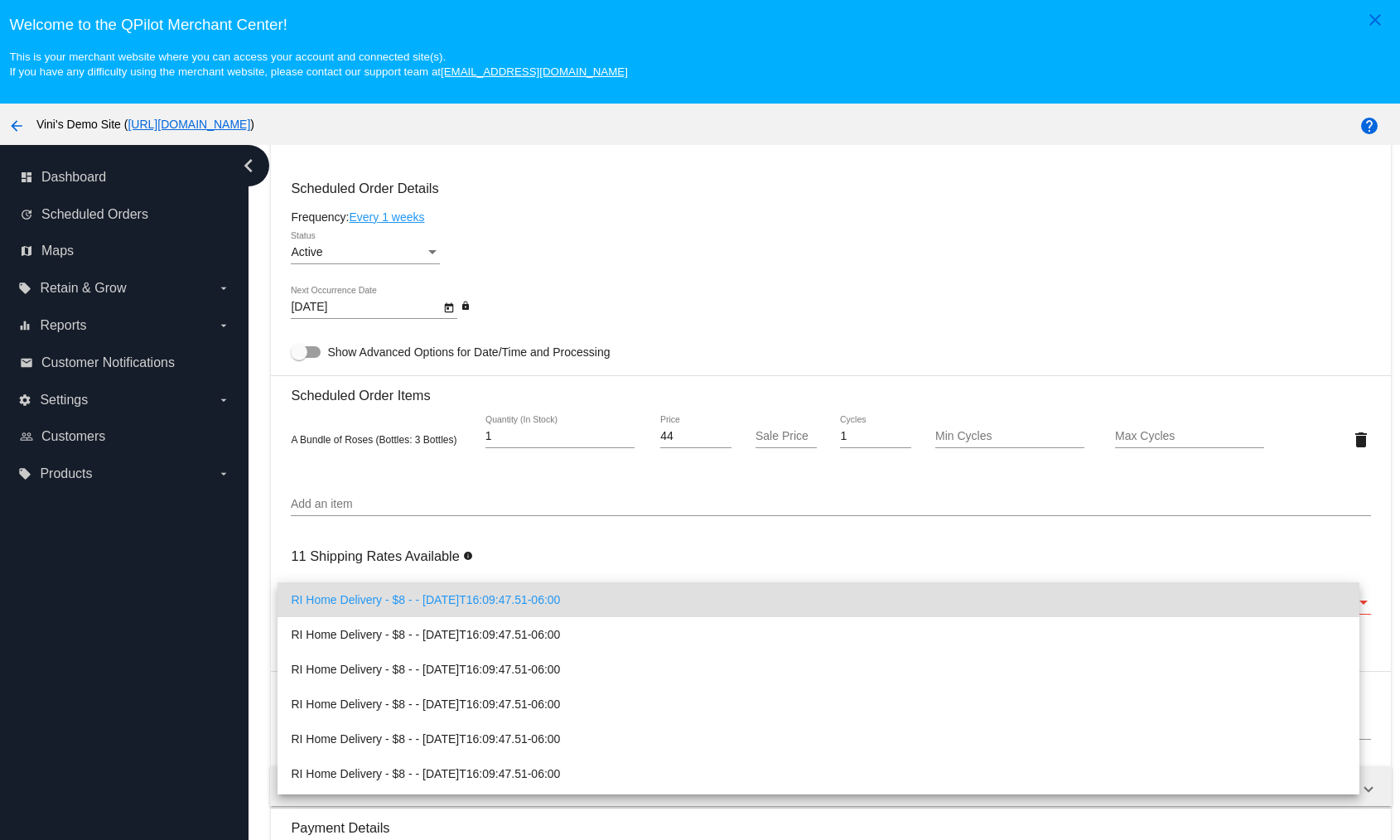
click at [217, 648] on div at bounding box center [700, 420] width 1400 height 840
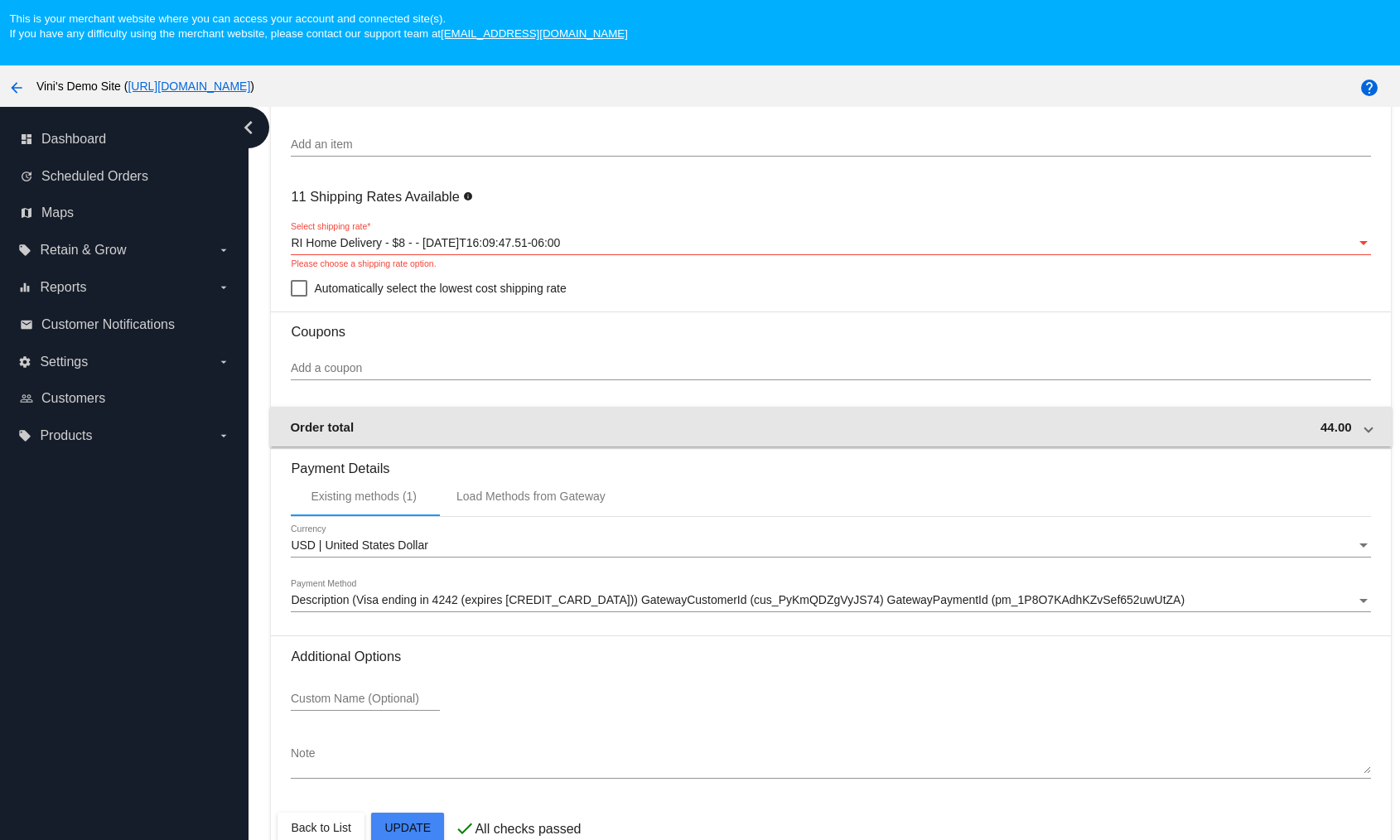
scroll to position [1244, 0]
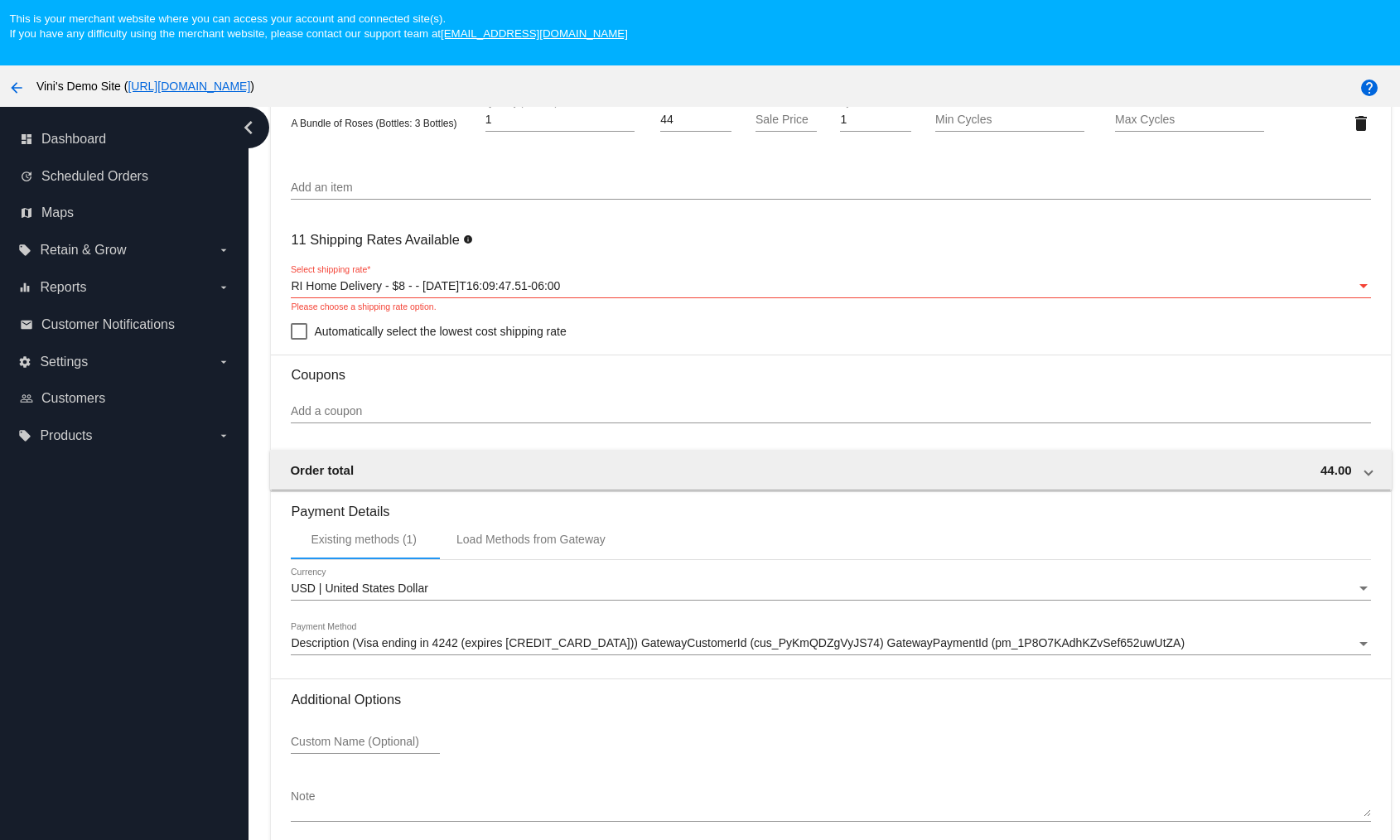
click at [370, 283] on span "RI Home Delivery - $8 - - 2025-09-03T16:09:47.51-06:00" at bounding box center [425, 285] width 269 height 13
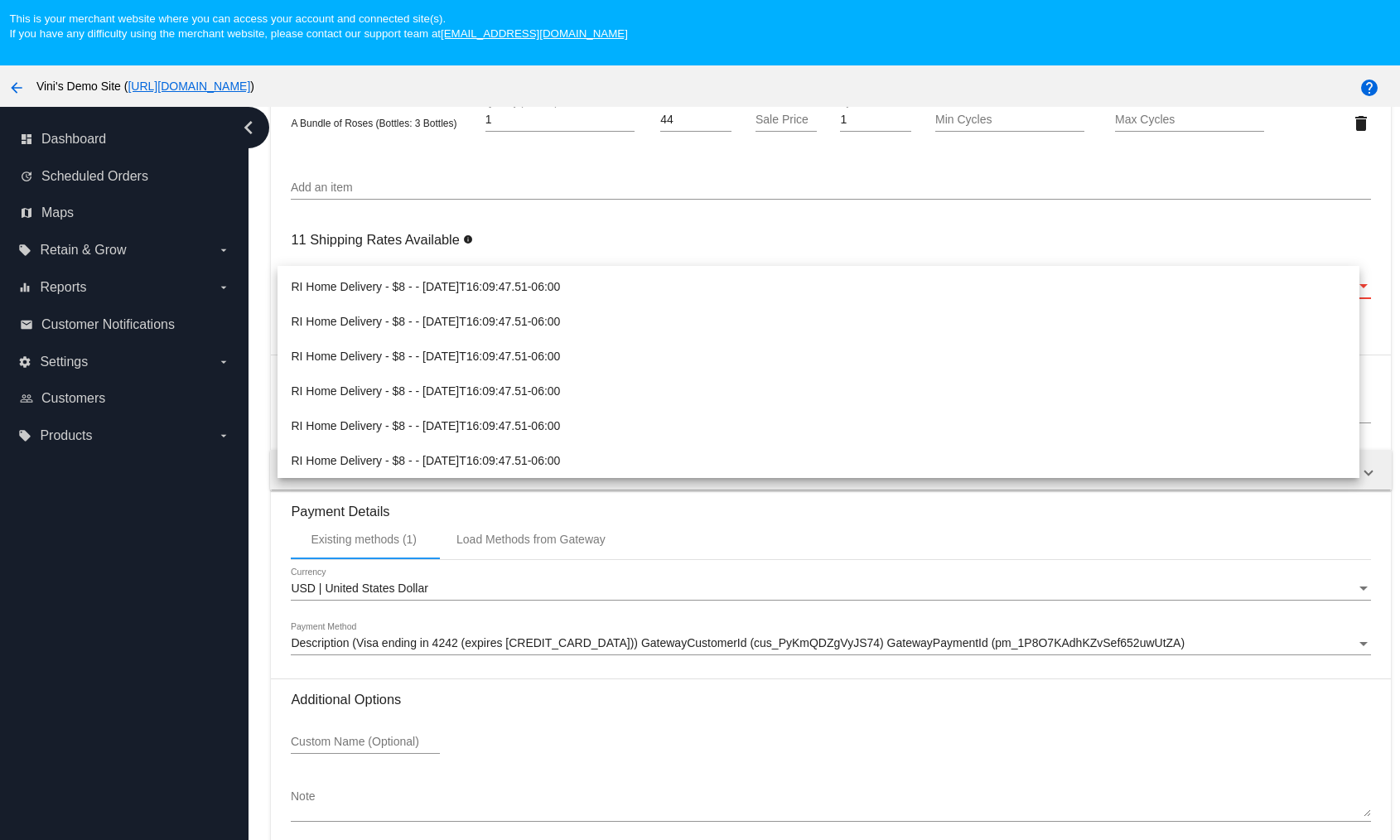
scroll to position [0, 0]
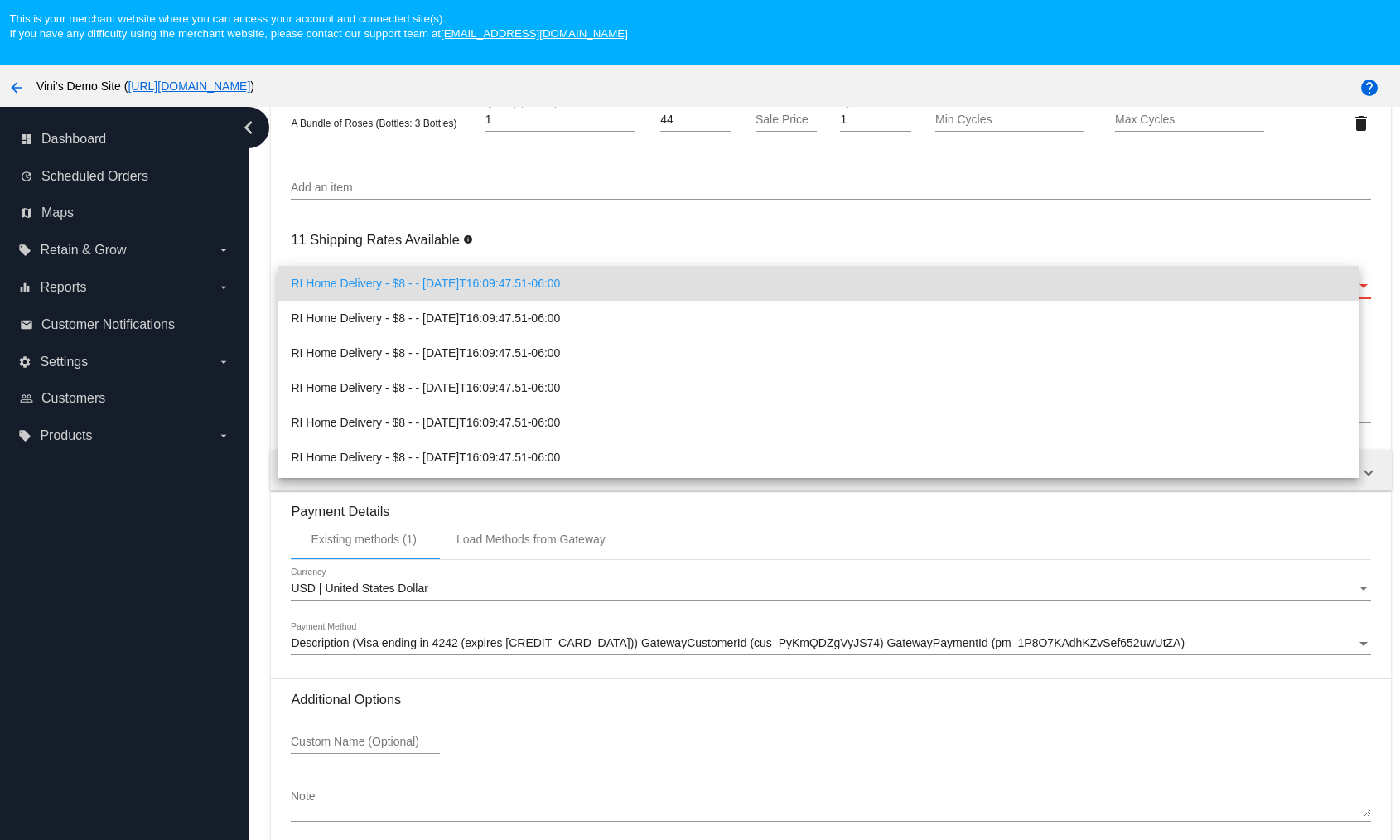
click at [125, 570] on div at bounding box center [700, 420] width 1400 height 840
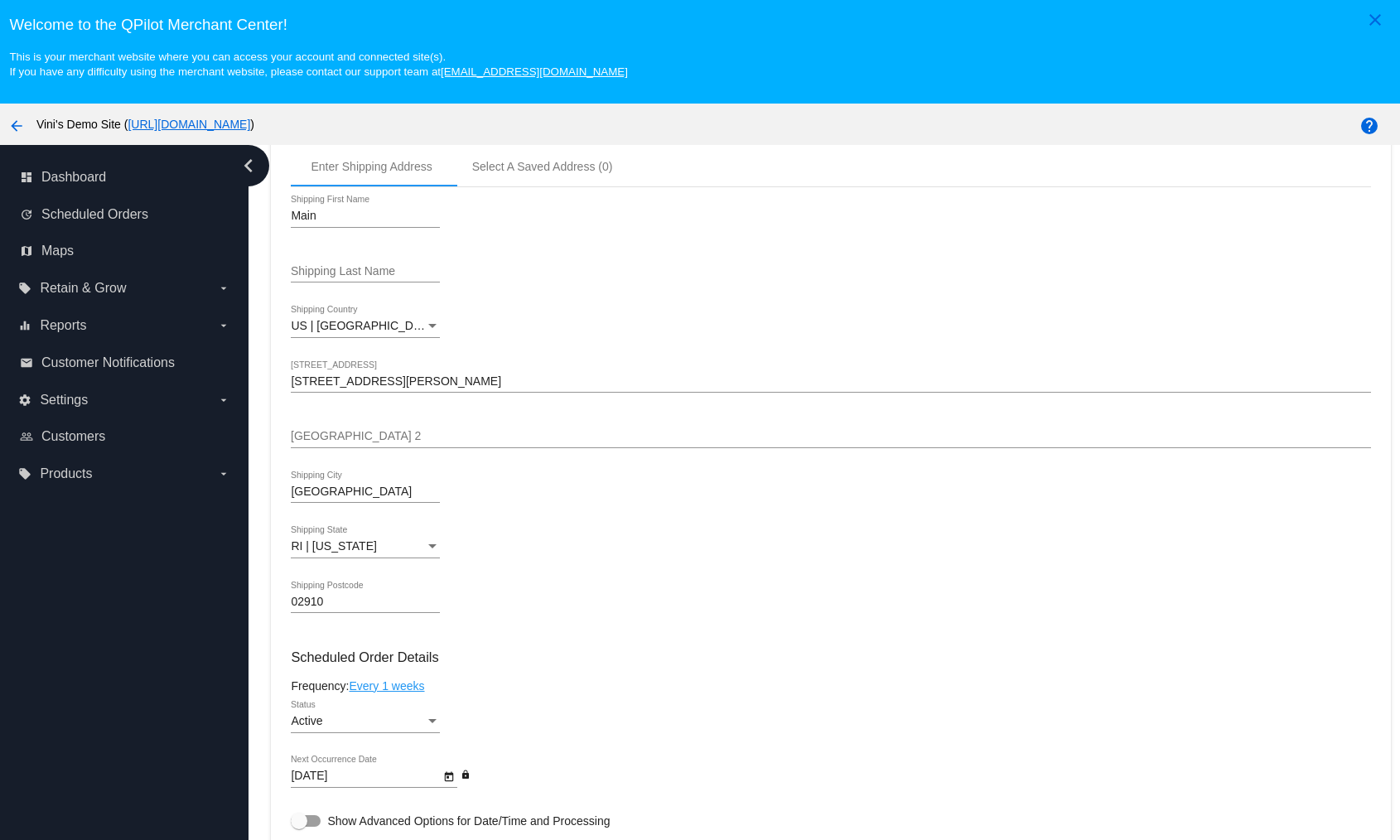
scroll to position [1287, 0]
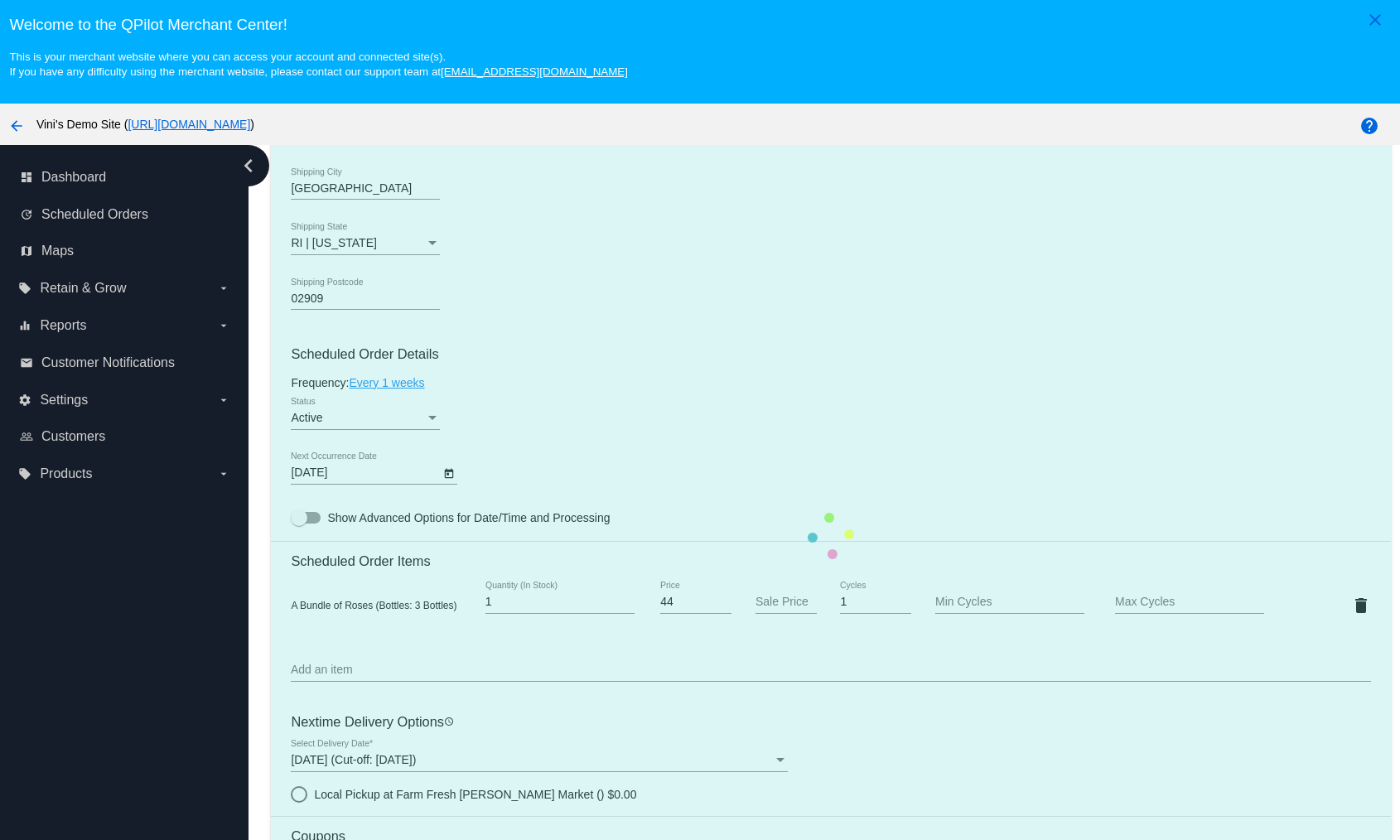
radio input "true"
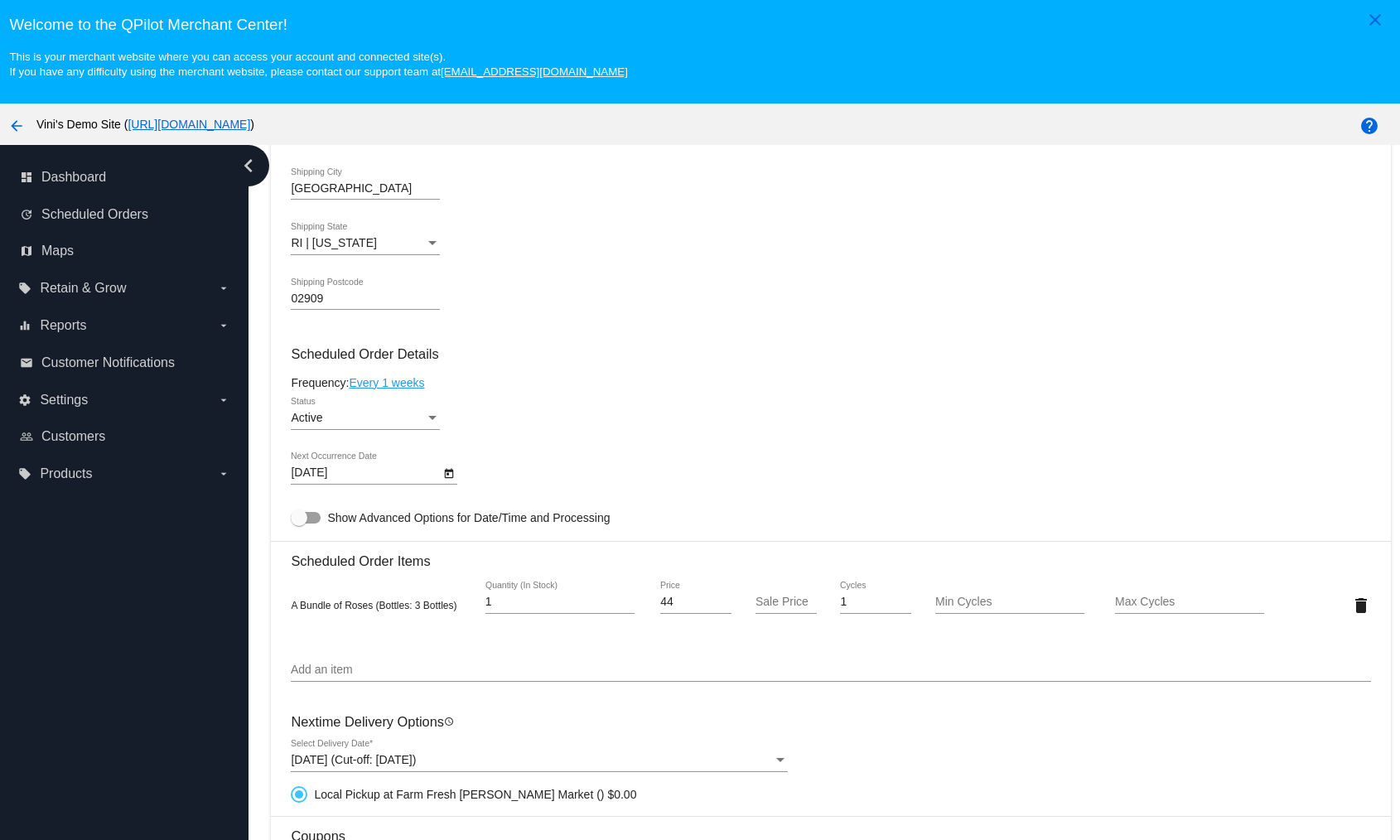
scroll to position [999, 0]
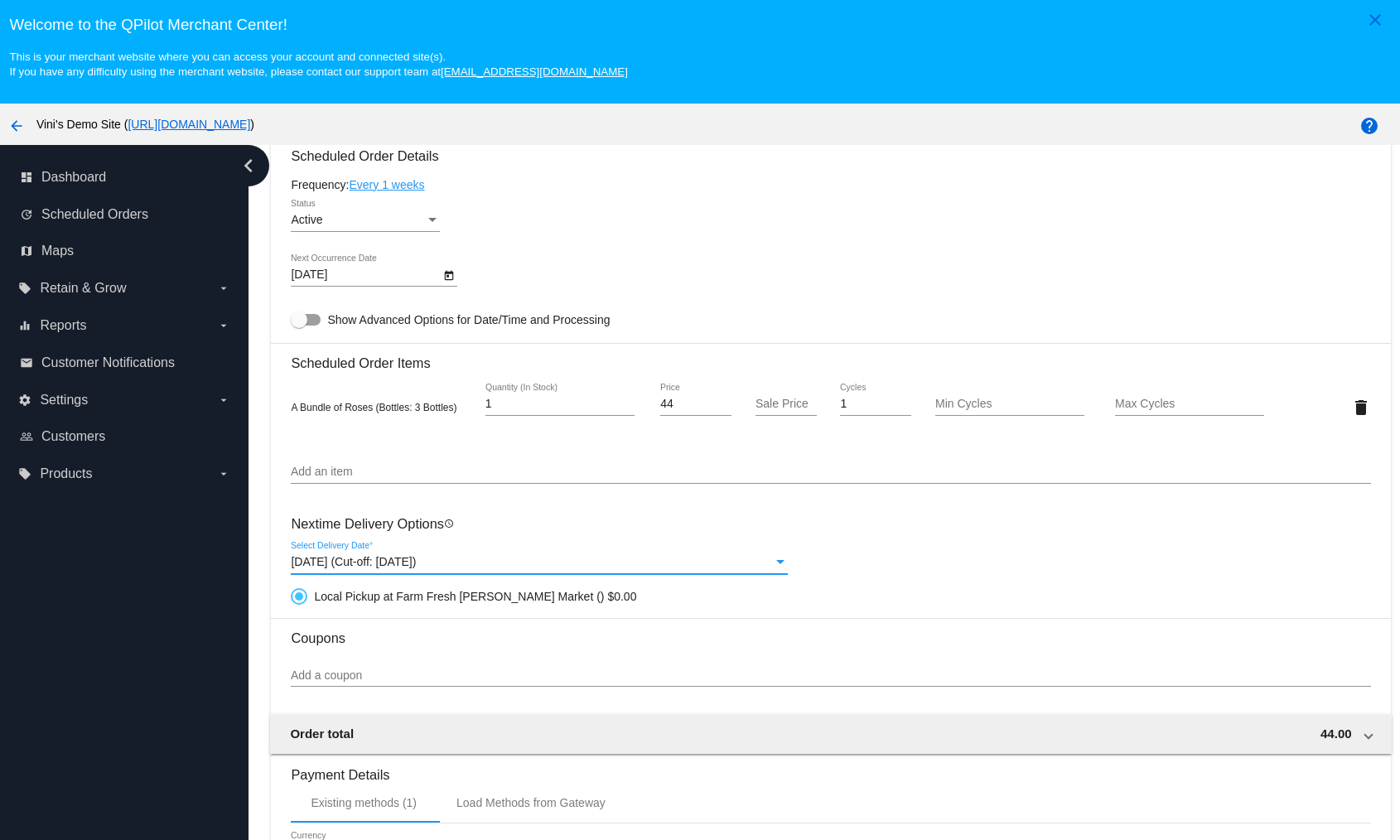
click at [345, 557] on span "[DATE] (Cut-off: [DATE])" at bounding box center [352, 561] width 125 height 13
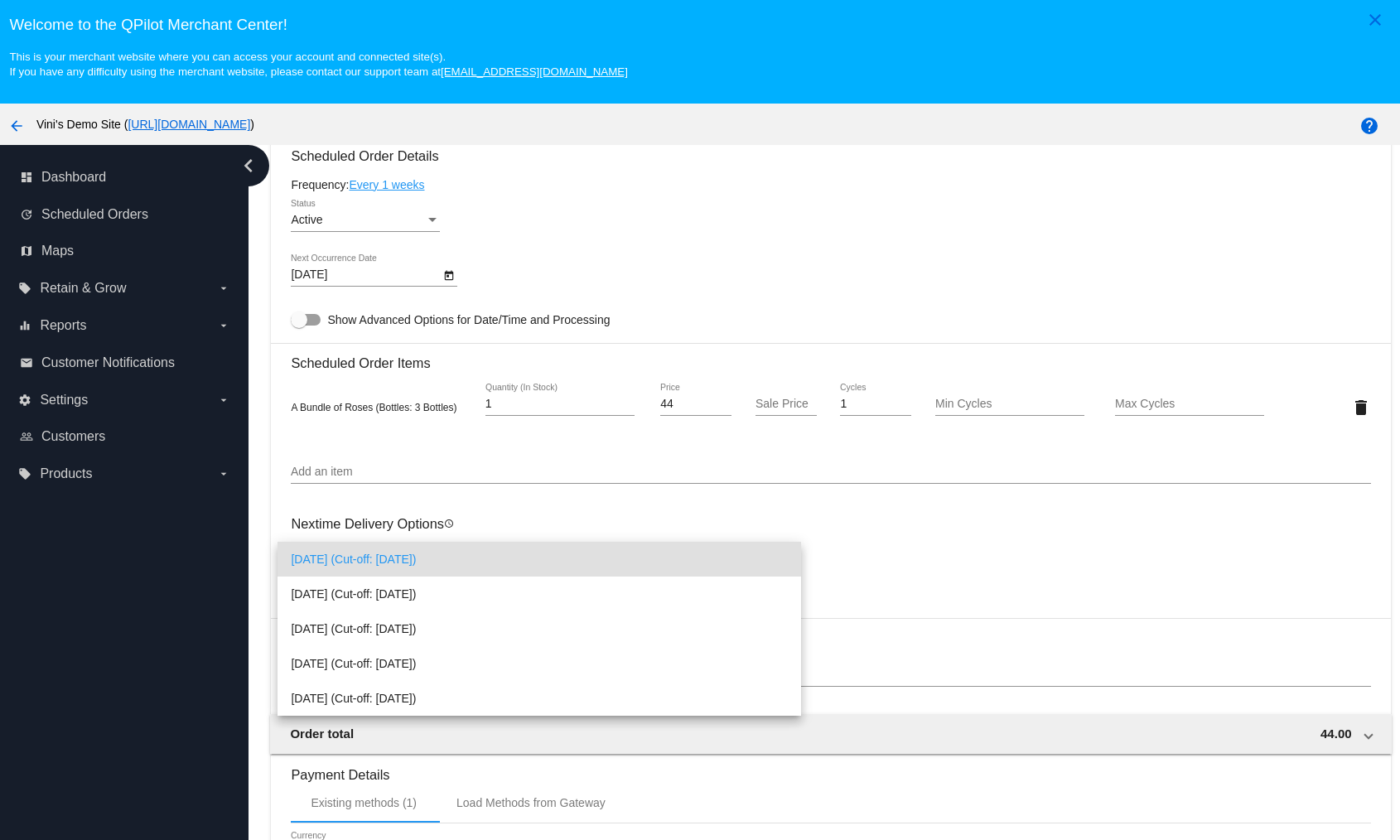
click at [466, 503] on div at bounding box center [700, 420] width 1400 height 840
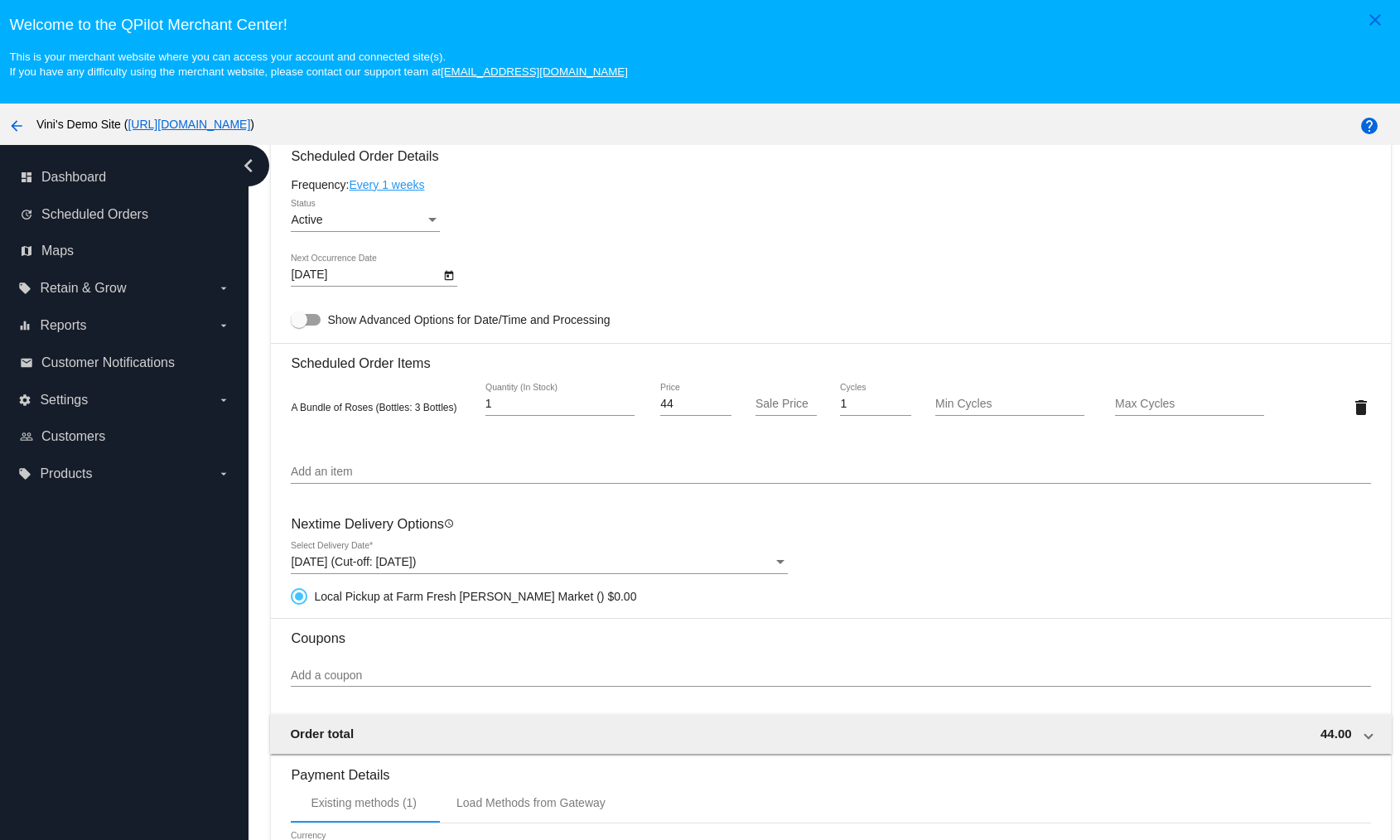
click at [630, 559] on div "[DATE] (Cut-off: [DATE])" at bounding box center [532, 562] width 483 height 13
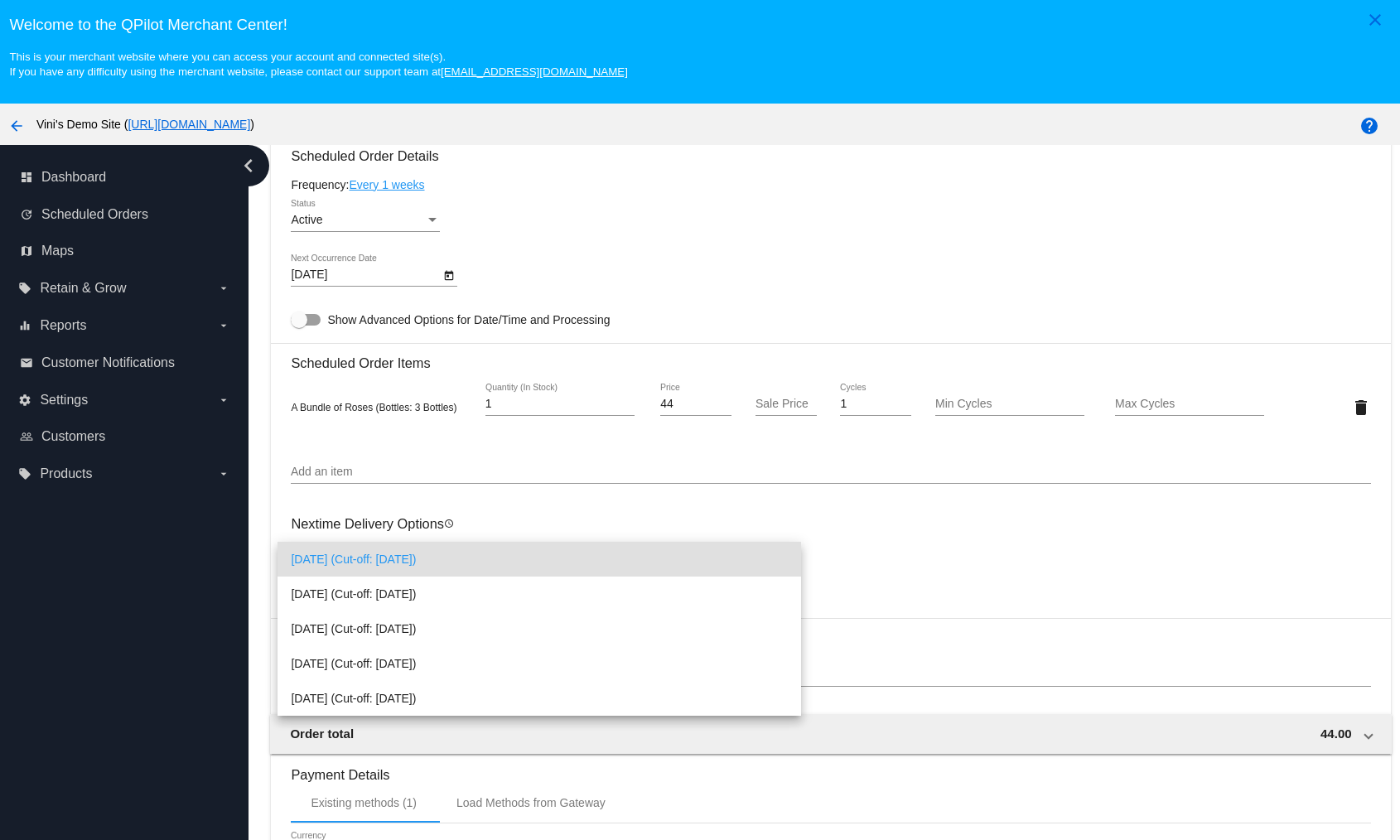
click at [940, 559] on div at bounding box center [700, 420] width 1400 height 840
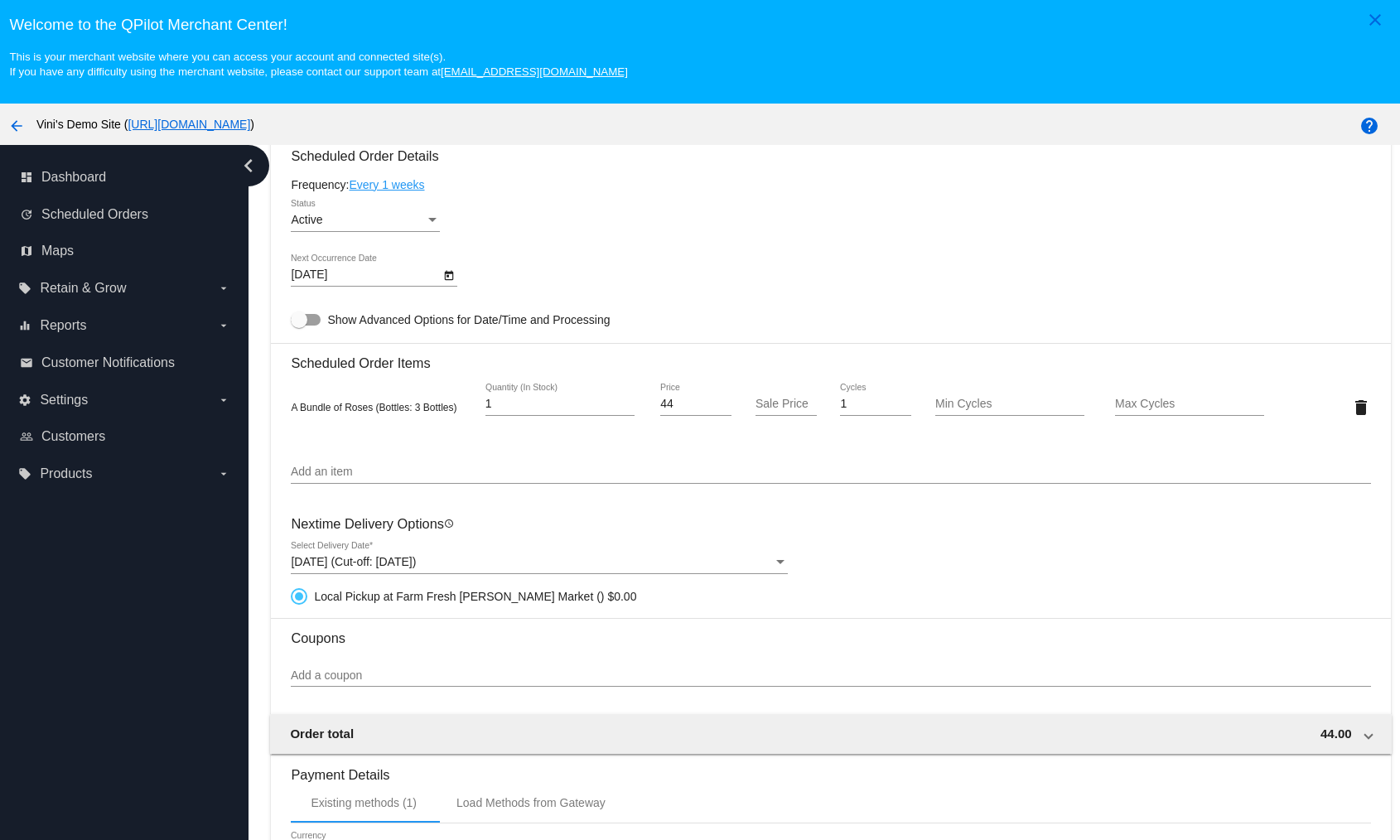
click at [502, 541] on div "[DATE] (Cut-off: [DATE]) Select Delivery Date *" at bounding box center [539, 558] width 497 height 32
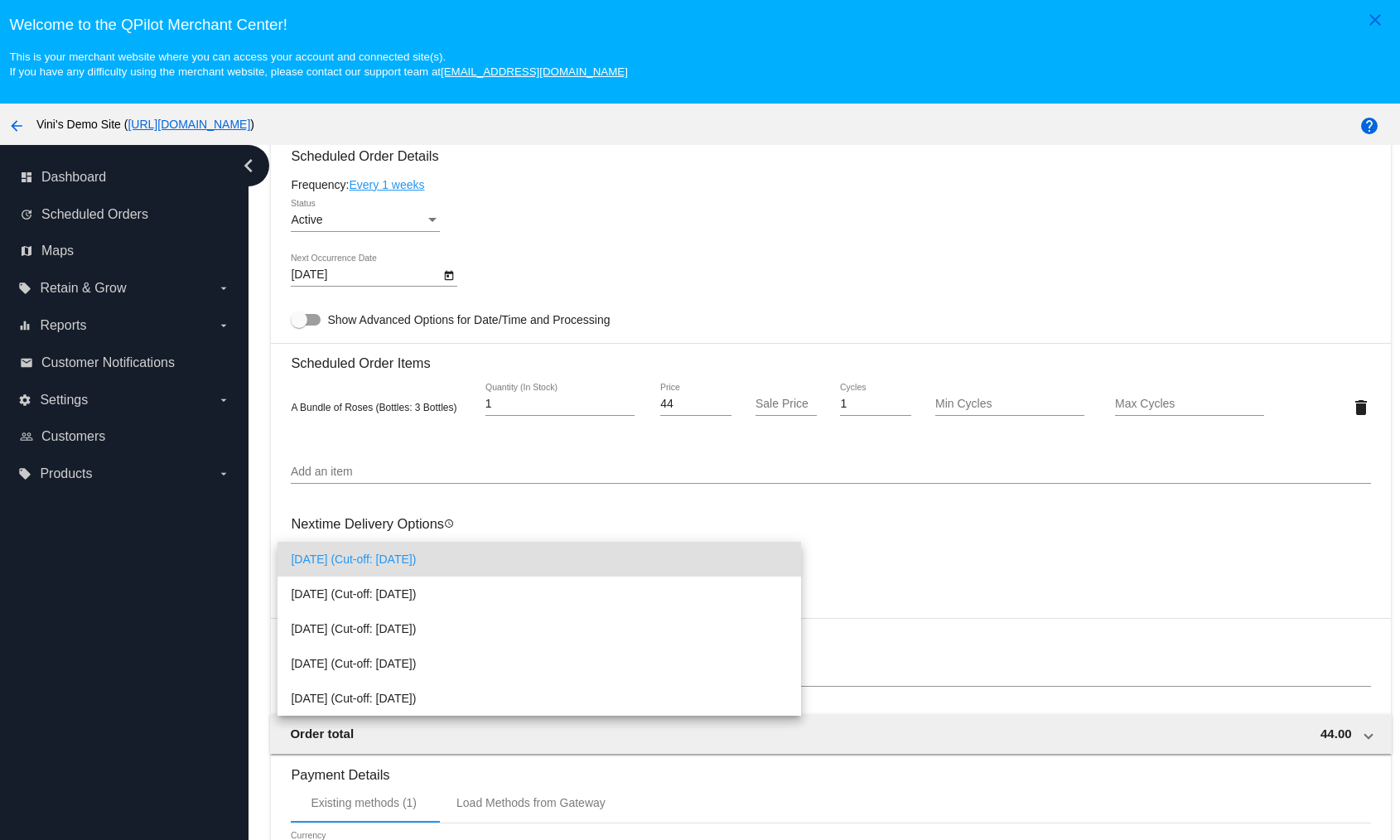
click at [849, 554] on div at bounding box center [700, 420] width 1400 height 840
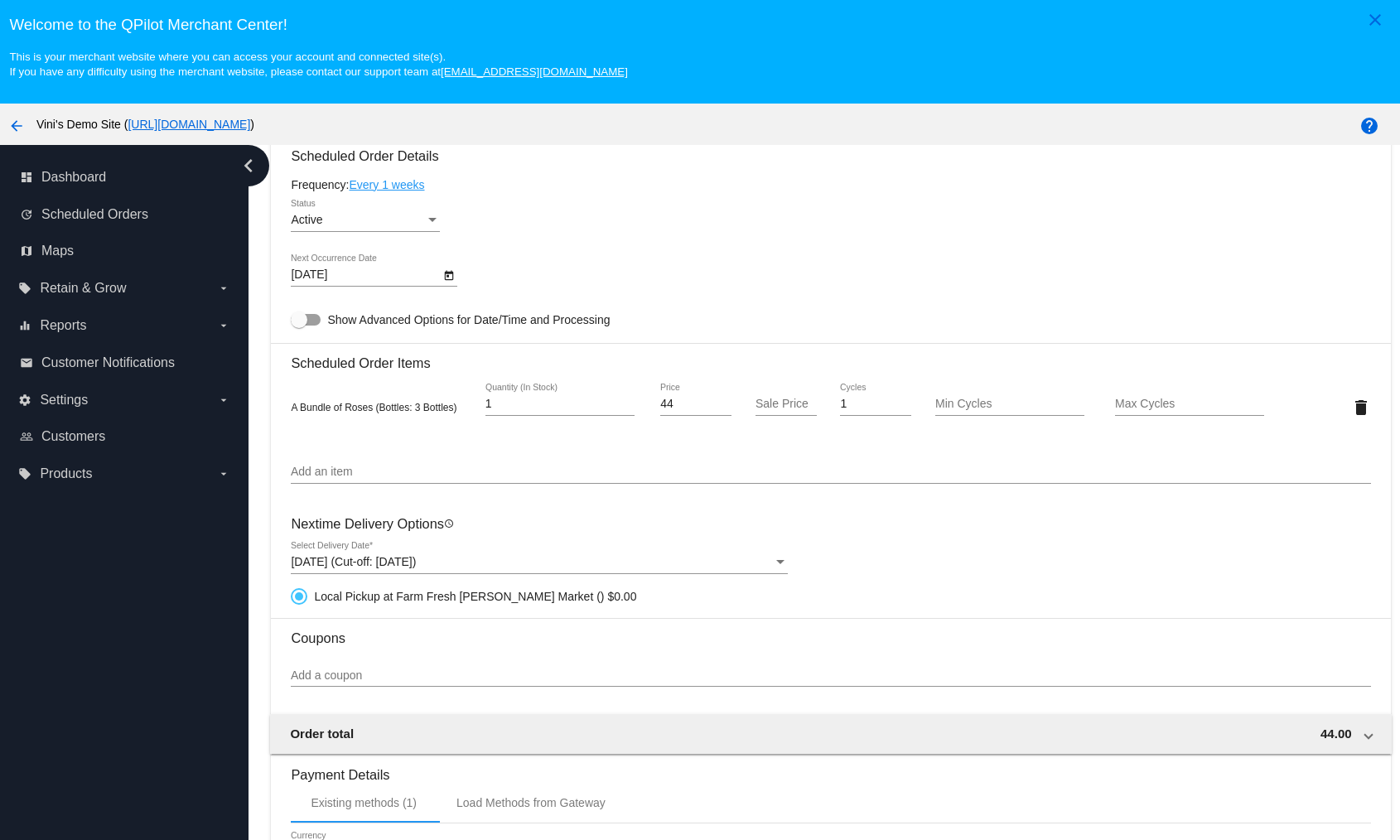
click at [451, 544] on div "[DATE] (Cut-off: [DATE]) Select Delivery Date *" at bounding box center [539, 558] width 497 height 32
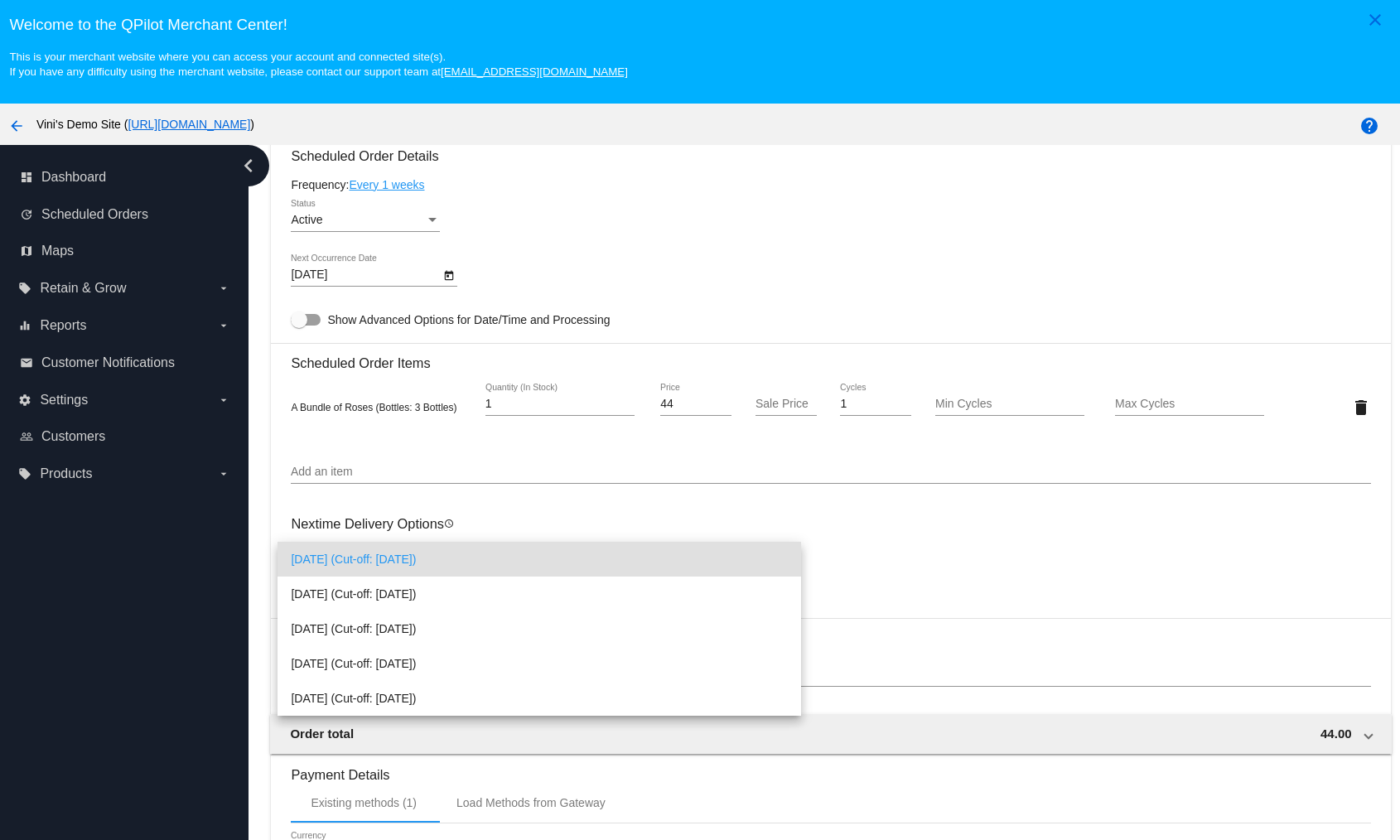
click at [639, 264] on div at bounding box center [700, 420] width 1400 height 840
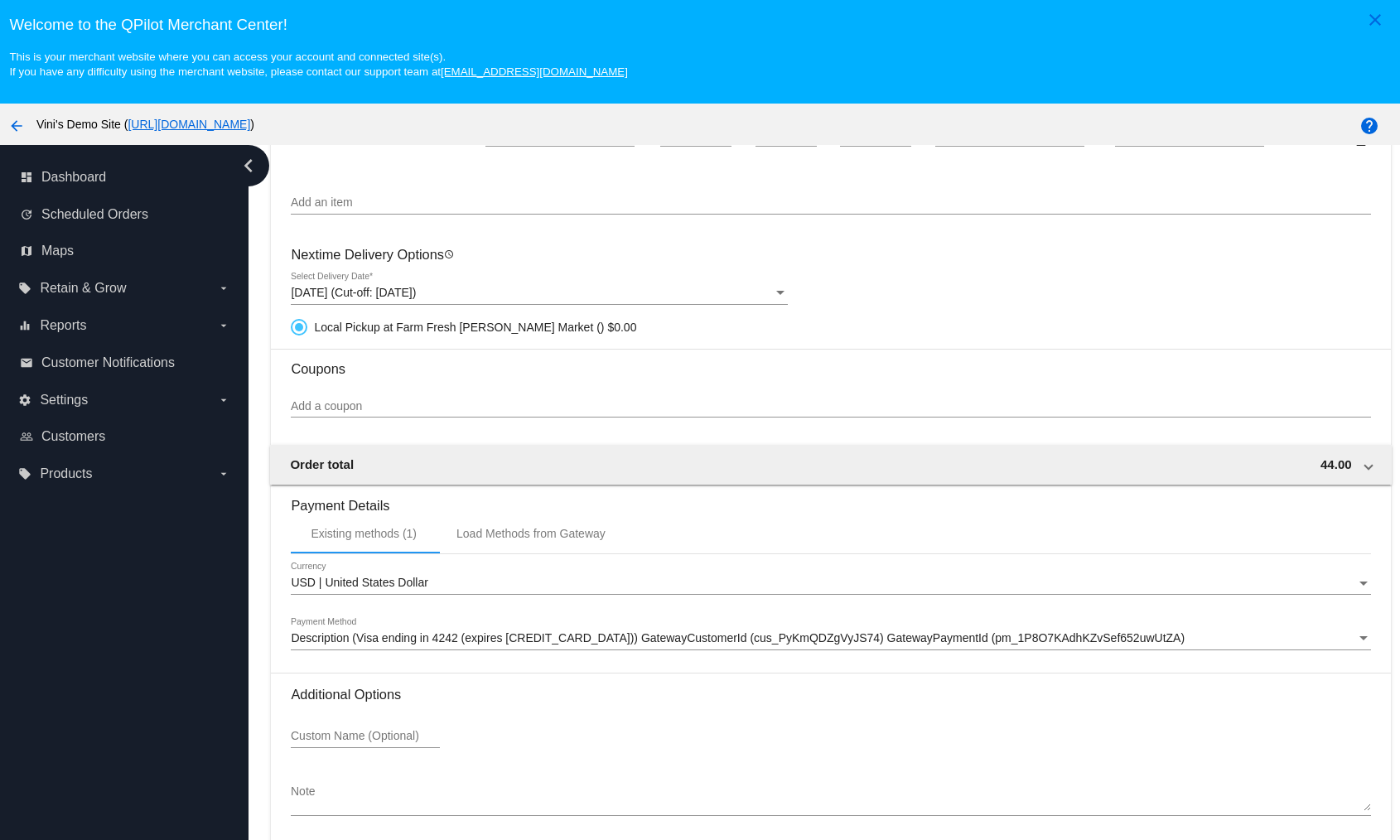
scroll to position [0, 0]
